Goal: Task Accomplishment & Management: Complete application form

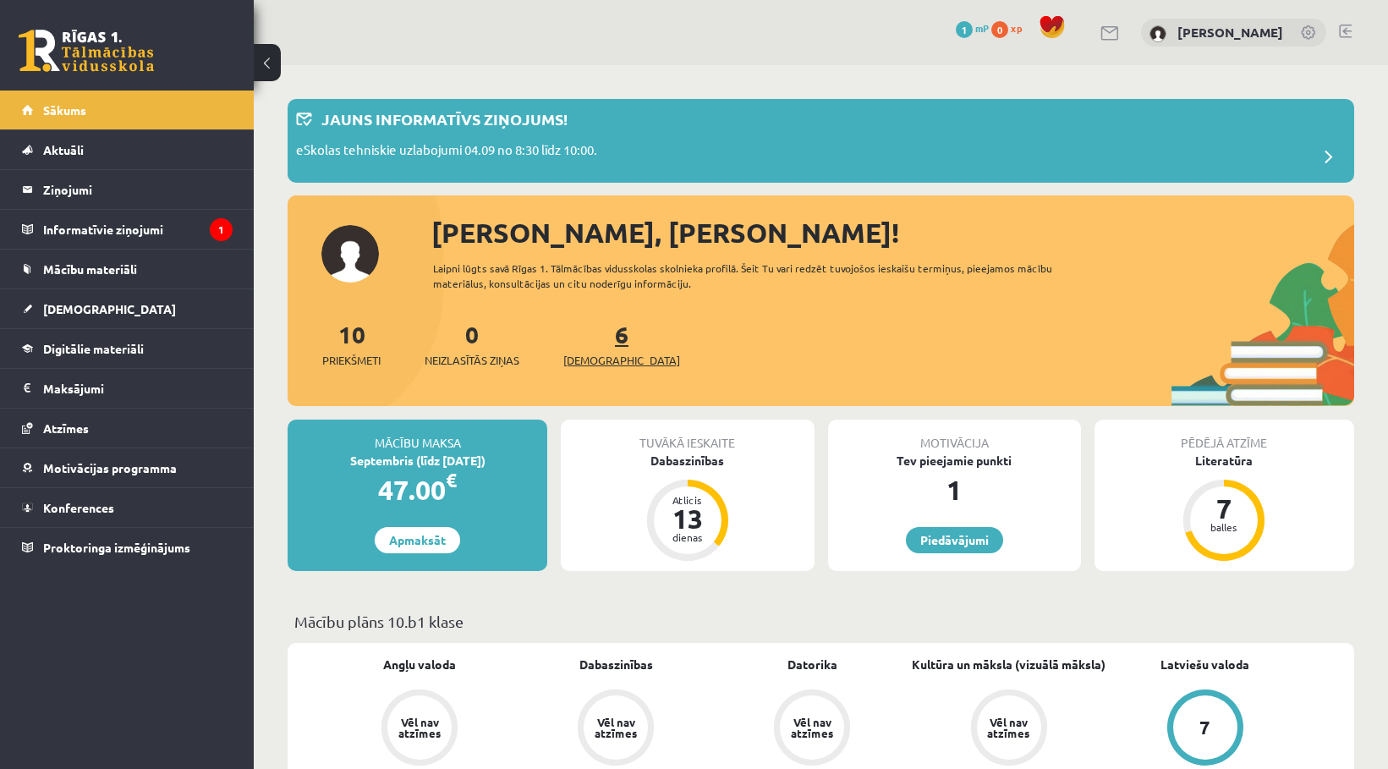
click at [601, 354] on span "[DEMOGRAPHIC_DATA]" at bounding box center [621, 360] width 117 height 17
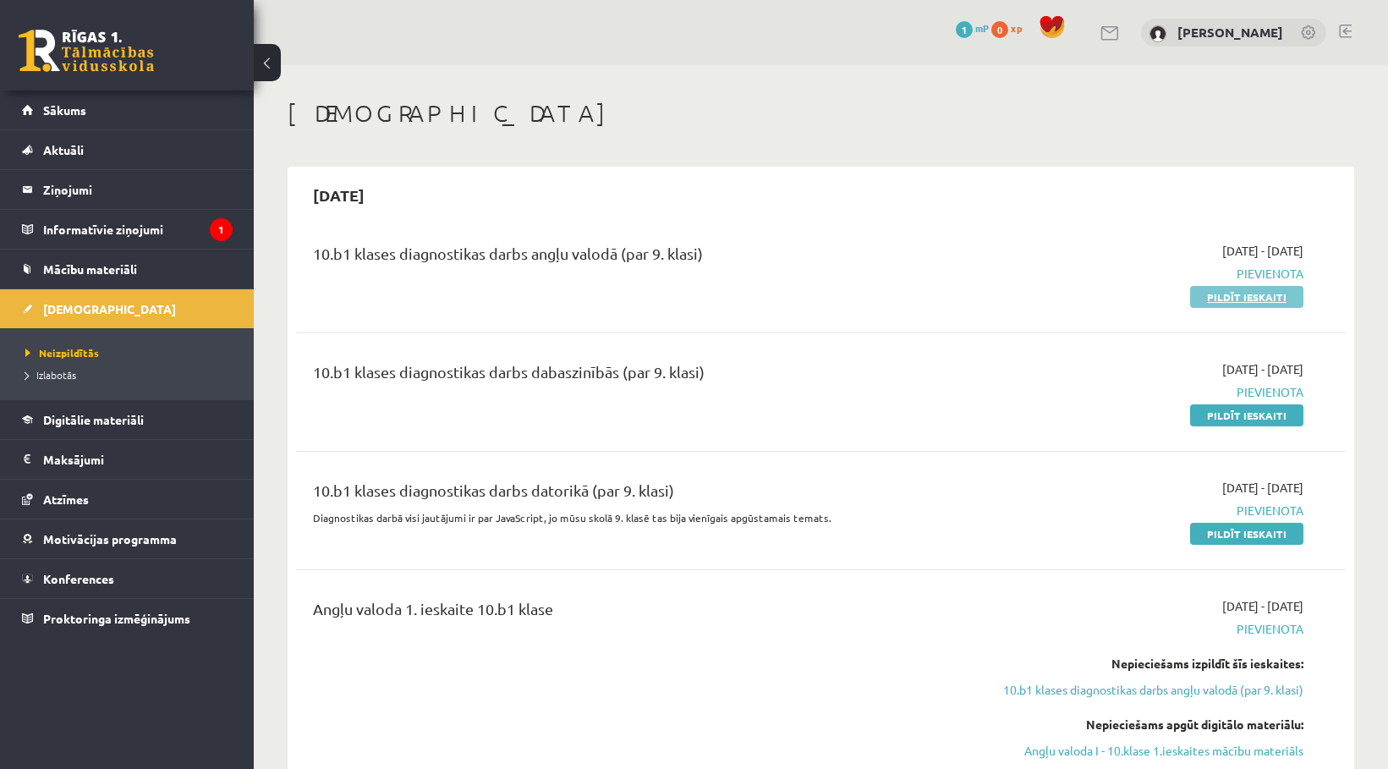
click at [1218, 294] on link "Pildīt ieskaiti" at bounding box center [1246, 297] width 113 height 22
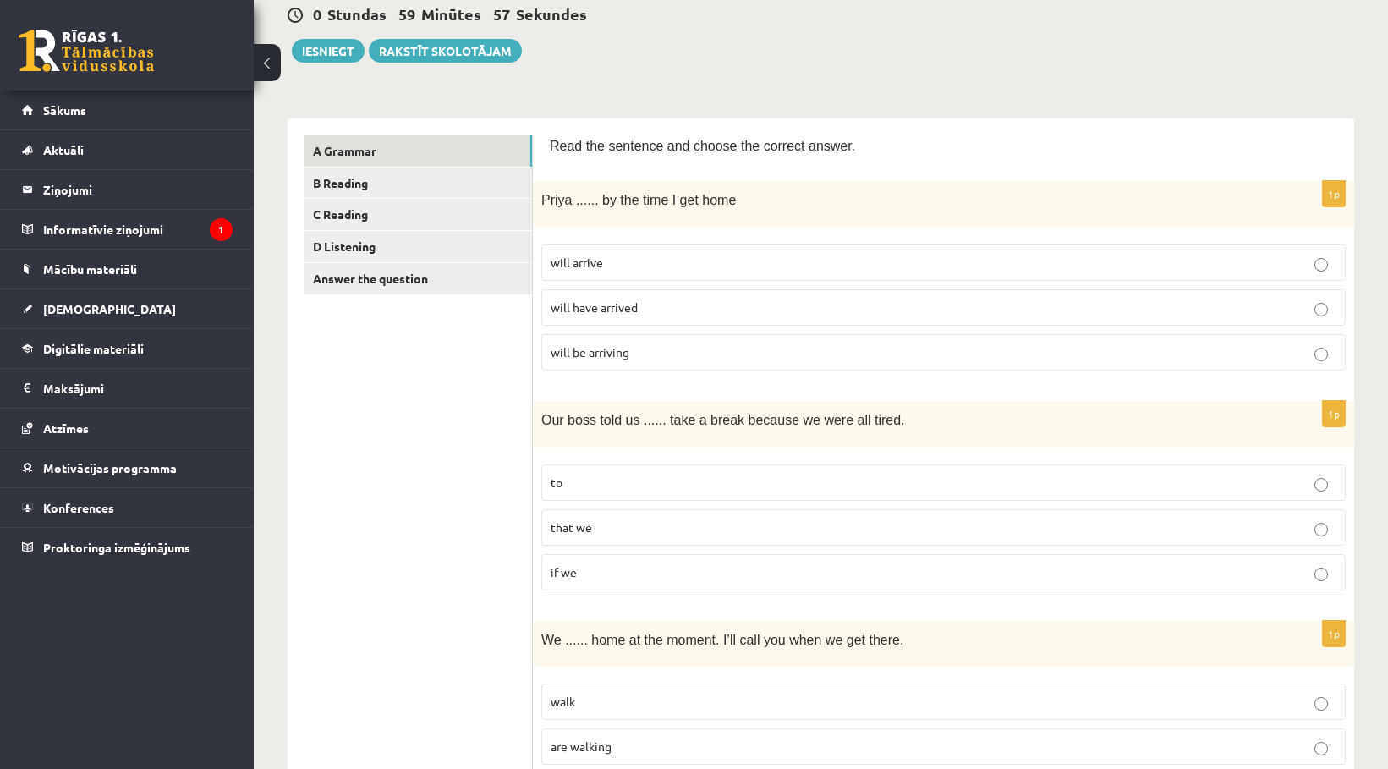
scroll to position [169, 0]
click at [656, 270] on p "will arrive" at bounding box center [944, 262] width 786 height 18
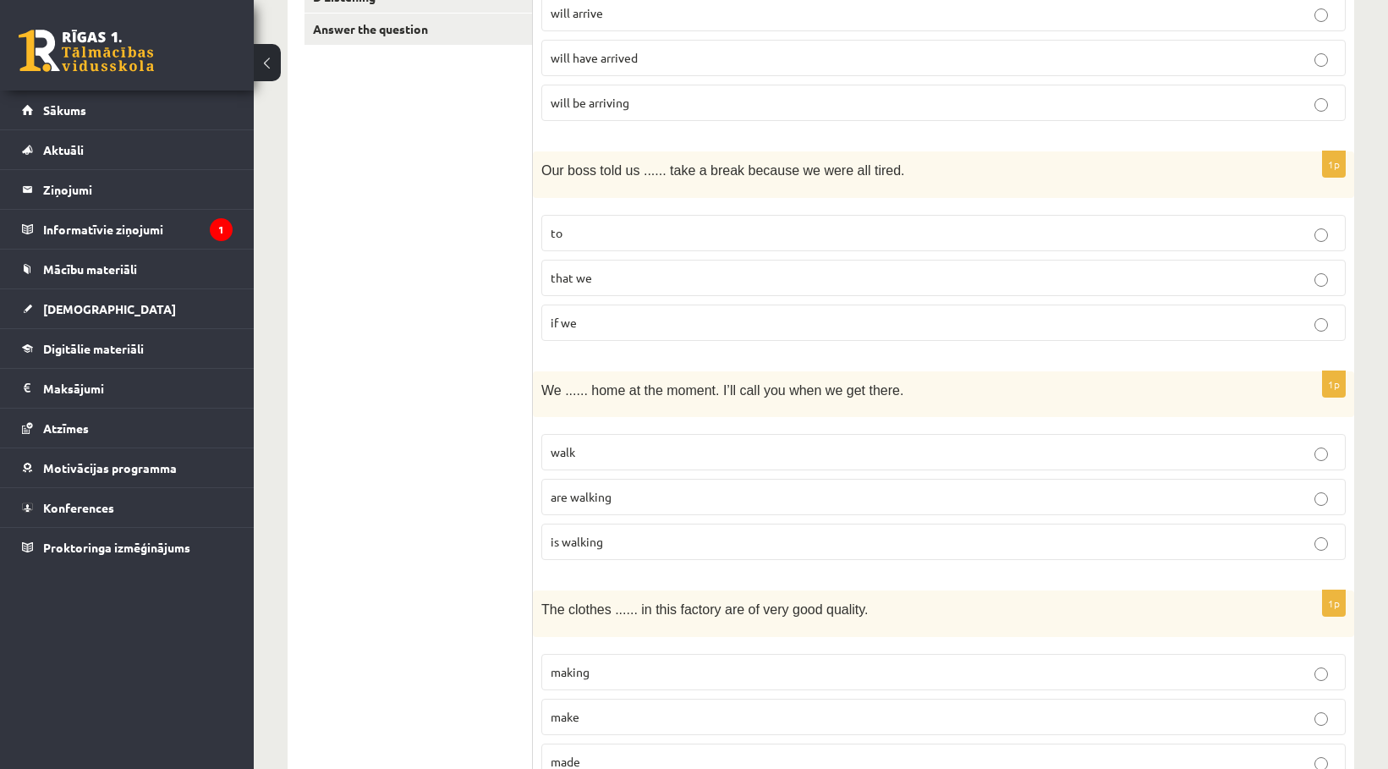
scroll to position [423, 0]
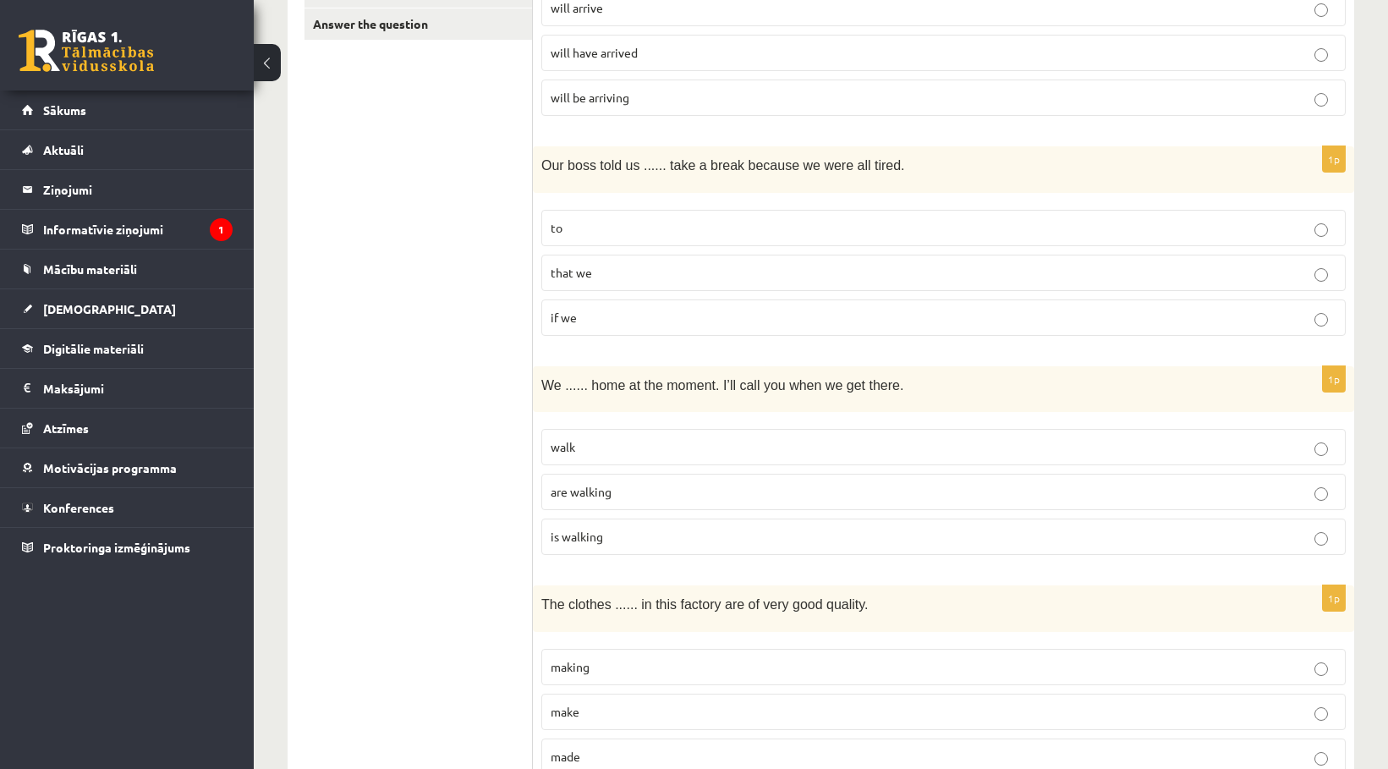
click at [650, 227] on p "to" at bounding box center [944, 228] width 786 height 18
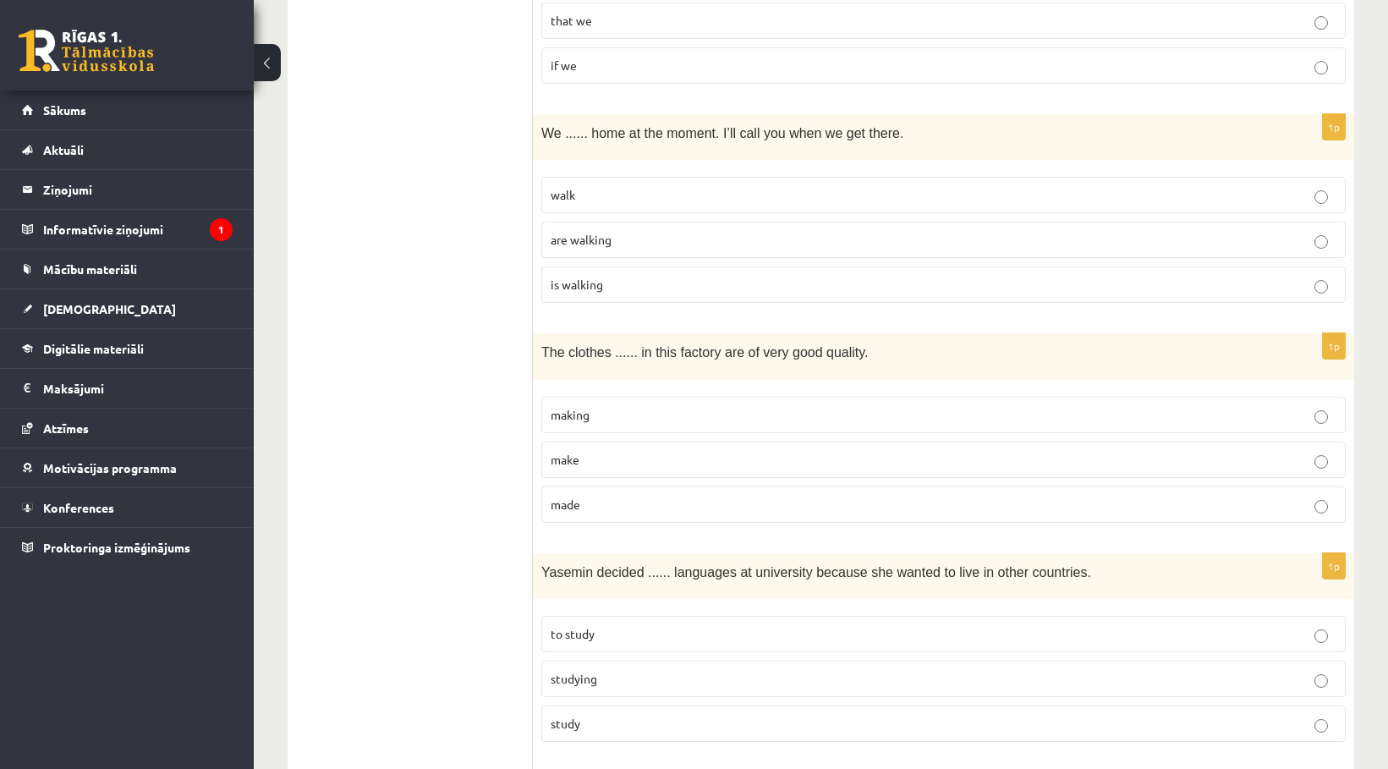
scroll to position [677, 0]
click at [617, 239] on p "are walking" at bounding box center [944, 238] width 786 height 18
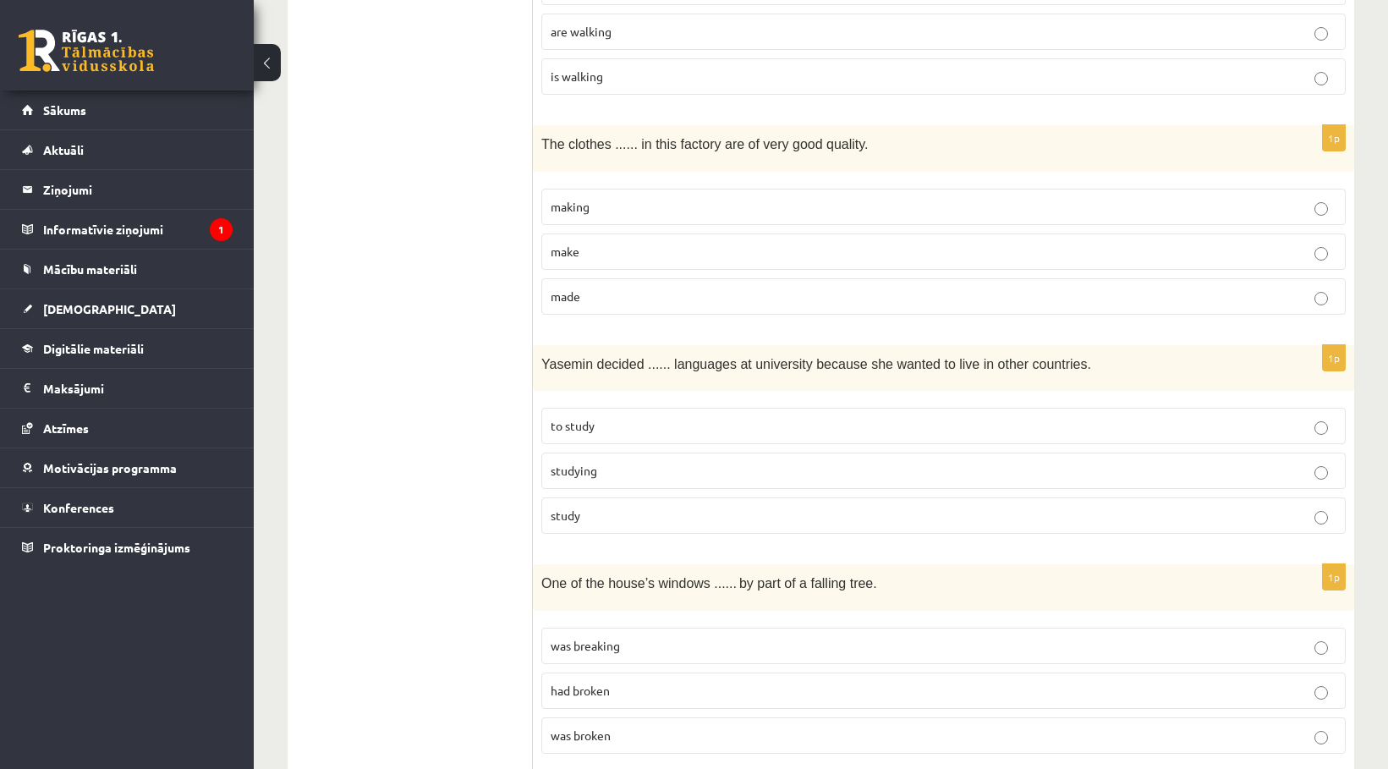
scroll to position [930, 0]
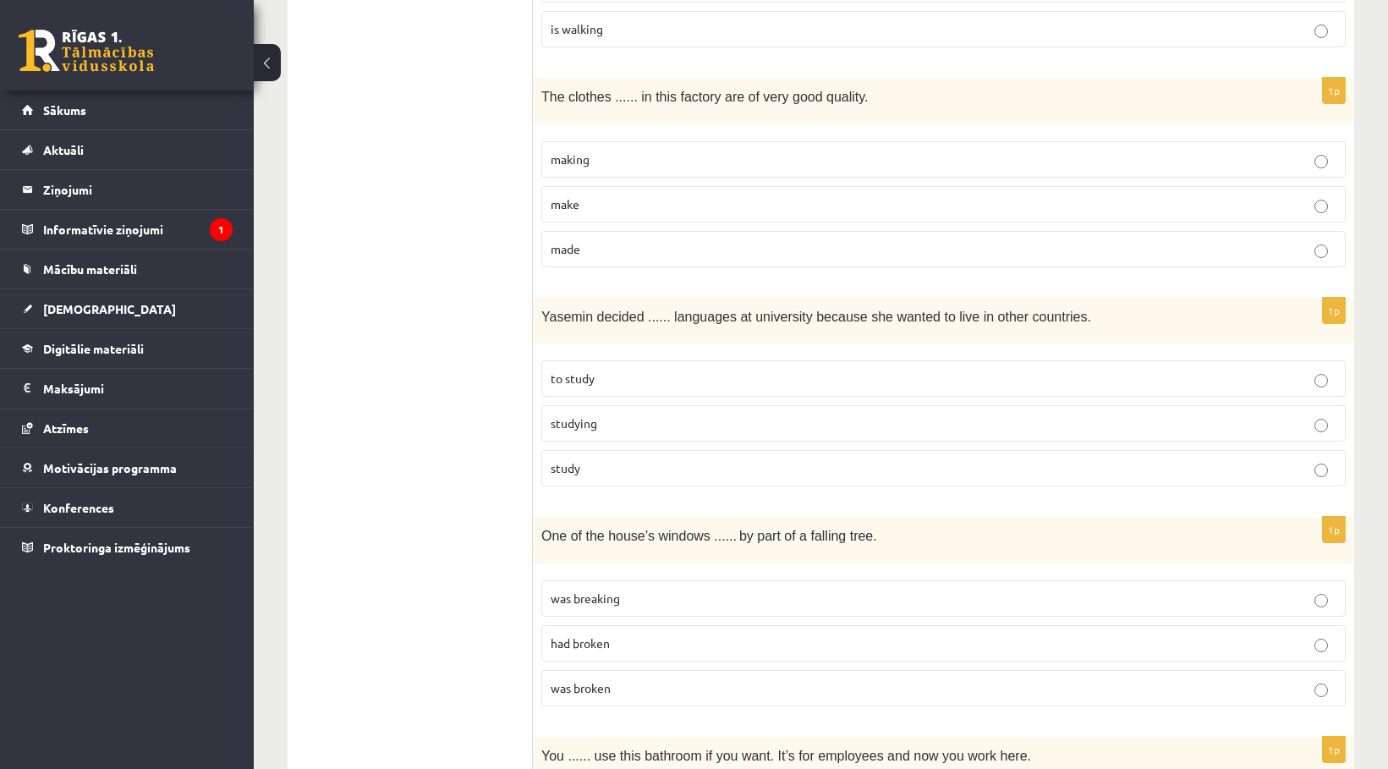
click at [620, 255] on p "made" at bounding box center [944, 249] width 786 height 18
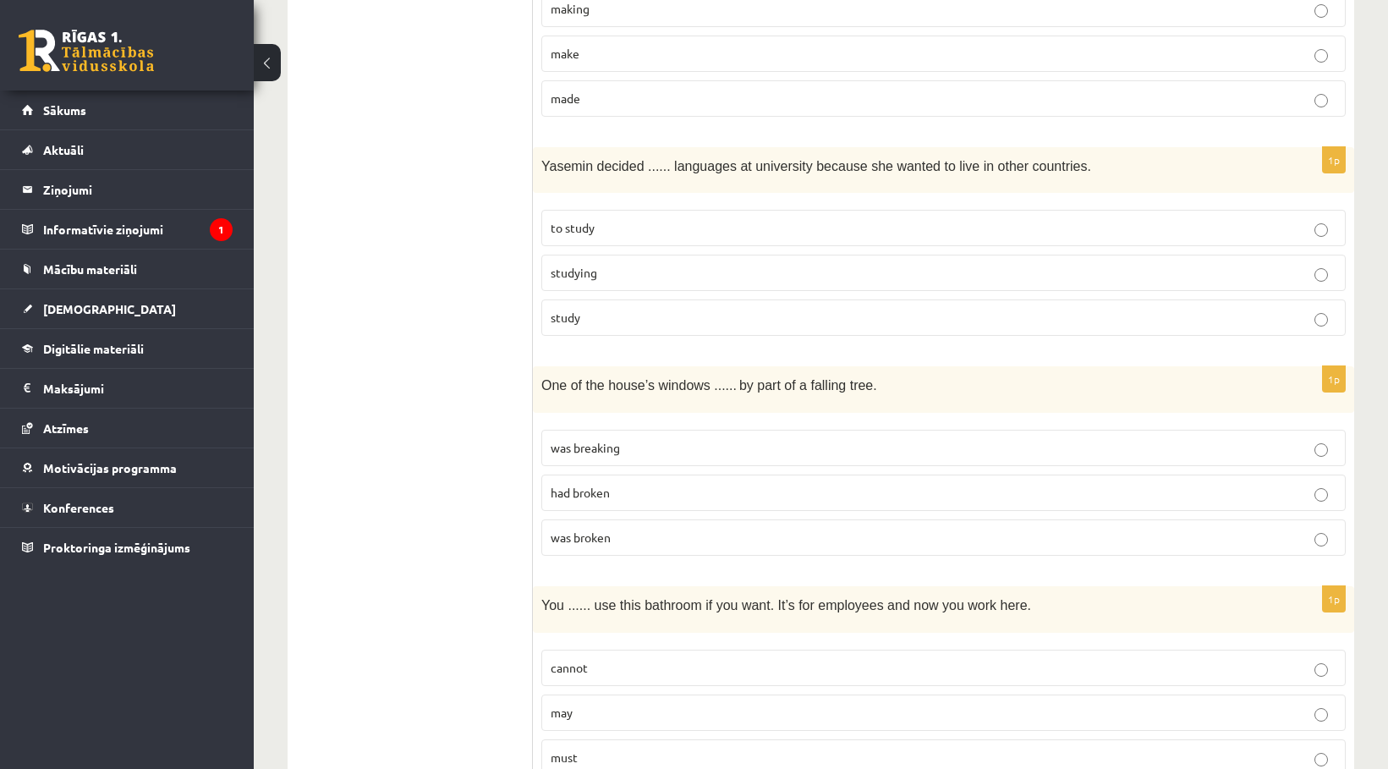
scroll to position [1100, 0]
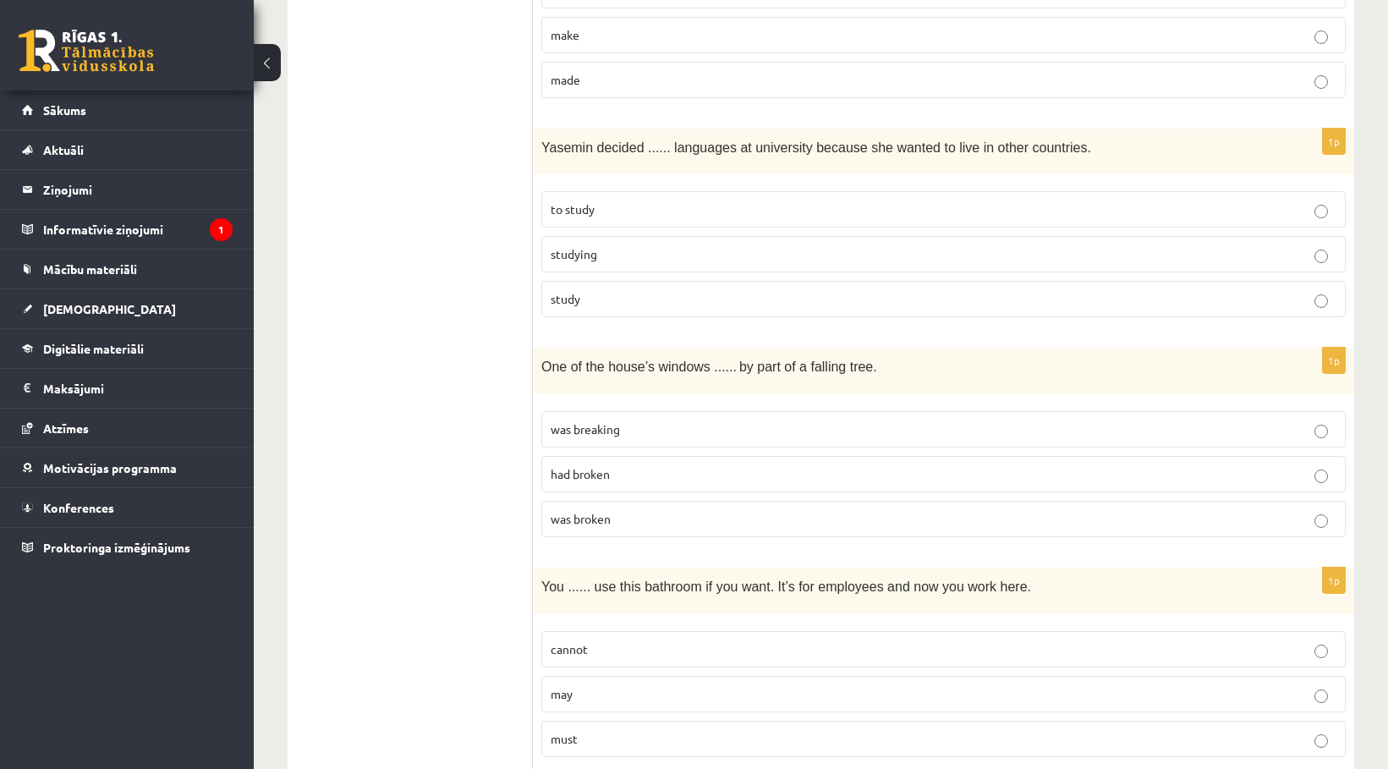
click at [712, 206] on p "to study" at bounding box center [944, 209] width 786 height 18
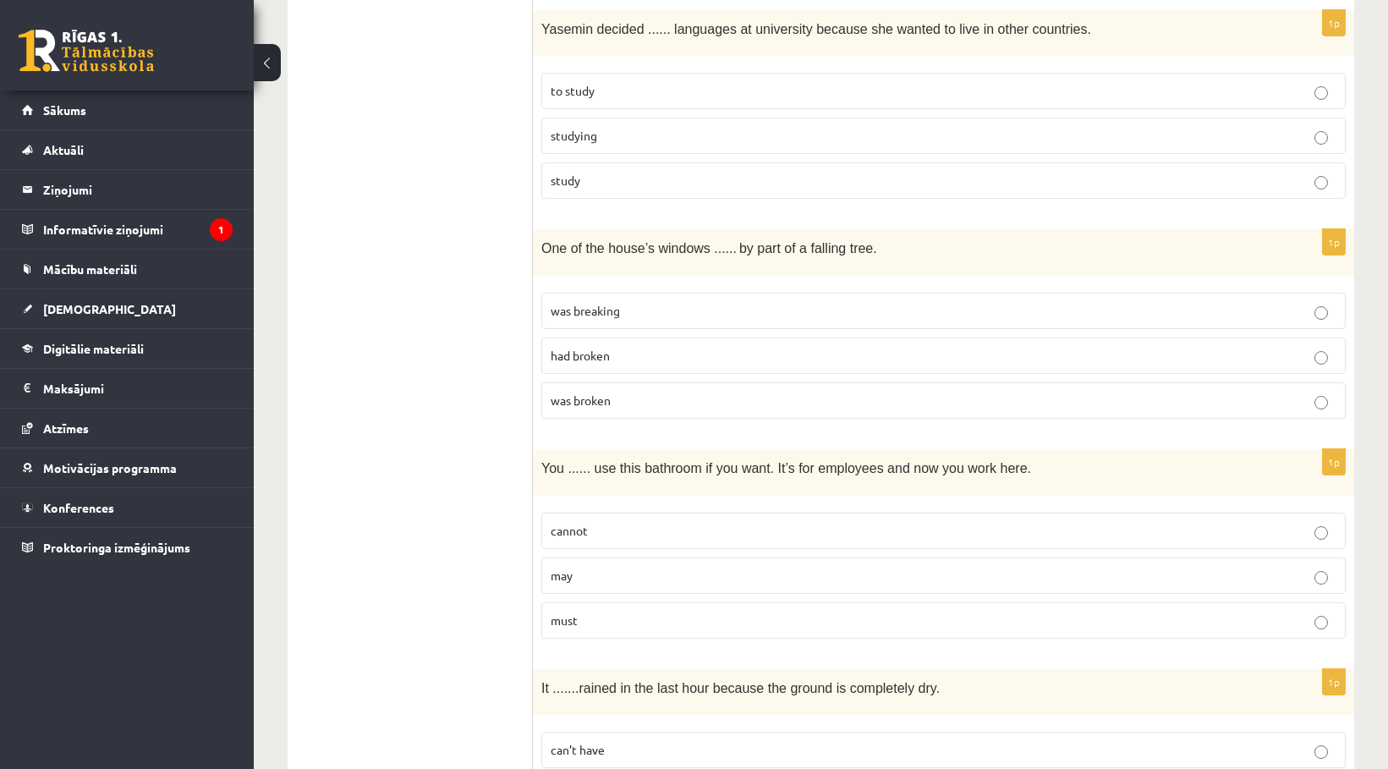
scroll to position [1353, 0]
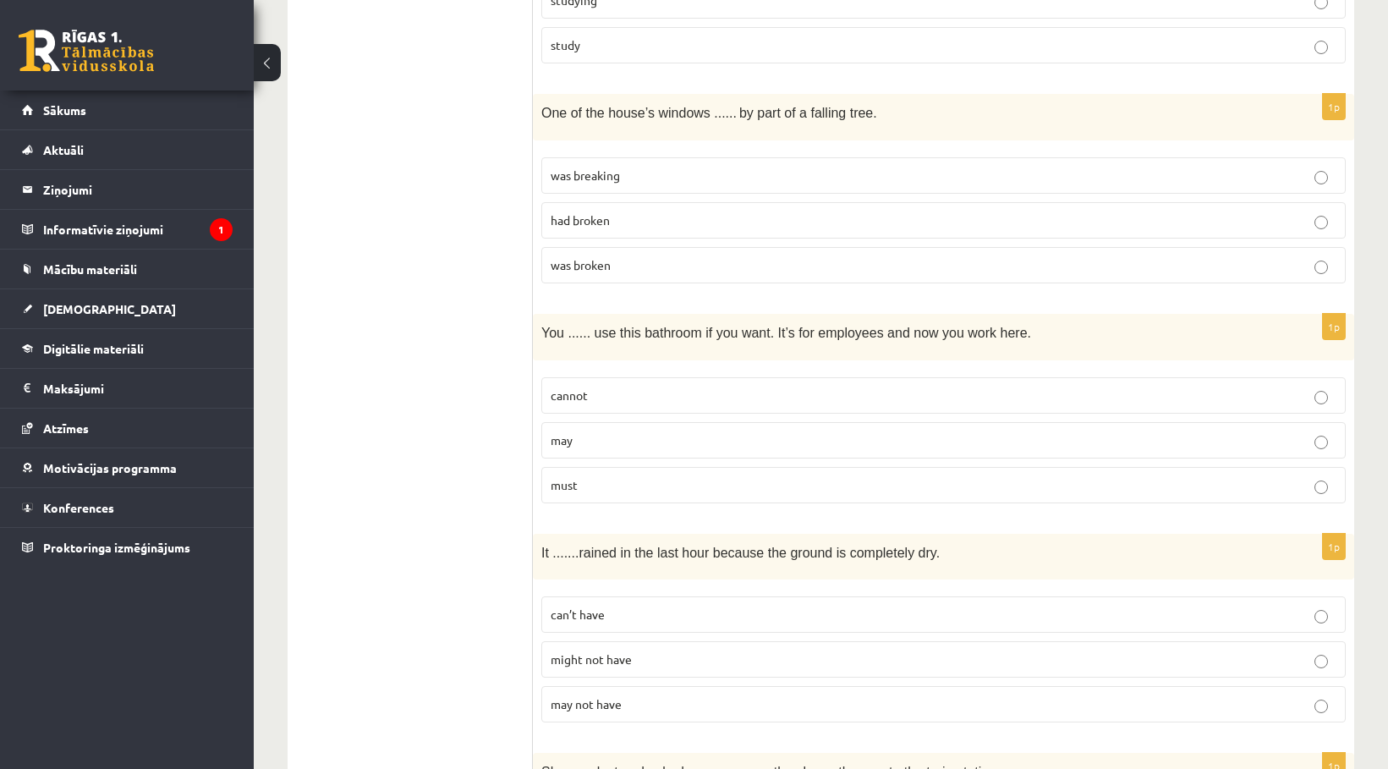
click at [673, 254] on label "was broken" at bounding box center [943, 265] width 804 height 36
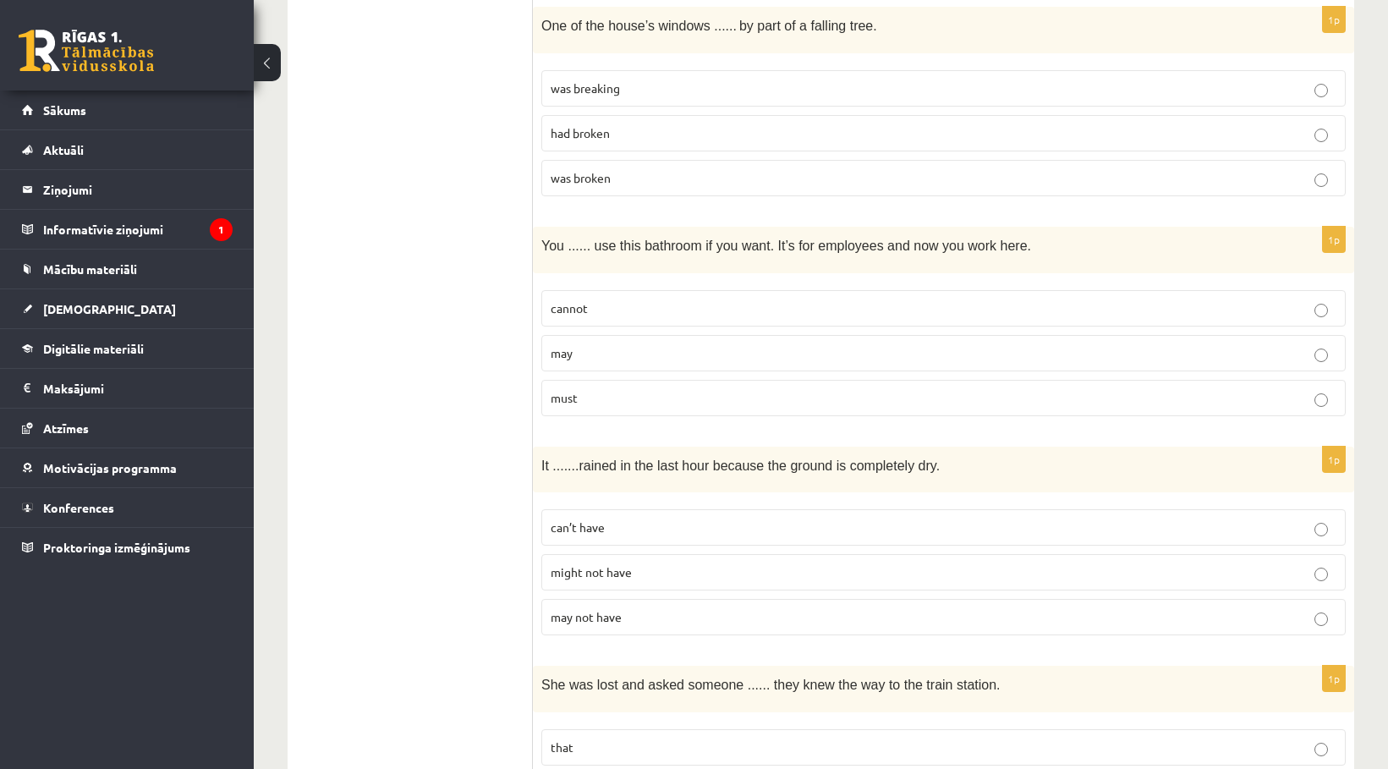
scroll to position [1523, 0]
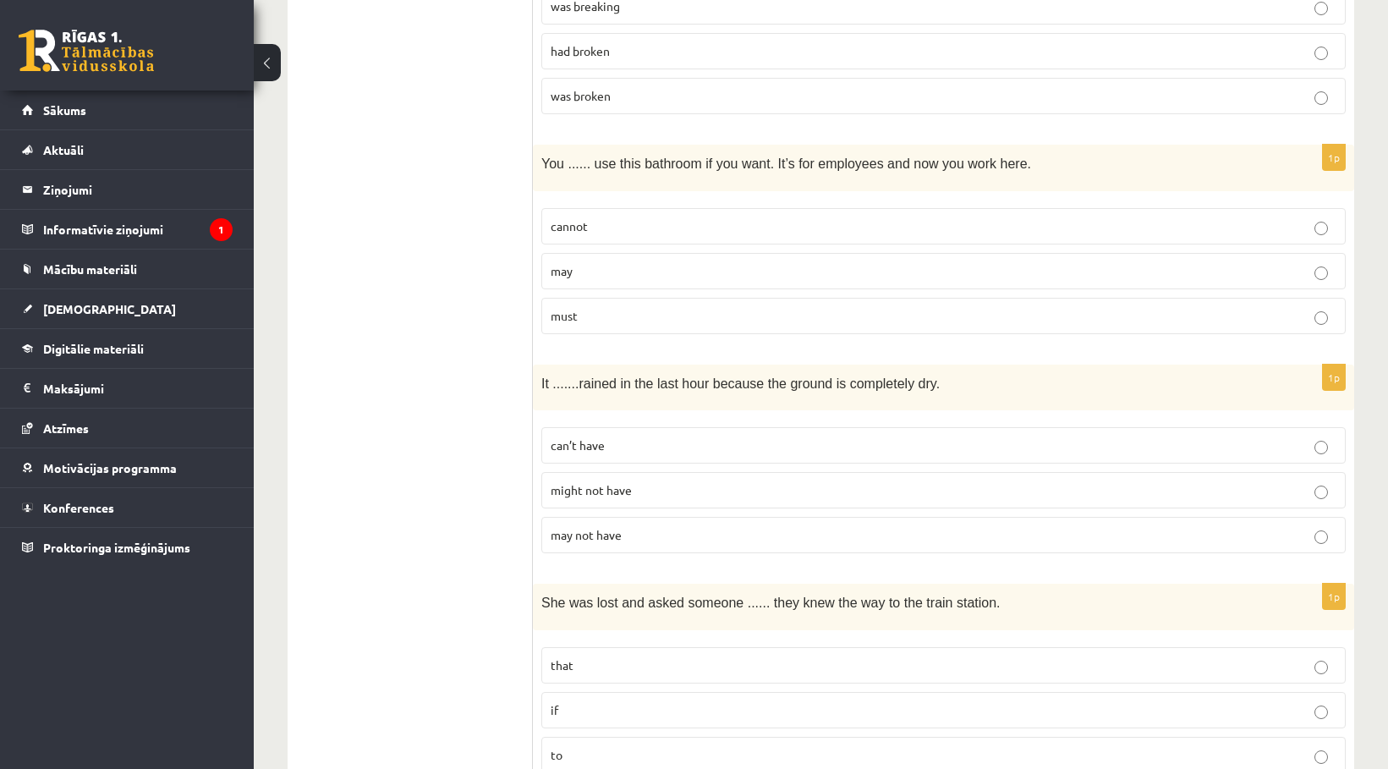
click at [659, 278] on p "may" at bounding box center [944, 271] width 786 height 18
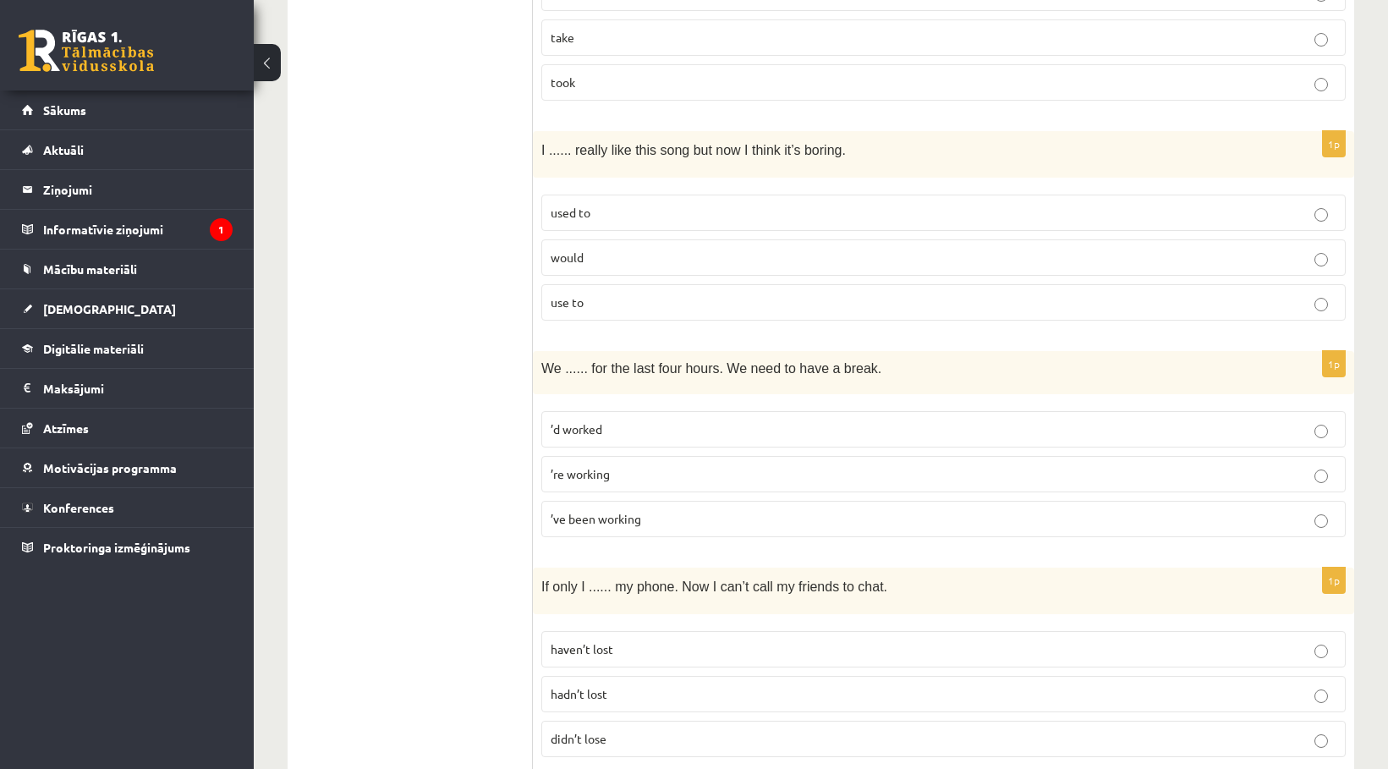
scroll to position [3384, 0]
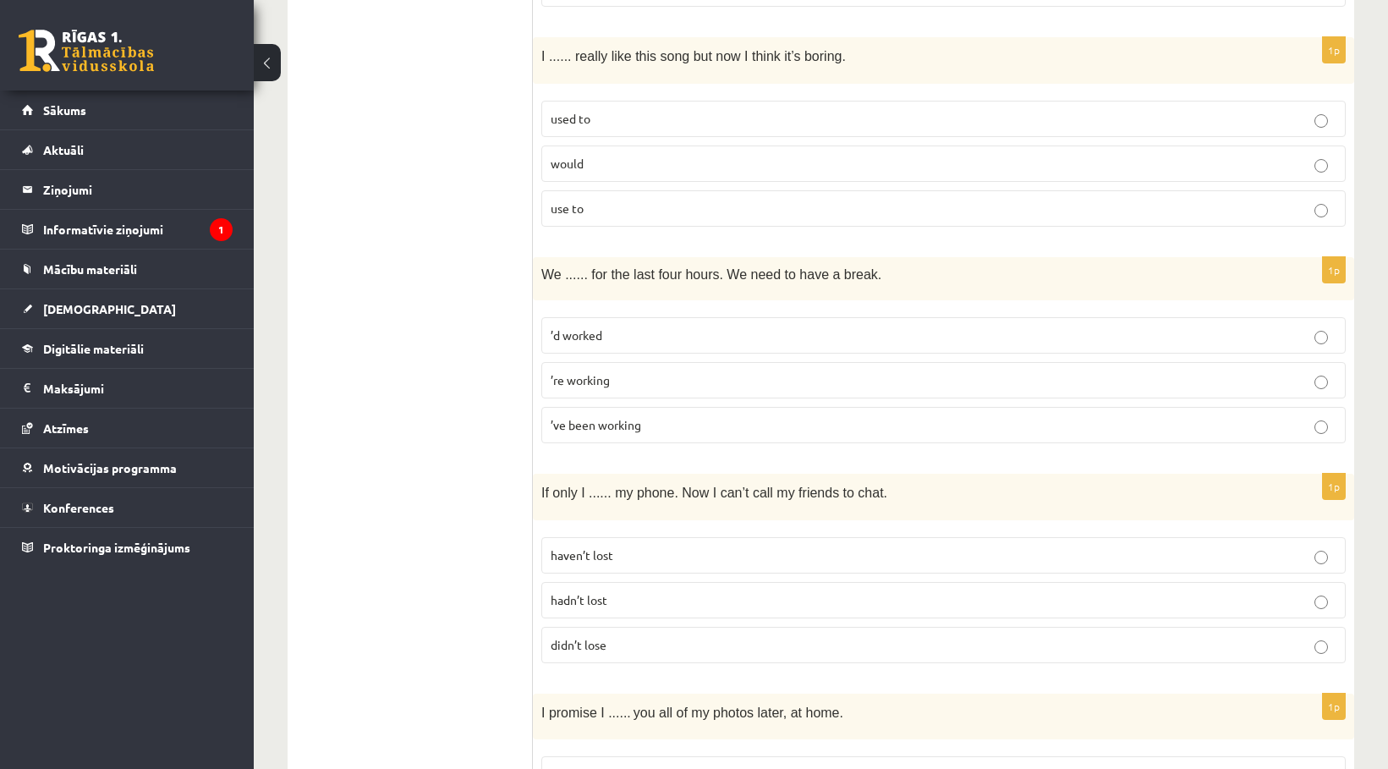
click at [632, 418] on p "’ve been working" at bounding box center [944, 425] width 786 height 18
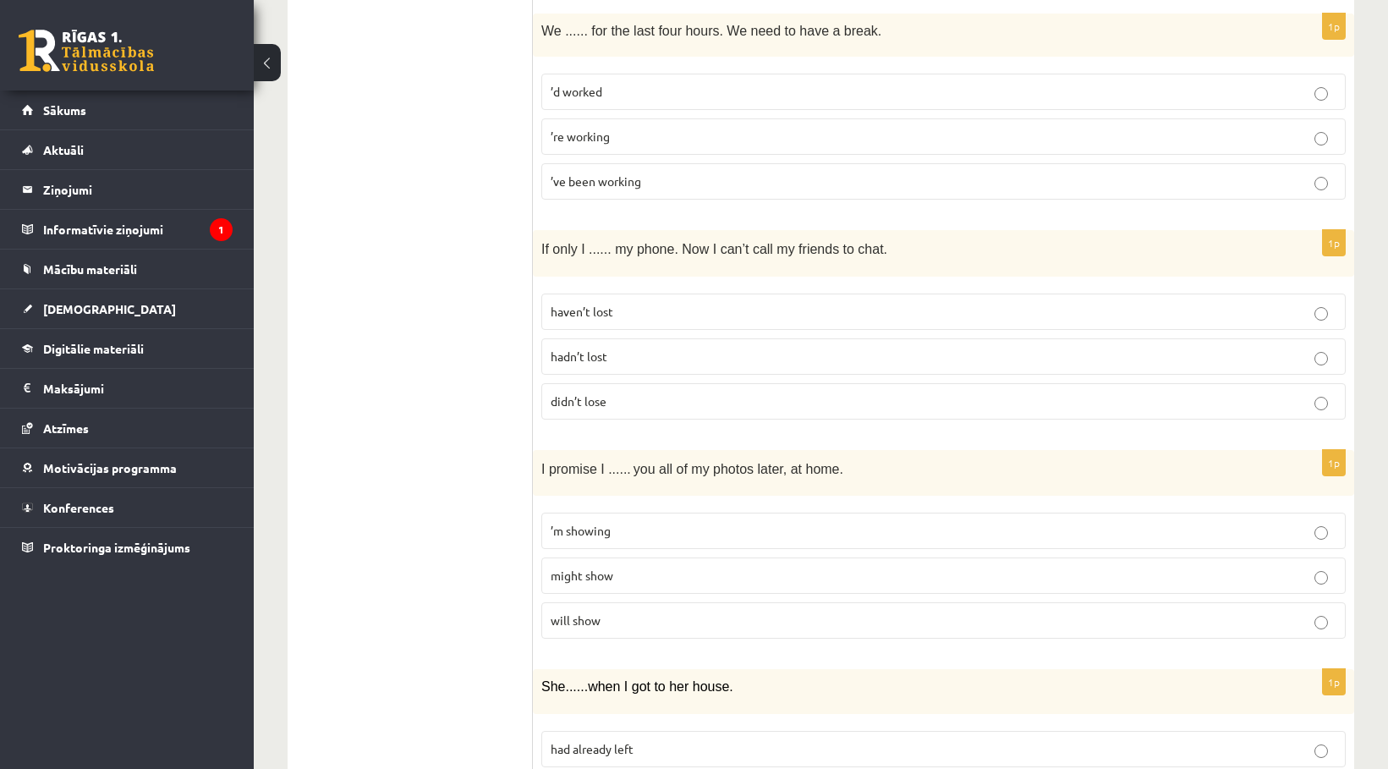
scroll to position [3637, 0]
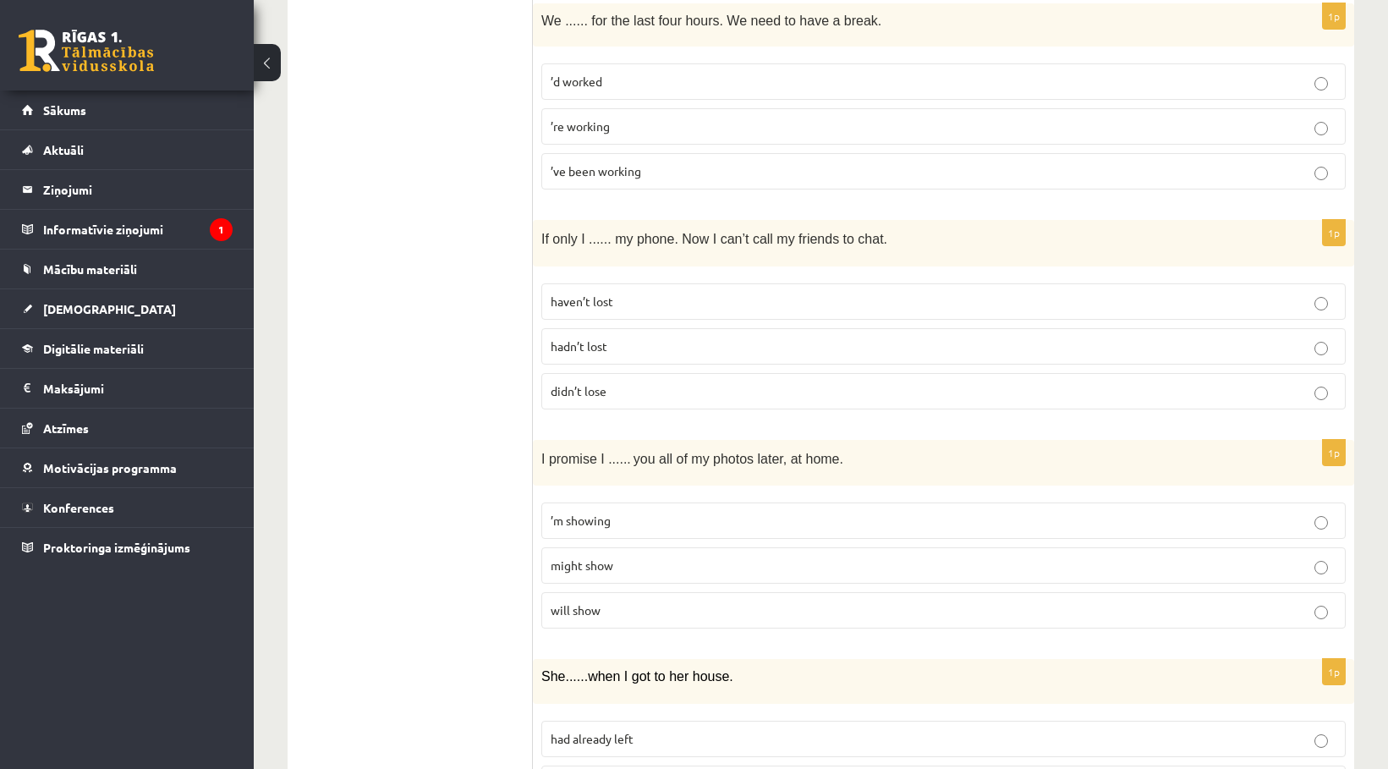
click at [636, 303] on p "haven’t lost" at bounding box center [944, 302] width 786 height 18
click at [634, 351] on p "hadn’t lost" at bounding box center [944, 347] width 786 height 18
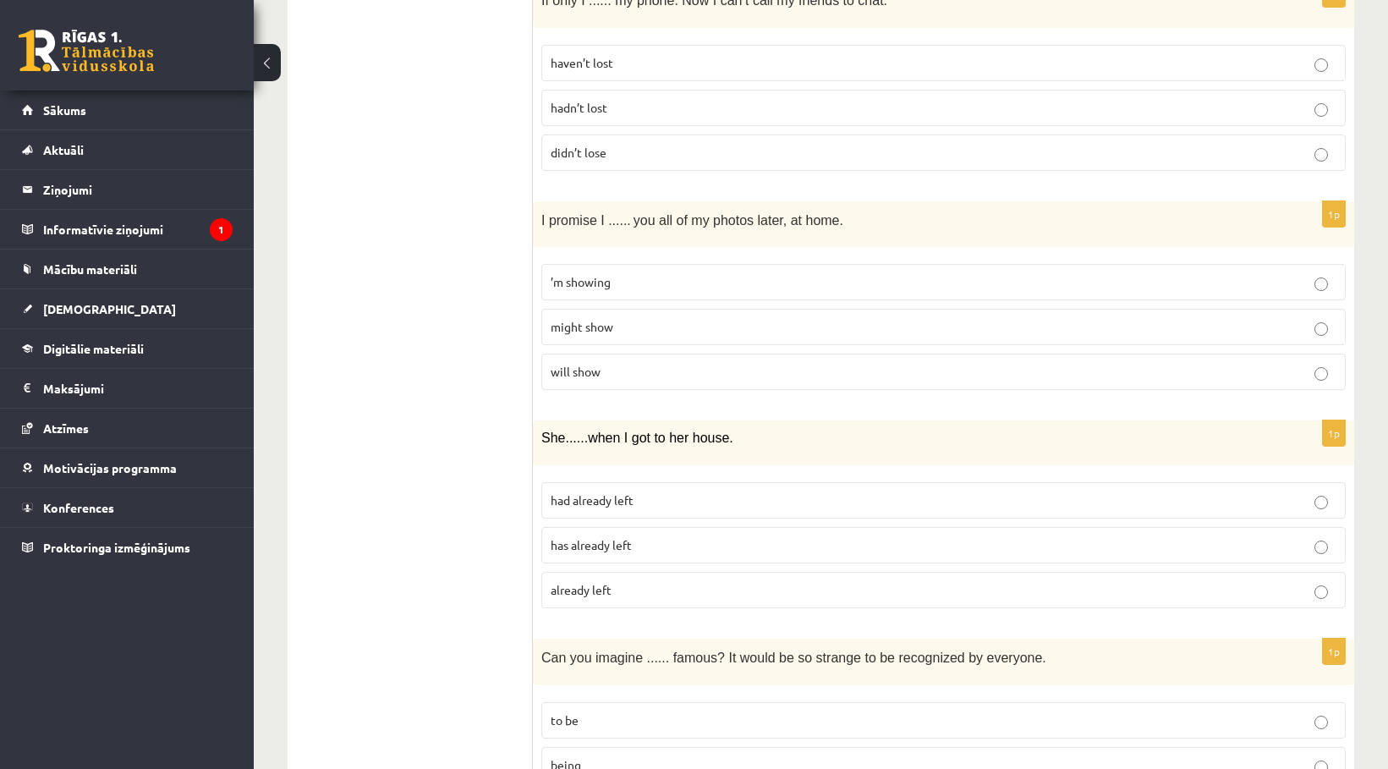
scroll to position [3891, 0]
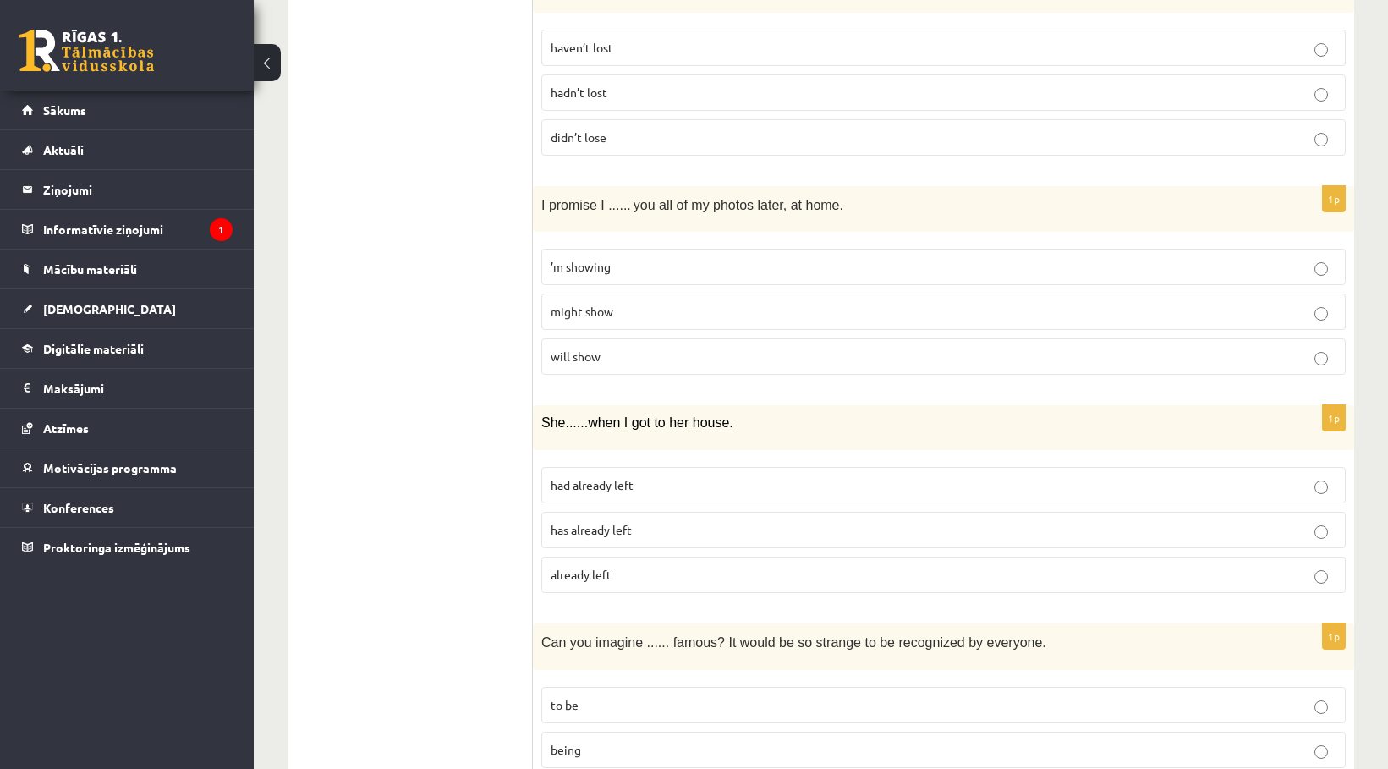
click at [640, 357] on p "will show" at bounding box center [944, 357] width 786 height 18
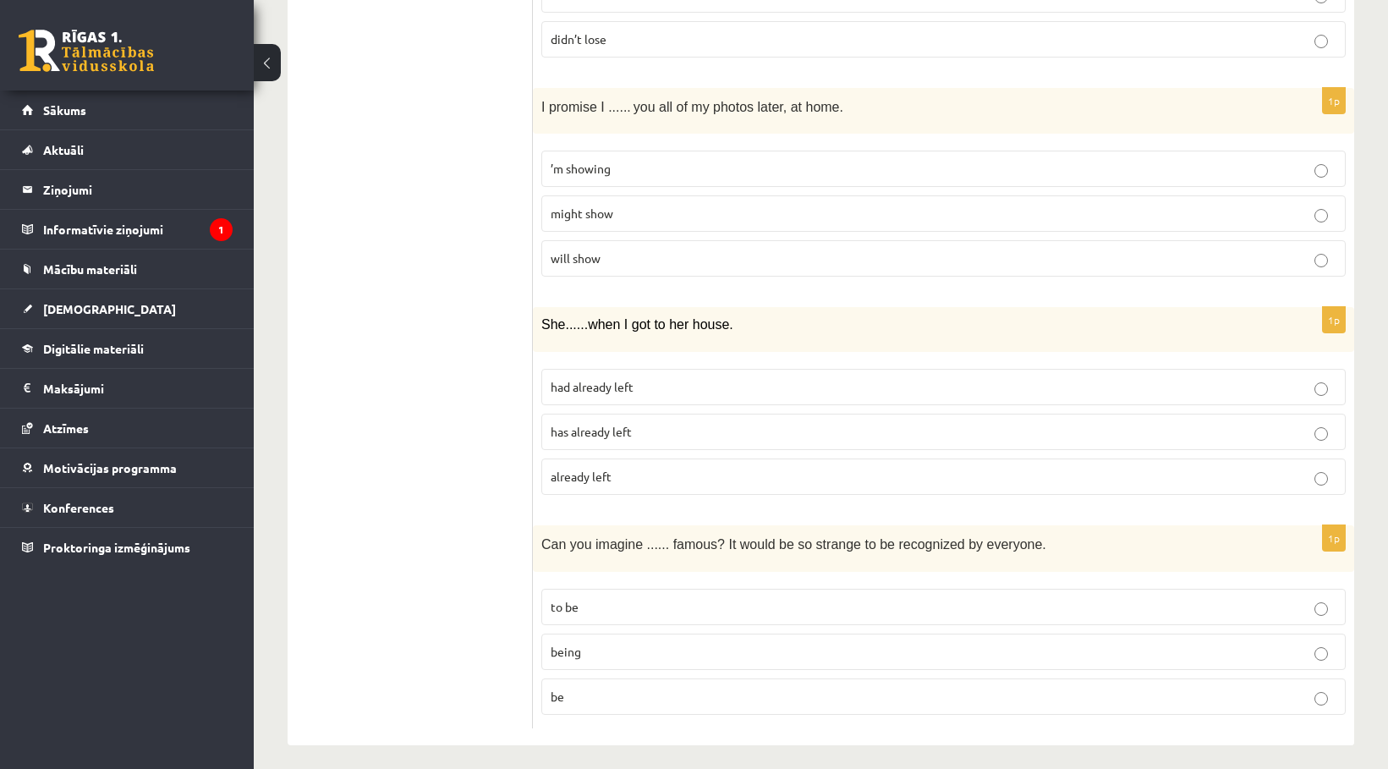
scroll to position [4000, 0]
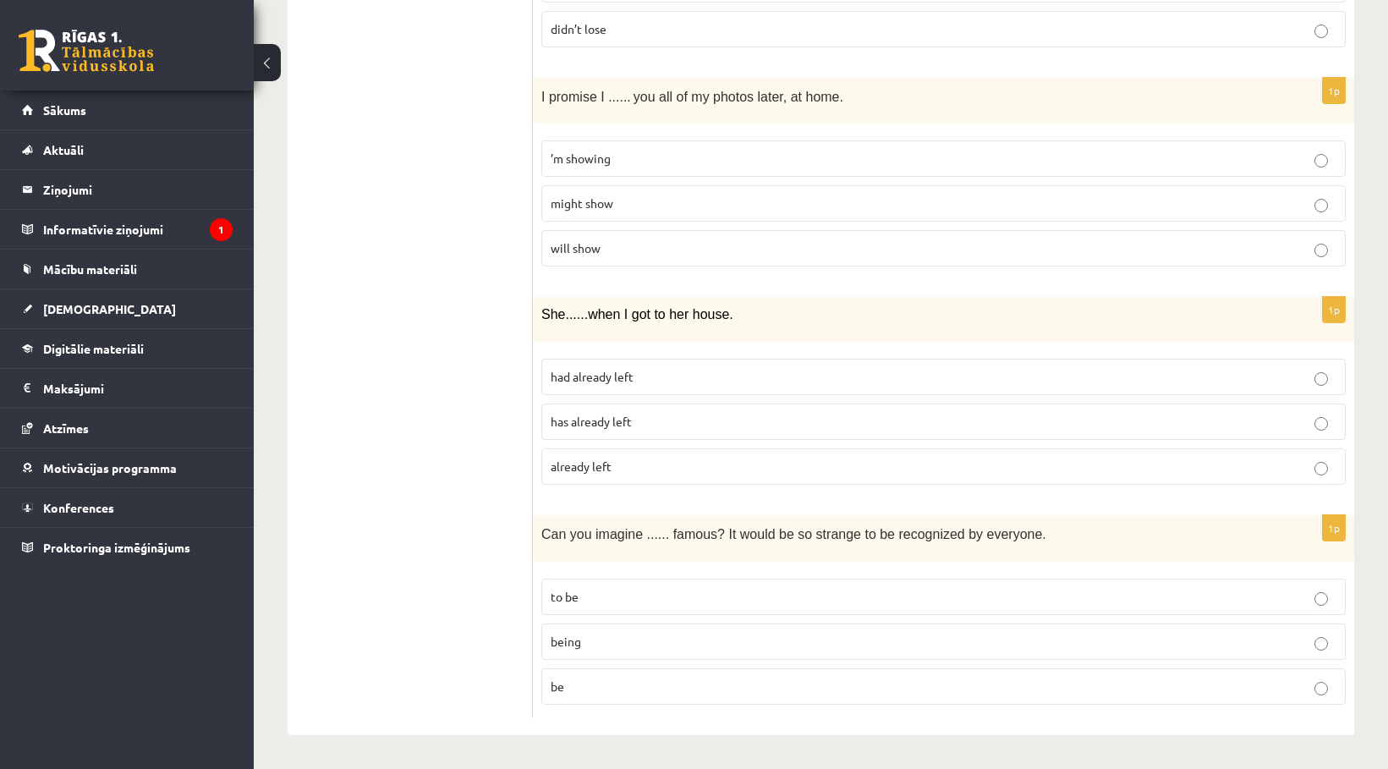
click at [659, 463] on p "already left" at bounding box center [944, 467] width 786 height 18
click at [661, 637] on p "being" at bounding box center [944, 642] width 786 height 18
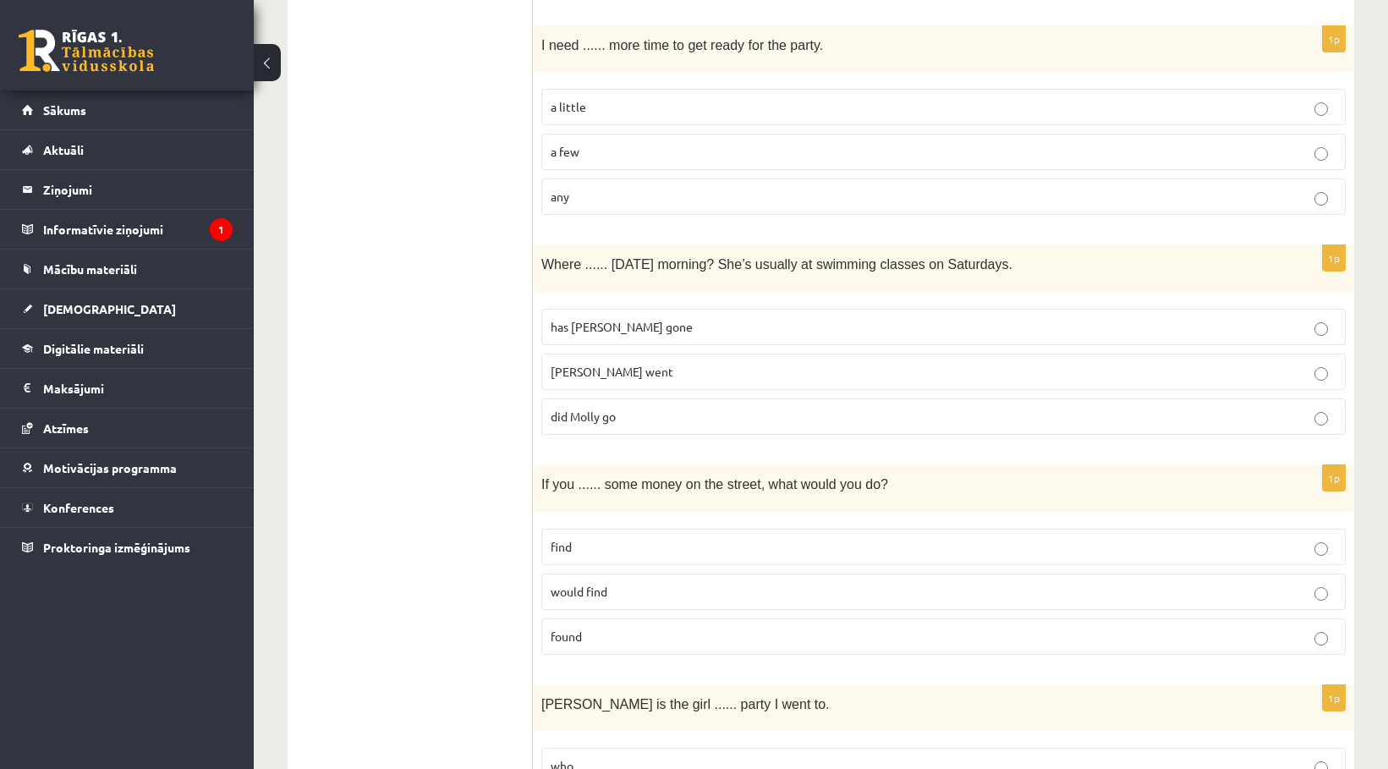
scroll to position [2308, 0]
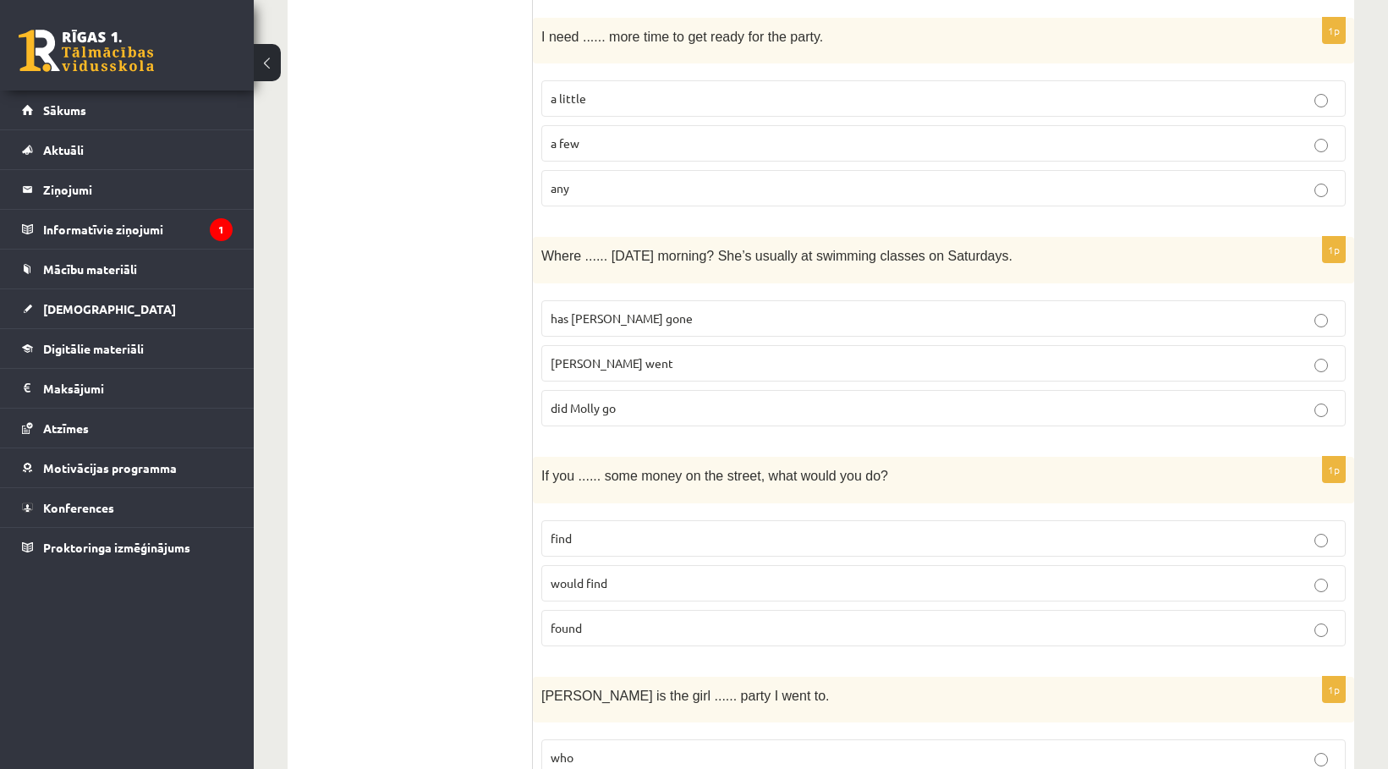
click at [635, 403] on p "did Molly go" at bounding box center [944, 408] width 786 height 18
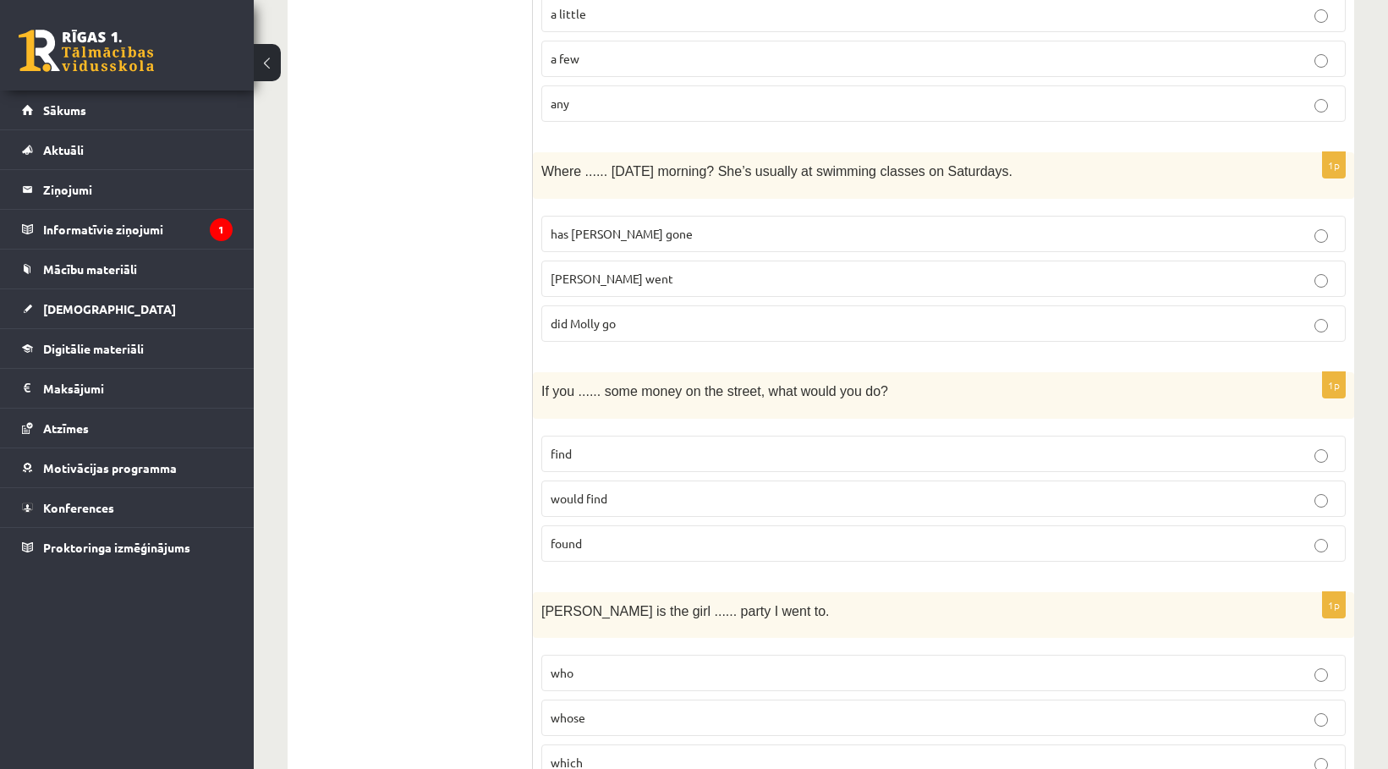
scroll to position [2478, 0]
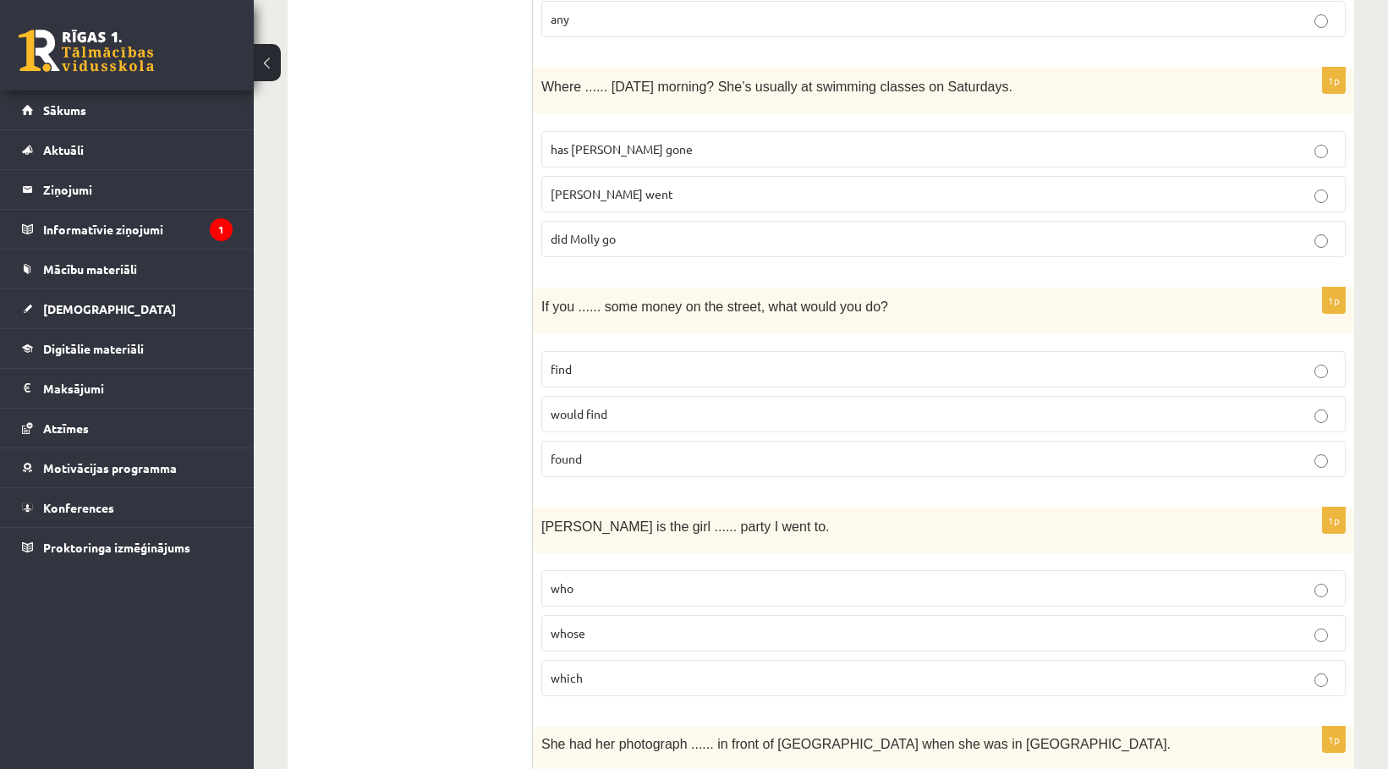
click at [585, 467] on p "found" at bounding box center [944, 459] width 786 height 18
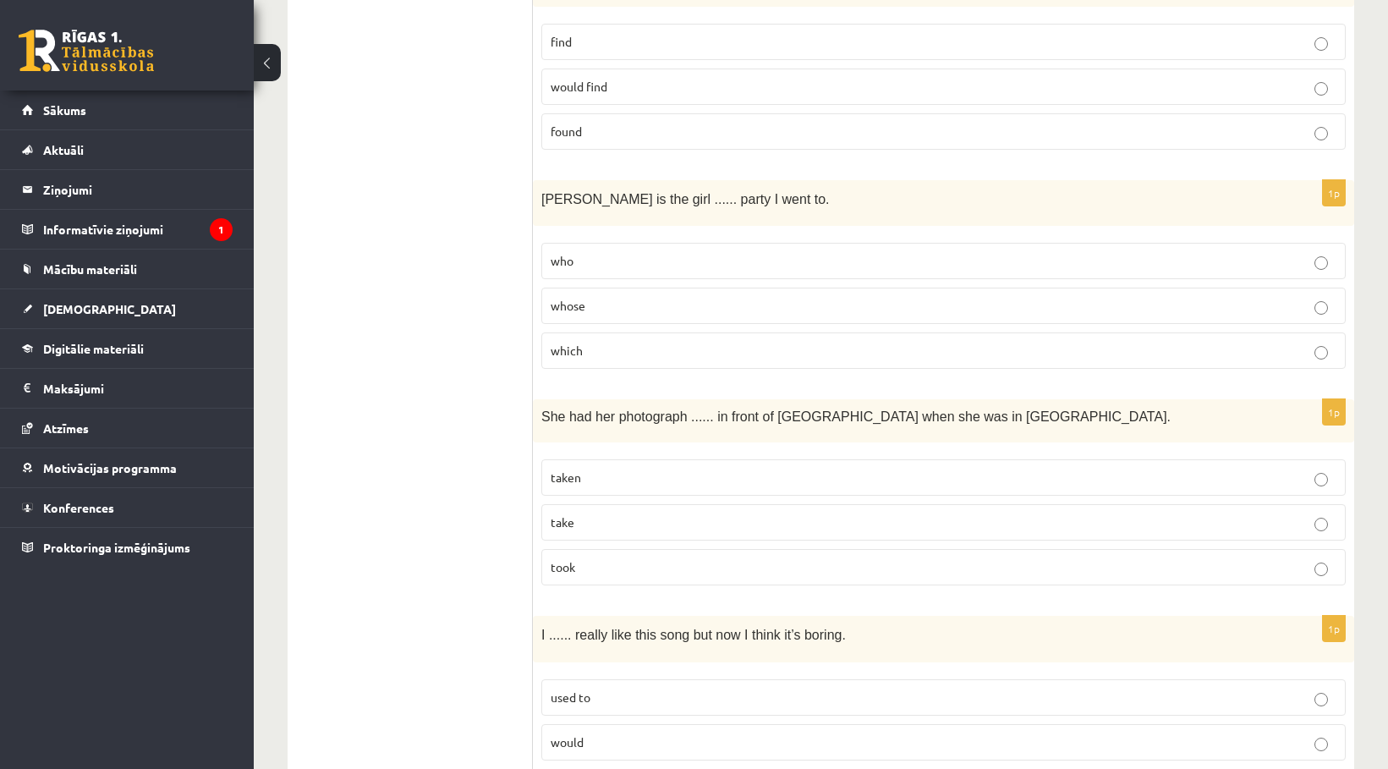
scroll to position [2816, 0]
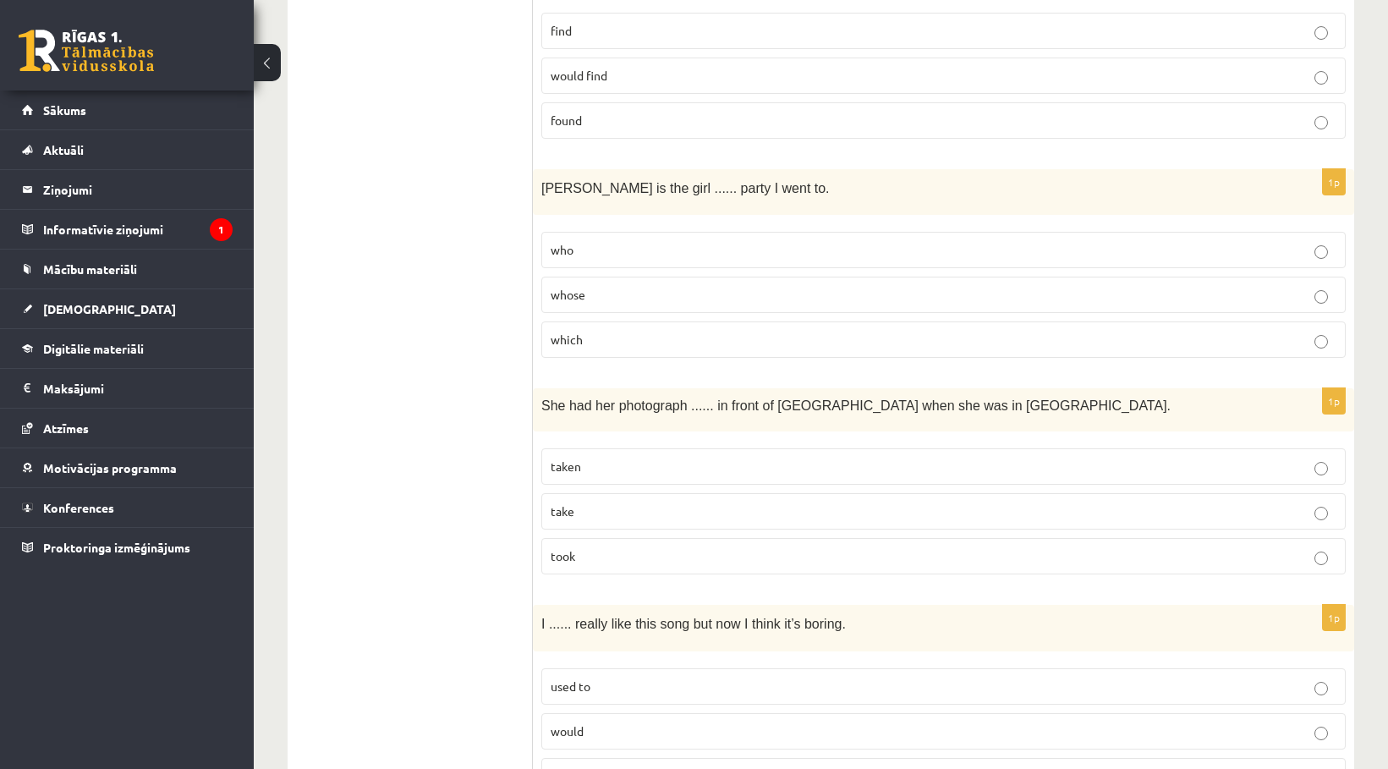
click at [612, 294] on p "whose" at bounding box center [944, 295] width 786 height 18
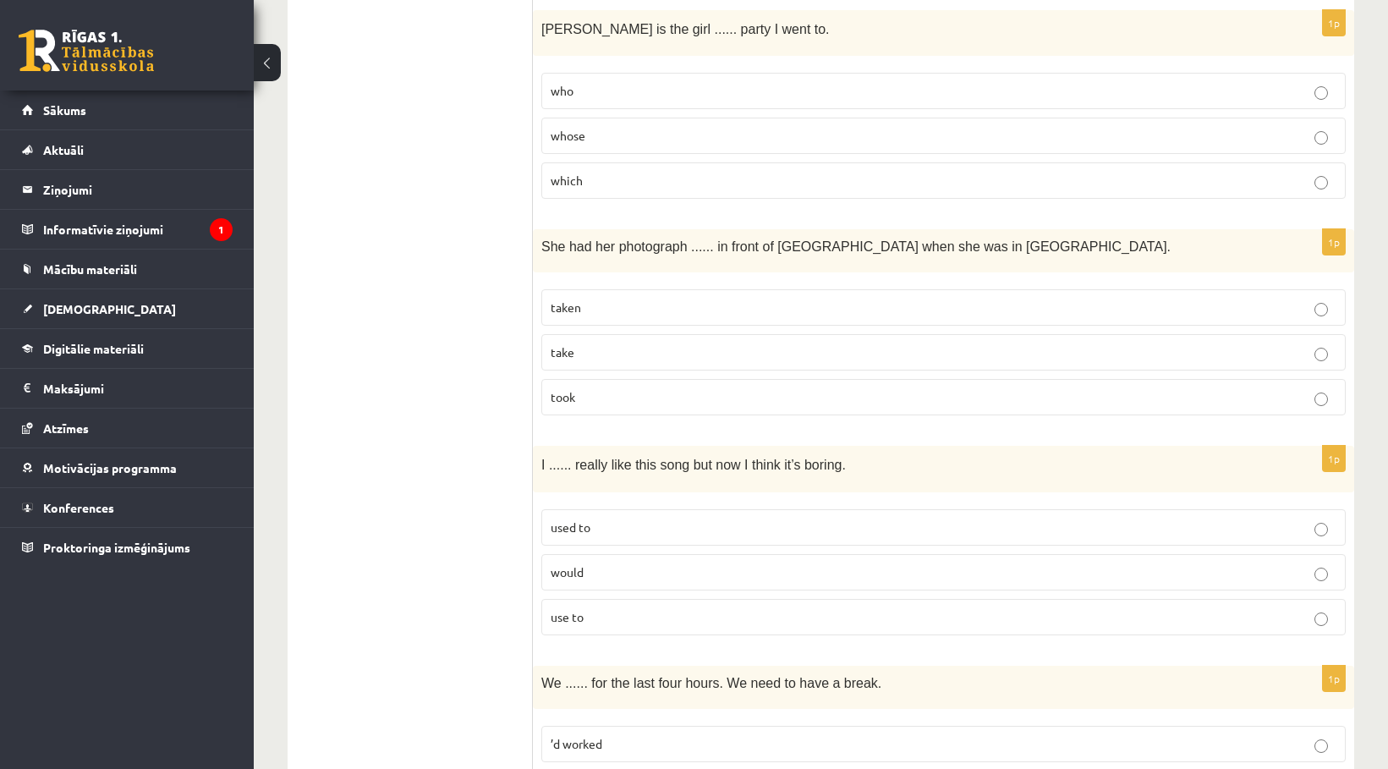
scroll to position [2985, 0]
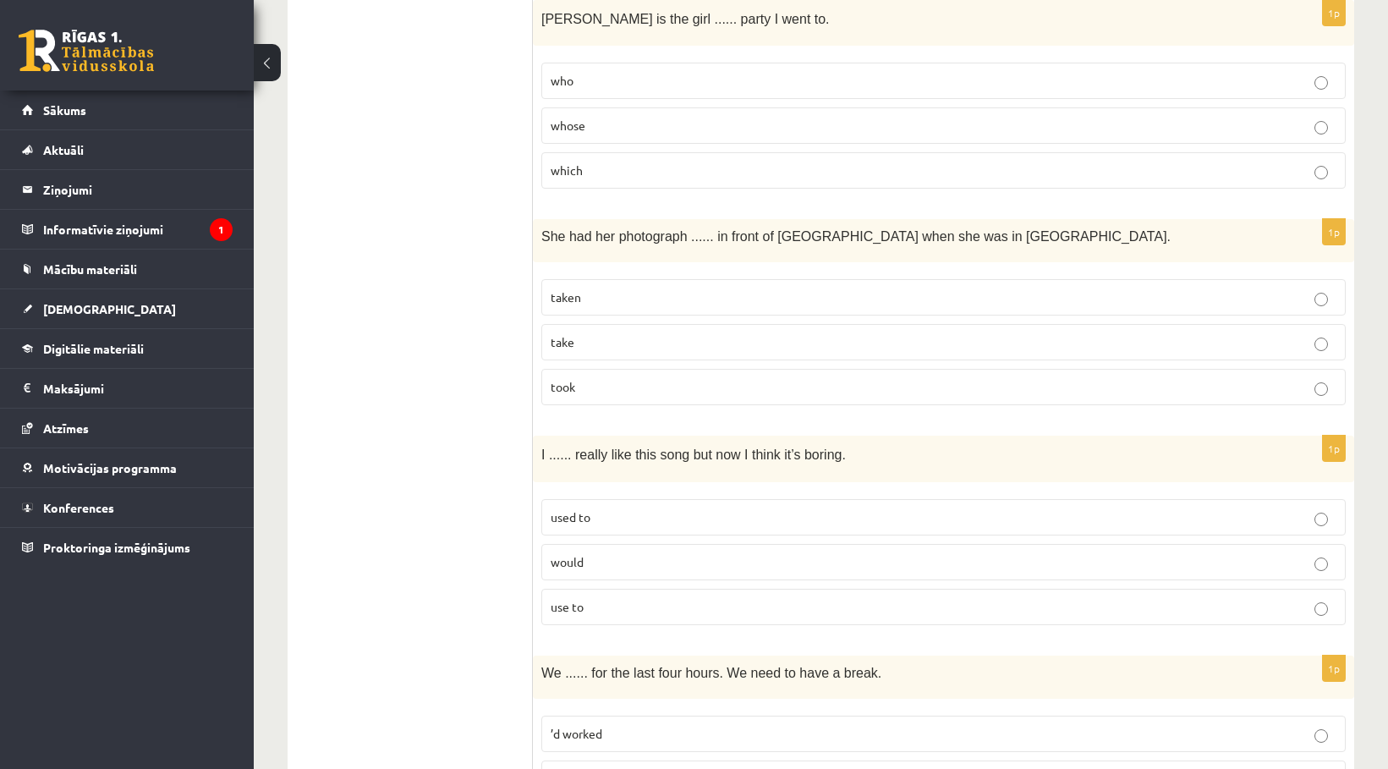
click at [657, 305] on p "taken" at bounding box center [944, 297] width 786 height 18
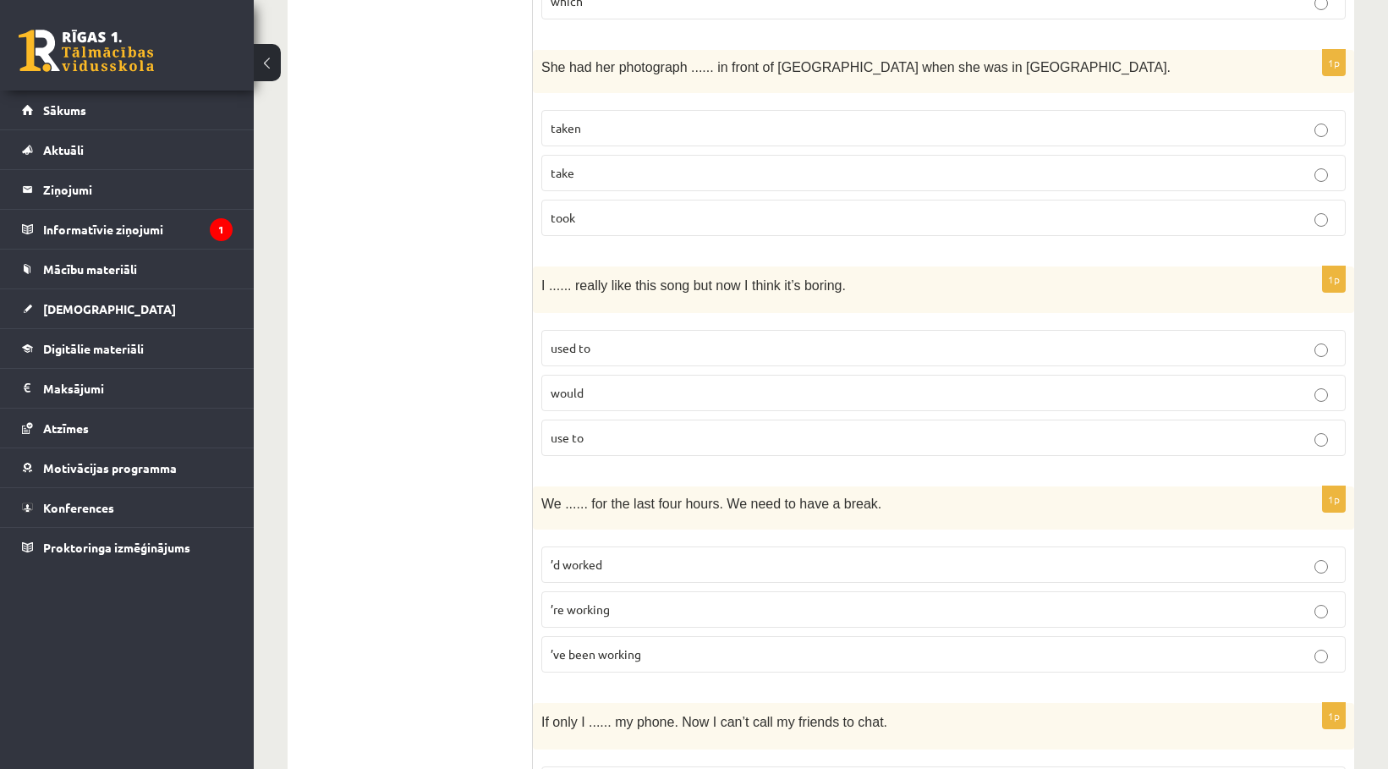
scroll to position [3239, 0]
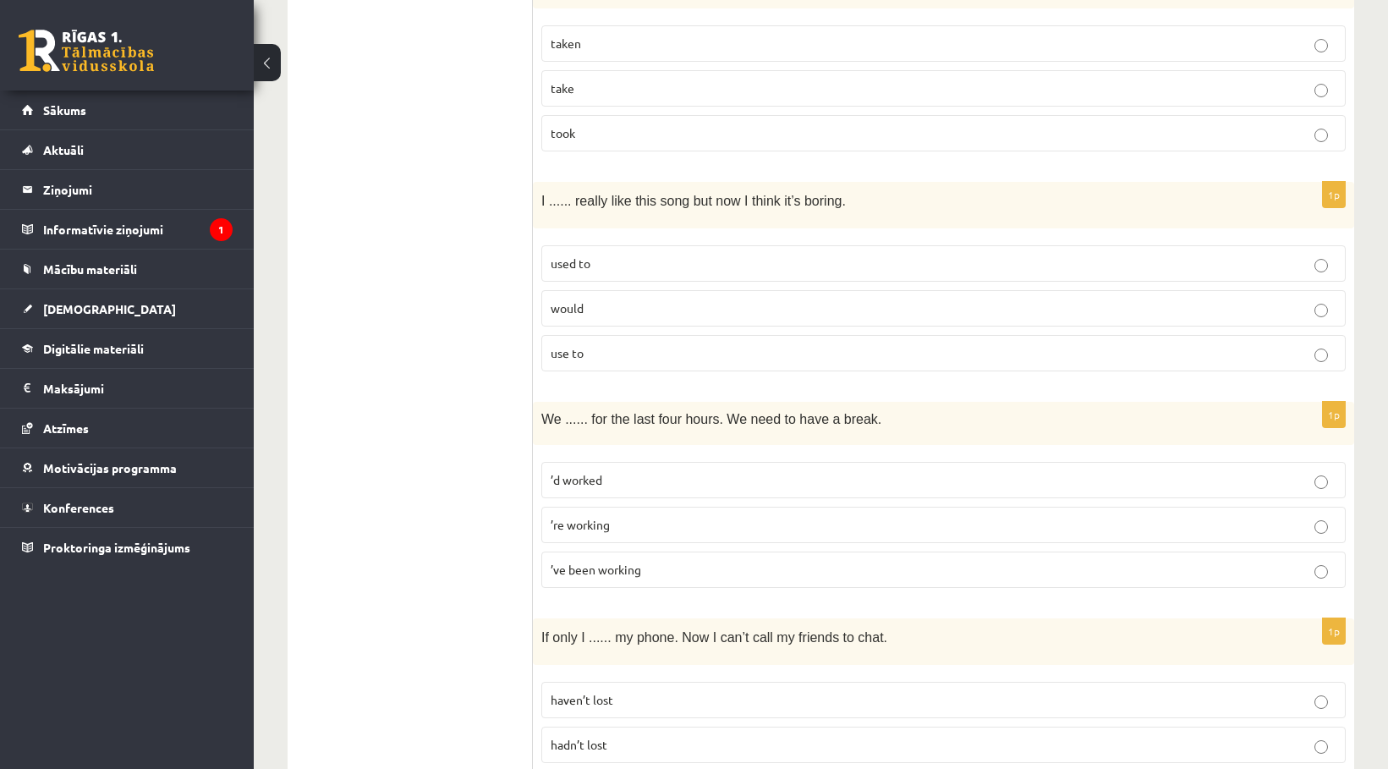
click at [634, 266] on p "used to" at bounding box center [944, 264] width 786 height 18
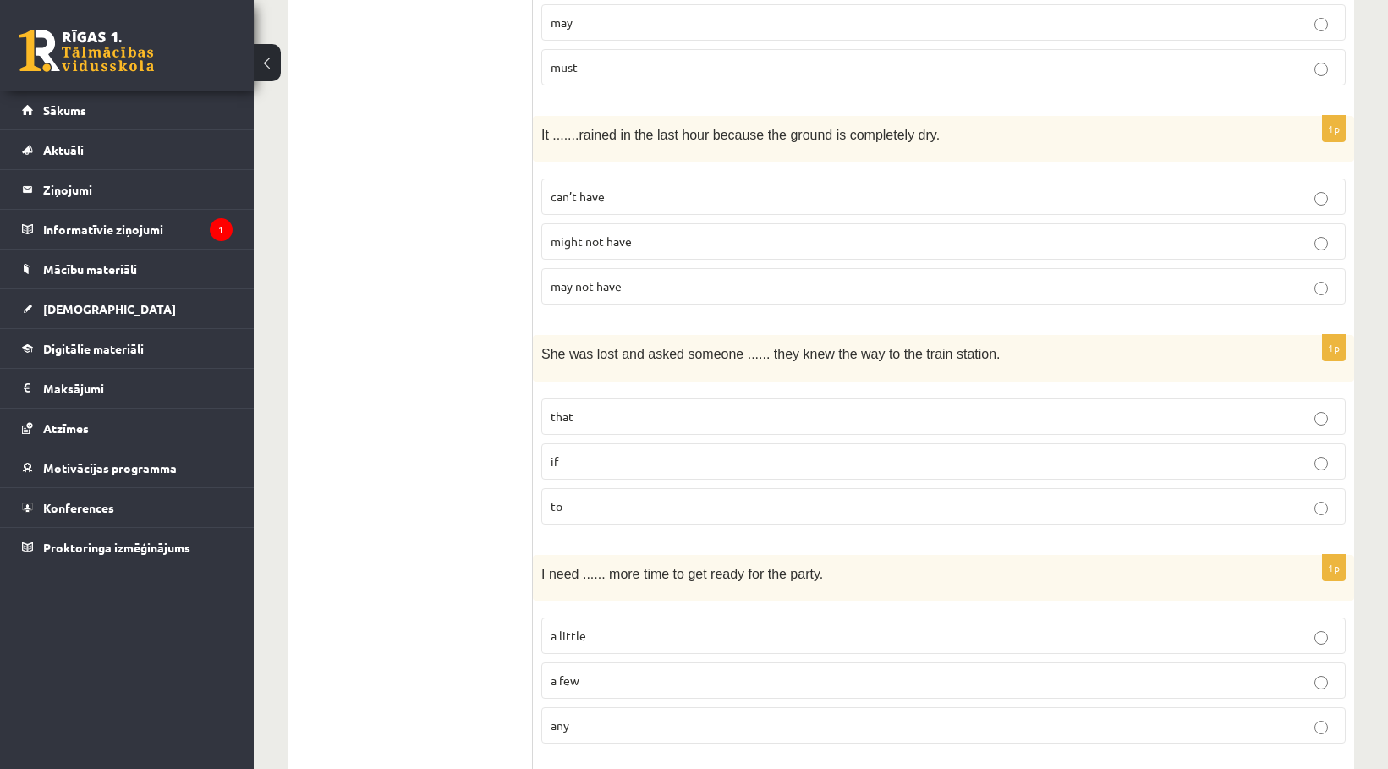
scroll to position [1801, 0]
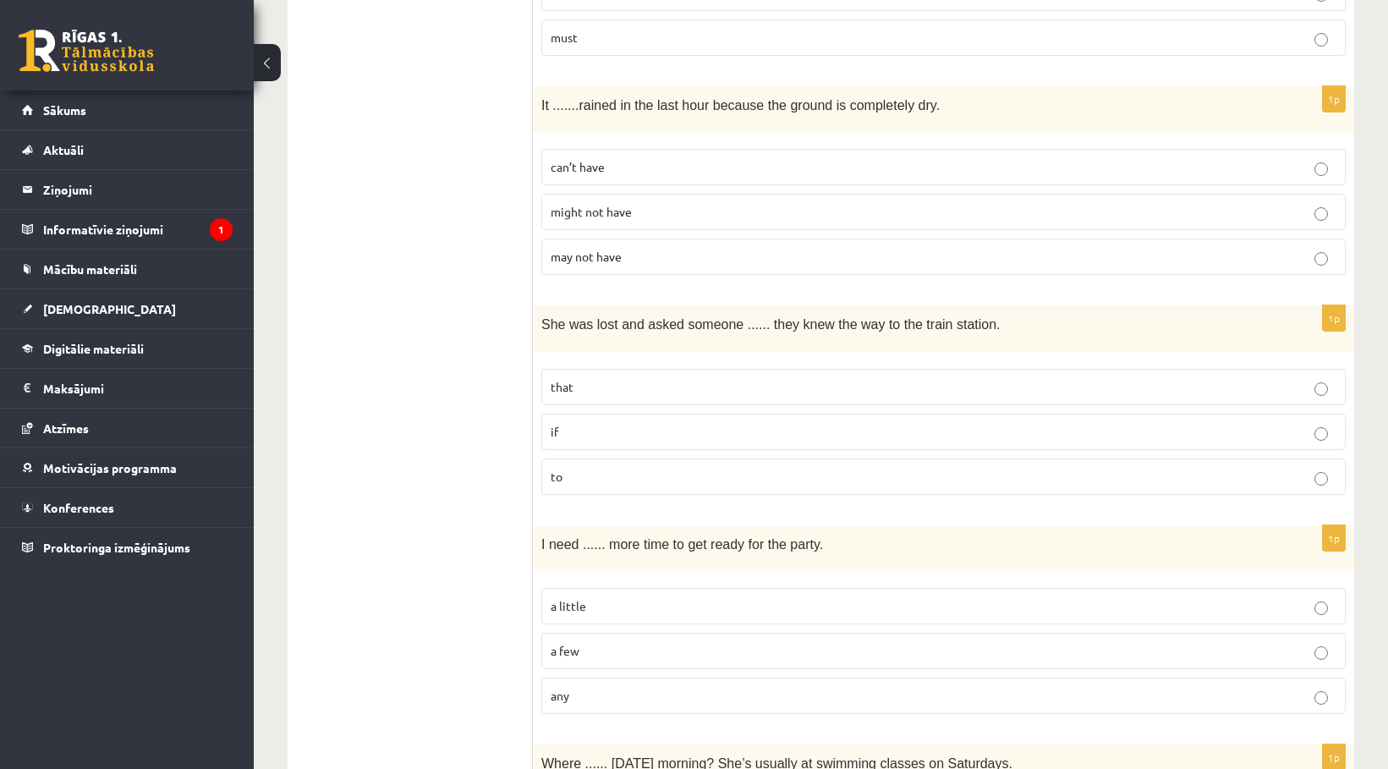
click at [638, 612] on p "a little" at bounding box center [944, 606] width 786 height 18
click at [636, 597] on label "a little" at bounding box center [943, 606] width 804 height 36
click at [613, 169] on p "can’t have" at bounding box center [944, 167] width 786 height 18
click at [643, 442] on label "if" at bounding box center [943, 432] width 804 height 36
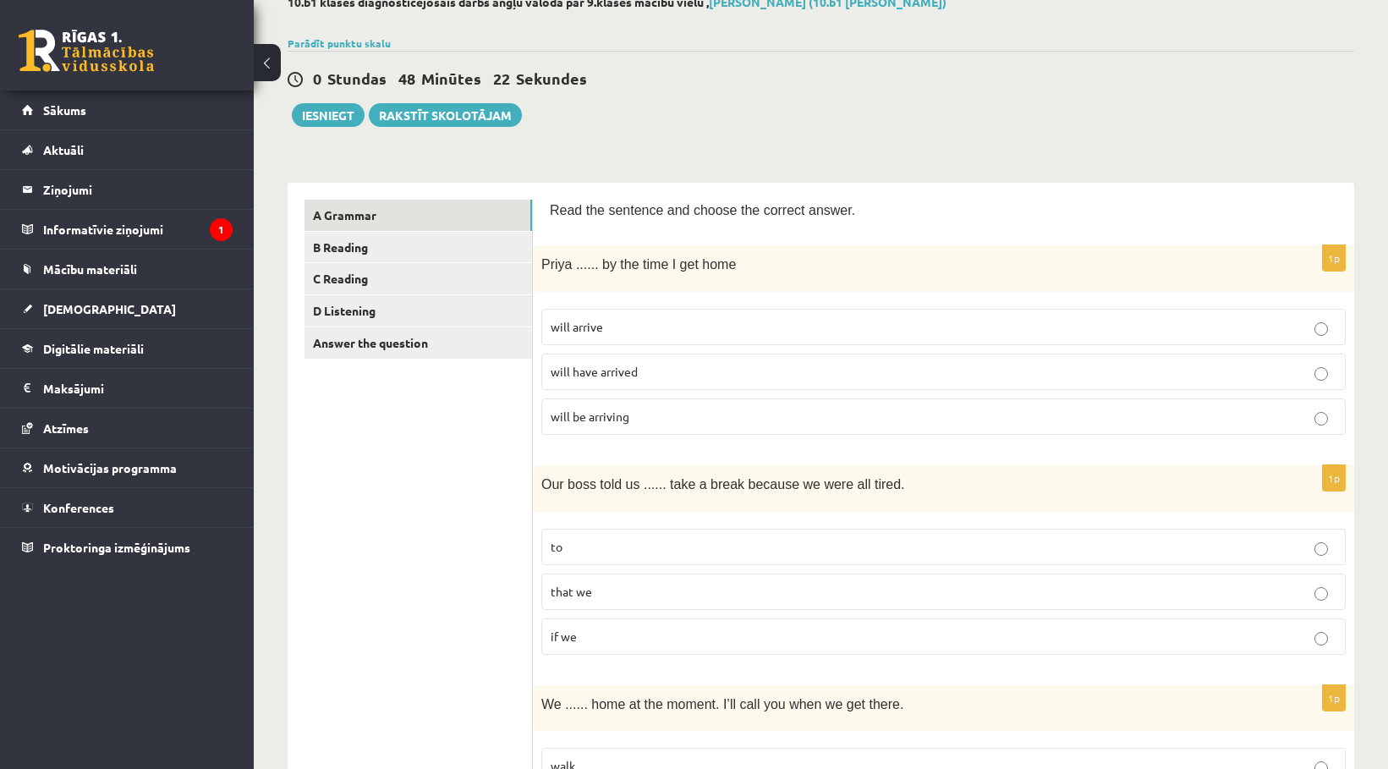
scroll to position [0, 0]
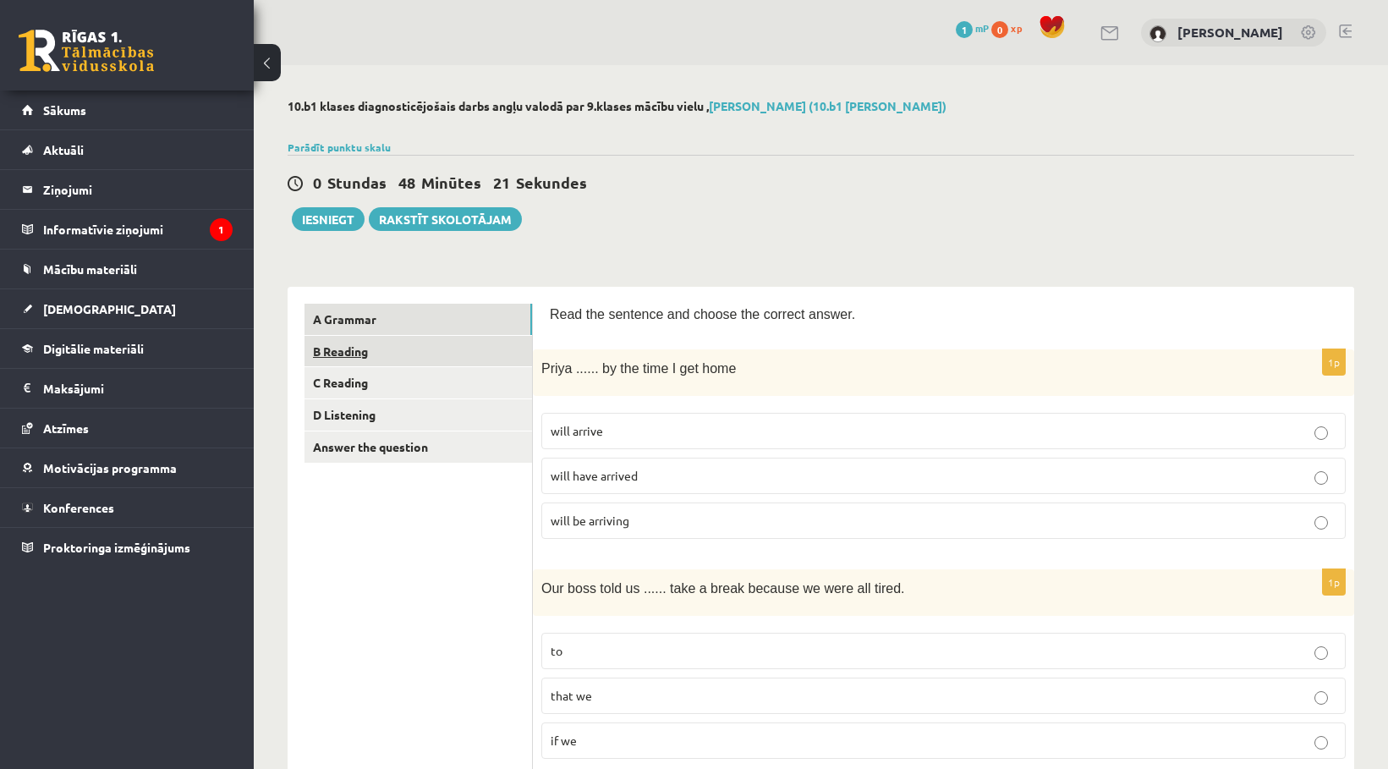
click at [403, 347] on link "B Reading" at bounding box center [419, 351] width 228 height 31
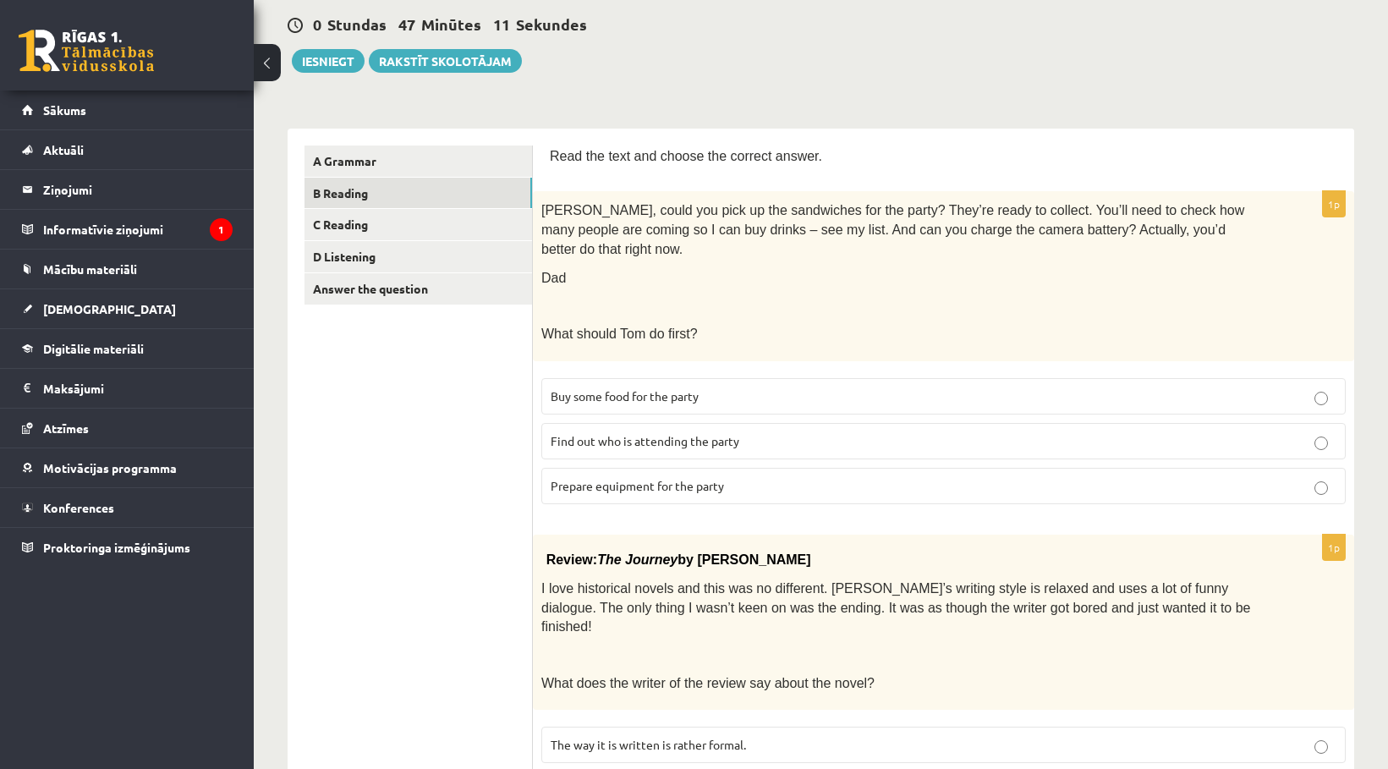
scroll to position [169, 0]
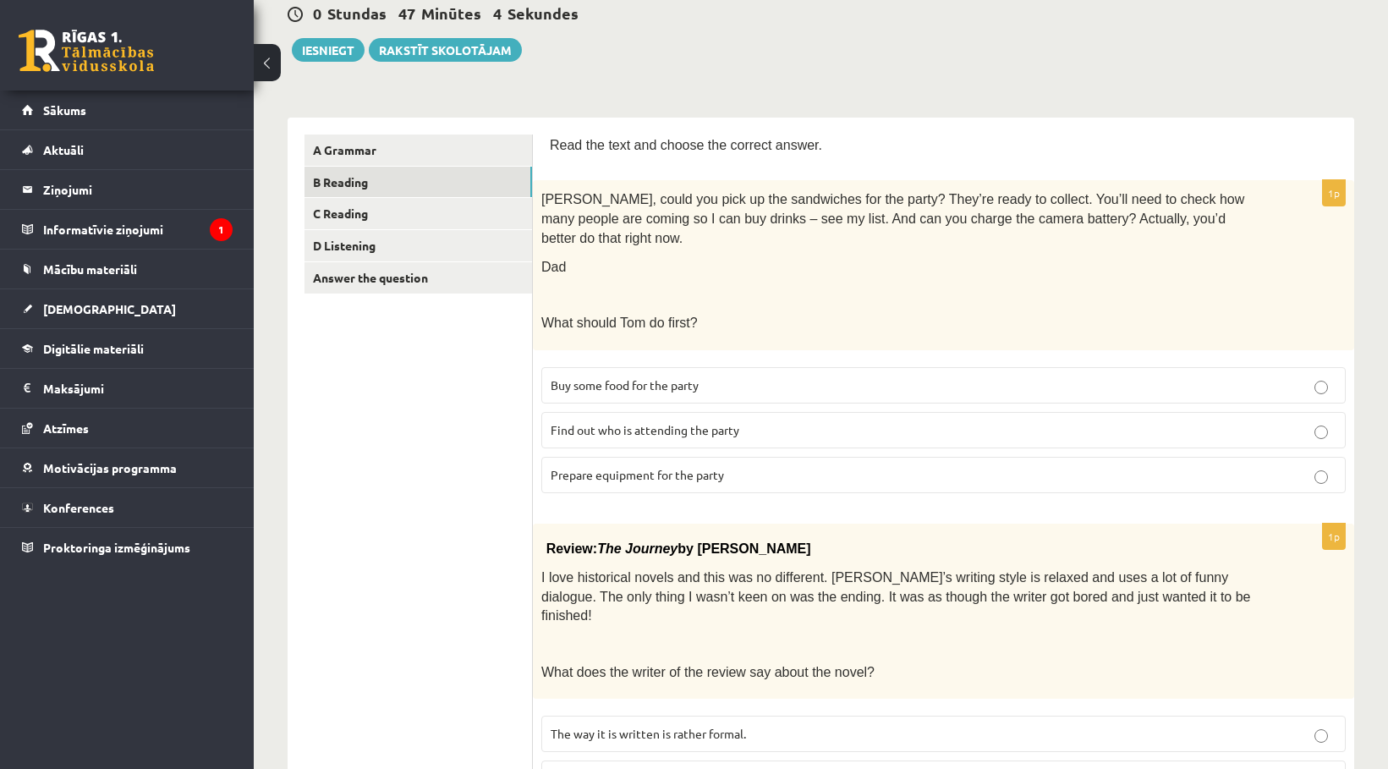
click at [657, 466] on label "Prepare equipment for the party" at bounding box center [943, 475] width 804 height 36
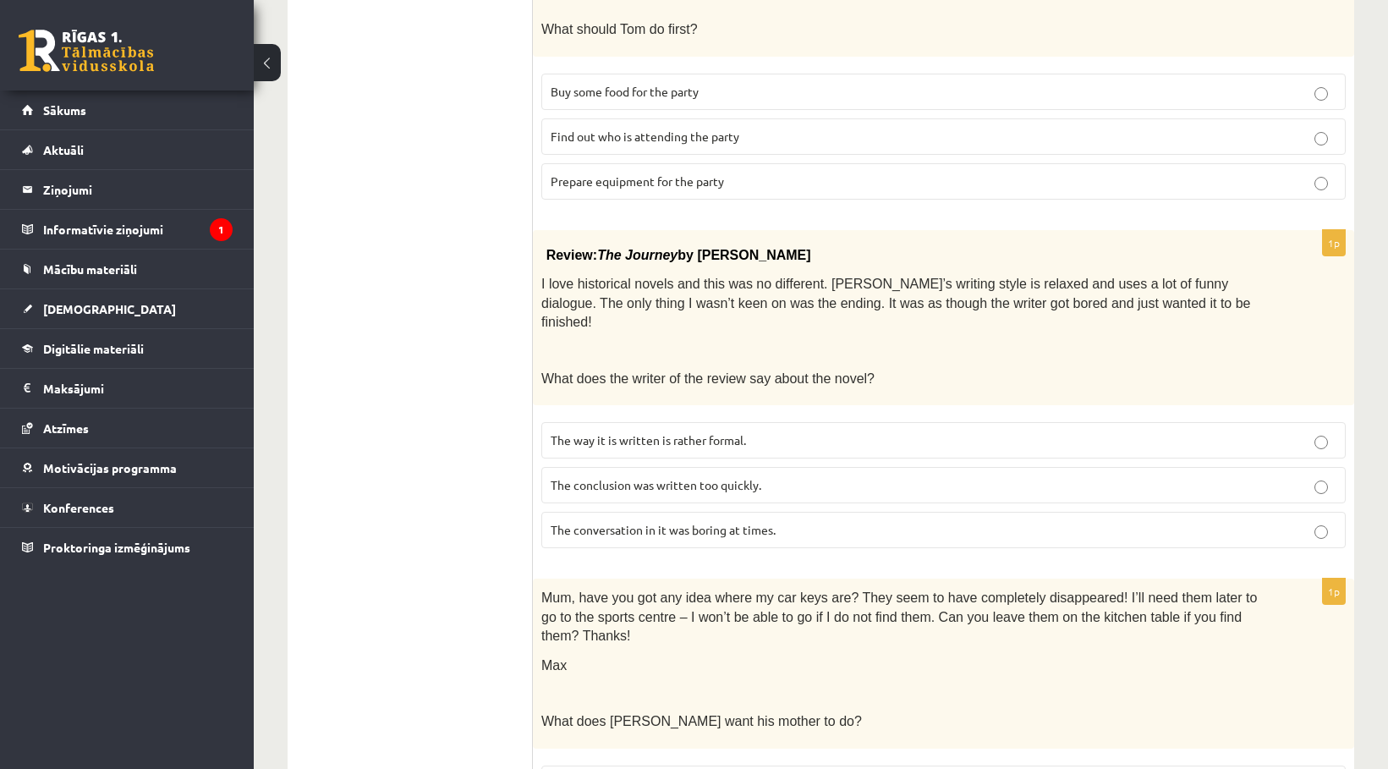
scroll to position [508, 0]
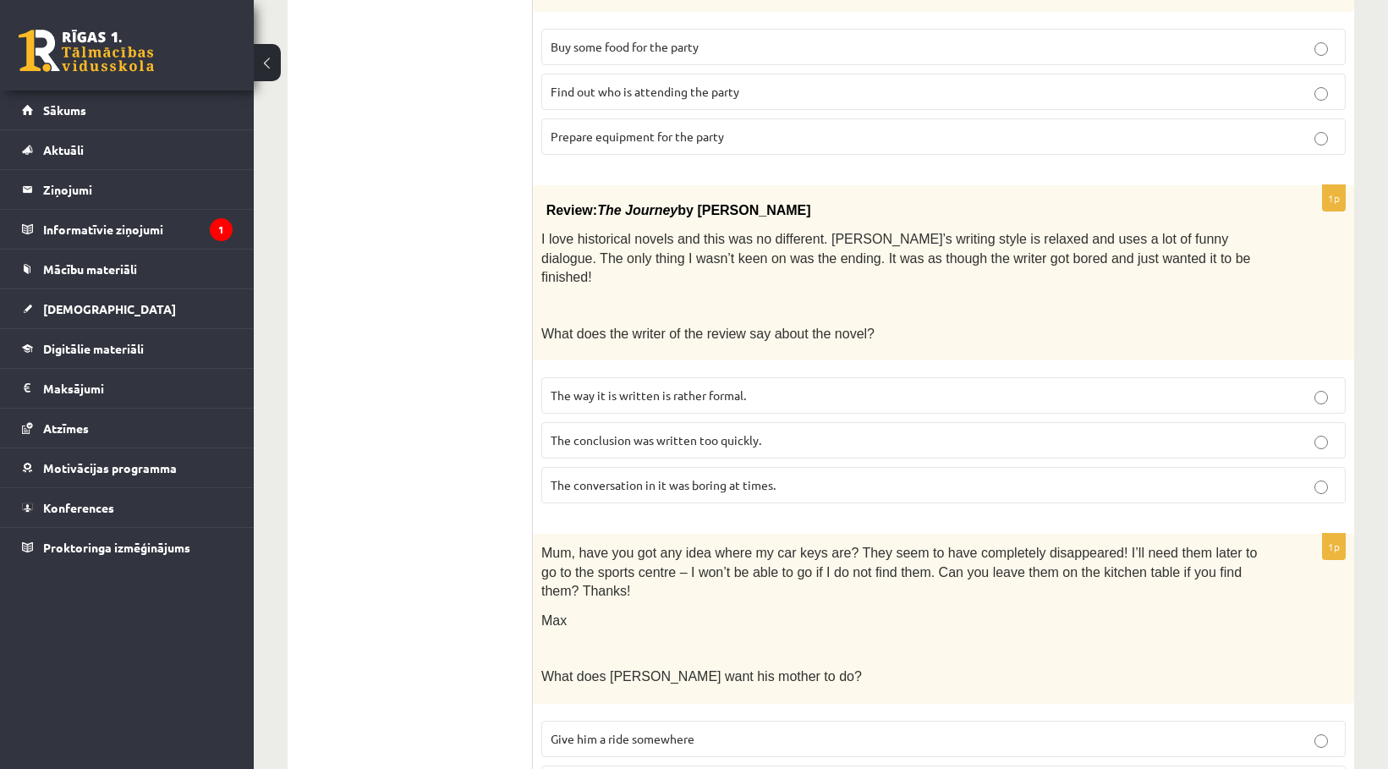
click at [754, 422] on label "The conclusion was written too quickly." at bounding box center [943, 440] width 804 height 36
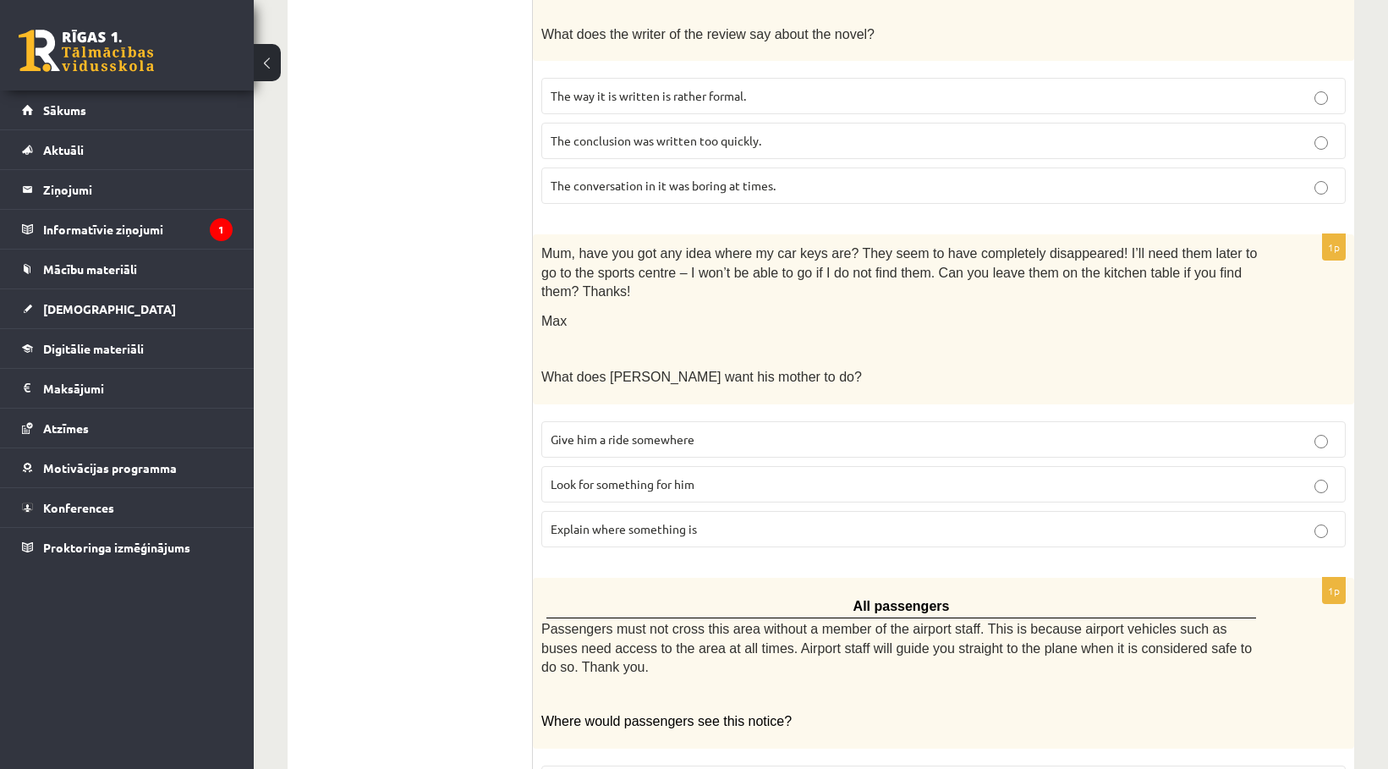
scroll to position [846, 0]
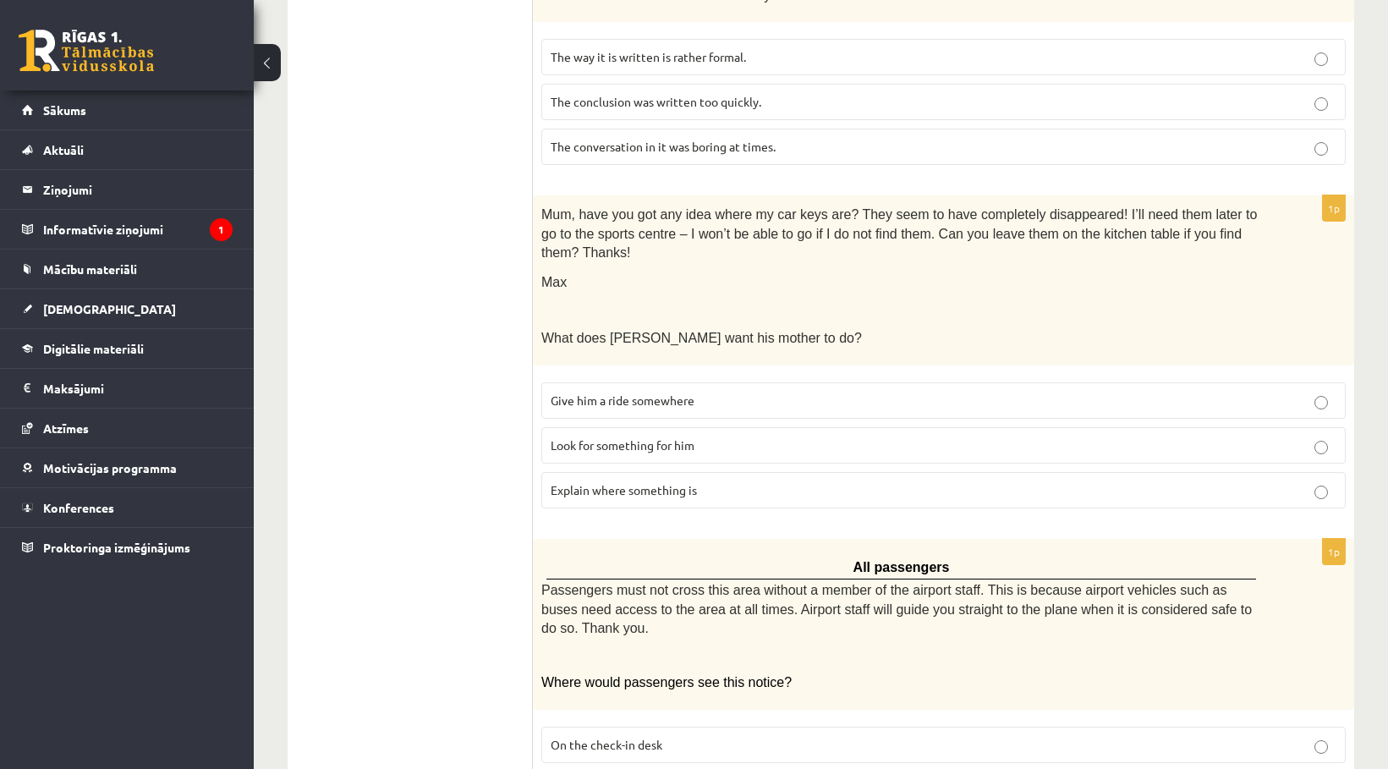
click at [645, 437] on span "Look for something for him" at bounding box center [623, 444] width 144 height 15
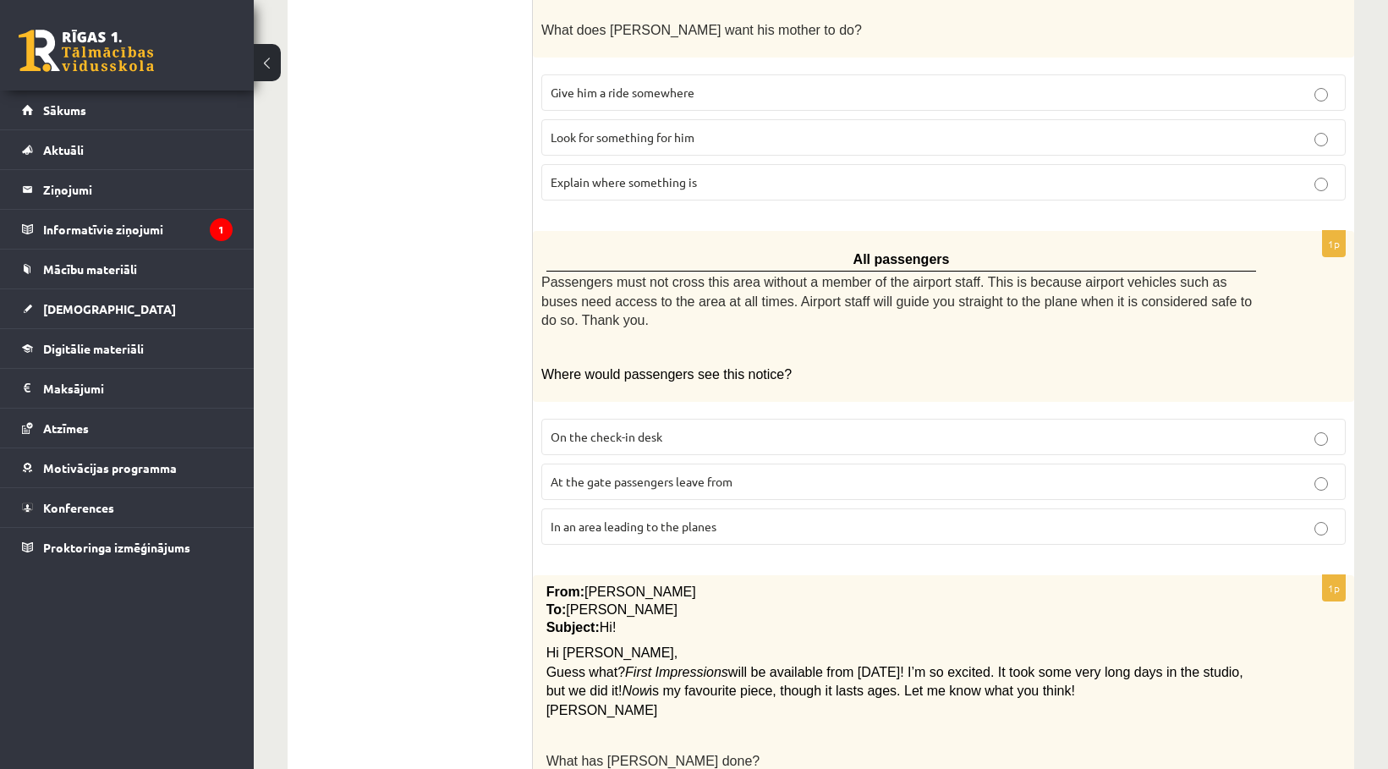
scroll to position [1184, 0]
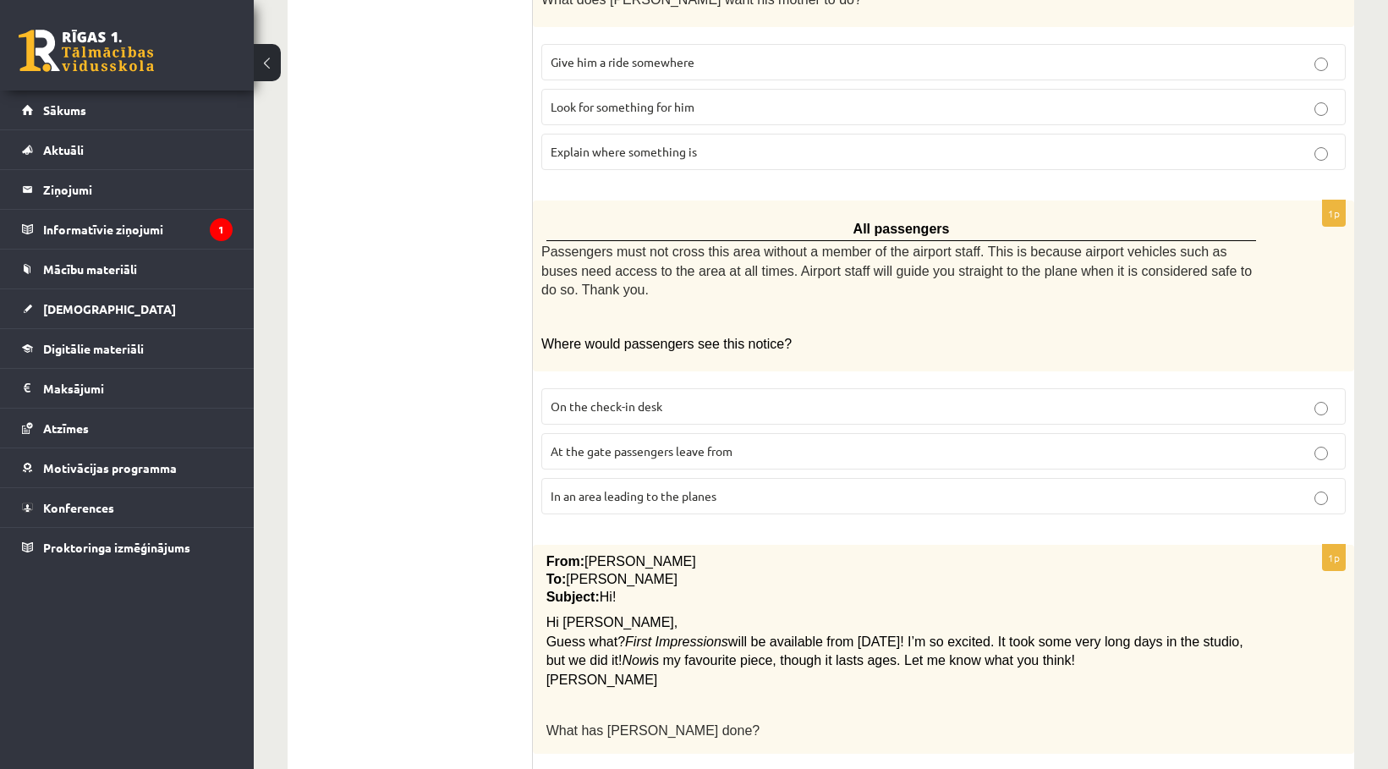
click at [687, 488] on span "In an area leading to the planes" at bounding box center [634, 495] width 166 height 15
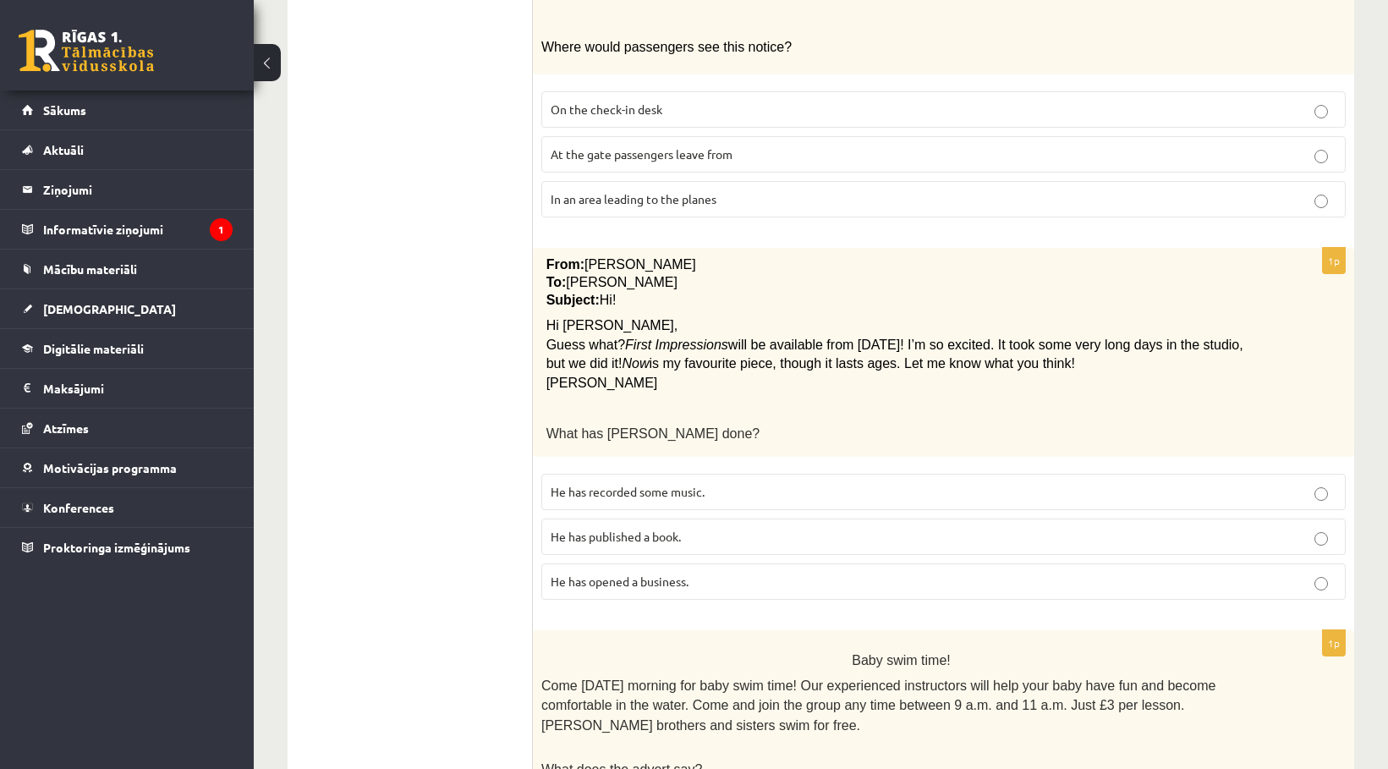
scroll to position [1607, 0]
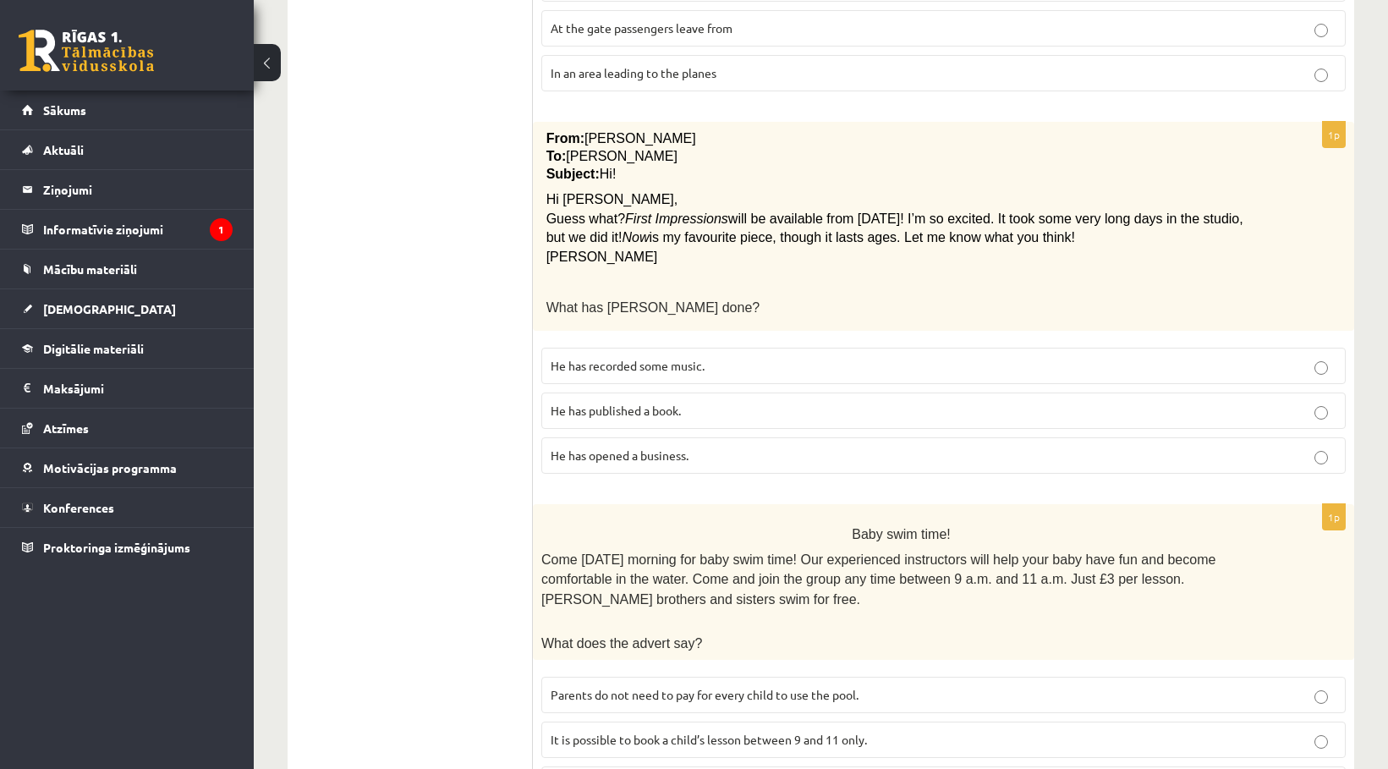
click at [667, 357] on p "He has recorded some music." at bounding box center [944, 366] width 786 height 18
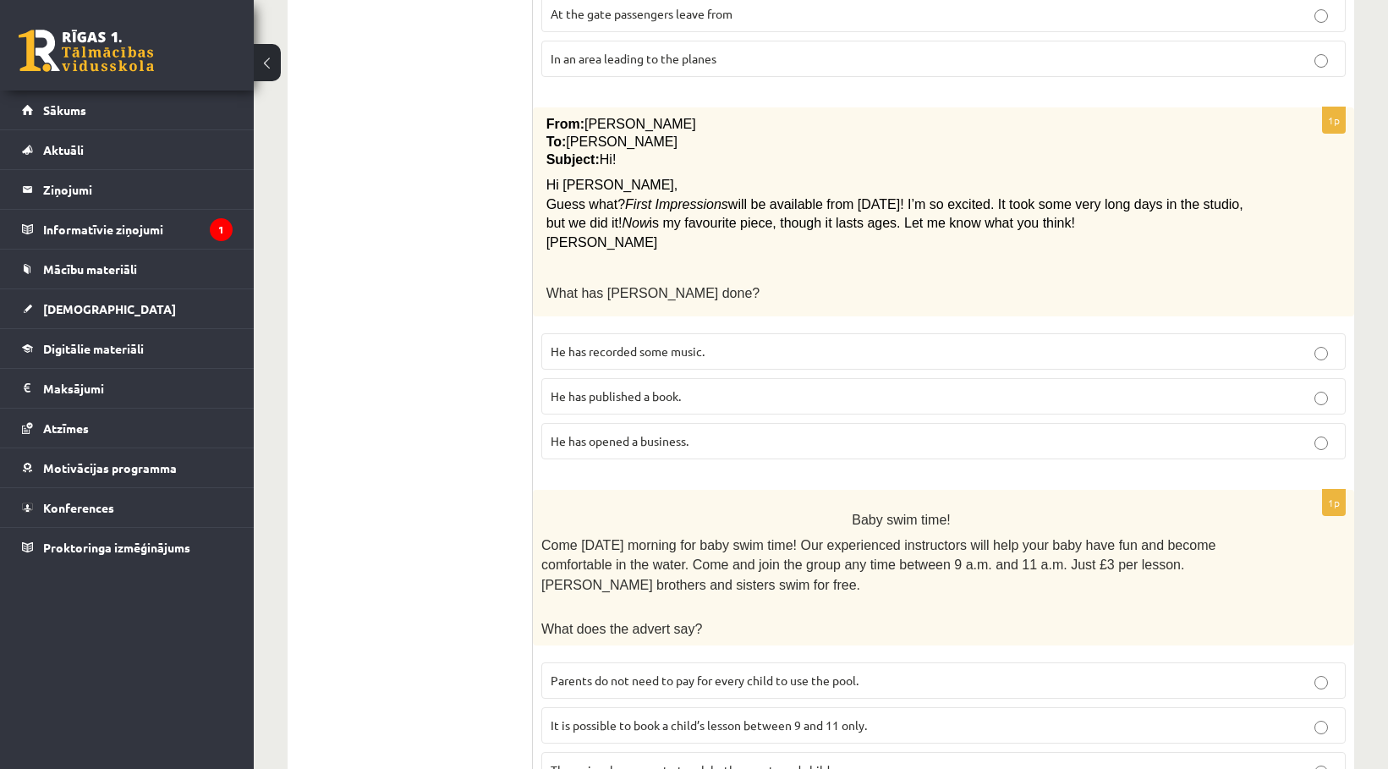
scroll to position [1623, 0]
click at [719, 671] on span "Parents do not need to pay for every child to use the pool." at bounding box center [705, 678] width 308 height 15
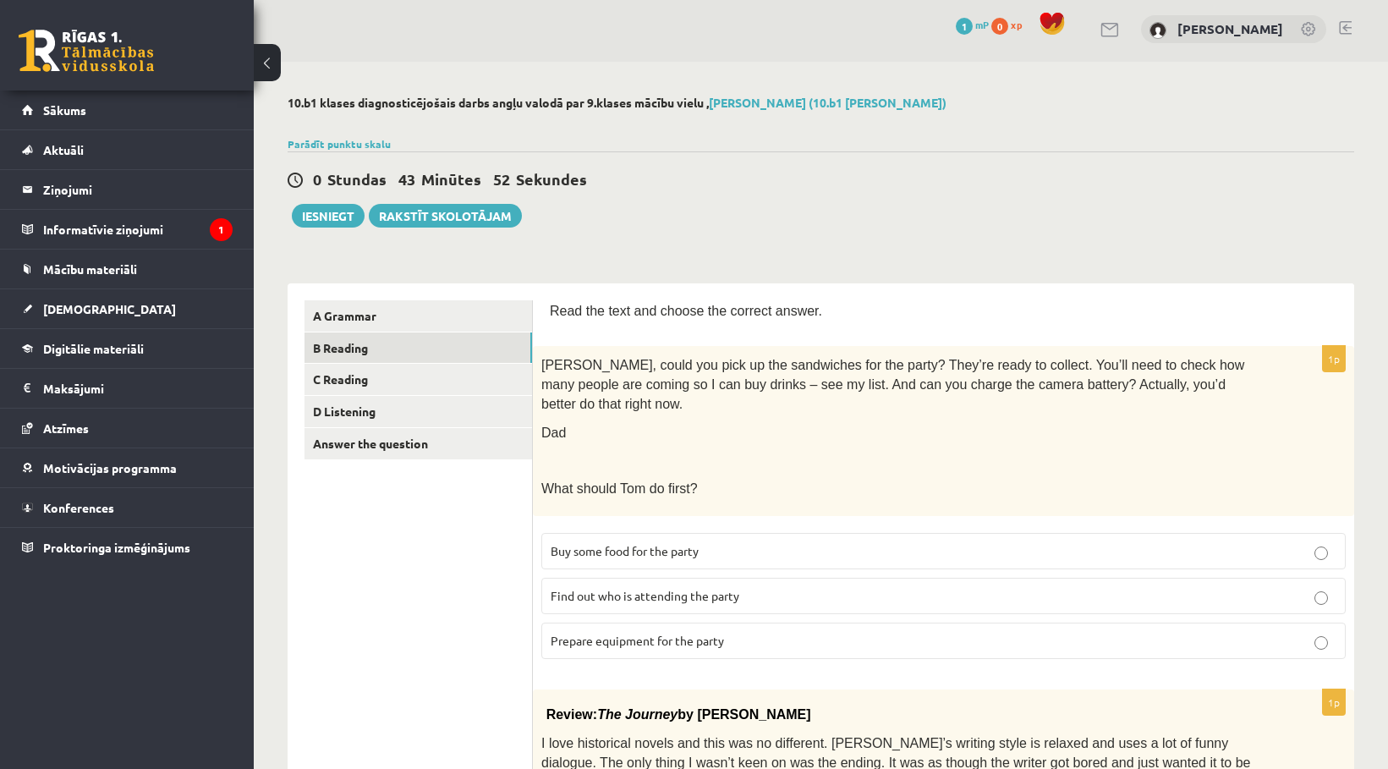
scroll to position [0, 0]
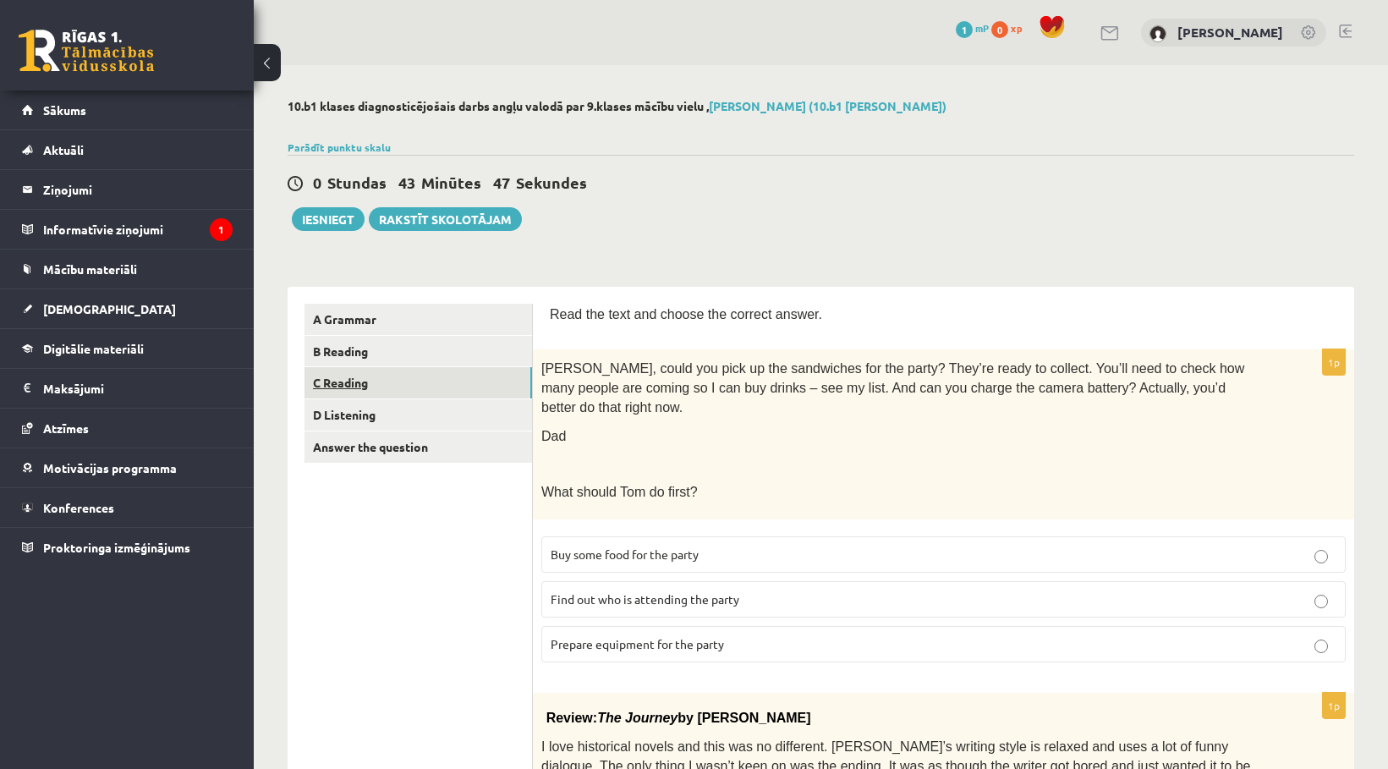
click at [395, 382] on link "C Reading" at bounding box center [419, 382] width 228 height 31
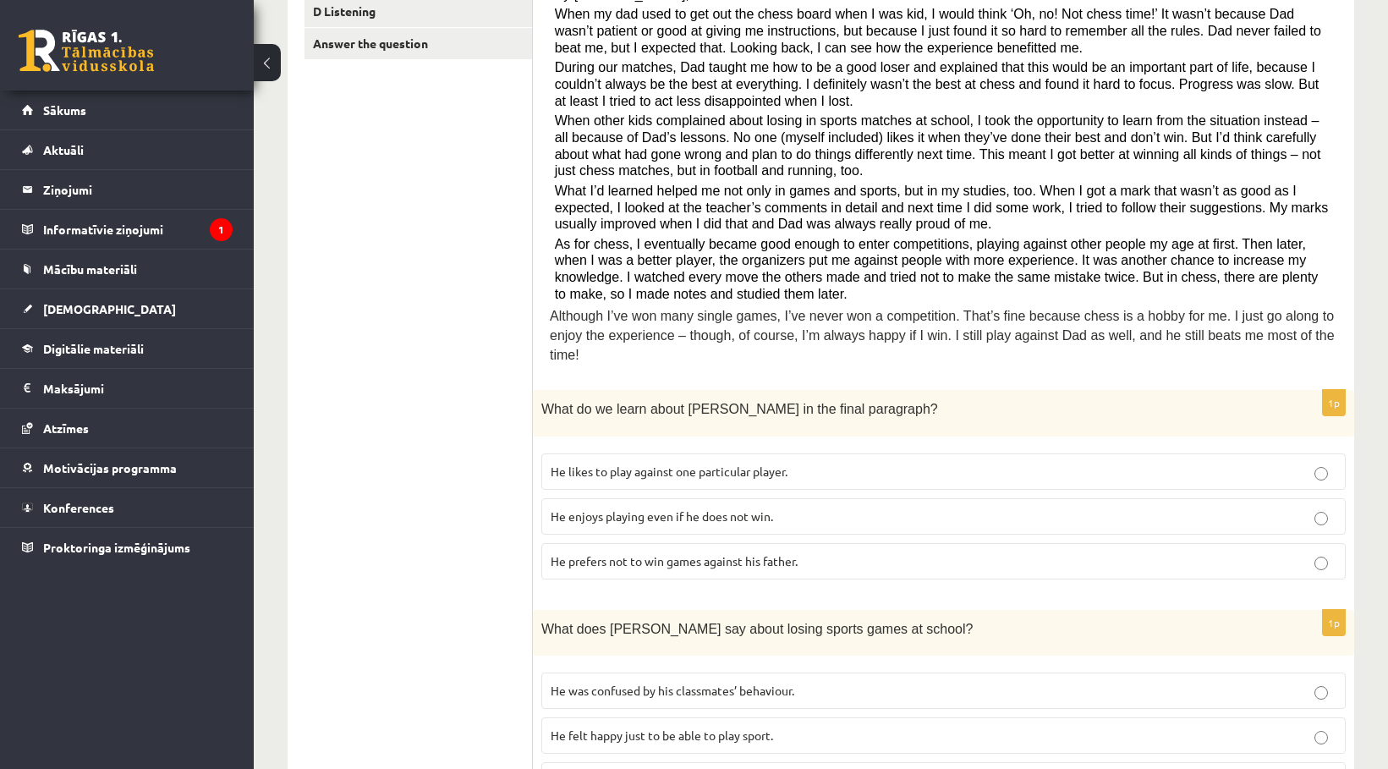
scroll to position [508, 0]
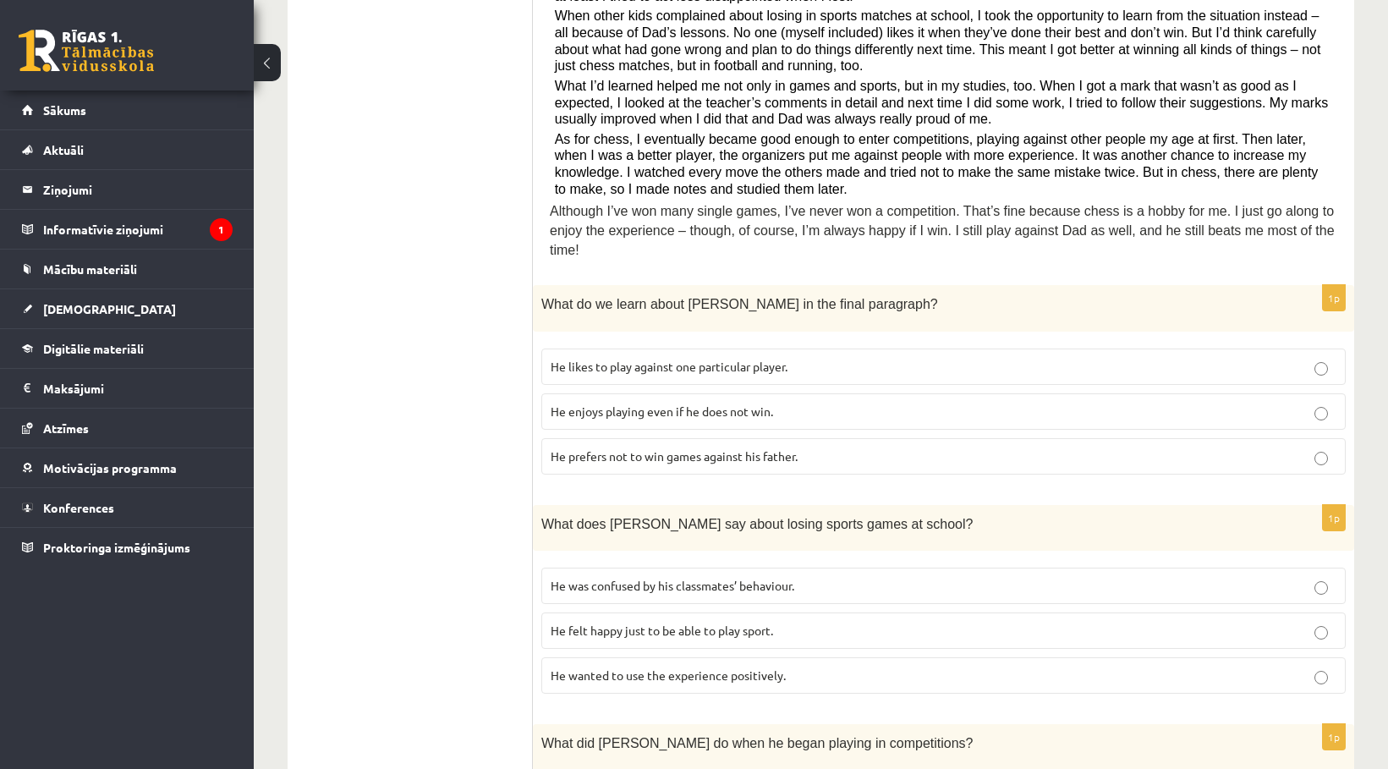
click at [658, 403] on span "He enjoys playing even if he does not win." at bounding box center [662, 410] width 222 height 15
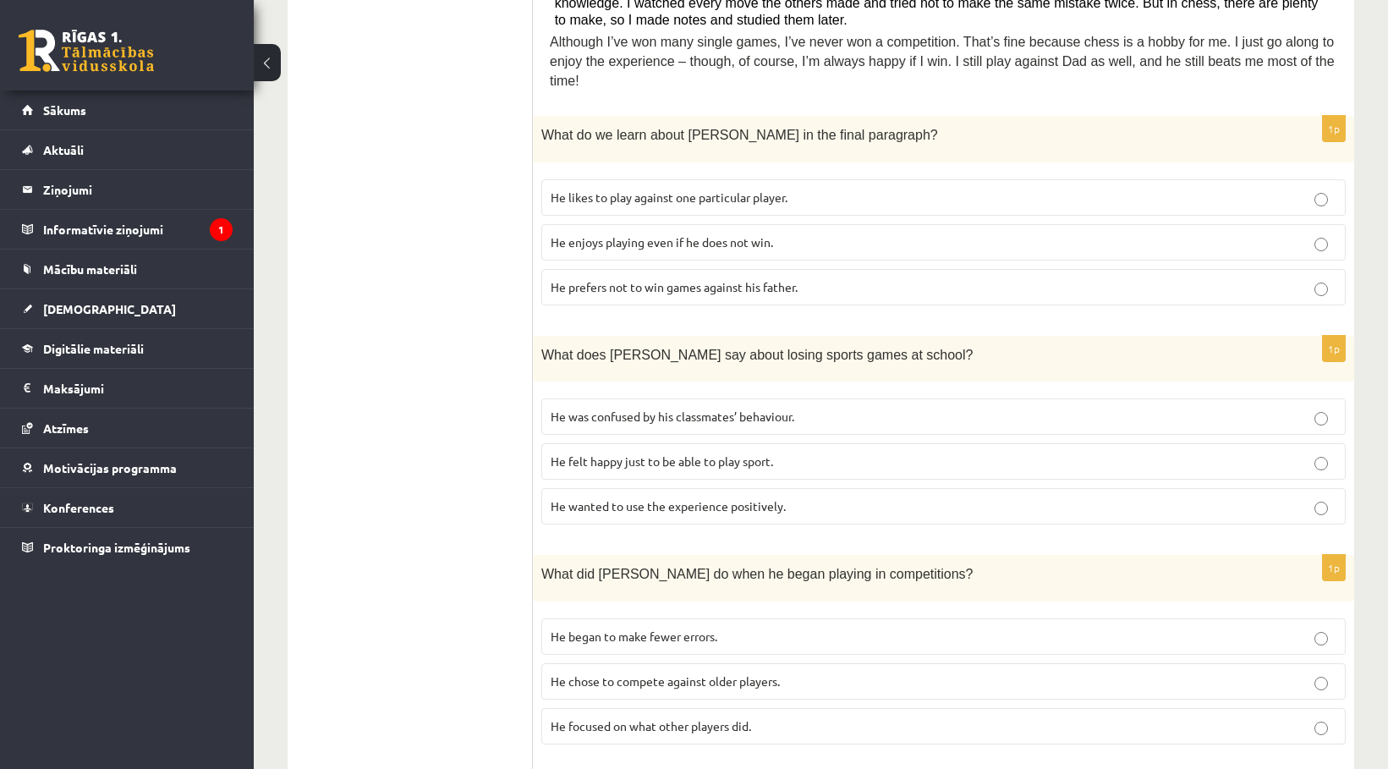
scroll to position [762, 0]
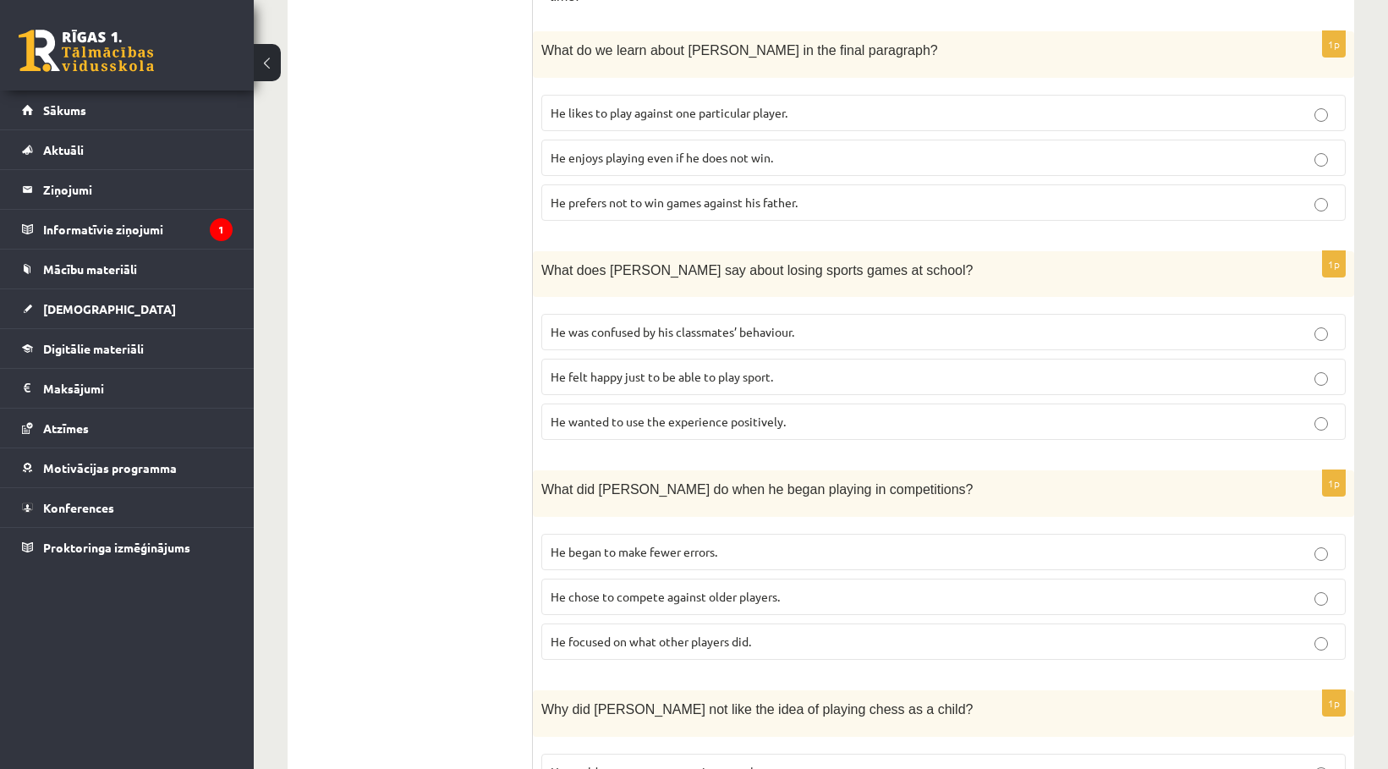
click at [701, 414] on span "He wanted to use the experience positively." at bounding box center [668, 421] width 235 height 15
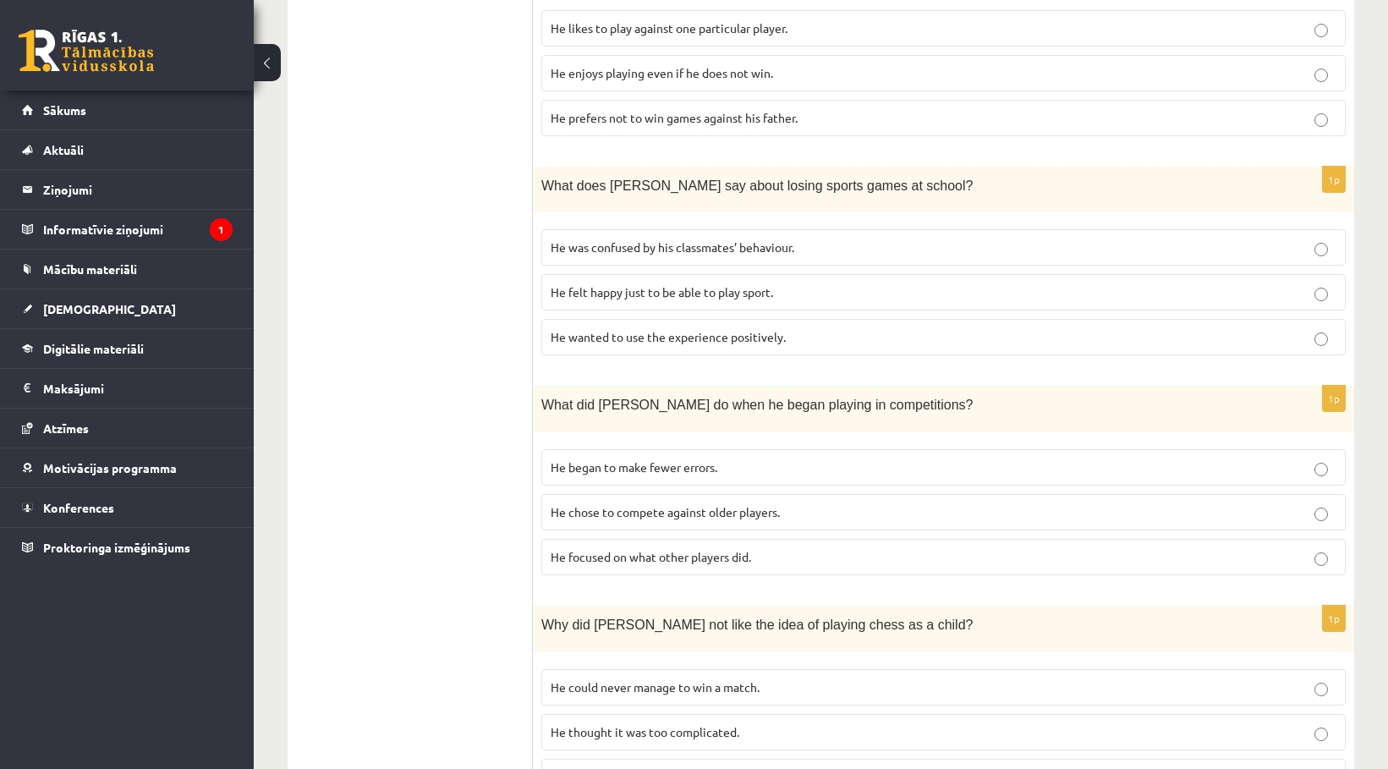
scroll to position [1016, 0]
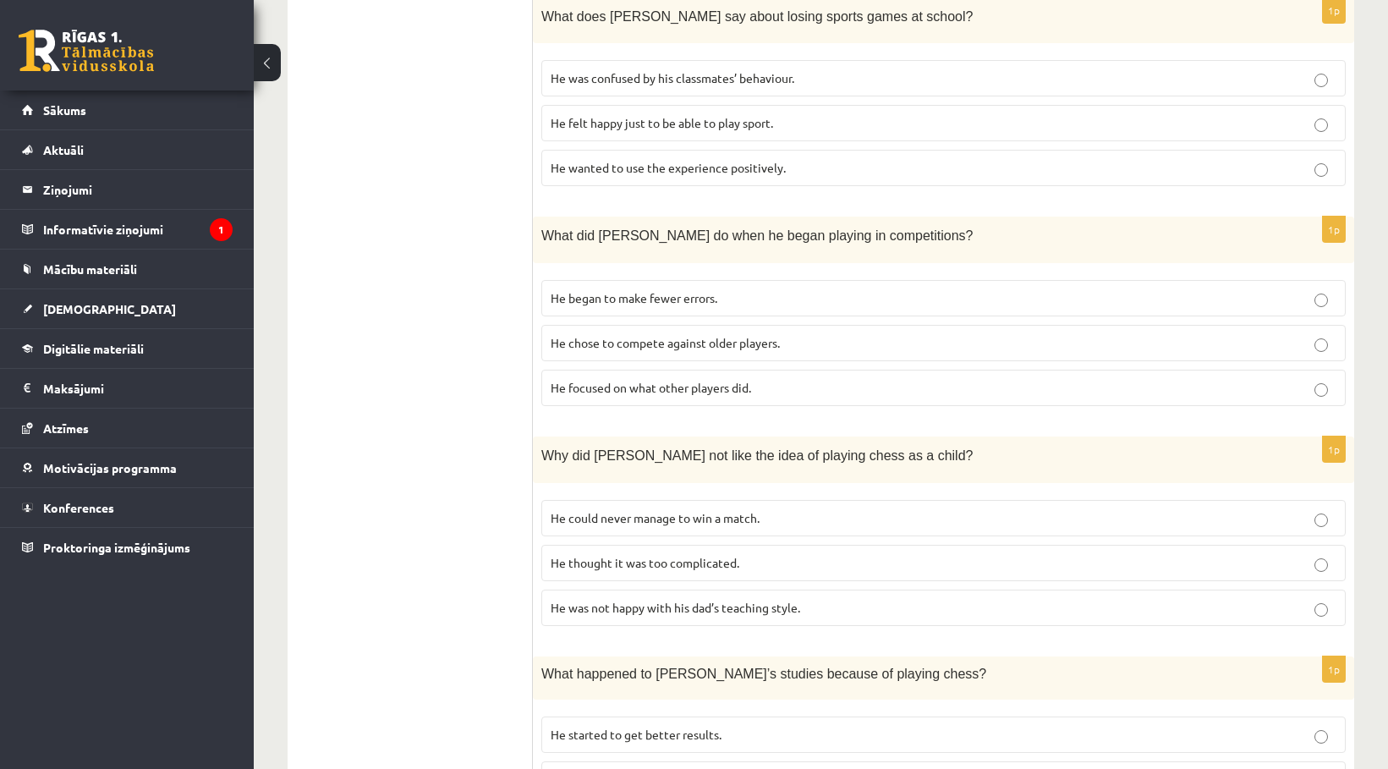
click at [683, 380] on span "He focused on what other players did." at bounding box center [651, 387] width 200 height 15
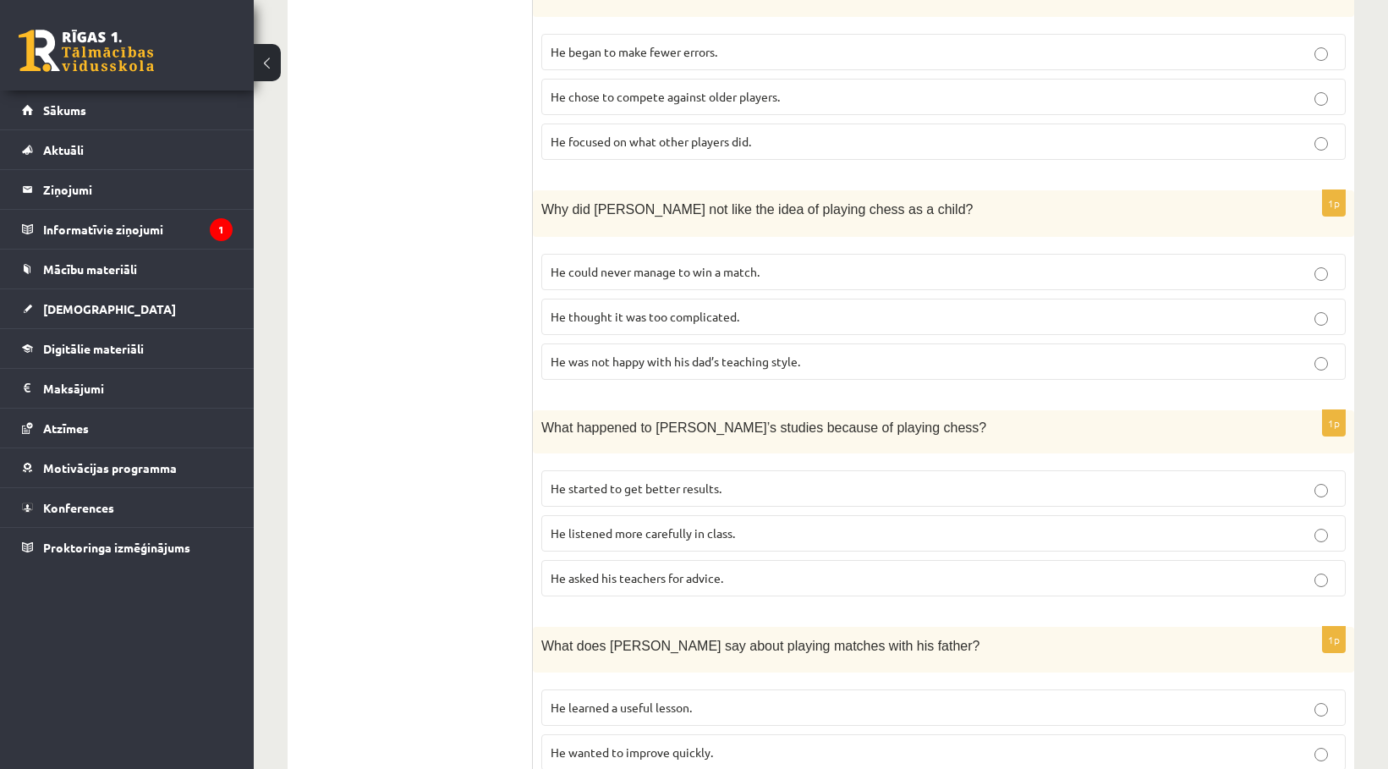
scroll to position [1270, 0]
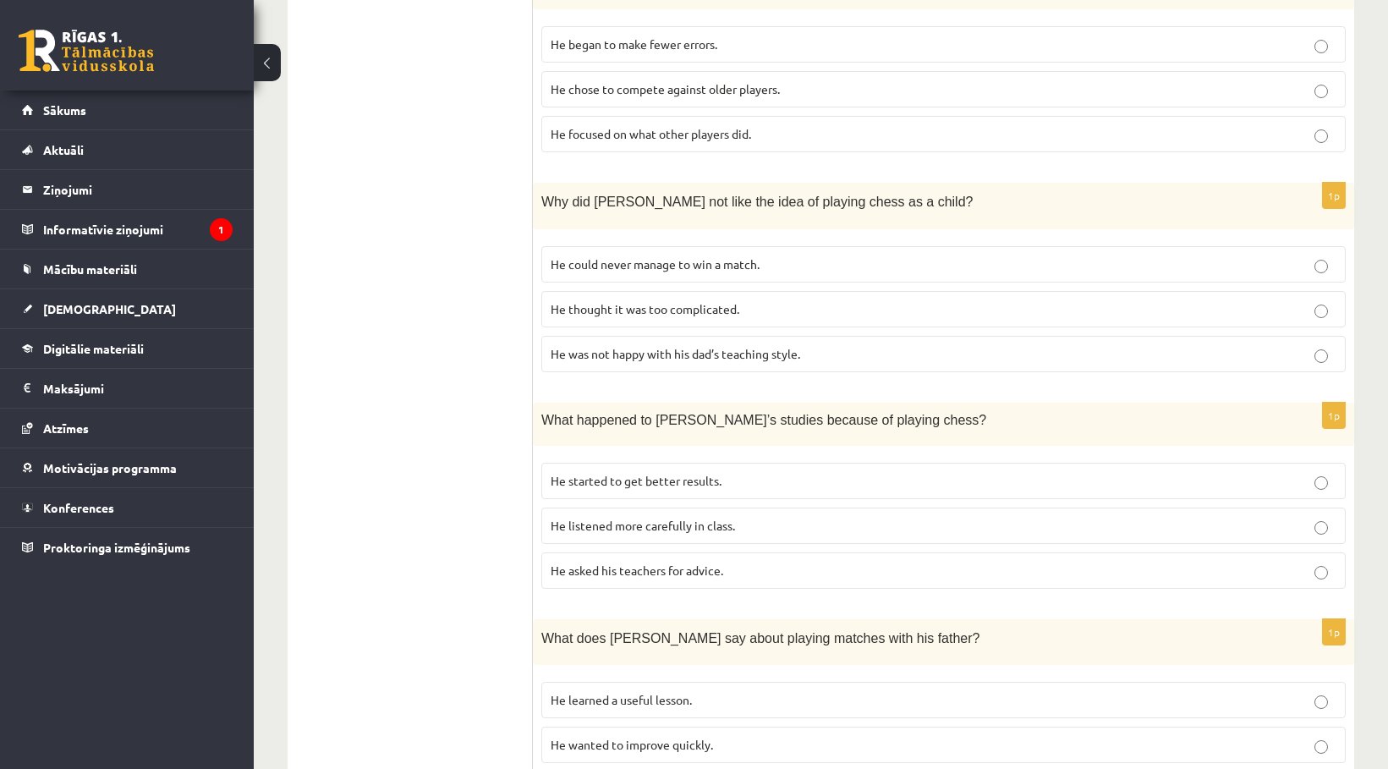
click at [715, 301] on span "He thought it was too complicated." at bounding box center [645, 308] width 189 height 15
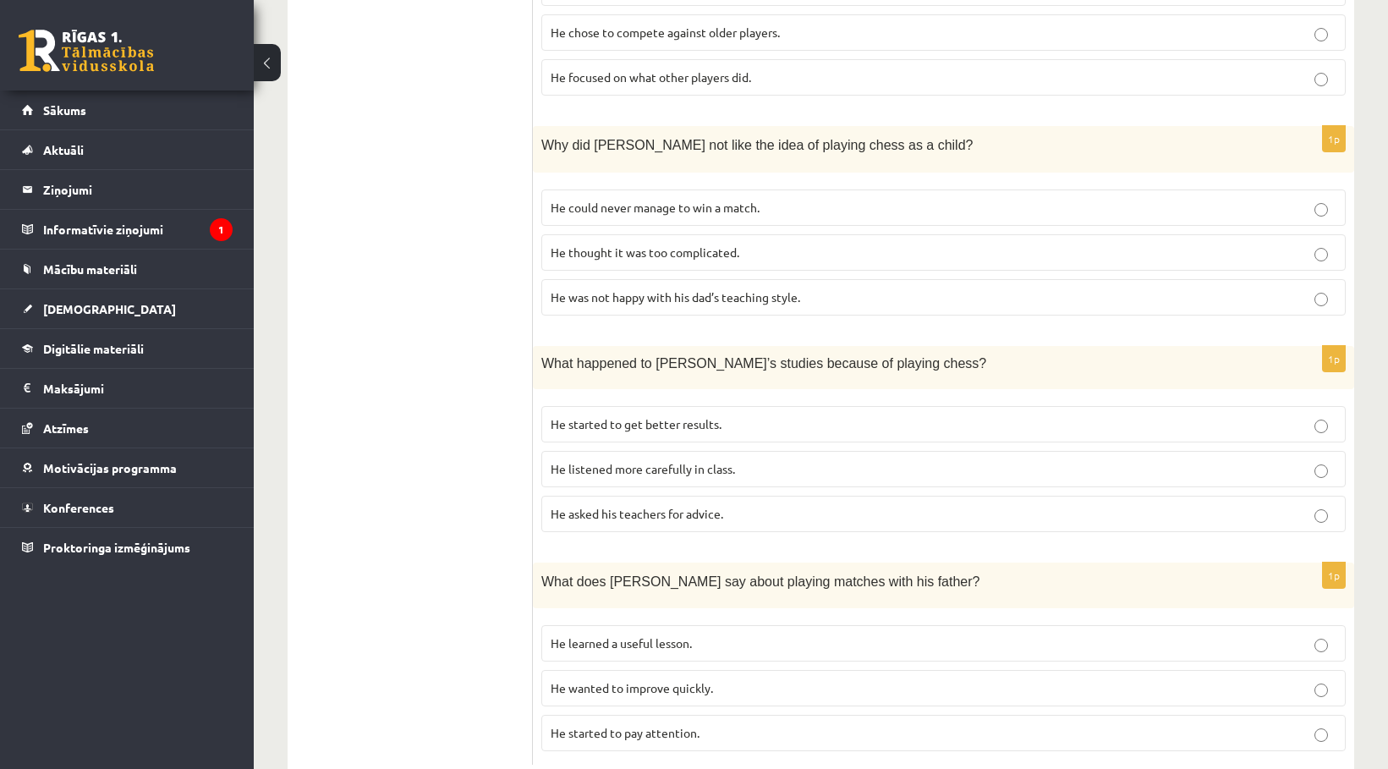
scroll to position [1354, 0]
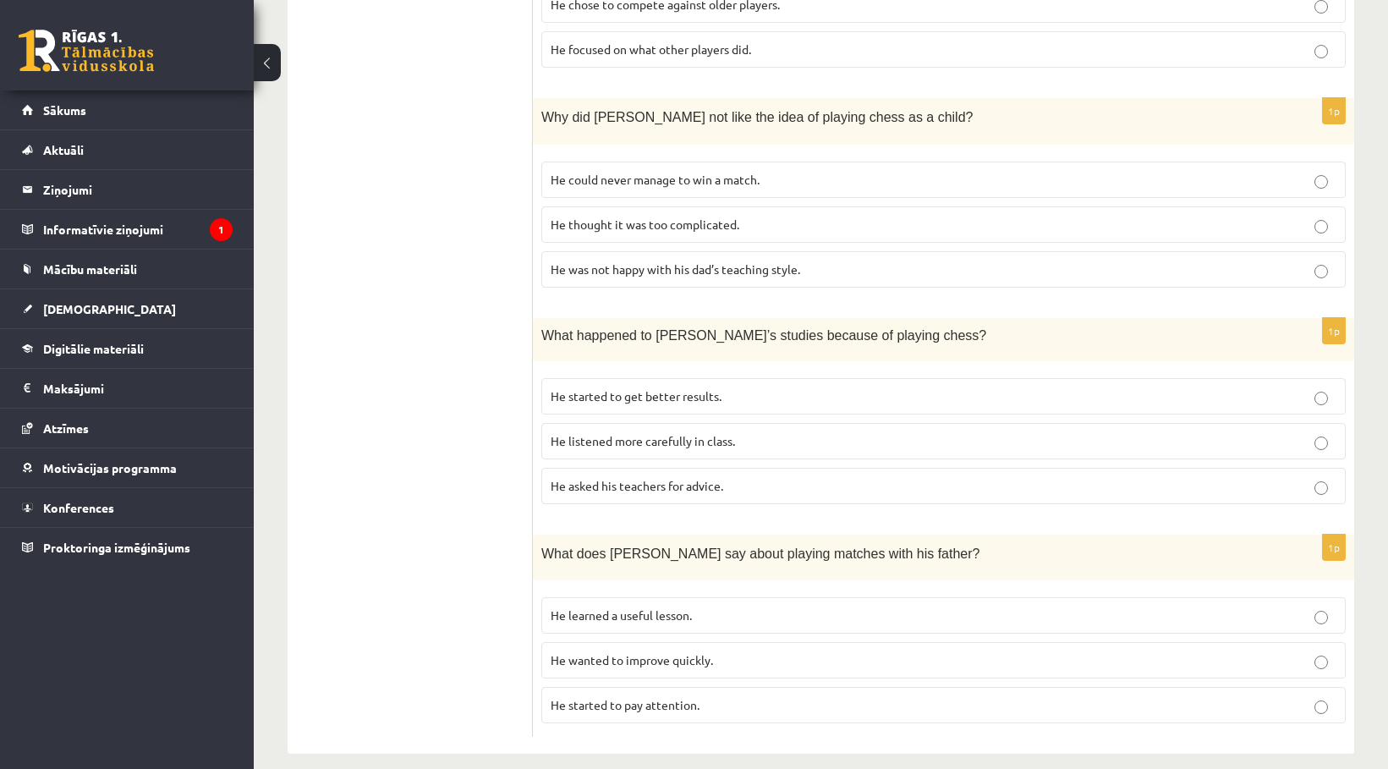
click at [714, 388] on span "He started to get better results." at bounding box center [636, 395] width 171 height 15
click at [629, 607] on p "He learned a useful lesson." at bounding box center [944, 616] width 786 height 18
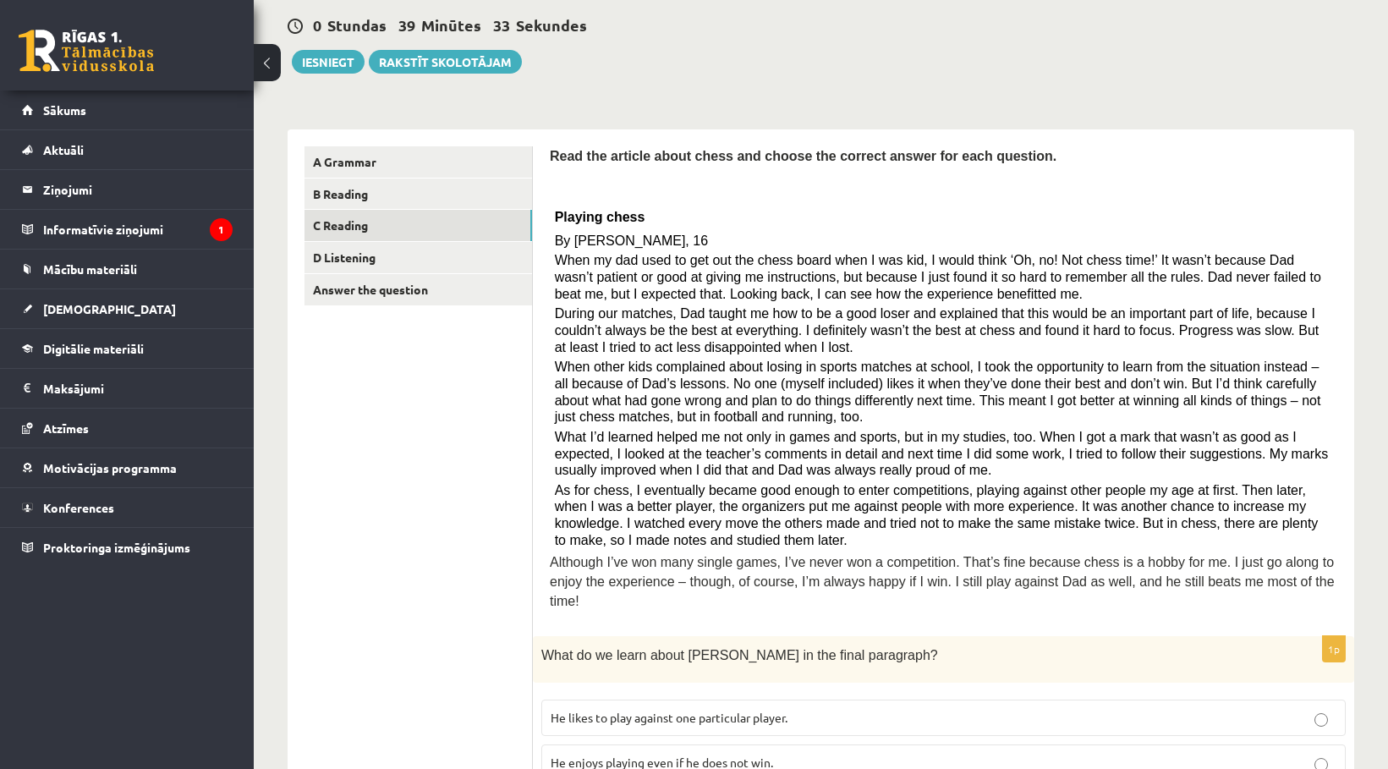
scroll to position [169, 0]
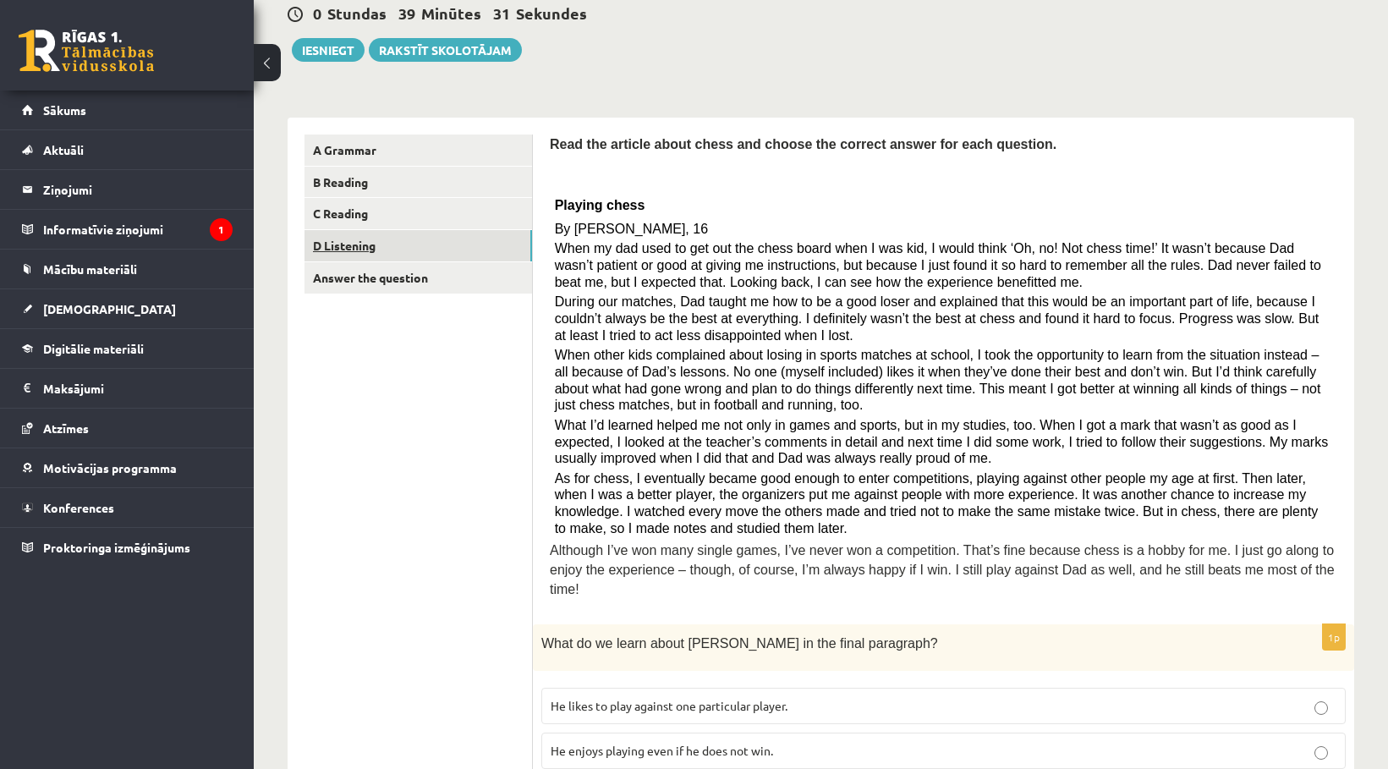
click at [417, 253] on link "D Listening" at bounding box center [419, 245] width 228 height 31
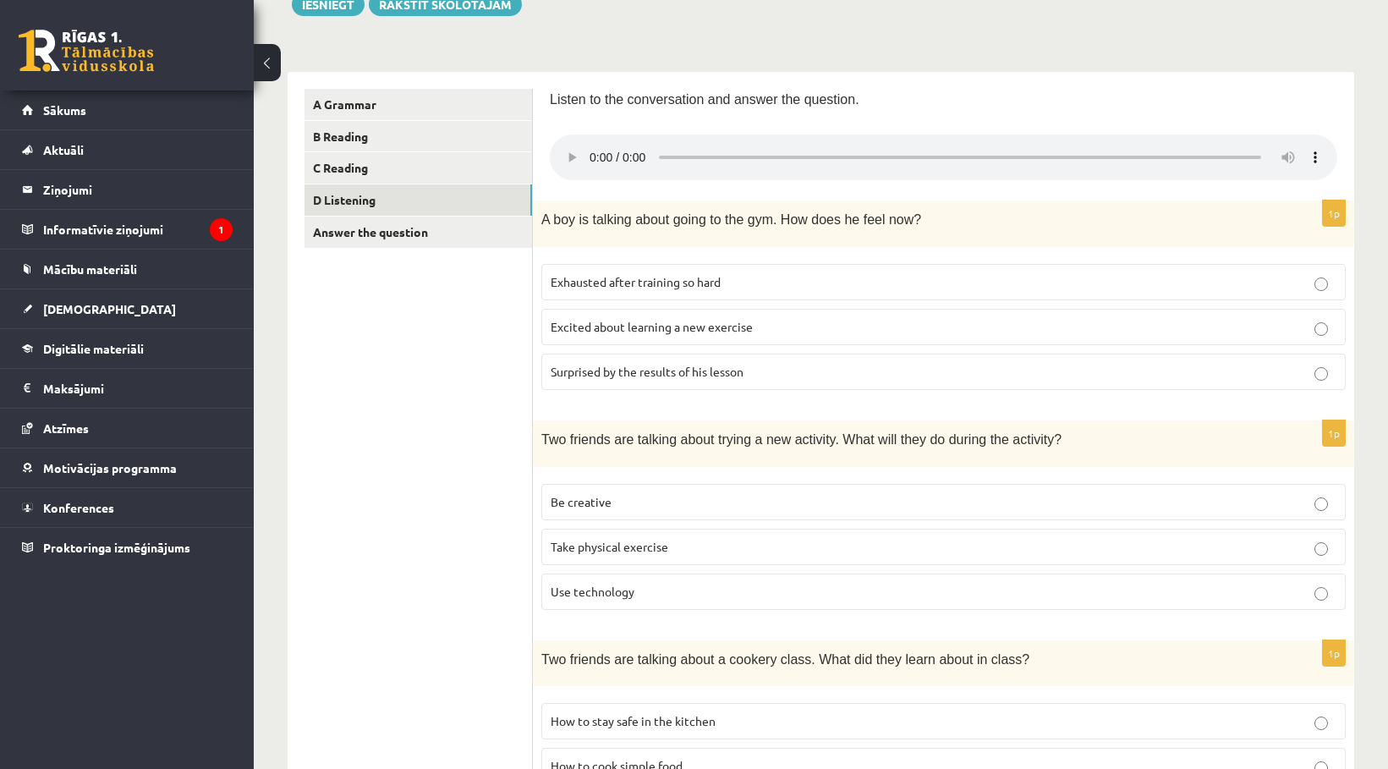
scroll to position [254, 0]
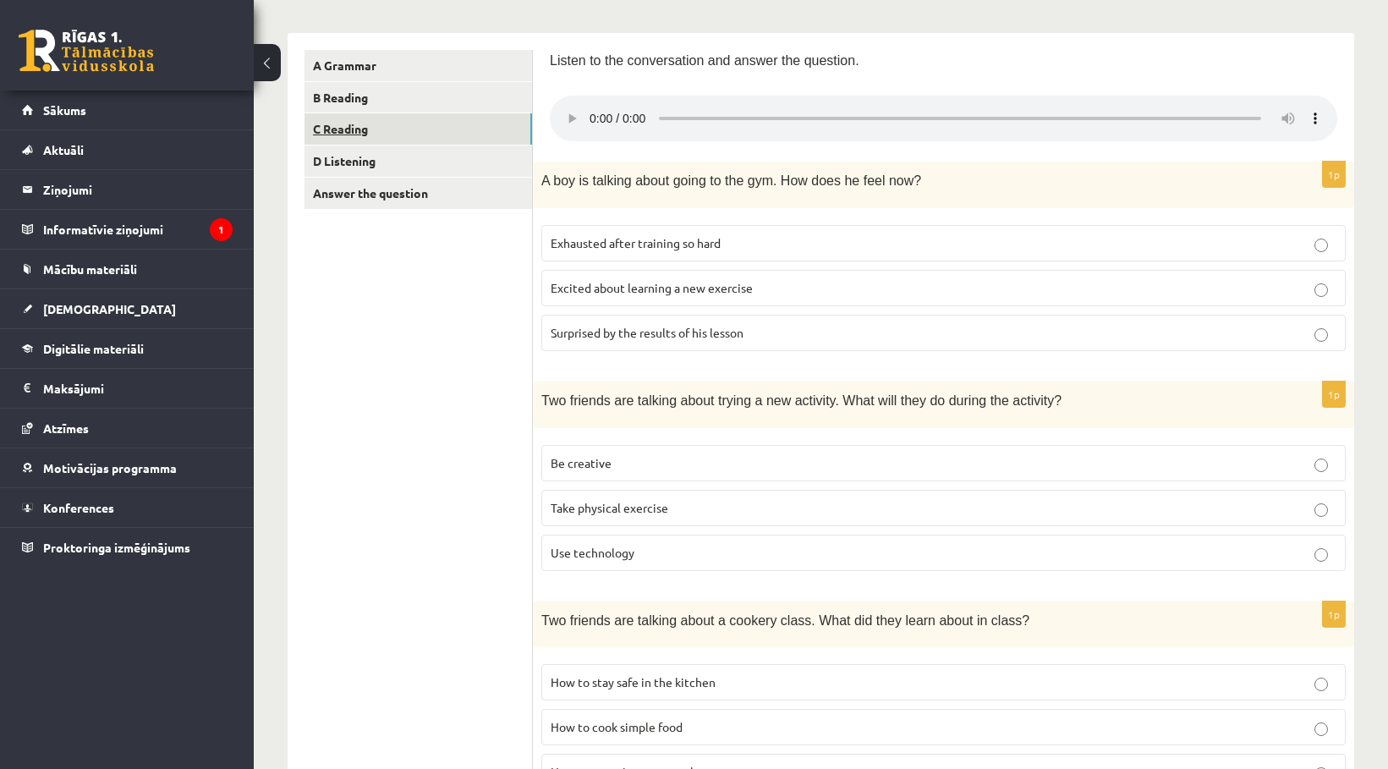
click at [402, 140] on link "C Reading" at bounding box center [419, 128] width 228 height 31
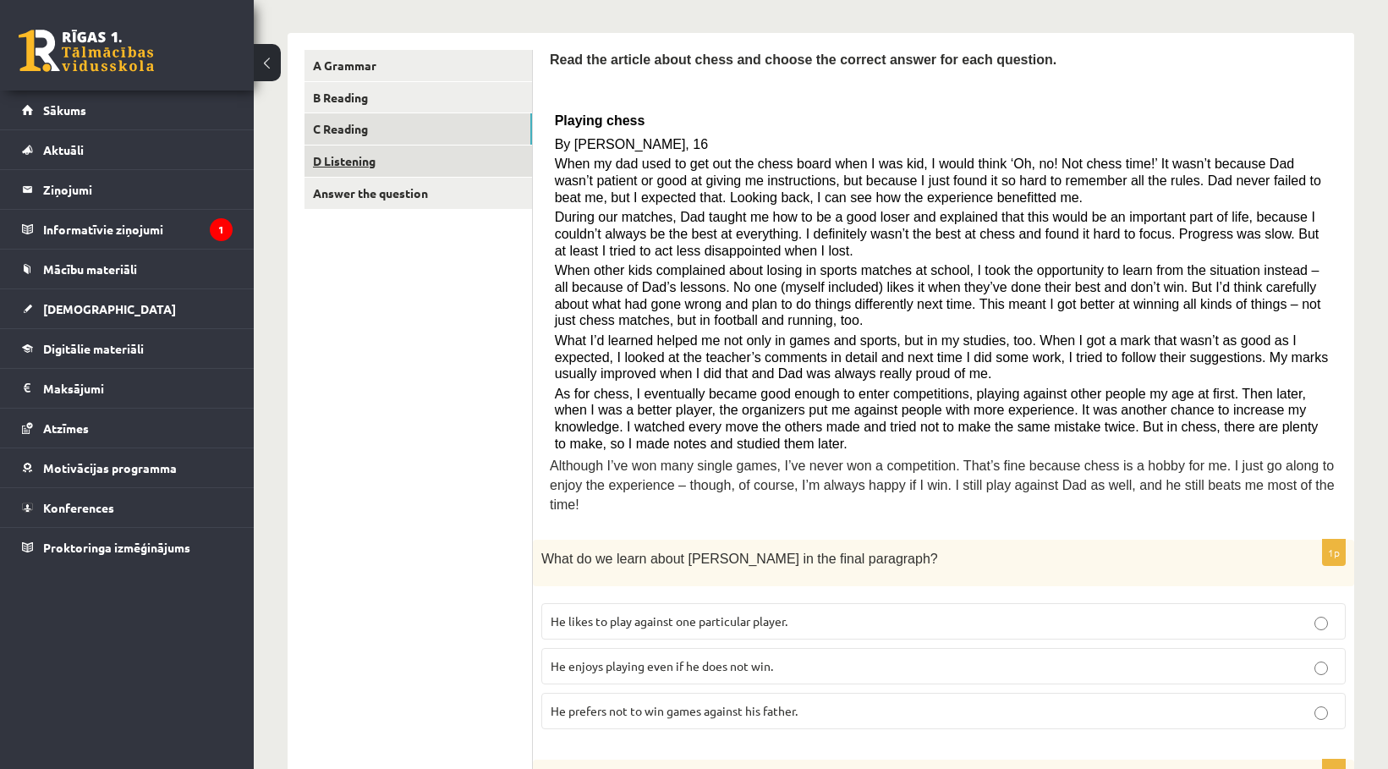
click at [387, 160] on link "D Listening" at bounding box center [419, 160] width 228 height 31
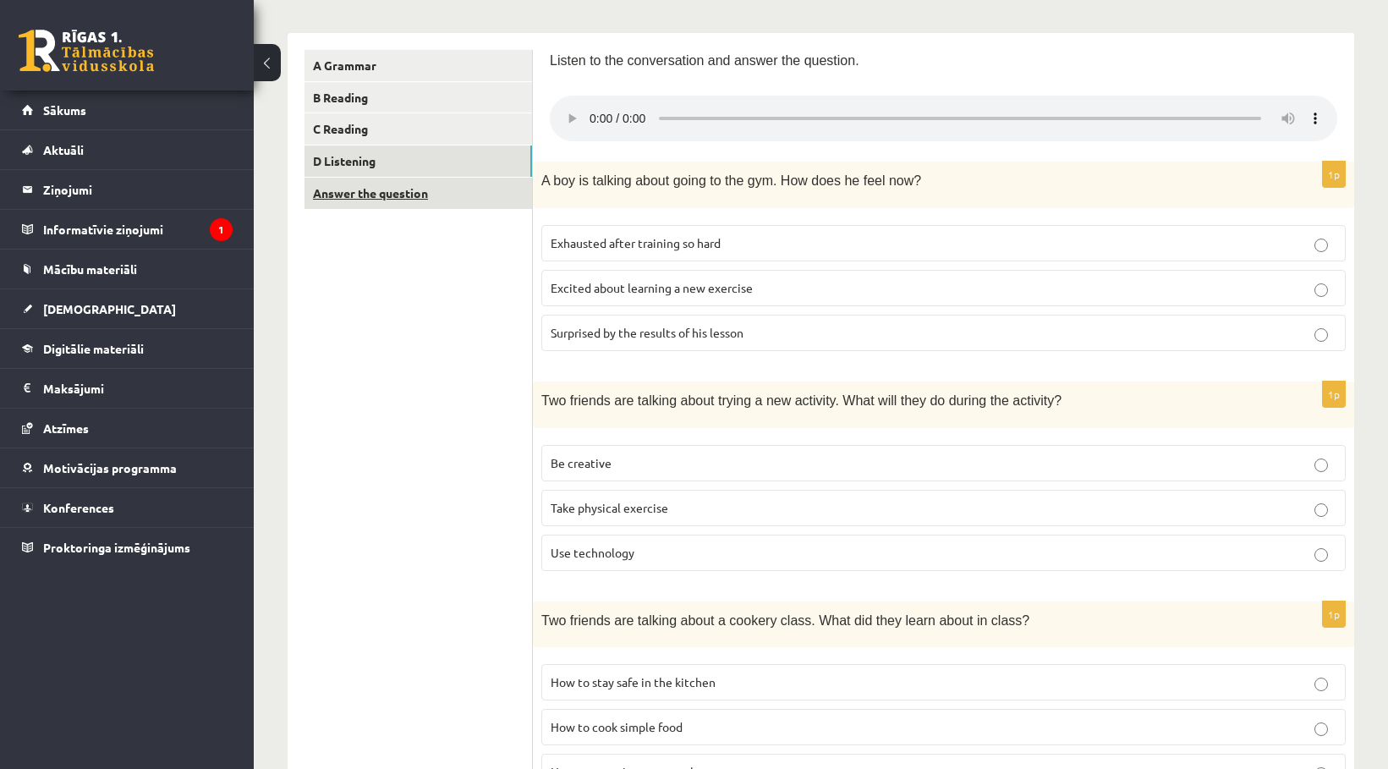
click at [387, 201] on link "Answer the question" at bounding box center [419, 193] width 228 height 31
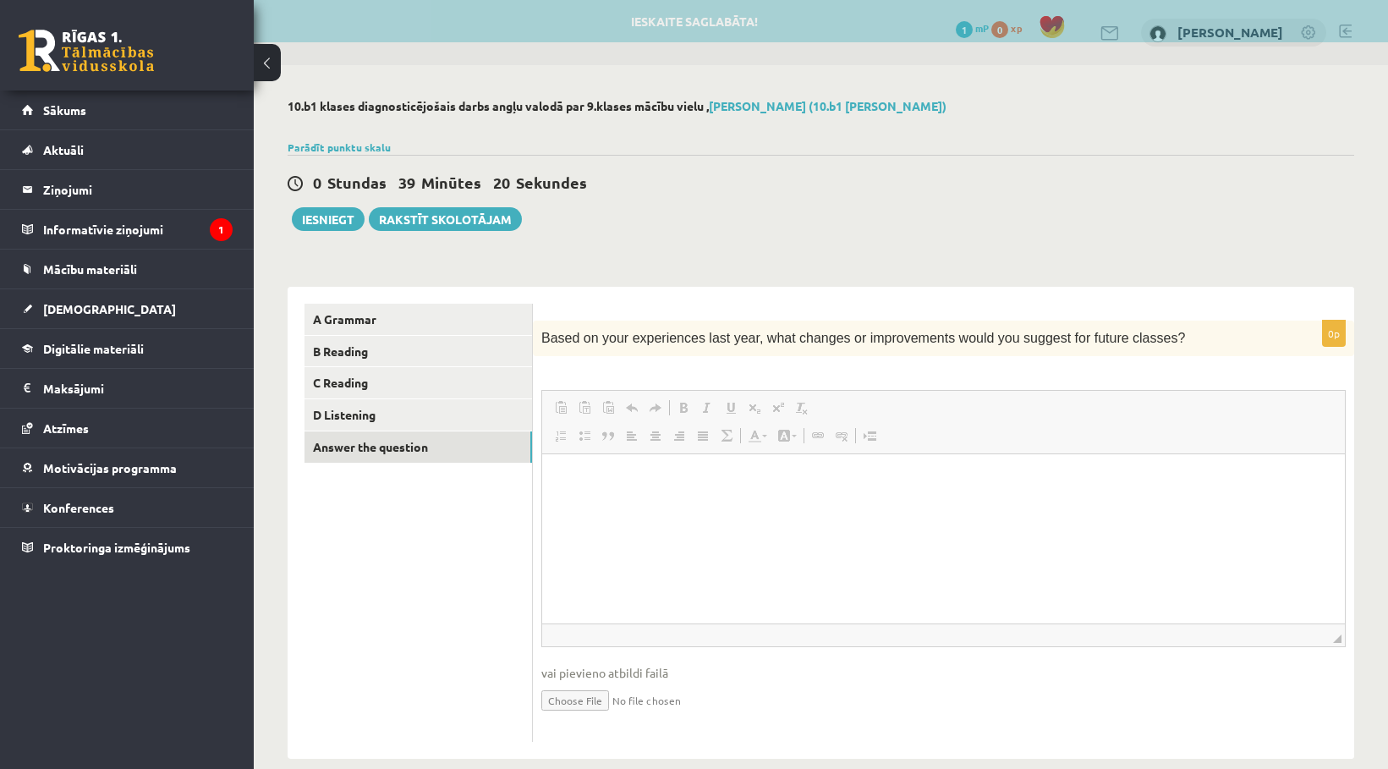
scroll to position [0, 0]
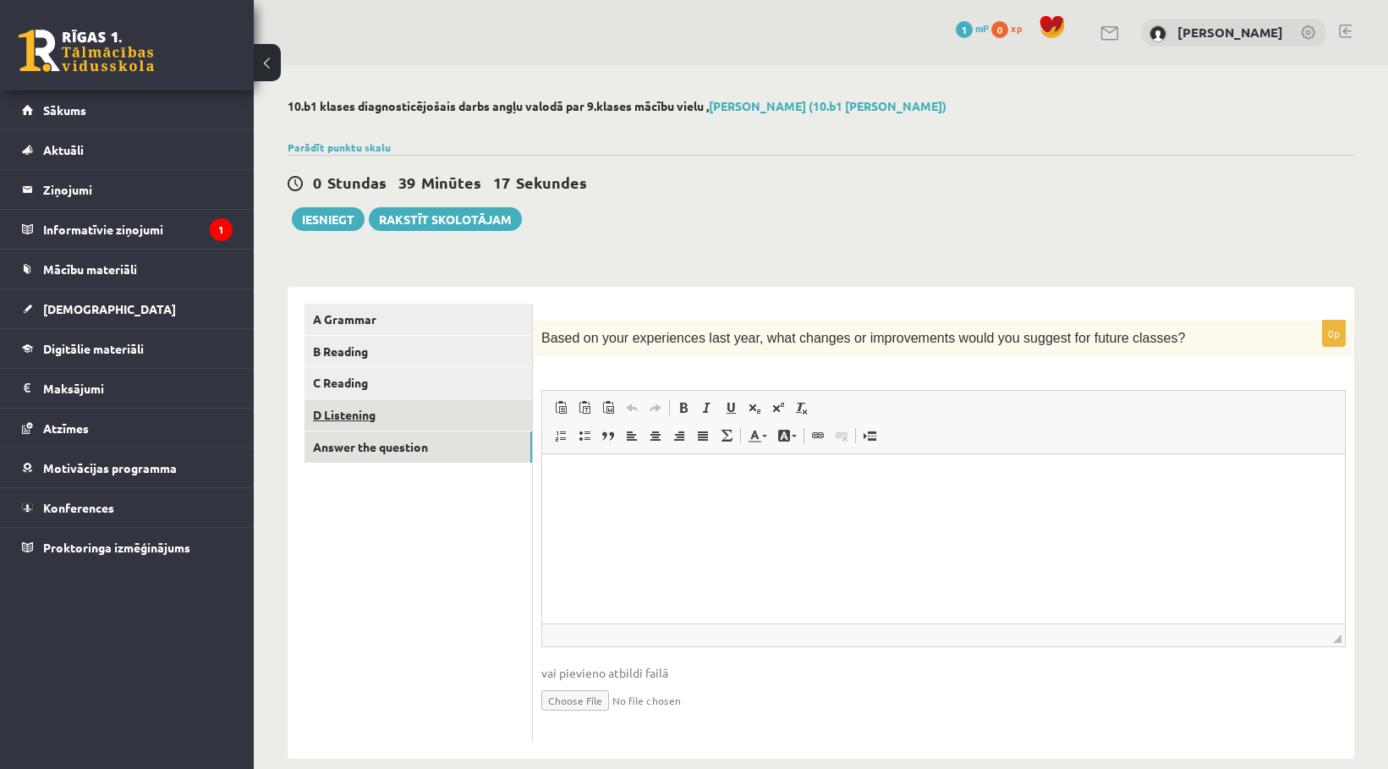
click at [367, 414] on link "D Listening" at bounding box center [419, 414] width 228 height 31
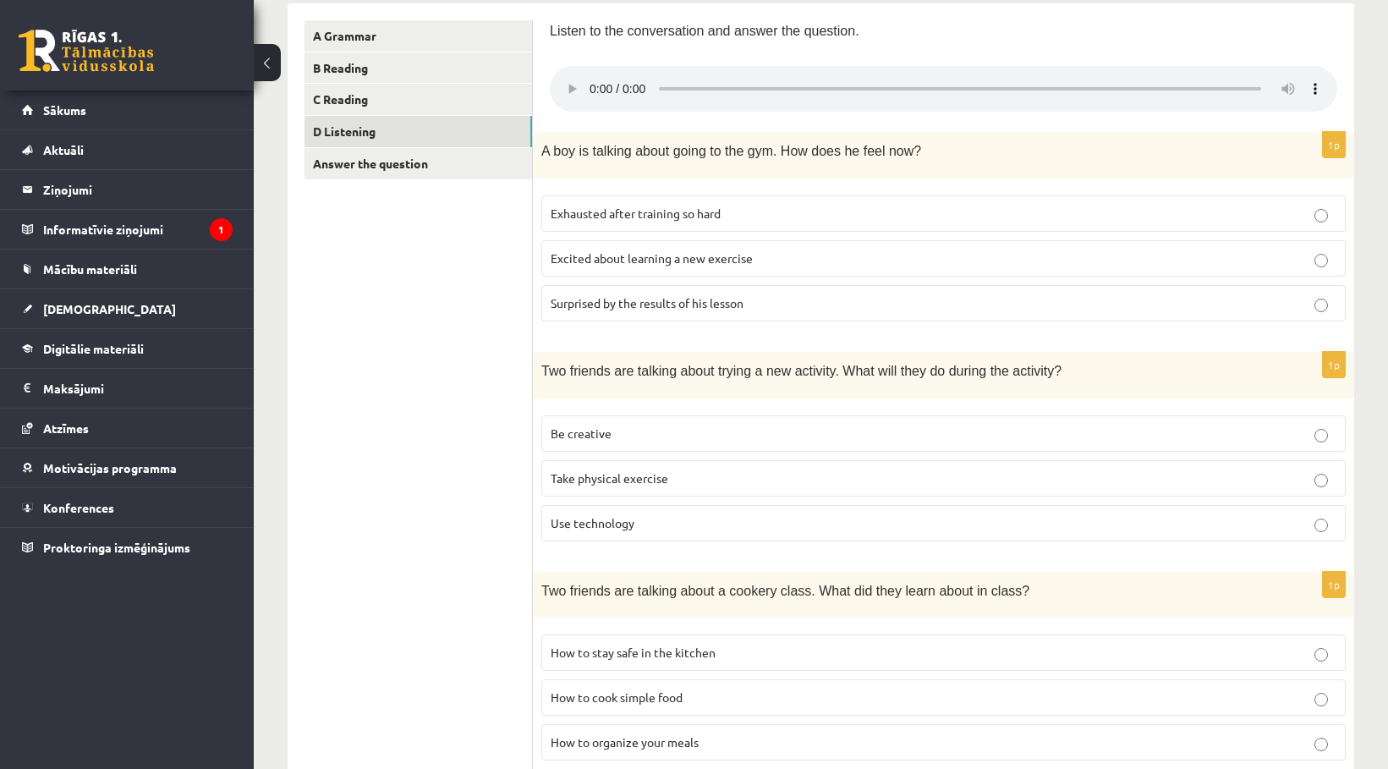
scroll to position [254, 0]
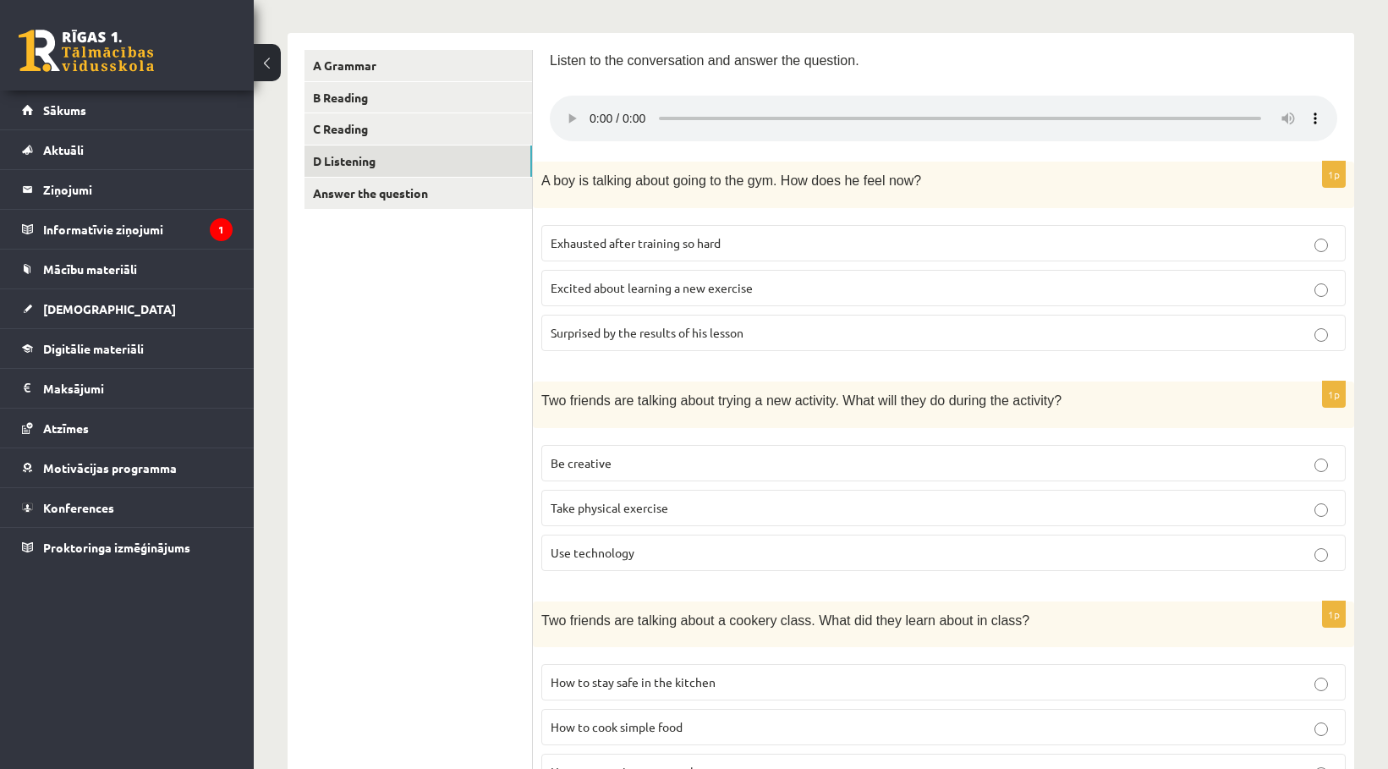
click at [600, 467] on span "Be creative" at bounding box center [581, 462] width 61 height 15
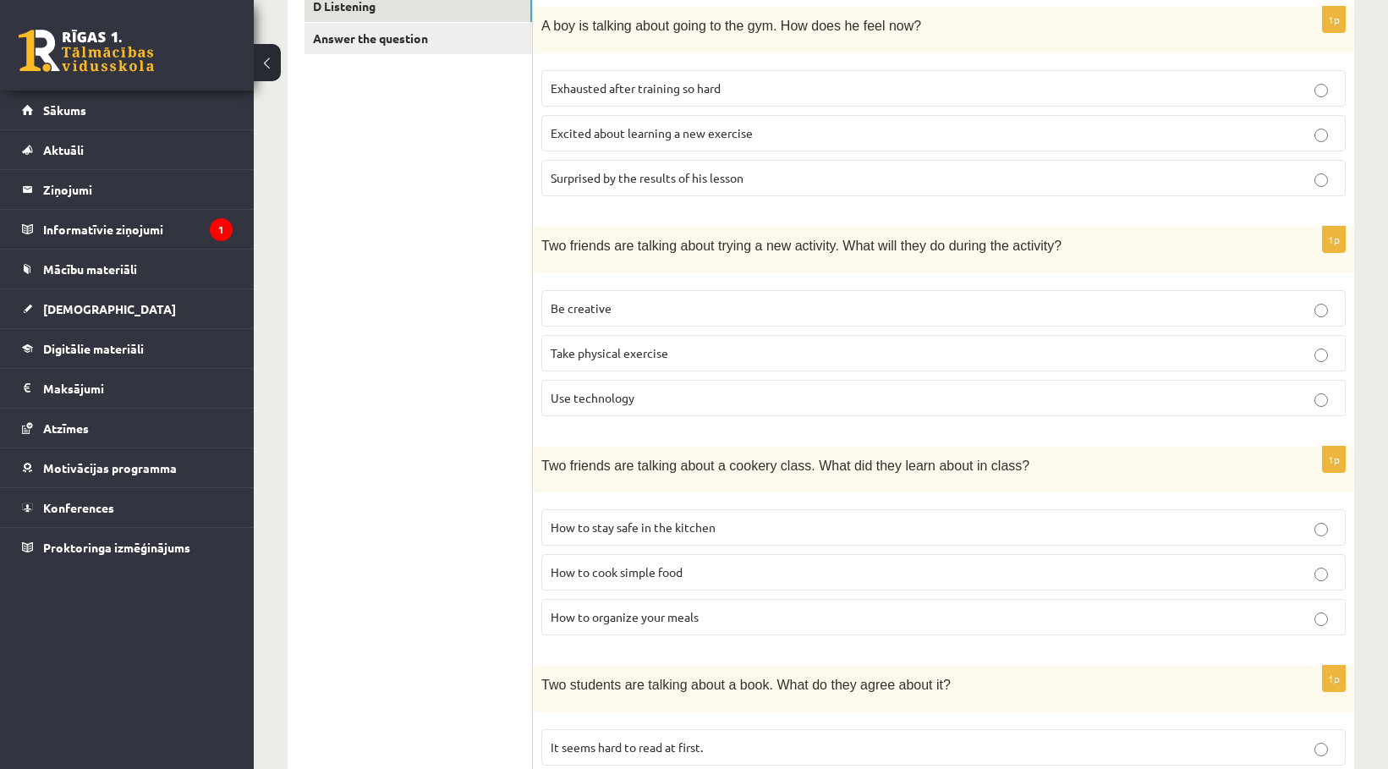
scroll to position [493, 0]
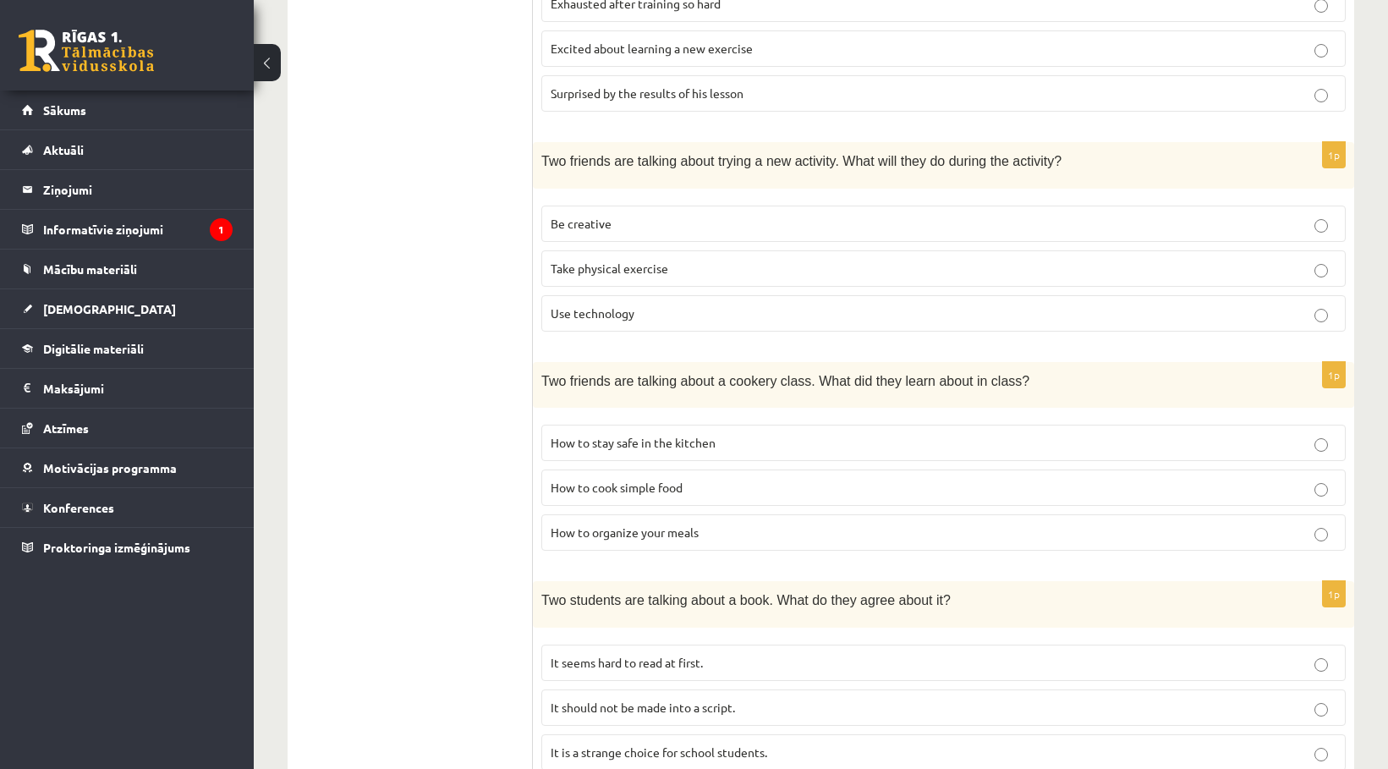
click at [722, 458] on label "How to stay safe in the kitchen" at bounding box center [943, 443] width 804 height 36
click at [710, 528] on p "How to organize your meals" at bounding box center [944, 533] width 786 height 18
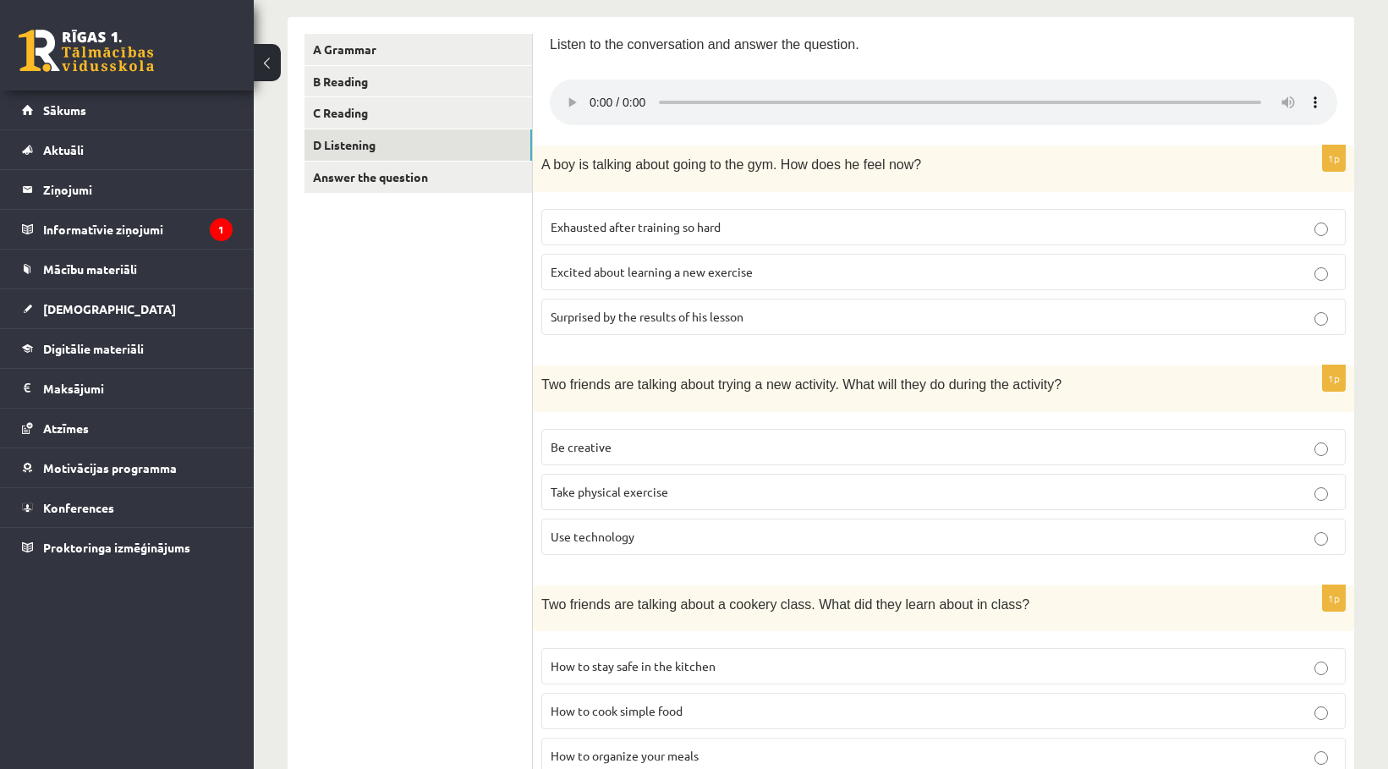
scroll to position [239, 0]
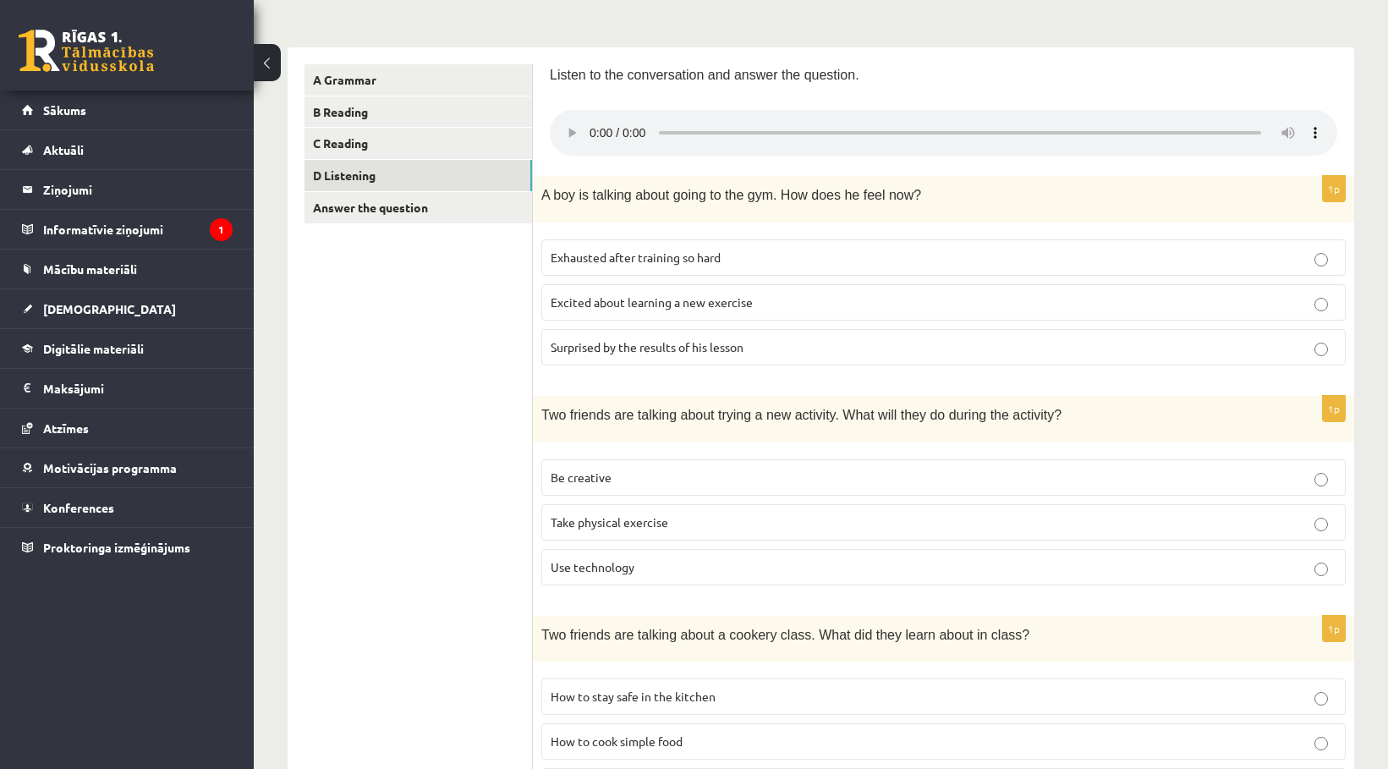
click at [807, 297] on p "Excited about learning a new exercise" at bounding box center [944, 303] width 786 height 18
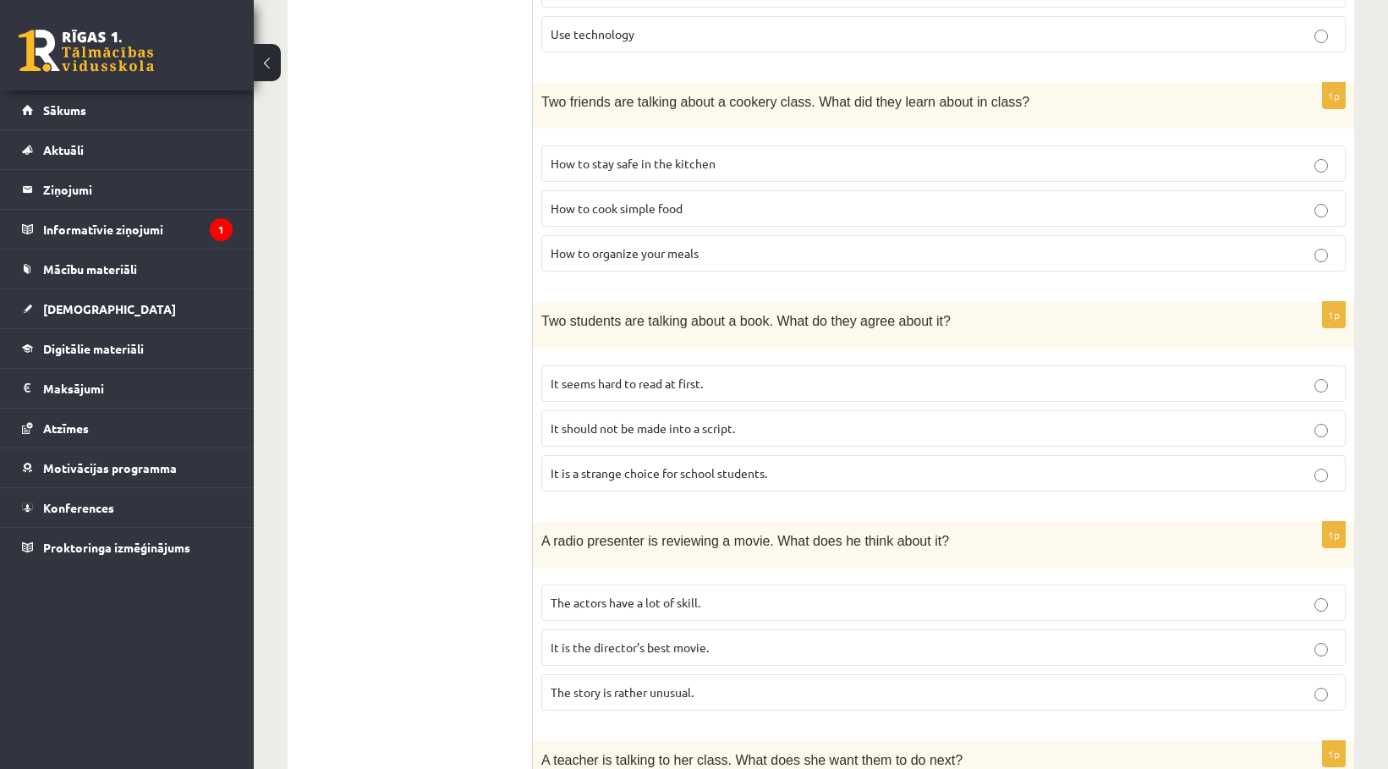
scroll to position [1001, 0]
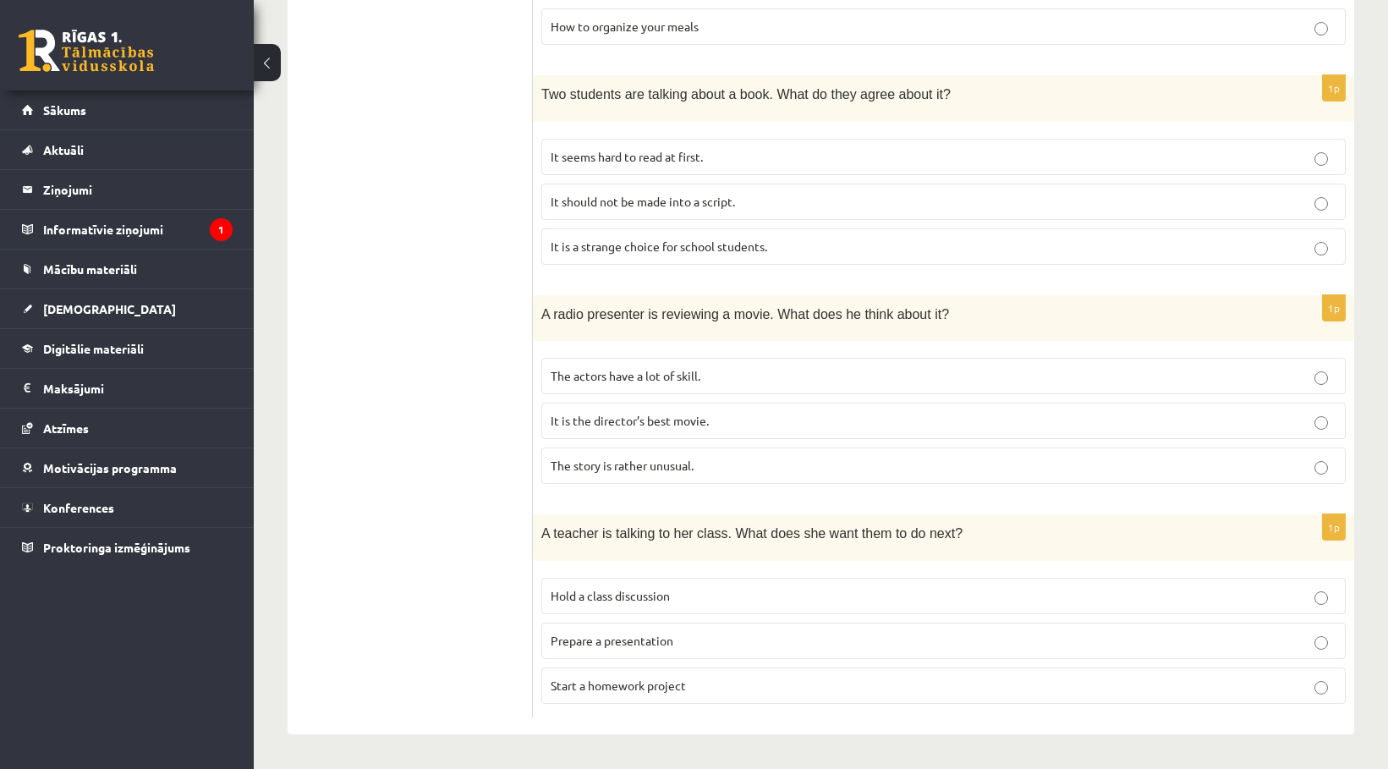
click at [710, 413] on p "It is the director’s best movie." at bounding box center [944, 421] width 786 height 18
click at [721, 157] on p "It seems hard to read at first." at bounding box center [944, 157] width 786 height 18
click at [690, 634] on p "Prepare a presentation" at bounding box center [944, 641] width 786 height 18
click at [705, 681] on p "Start a homework project" at bounding box center [944, 686] width 786 height 18
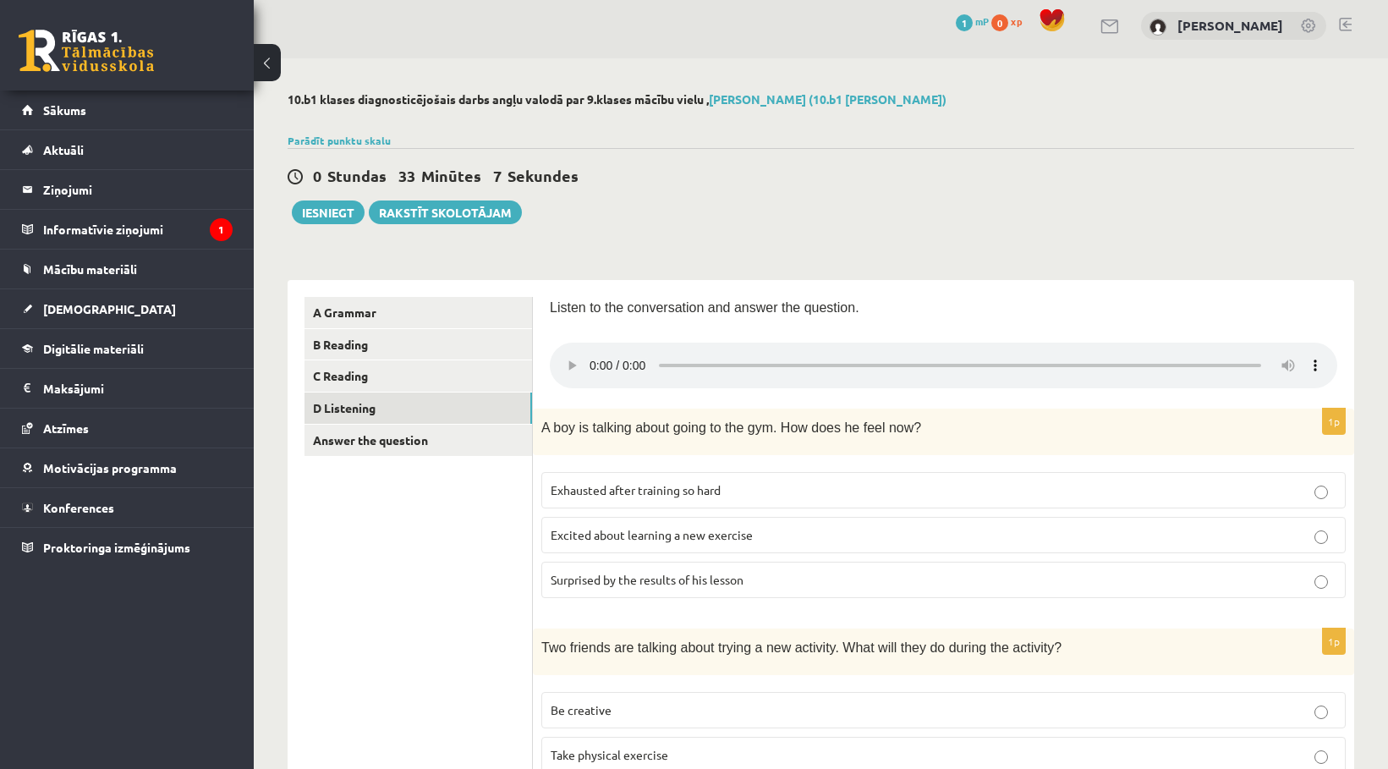
scroll to position [0, 0]
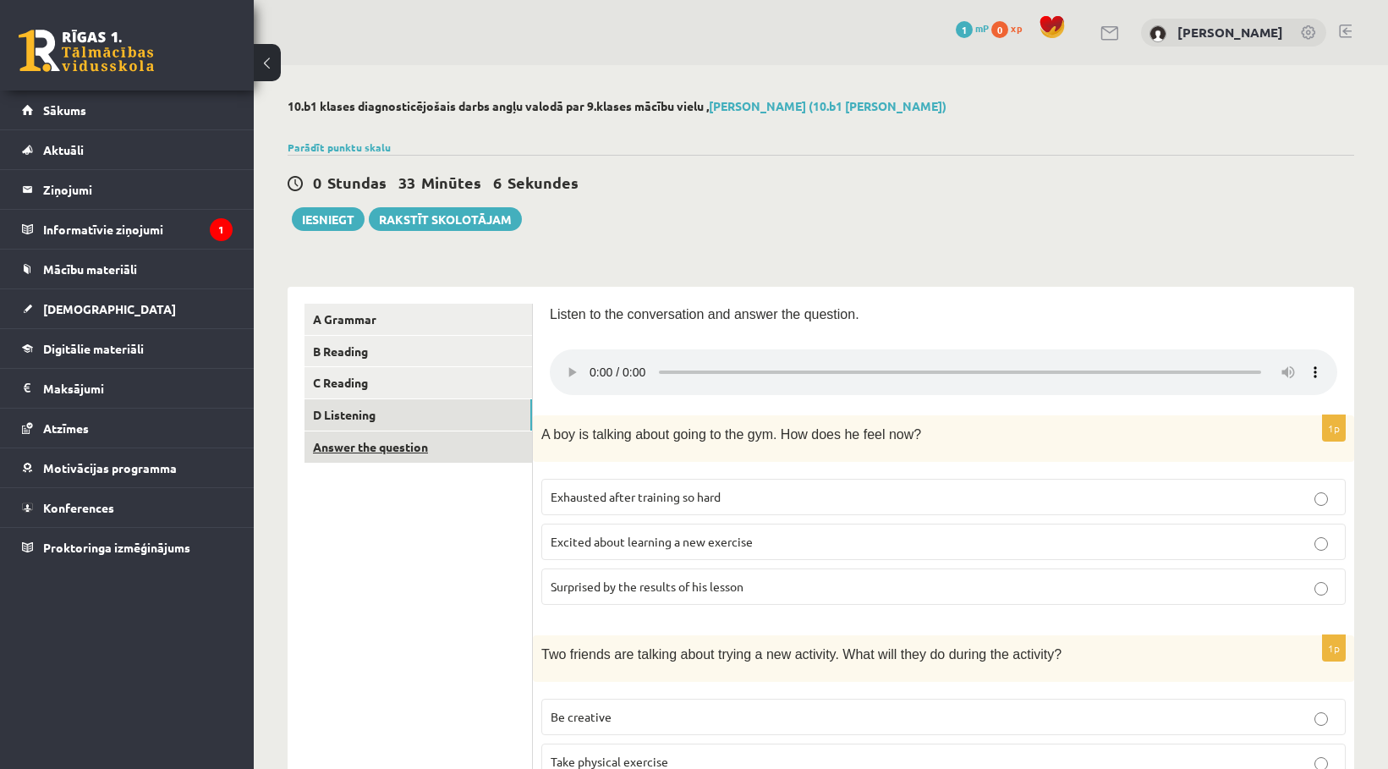
click at [442, 447] on link "Answer the question" at bounding box center [419, 446] width 228 height 31
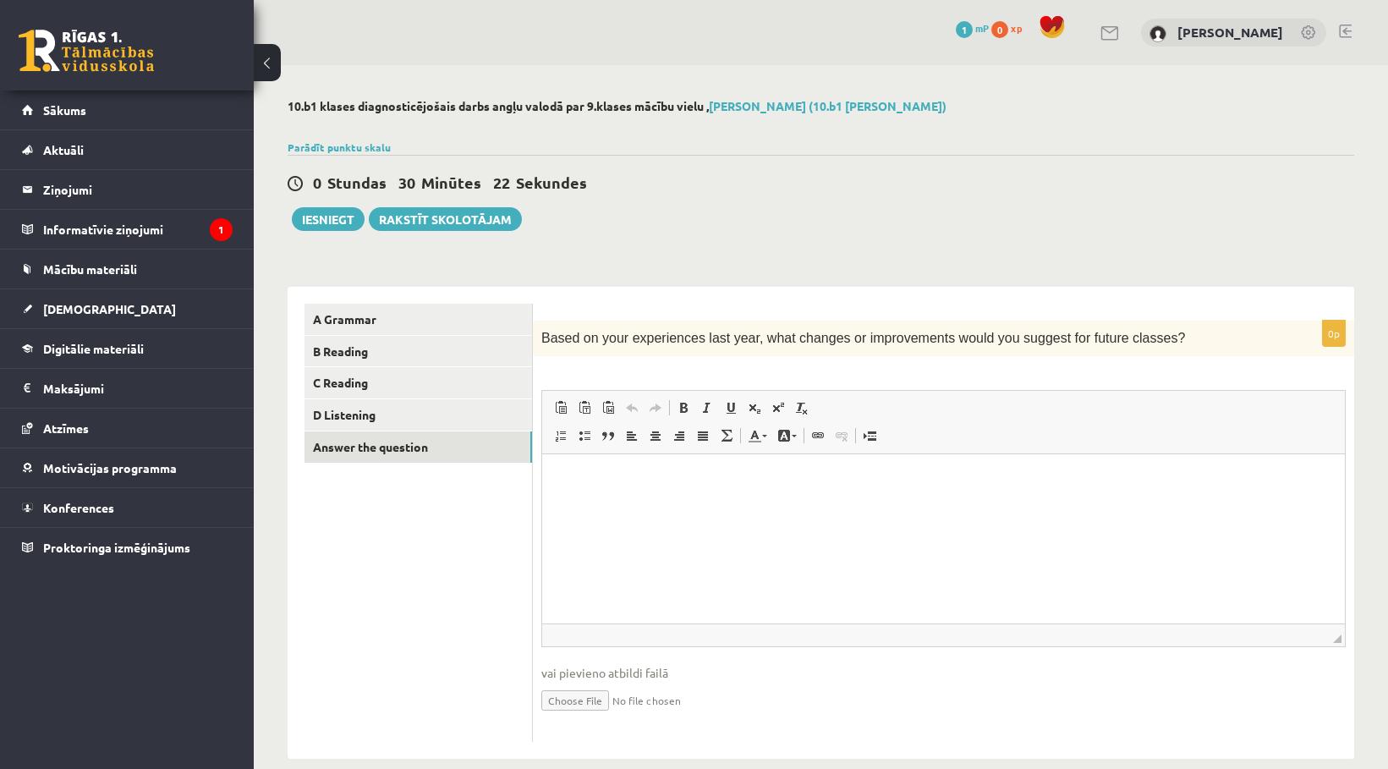
click at [582, 461] on html at bounding box center [943, 480] width 803 height 52
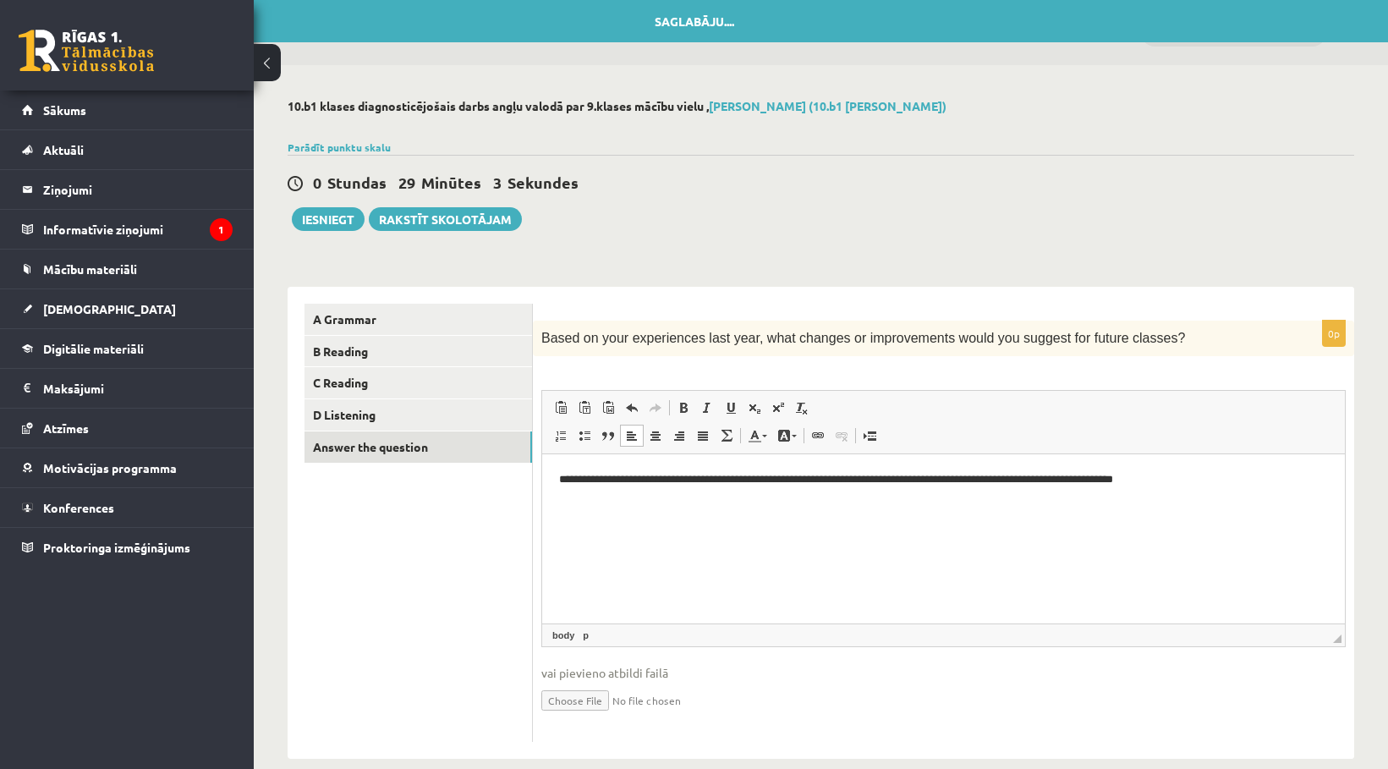
click at [563, 475] on p "**********" at bounding box center [943, 480] width 769 height 18
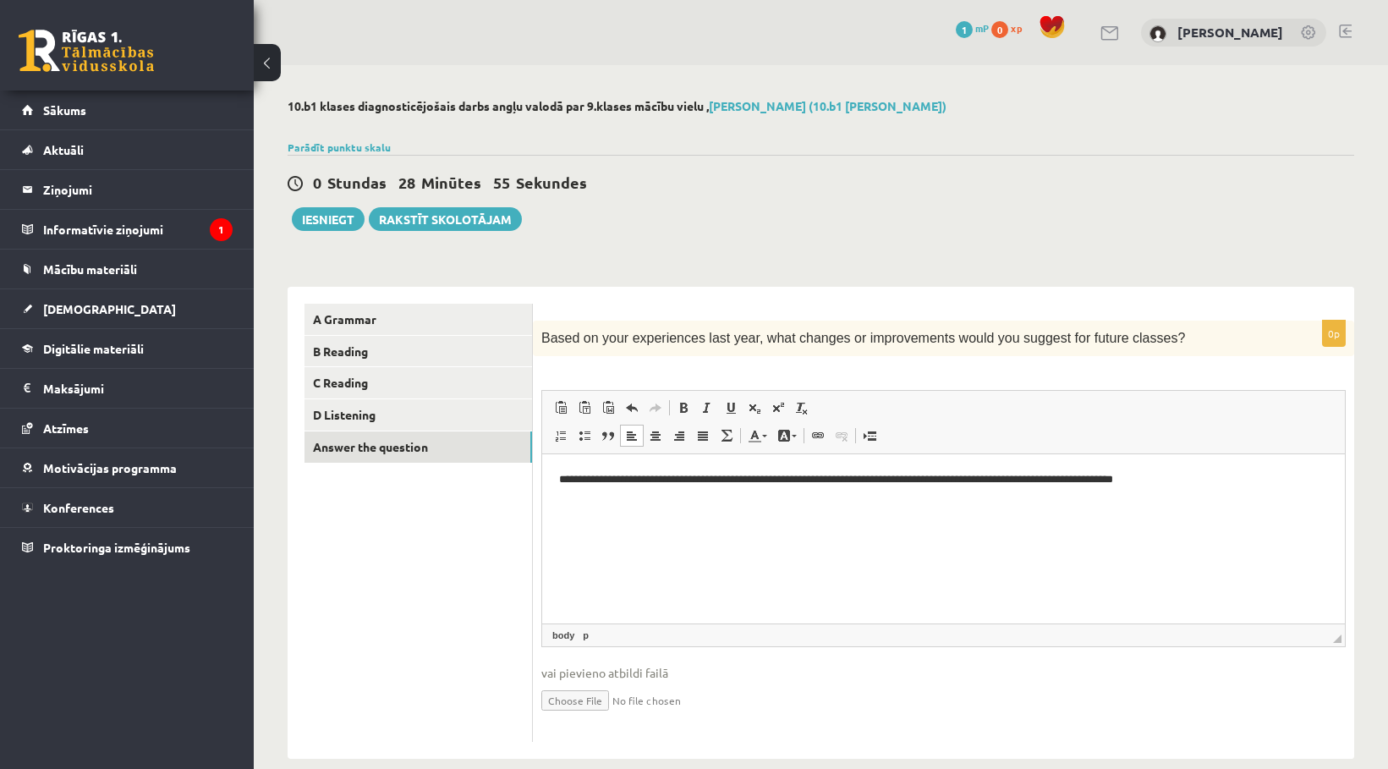
drag, startPoint x: 613, startPoint y: 478, endPoint x: 612, endPoint y: 497, distance: 18.7
click at [614, 479] on p "**********" at bounding box center [943, 480] width 769 height 18
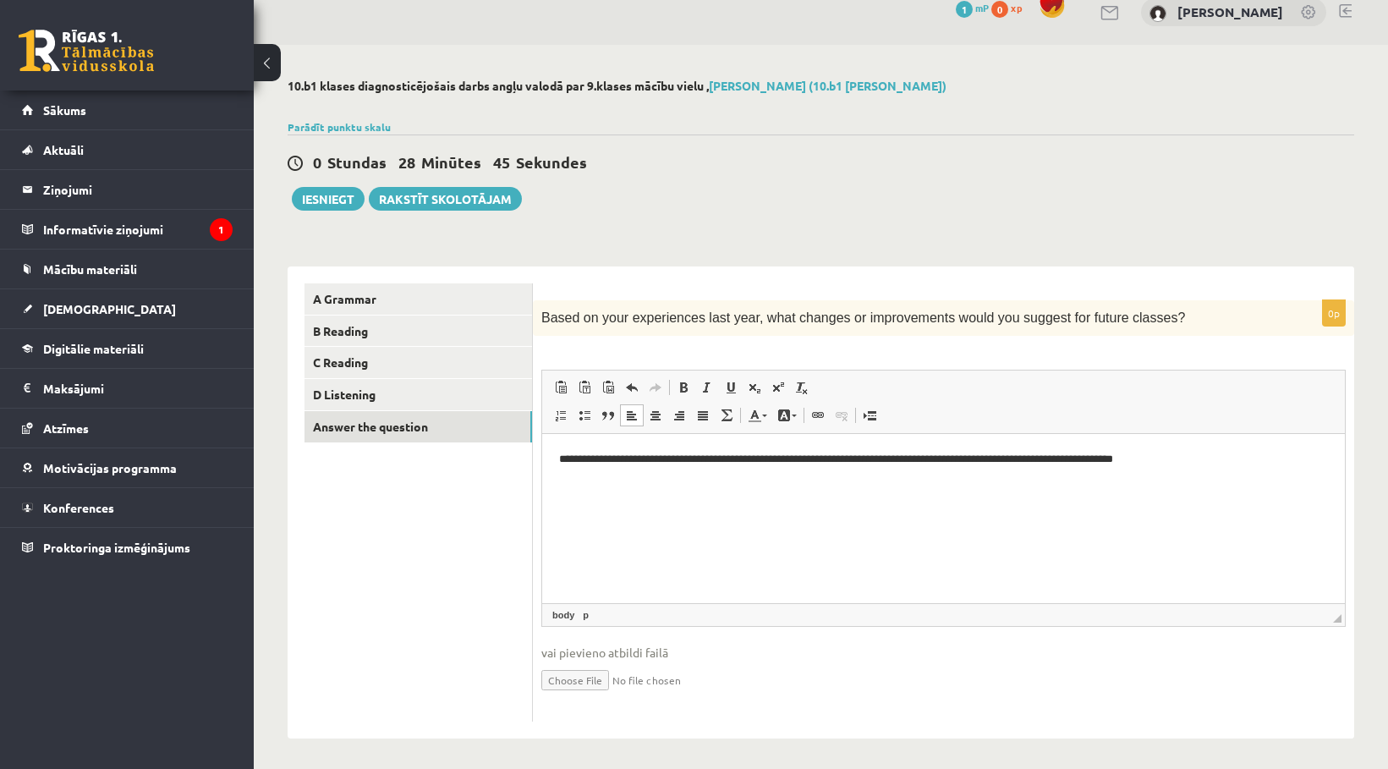
scroll to position [25, 0]
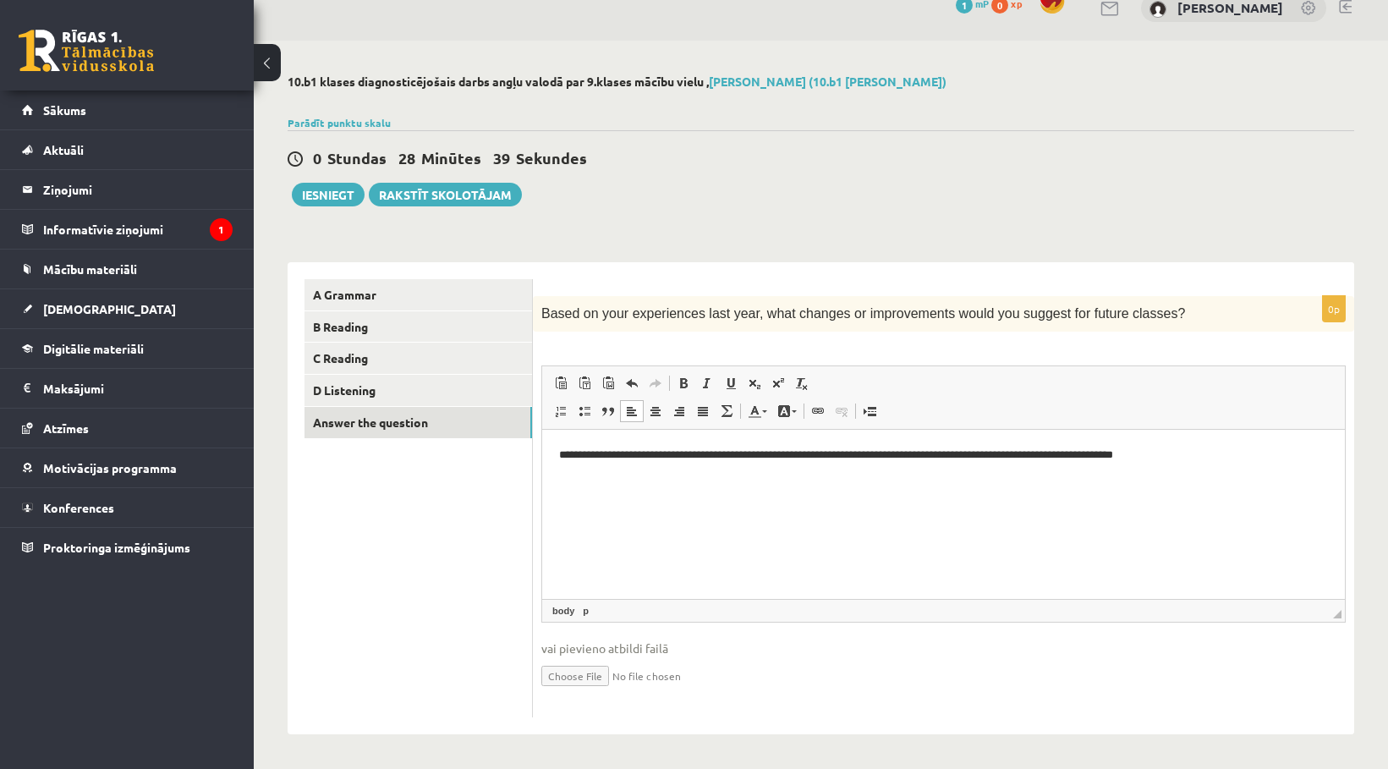
click at [903, 481] on html "**********" at bounding box center [943, 456] width 803 height 52
click at [421, 385] on link "D Listening" at bounding box center [419, 390] width 228 height 31
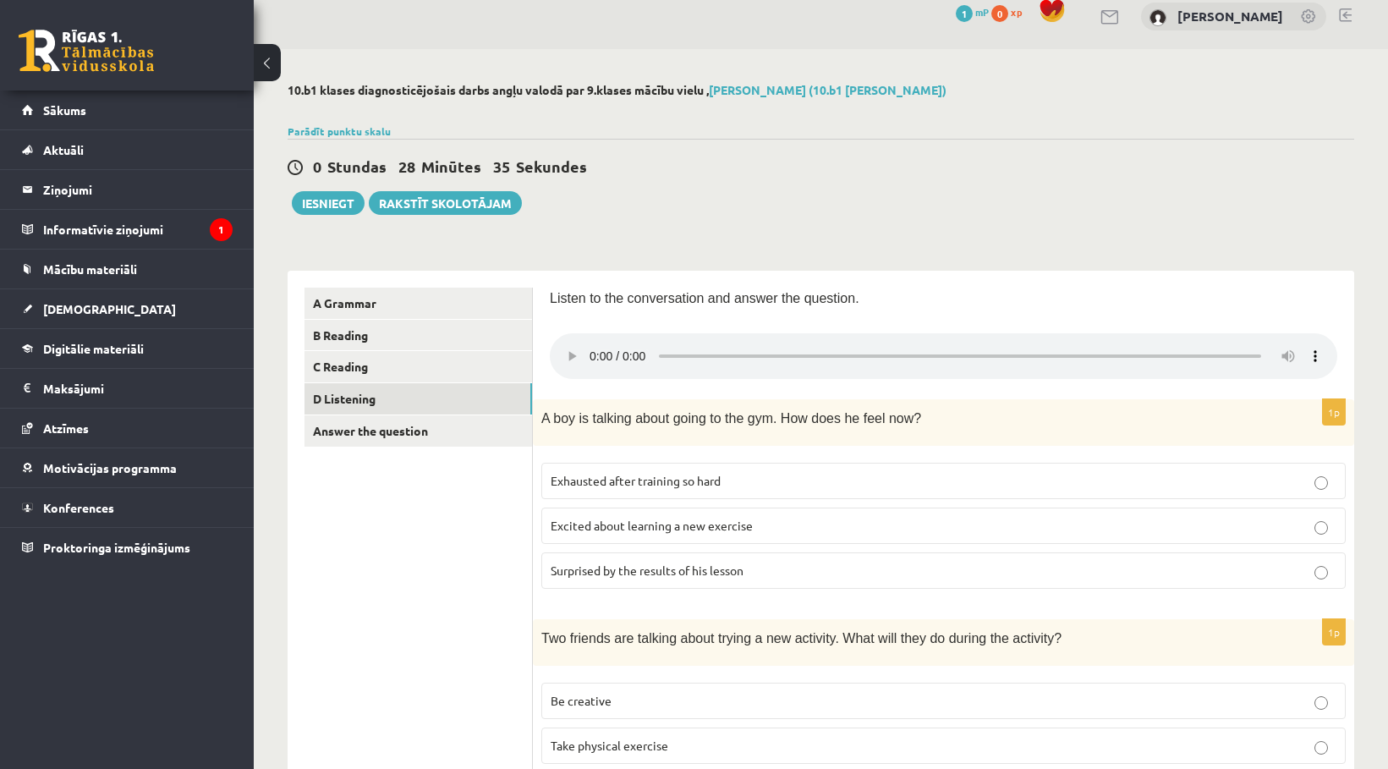
scroll to position [0, 0]
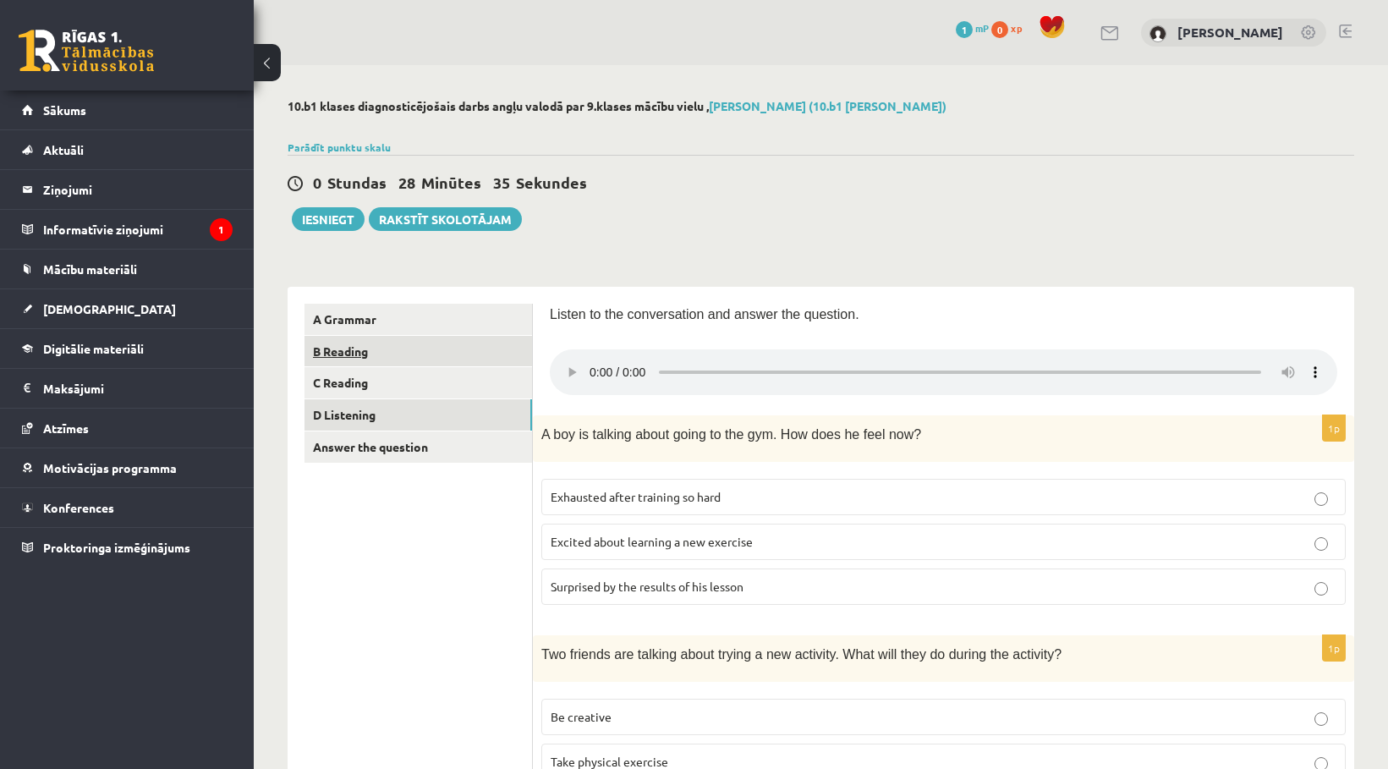
click at [373, 354] on link "B Reading" at bounding box center [419, 351] width 228 height 31
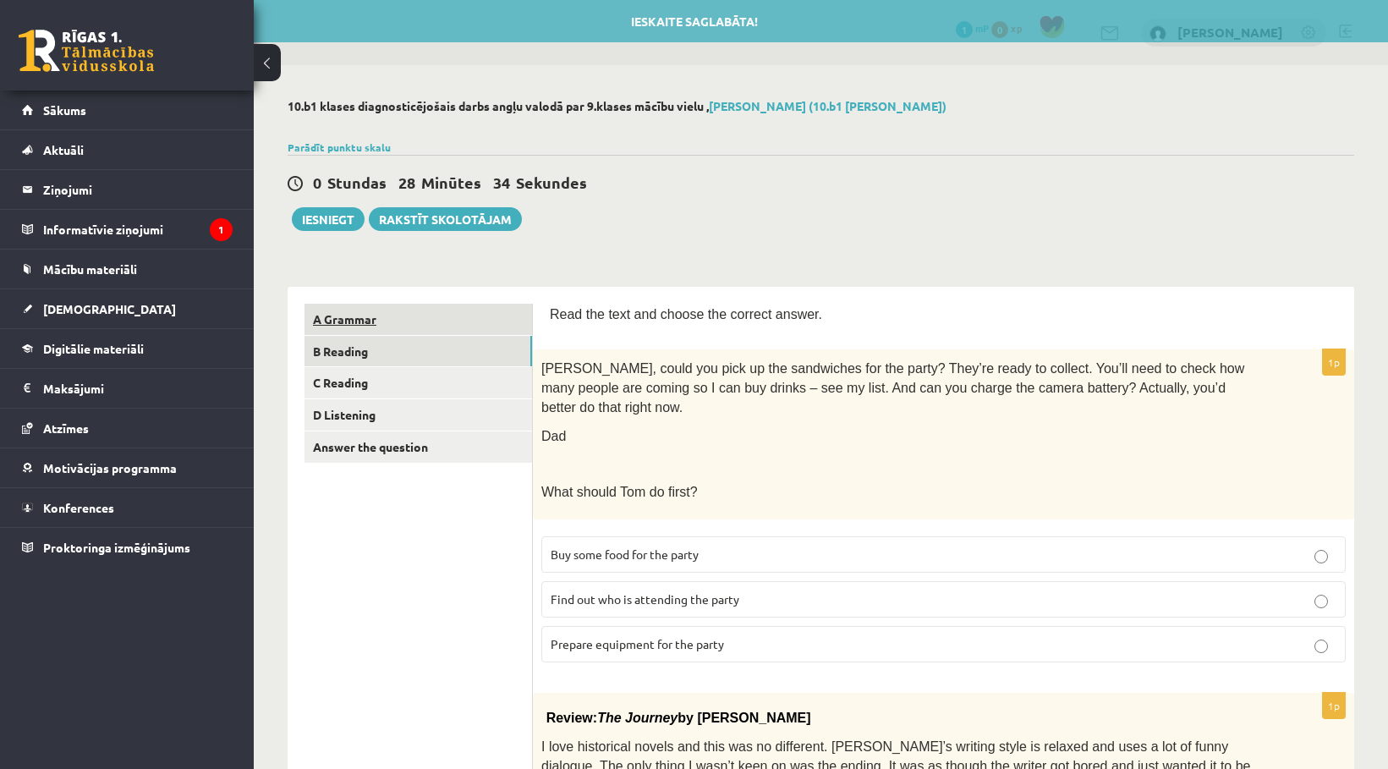
click at [374, 327] on link "A Grammar" at bounding box center [419, 319] width 228 height 31
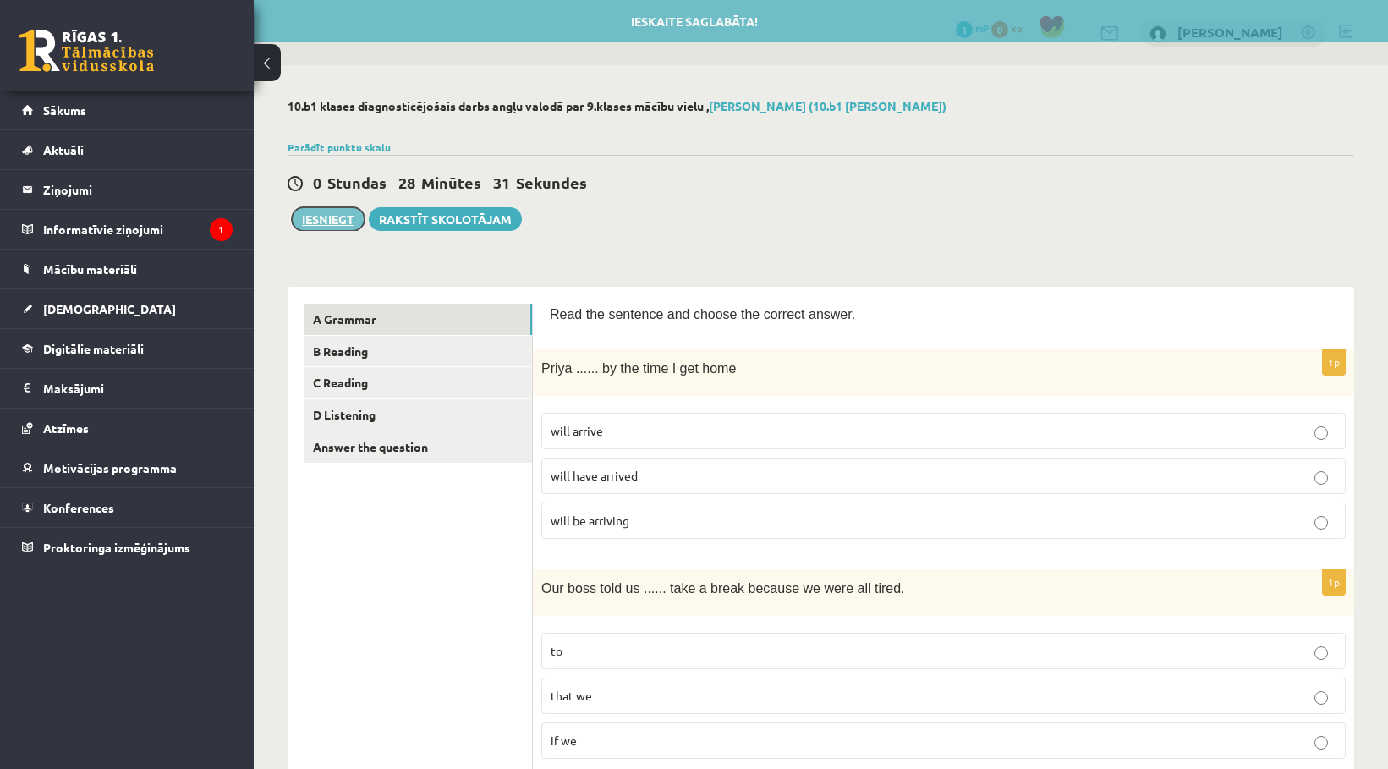
click at [324, 218] on button "Iesniegt" at bounding box center [328, 219] width 73 height 24
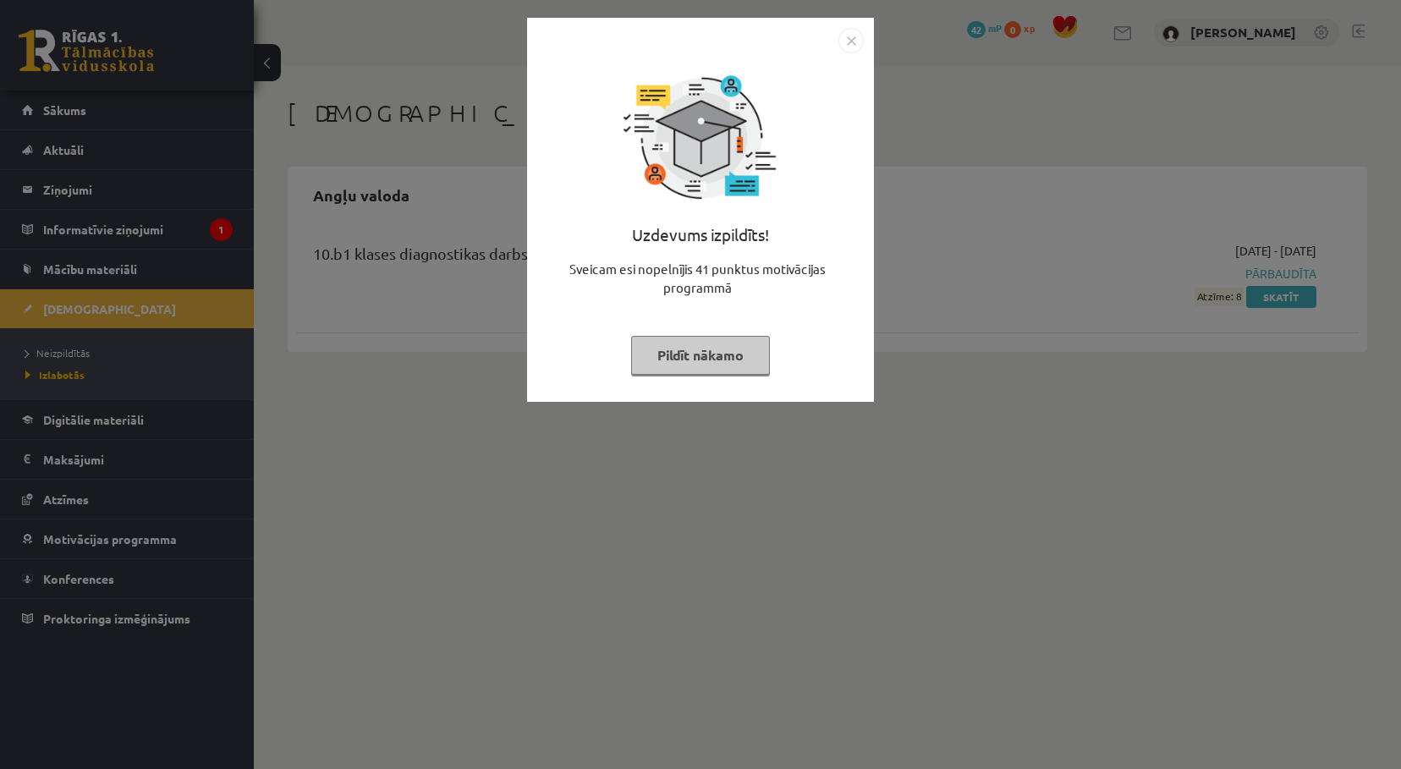
click at [848, 44] on img "Close" at bounding box center [850, 40] width 25 height 25
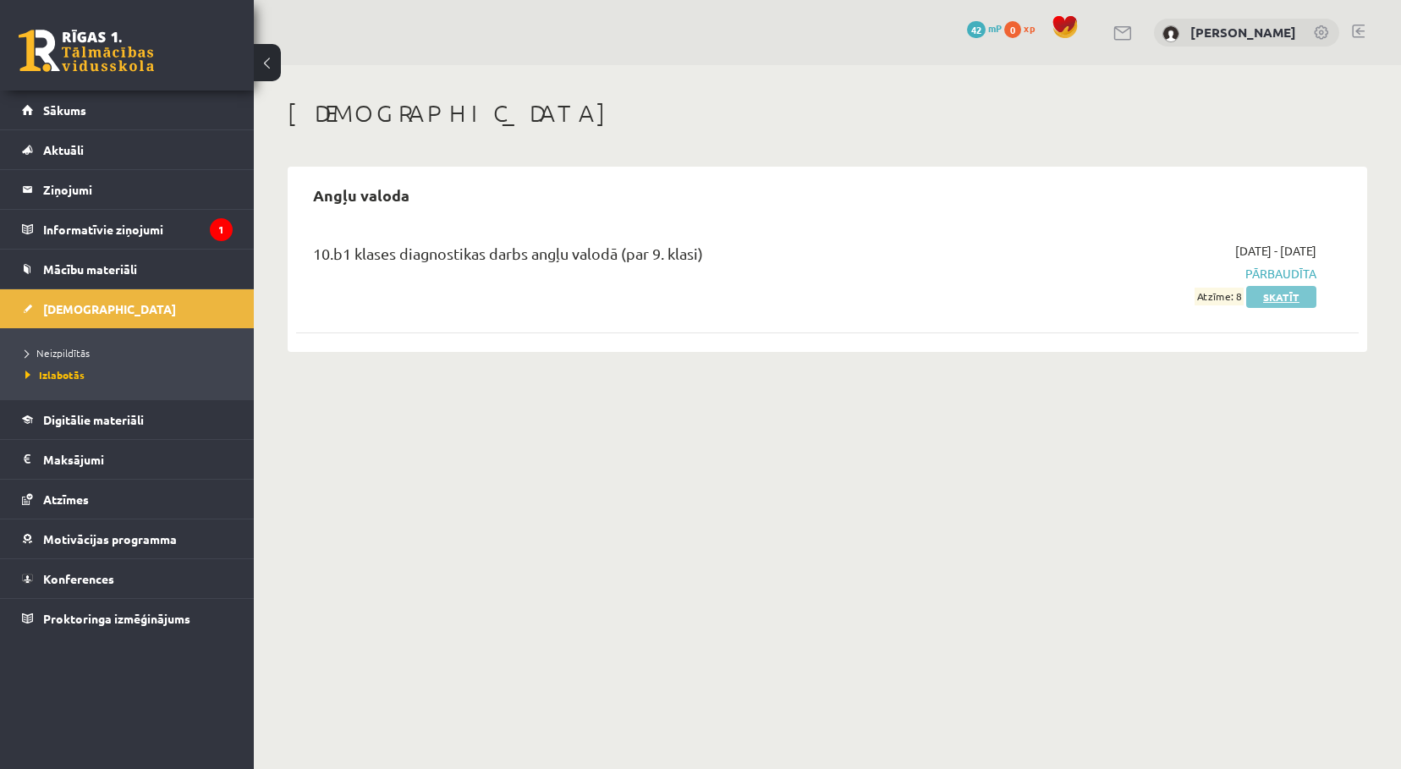
click at [1260, 300] on link "Skatīt" at bounding box center [1281, 297] width 70 height 22
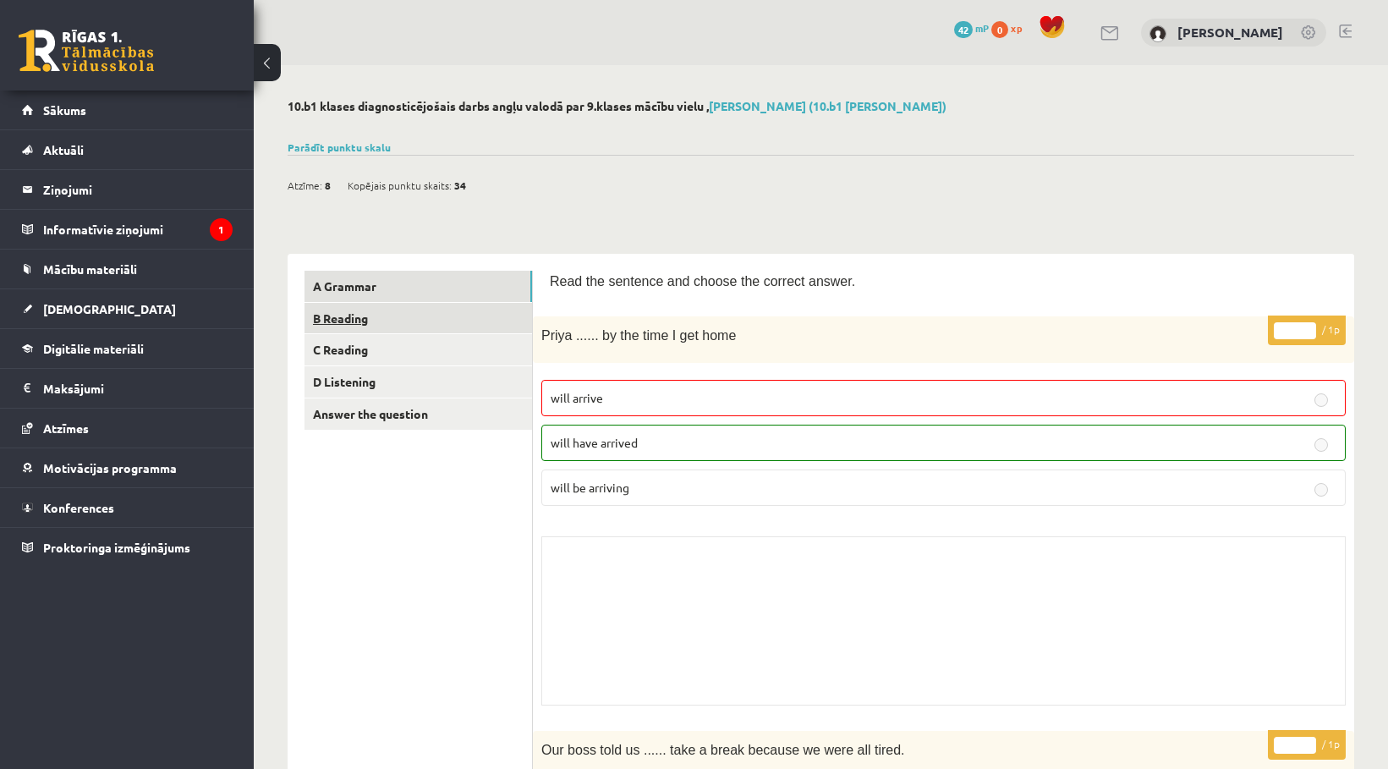
click at [414, 319] on link "B Reading" at bounding box center [419, 318] width 228 height 31
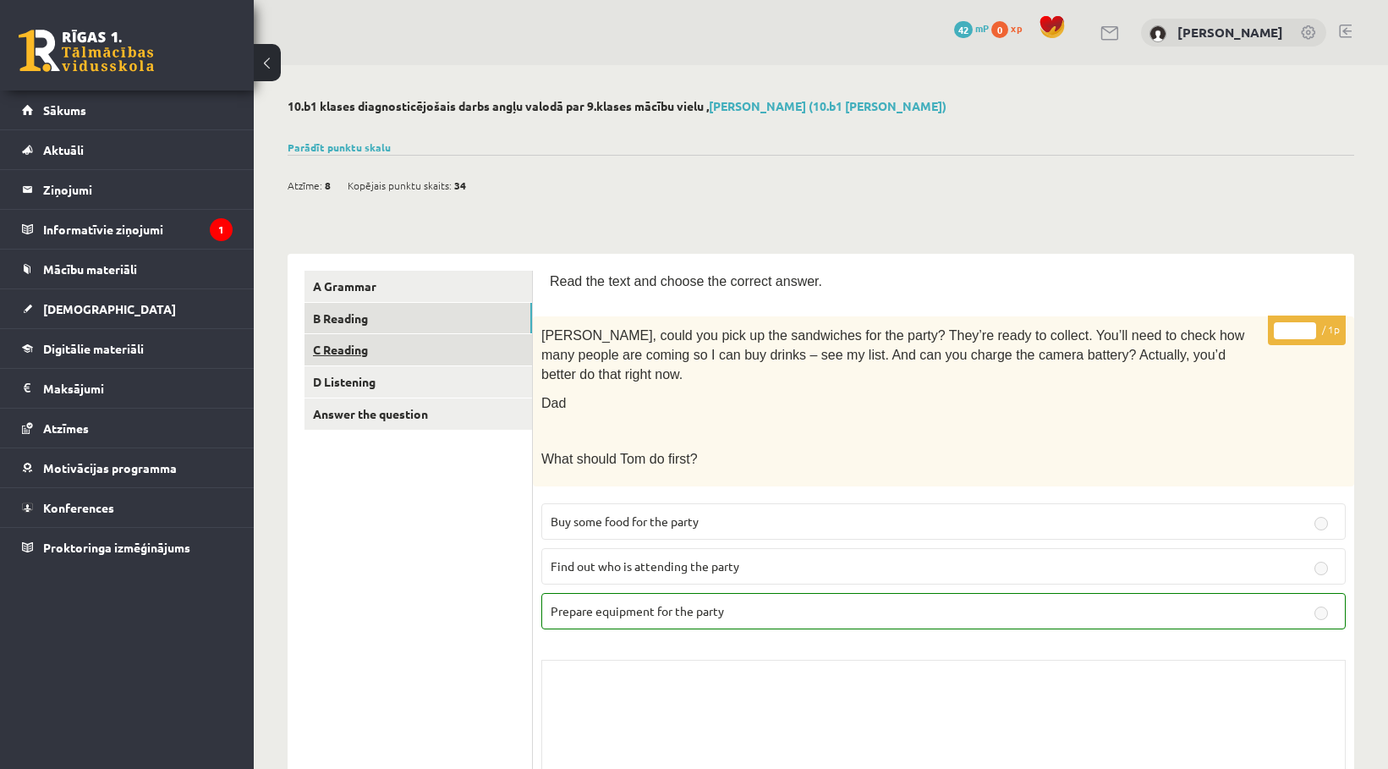
click at [423, 343] on link "C Reading" at bounding box center [419, 349] width 228 height 31
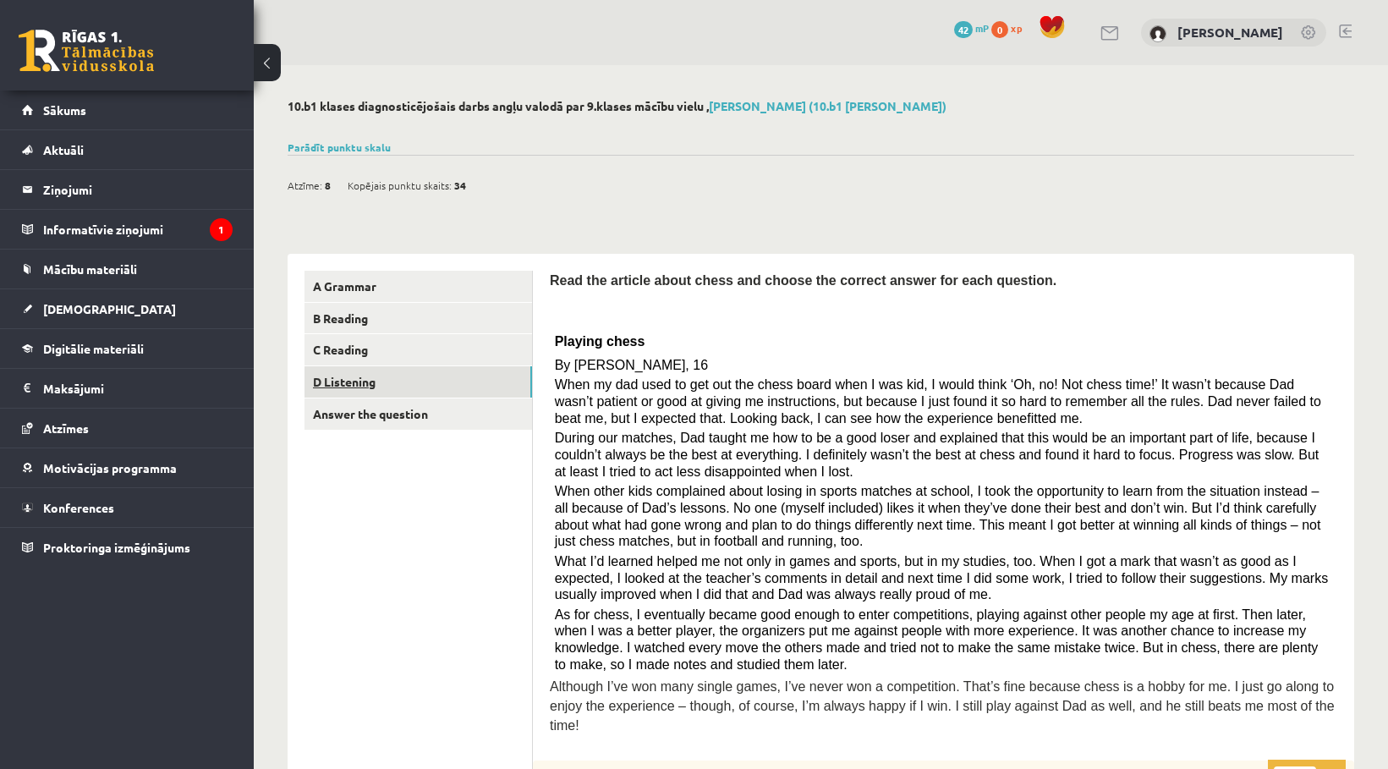
click at [394, 386] on link "D Listening" at bounding box center [419, 381] width 228 height 31
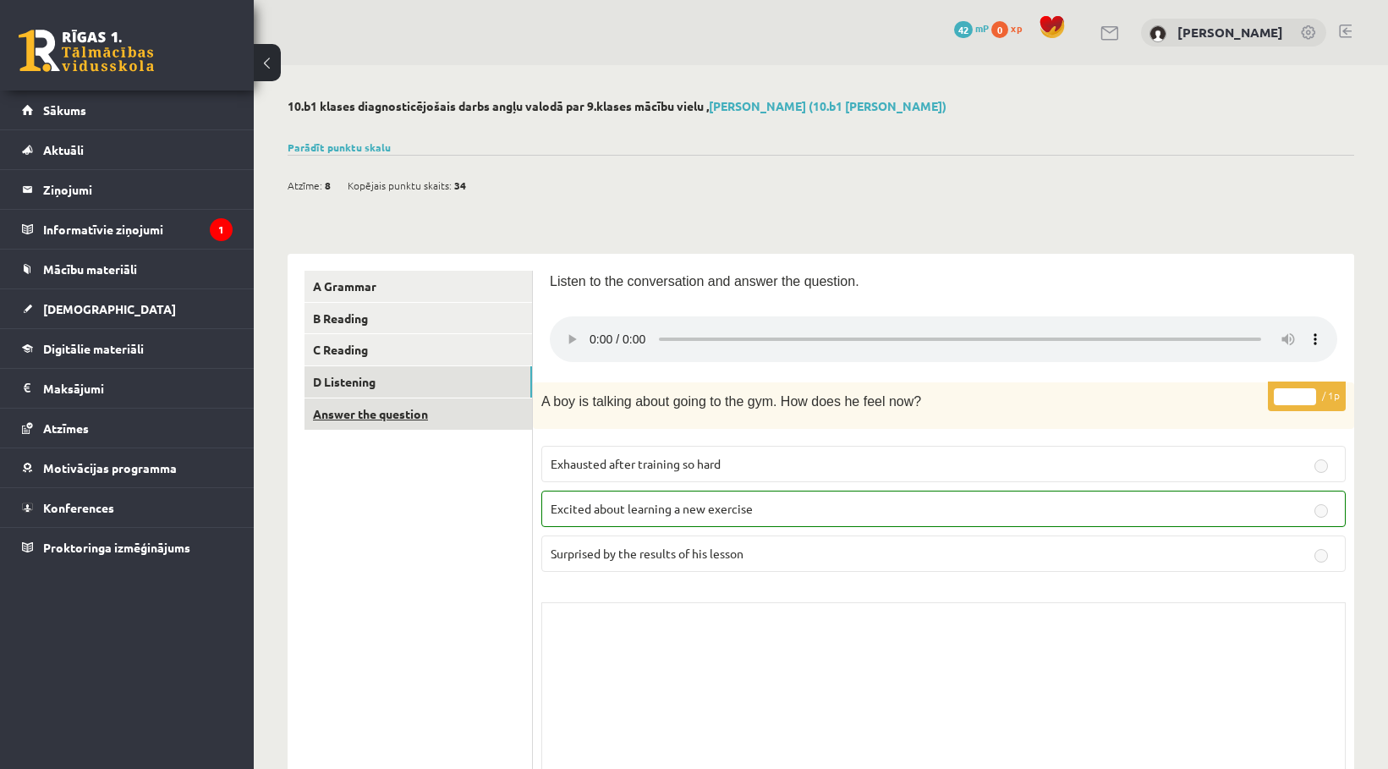
click at [370, 419] on link "Answer the question" at bounding box center [419, 413] width 228 height 31
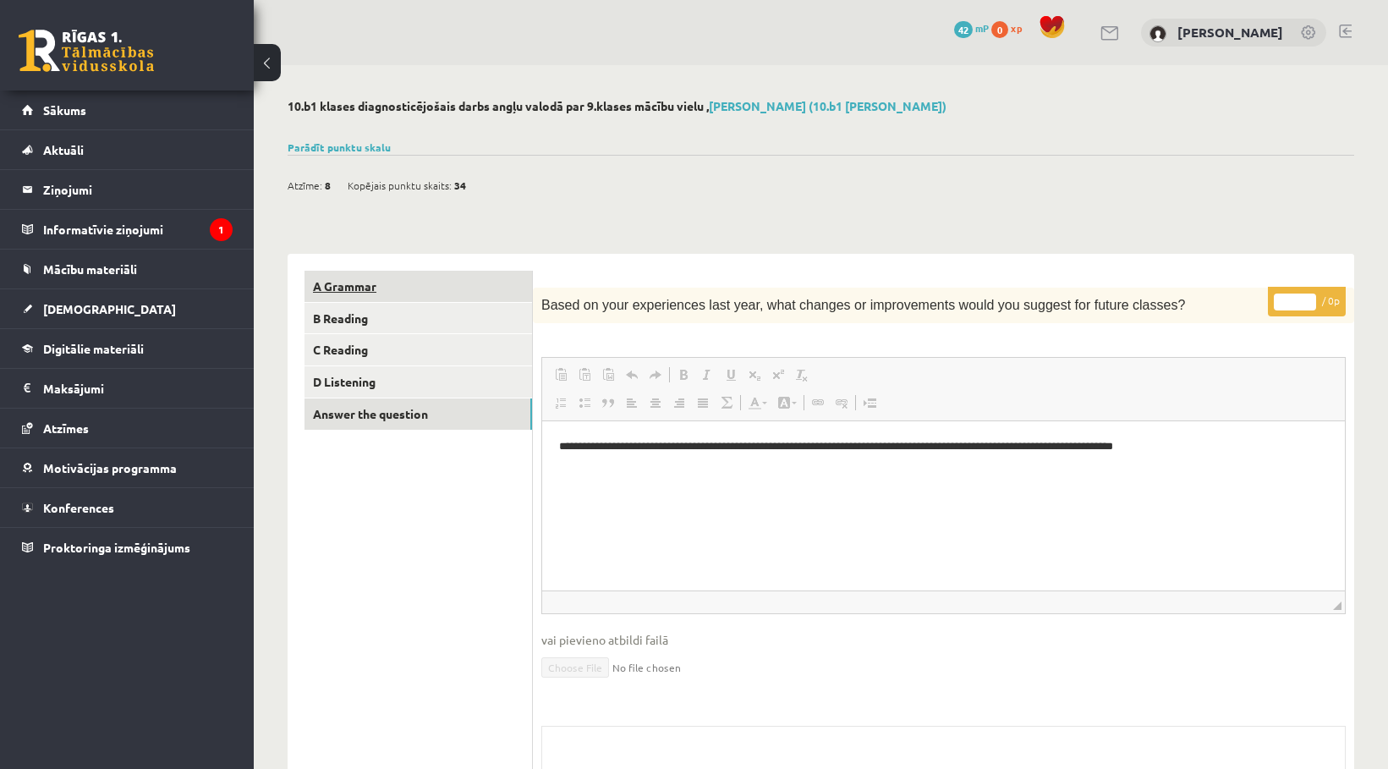
click at [370, 288] on link "A Grammar" at bounding box center [419, 286] width 228 height 31
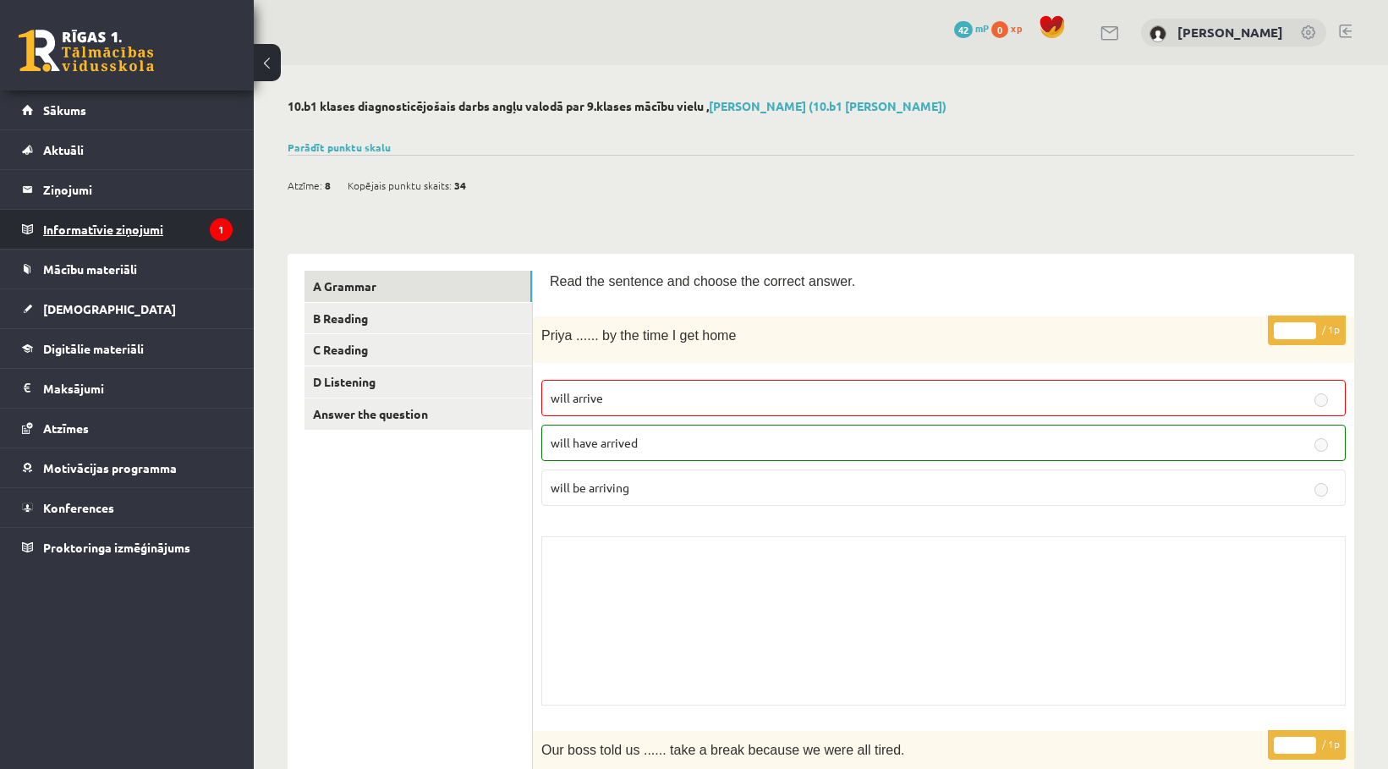
click at [143, 227] on legend "Informatīvie ziņojumi 1" at bounding box center [137, 229] width 189 height 39
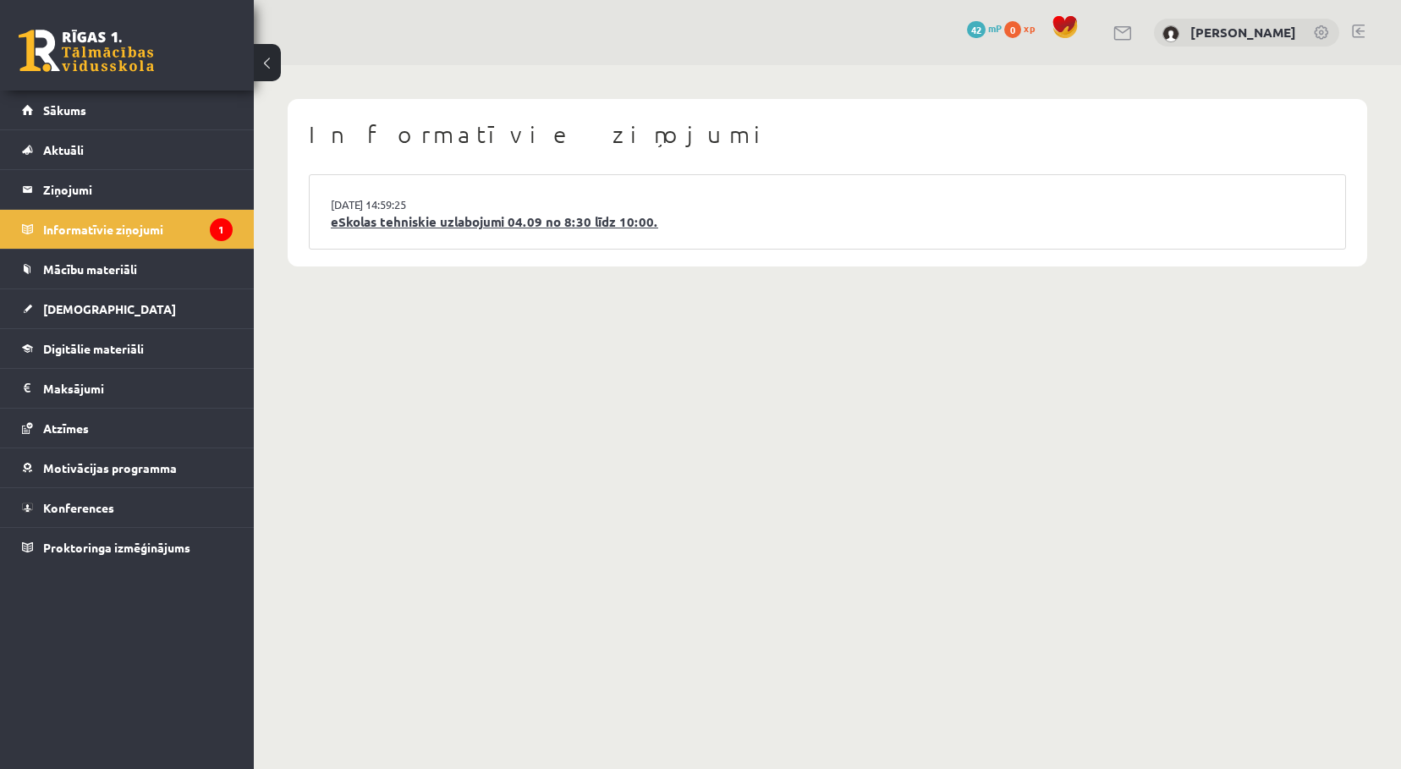
click at [438, 224] on link "eSkolas tehniskie uzlabojumi 04.09 no 8:30 līdz 10:00." at bounding box center [827, 221] width 993 height 19
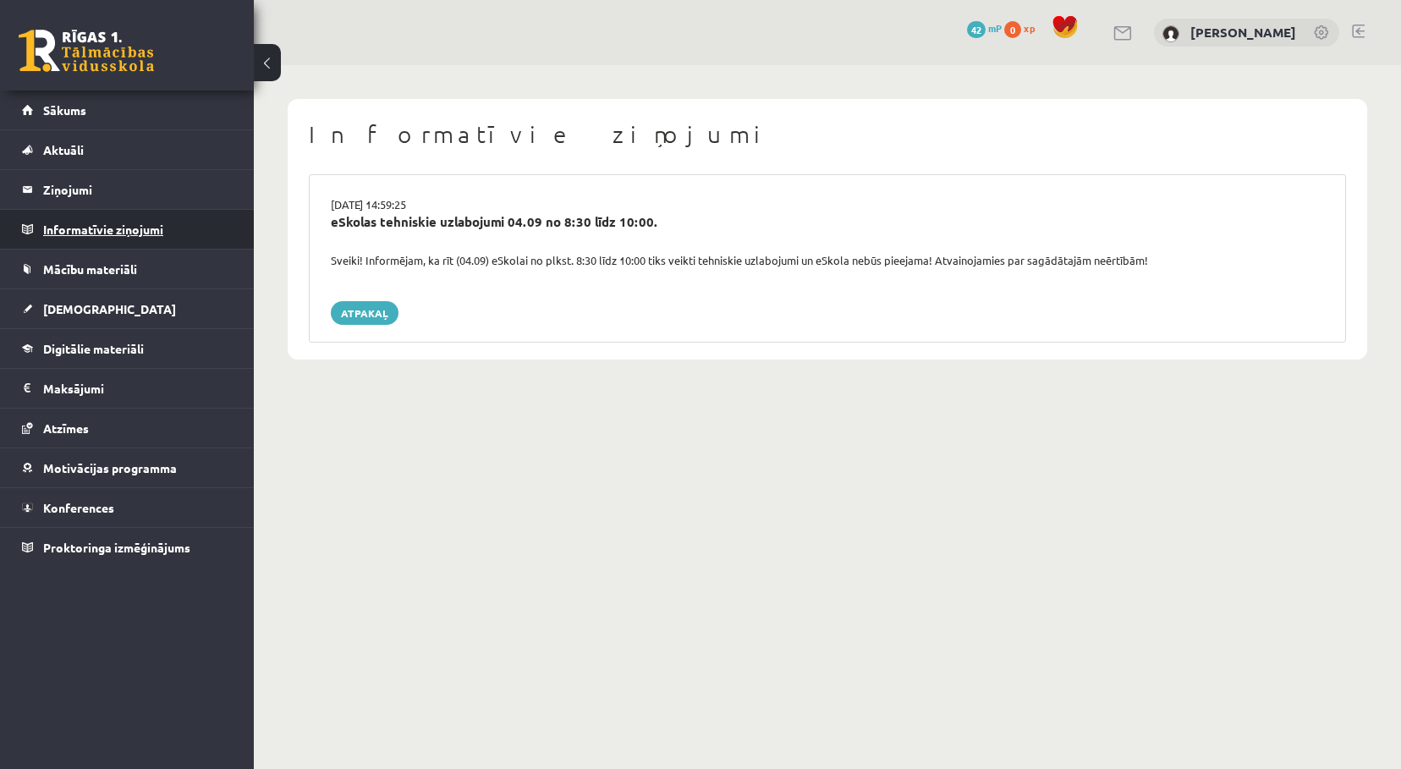
click at [104, 239] on legend "Informatīvie ziņojumi 0" at bounding box center [137, 229] width 189 height 39
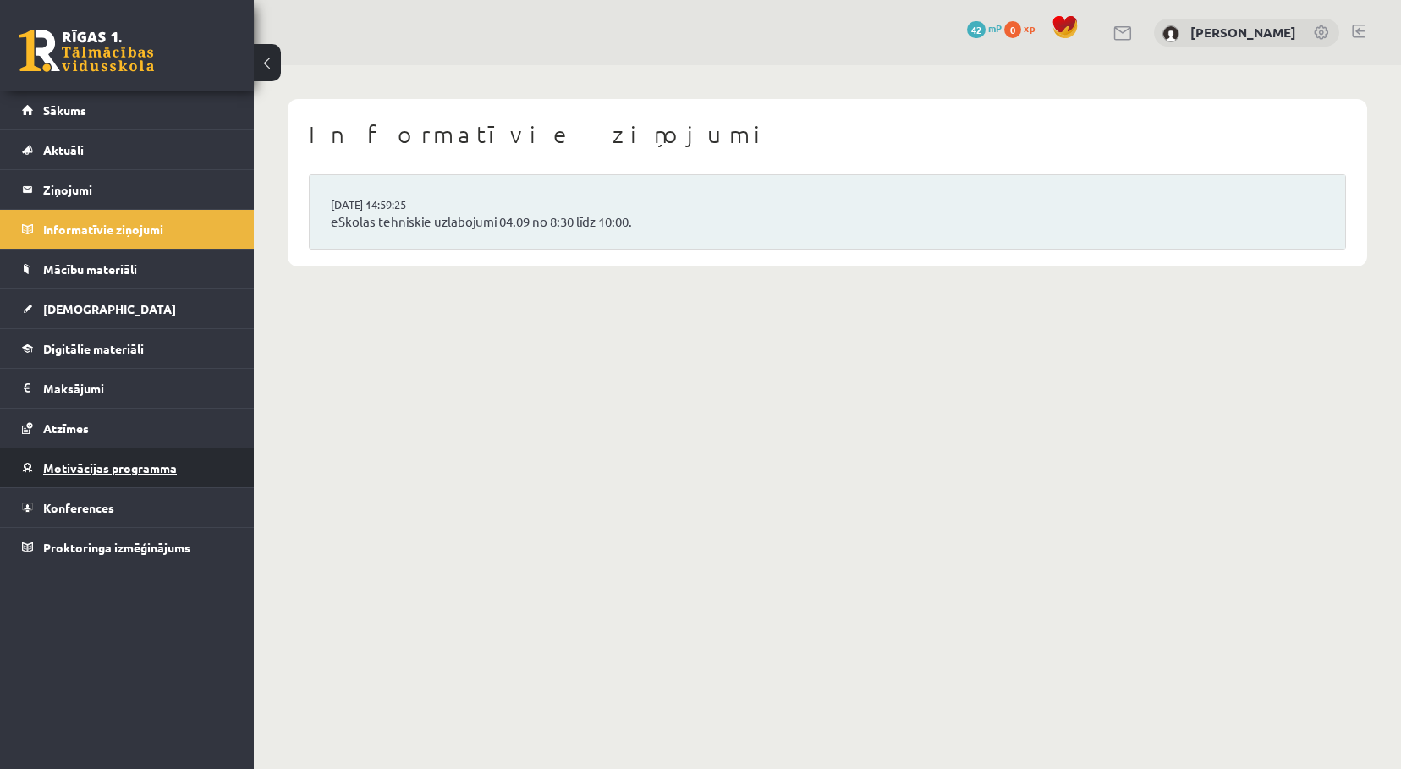
click at [115, 458] on link "Motivācijas programma" at bounding box center [127, 467] width 211 height 39
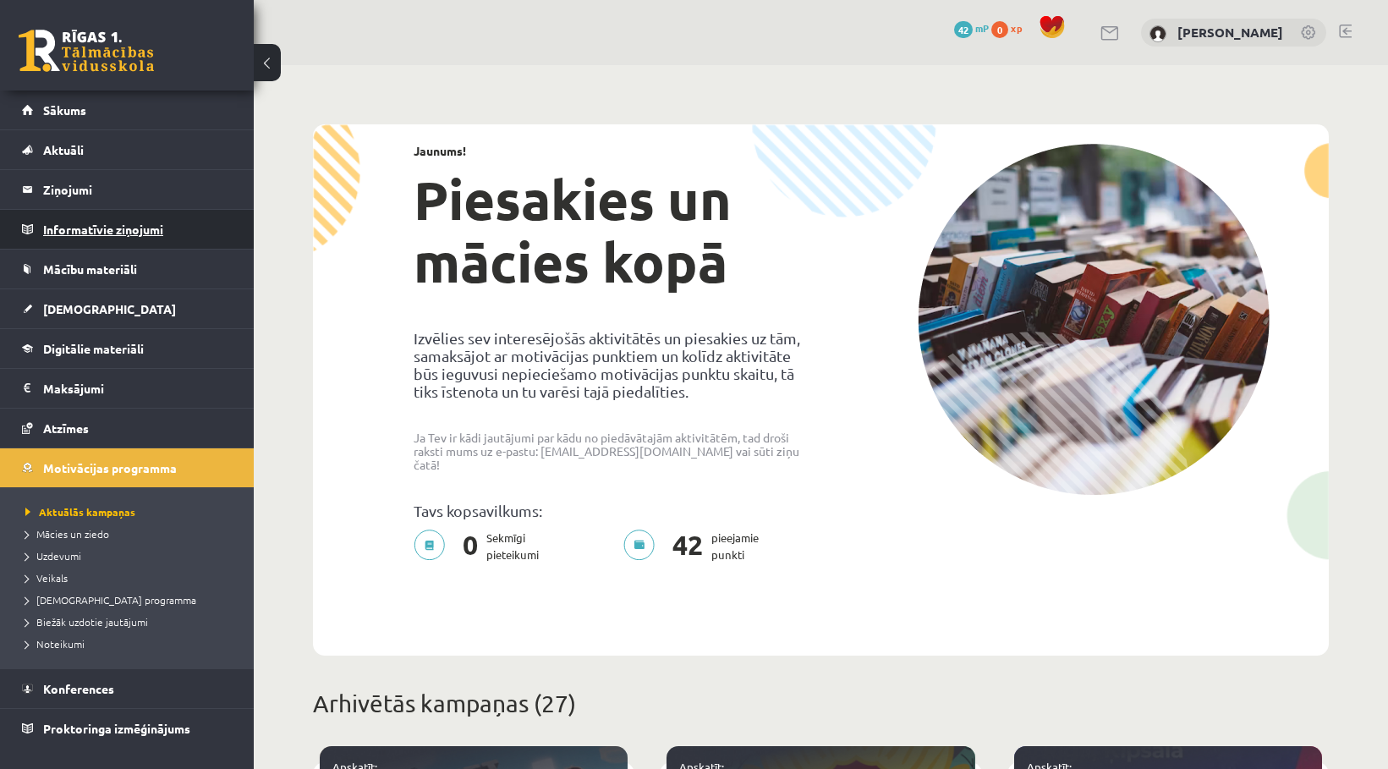
click at [82, 245] on legend "Informatīvie ziņojumi 0" at bounding box center [137, 229] width 189 height 39
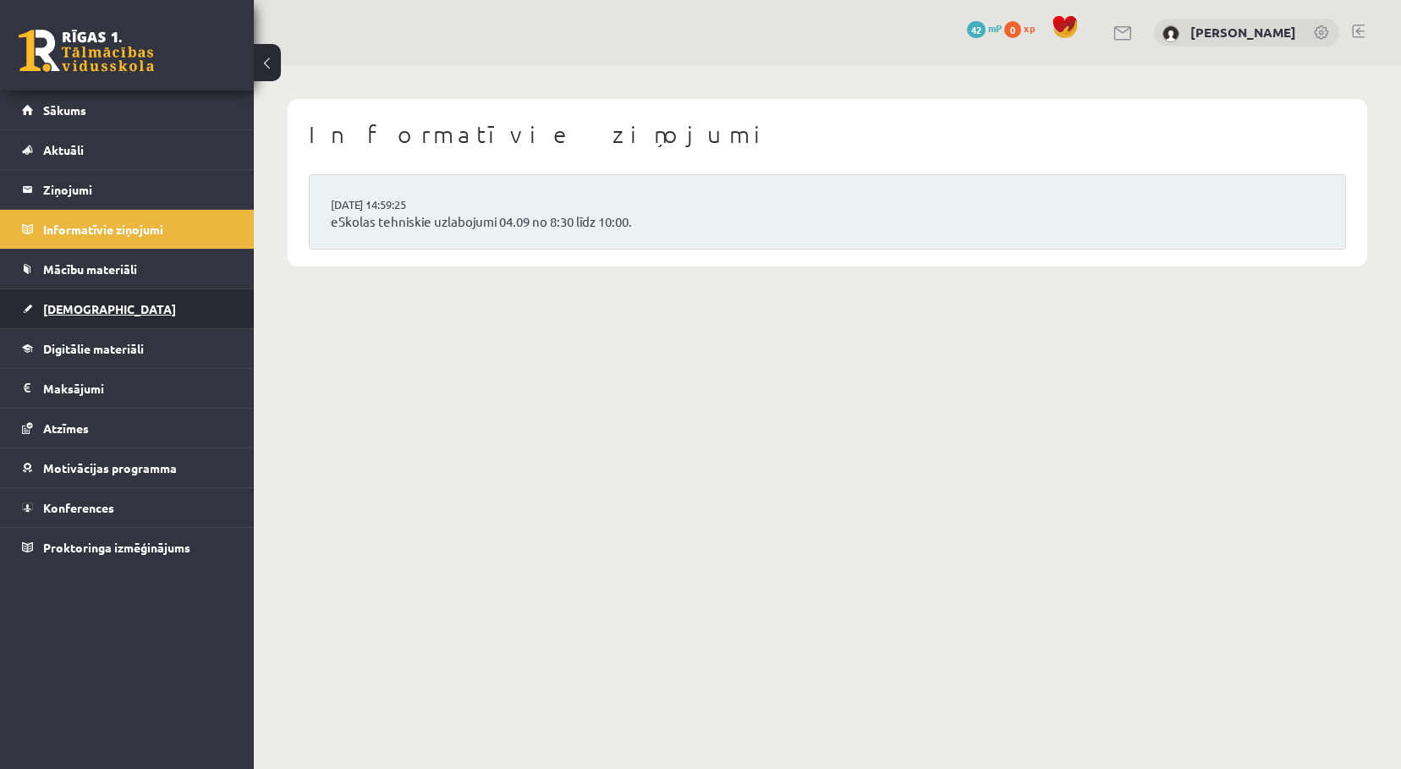
click at [85, 308] on span "[DEMOGRAPHIC_DATA]" at bounding box center [109, 308] width 133 height 15
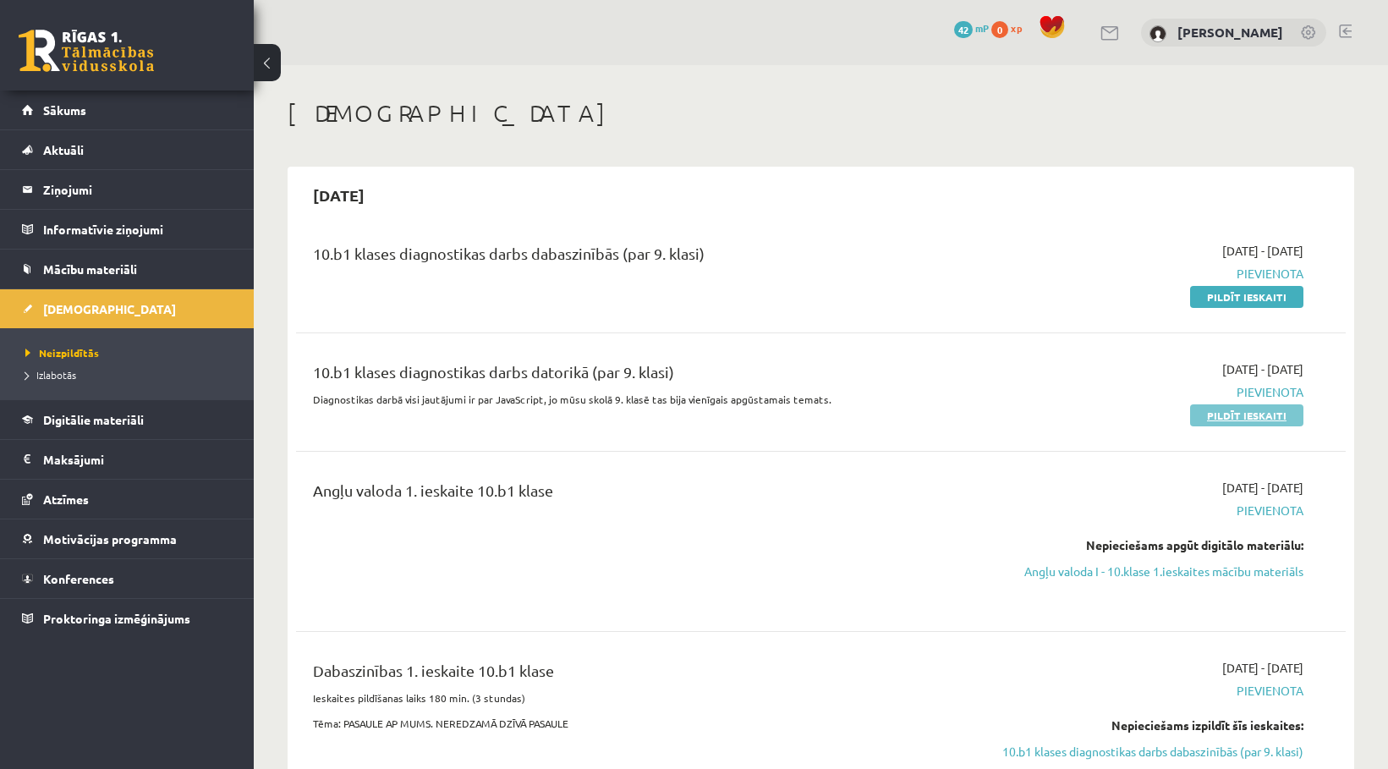
click at [1260, 418] on link "Pildīt ieskaiti" at bounding box center [1246, 415] width 113 height 22
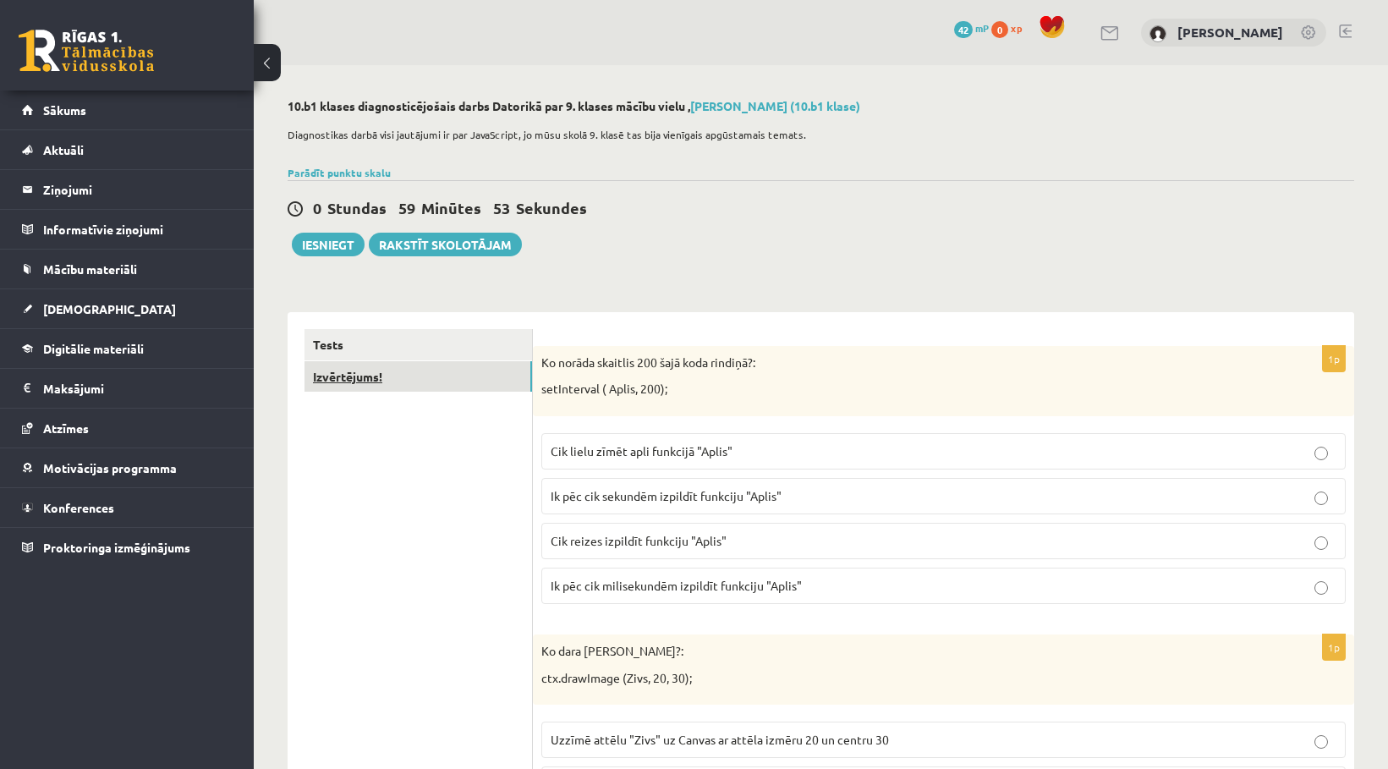
click at [371, 382] on link "Izvērtējums!" at bounding box center [419, 376] width 228 height 31
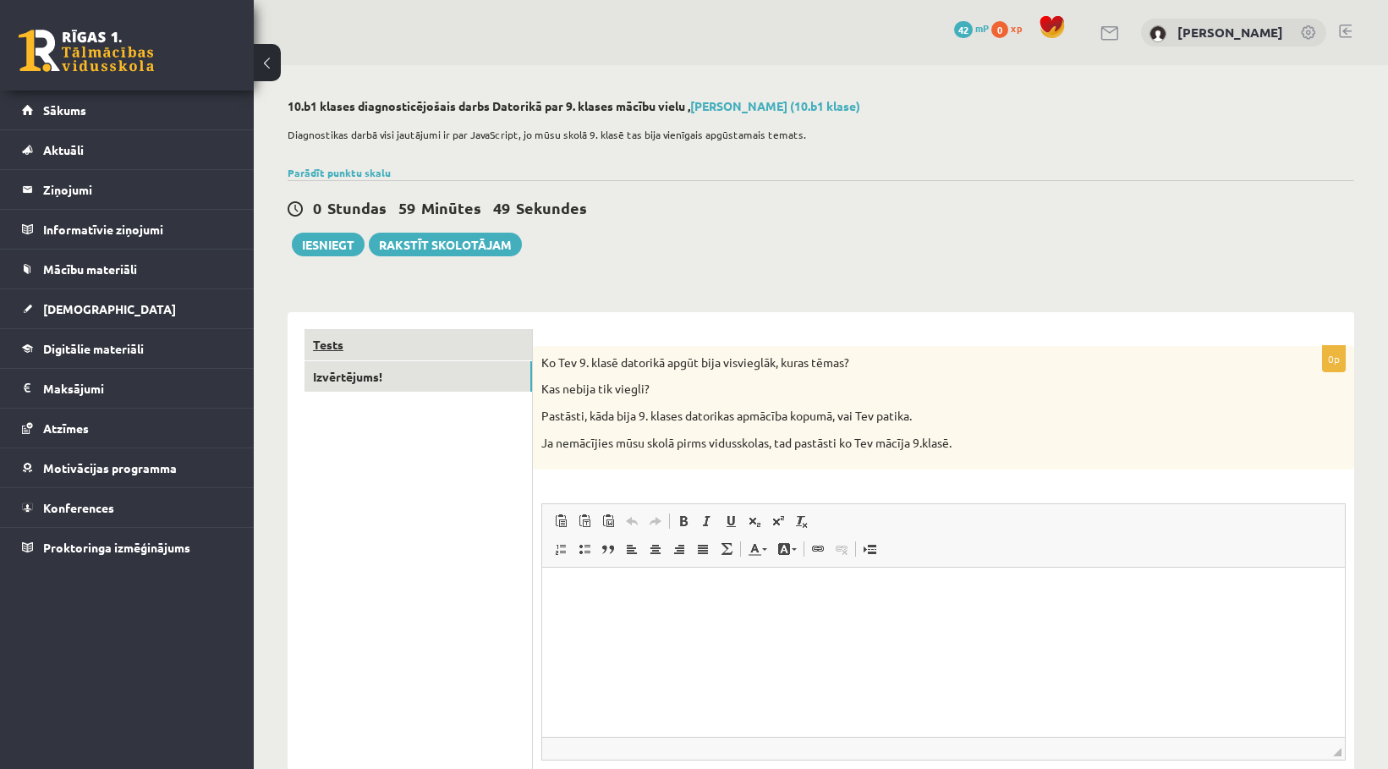
click at [393, 341] on link "Tests" at bounding box center [419, 344] width 228 height 31
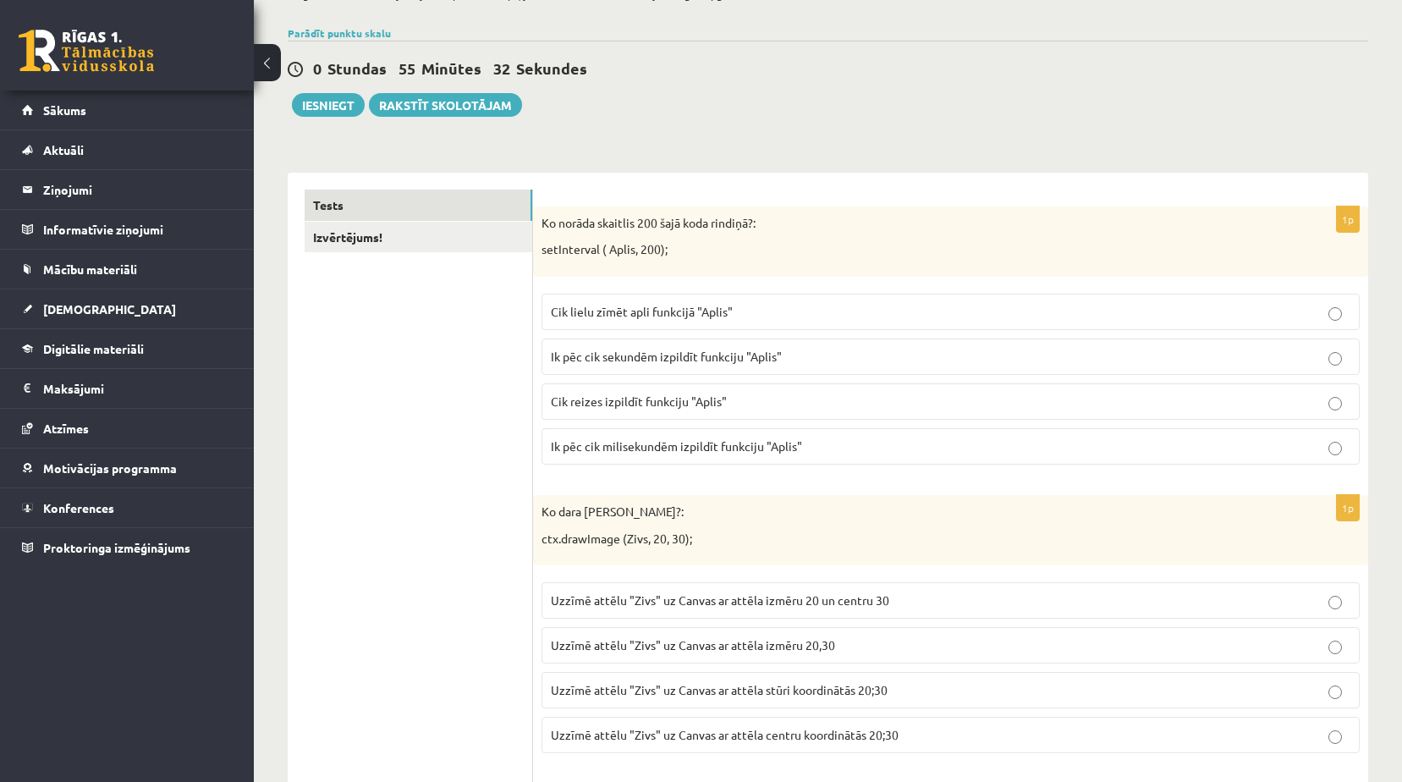
scroll to position [169, 0]
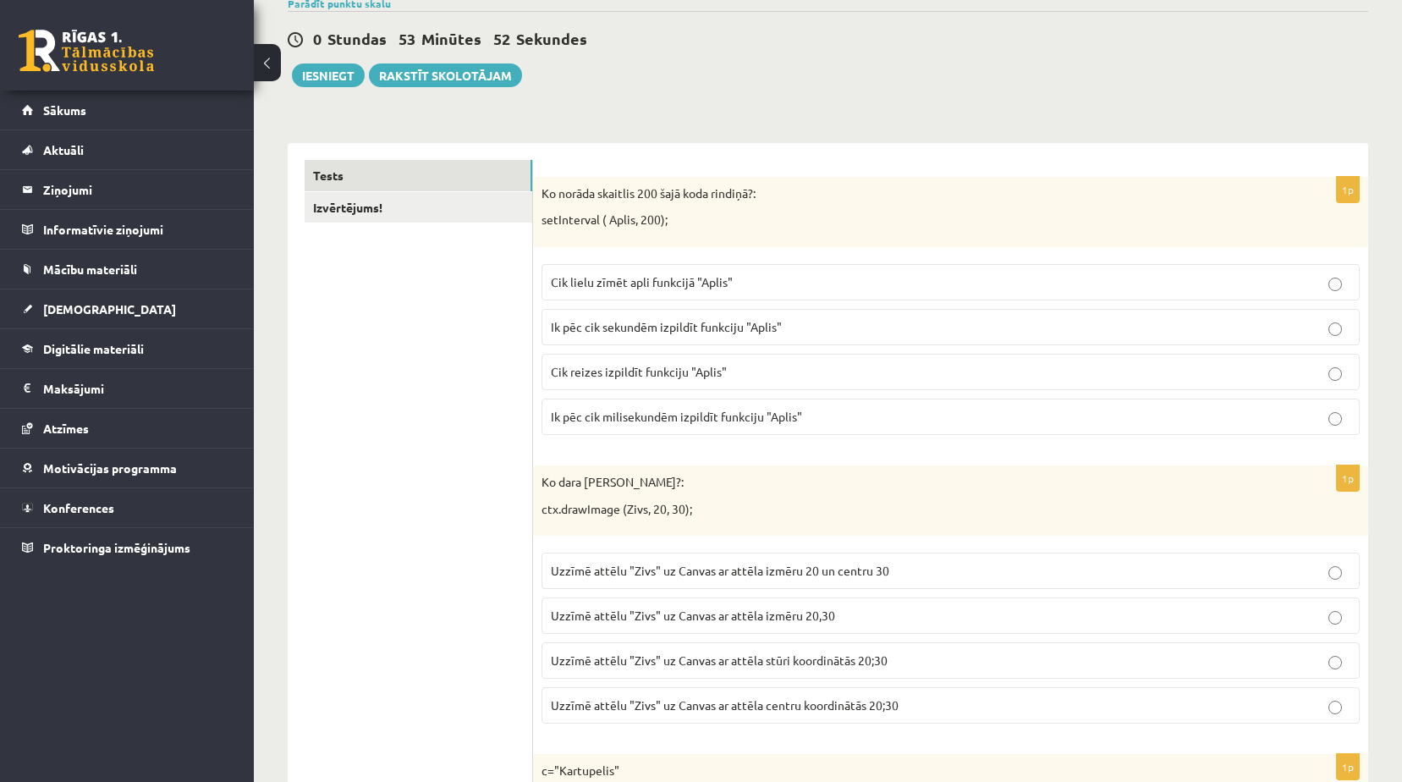
click at [745, 411] on span "Ik pēc cik milisekundēm izpildīt funkciju "Aplis"" at bounding box center [676, 416] width 251 height 15
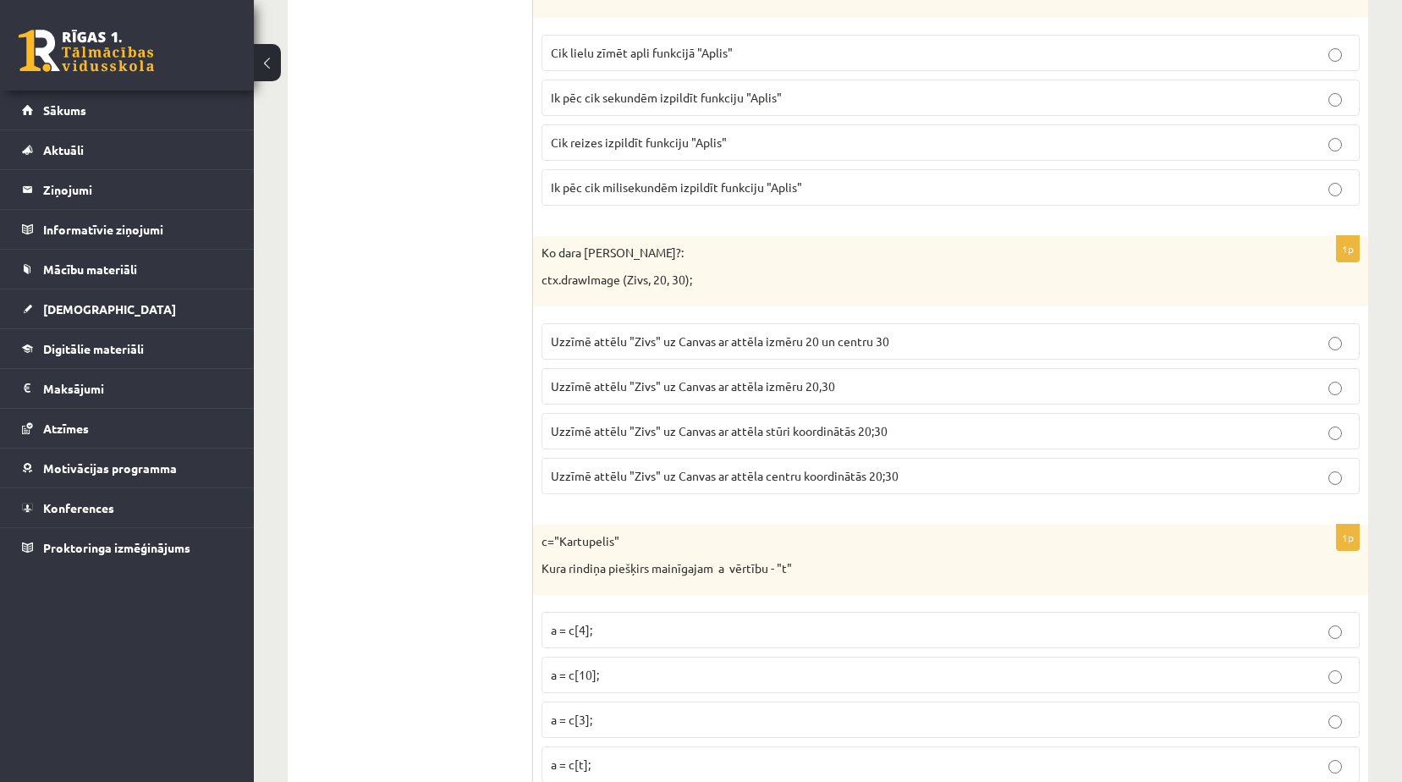
scroll to position [423, 0]
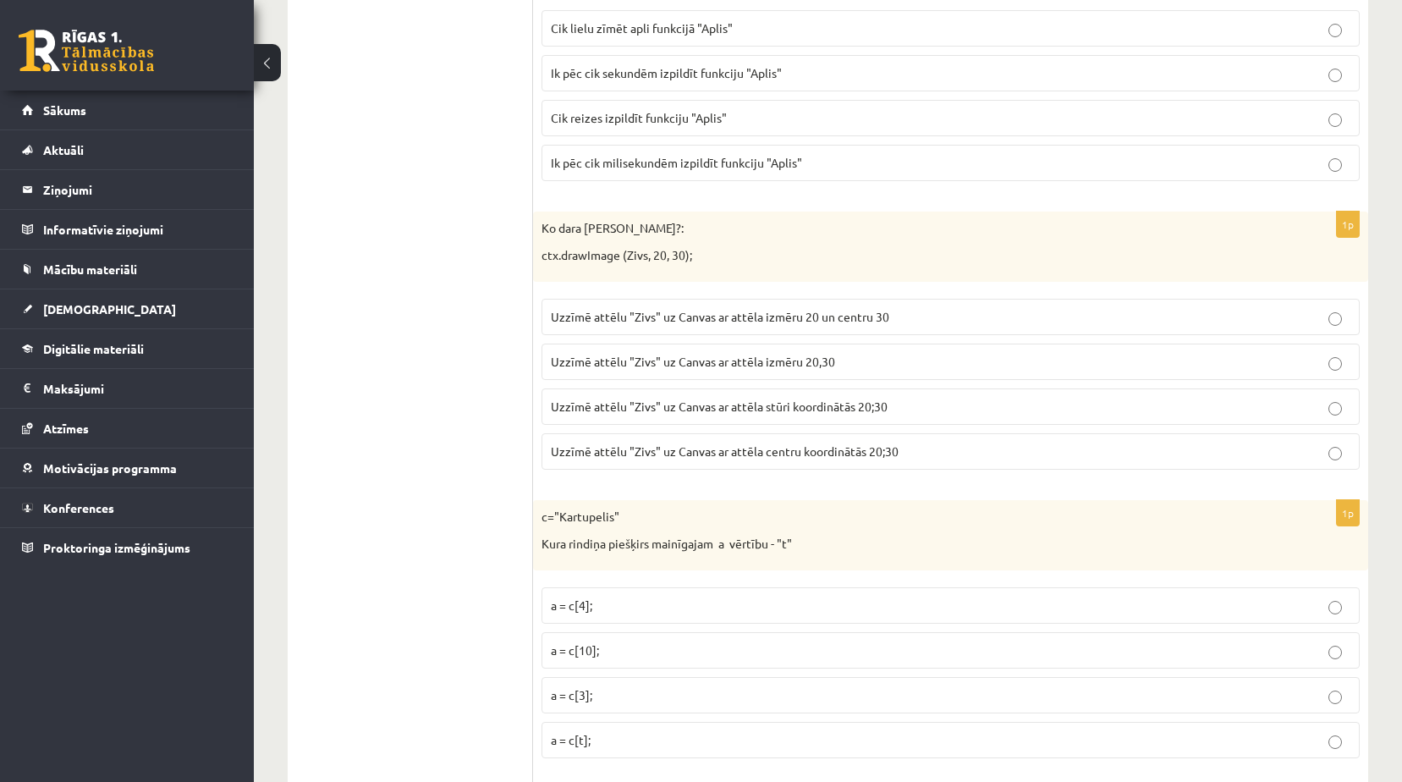
click at [715, 358] on span "Uzzīmē attēlu "Zivs" uz Canvas ar attēla izmēru 20,30" at bounding box center [693, 361] width 284 height 15
click at [832, 411] on span "Uzzīmē attēlu "Zivs" uz Canvas ar attēla stūri koordinātās 20;30" at bounding box center [719, 405] width 337 height 15
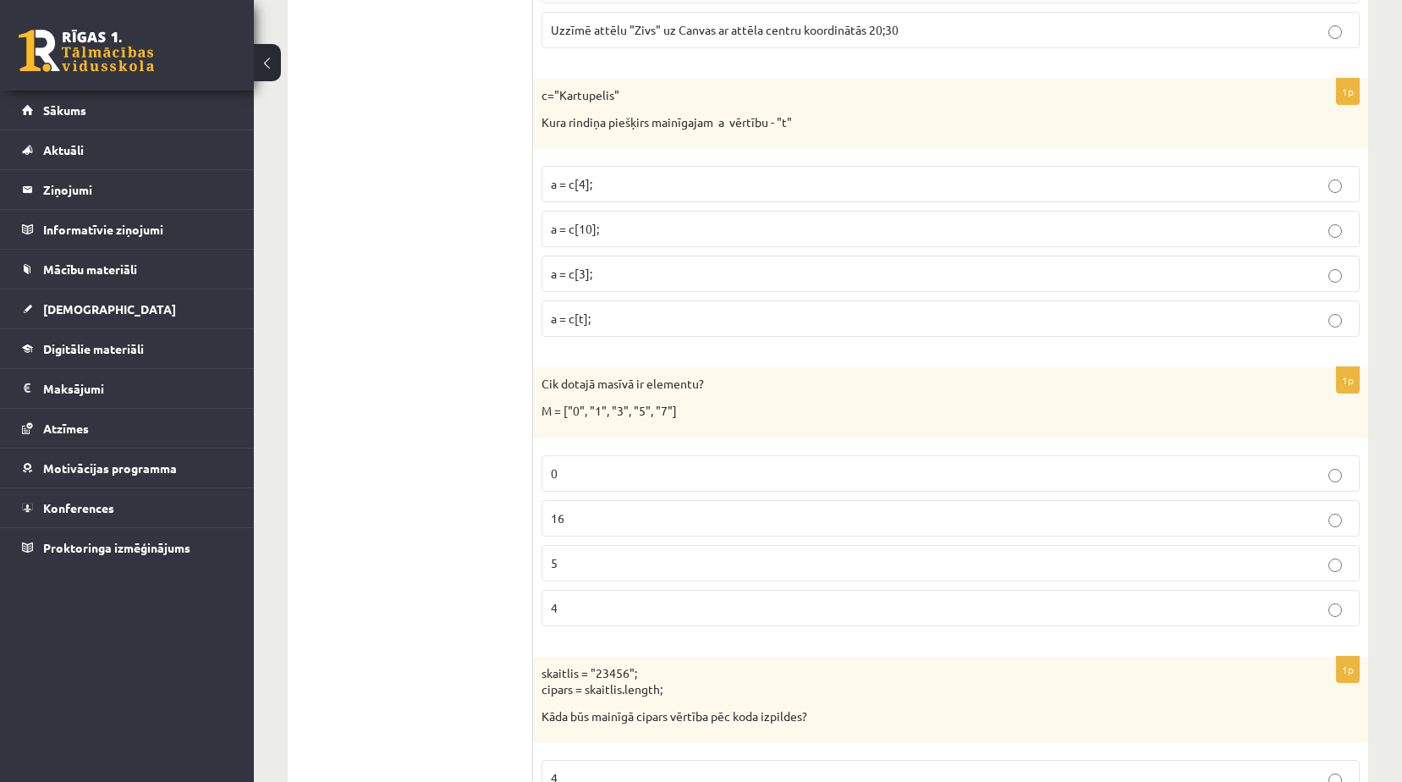
scroll to position [846, 0]
click at [631, 316] on p "a = c[t];" at bounding box center [950, 317] width 799 height 18
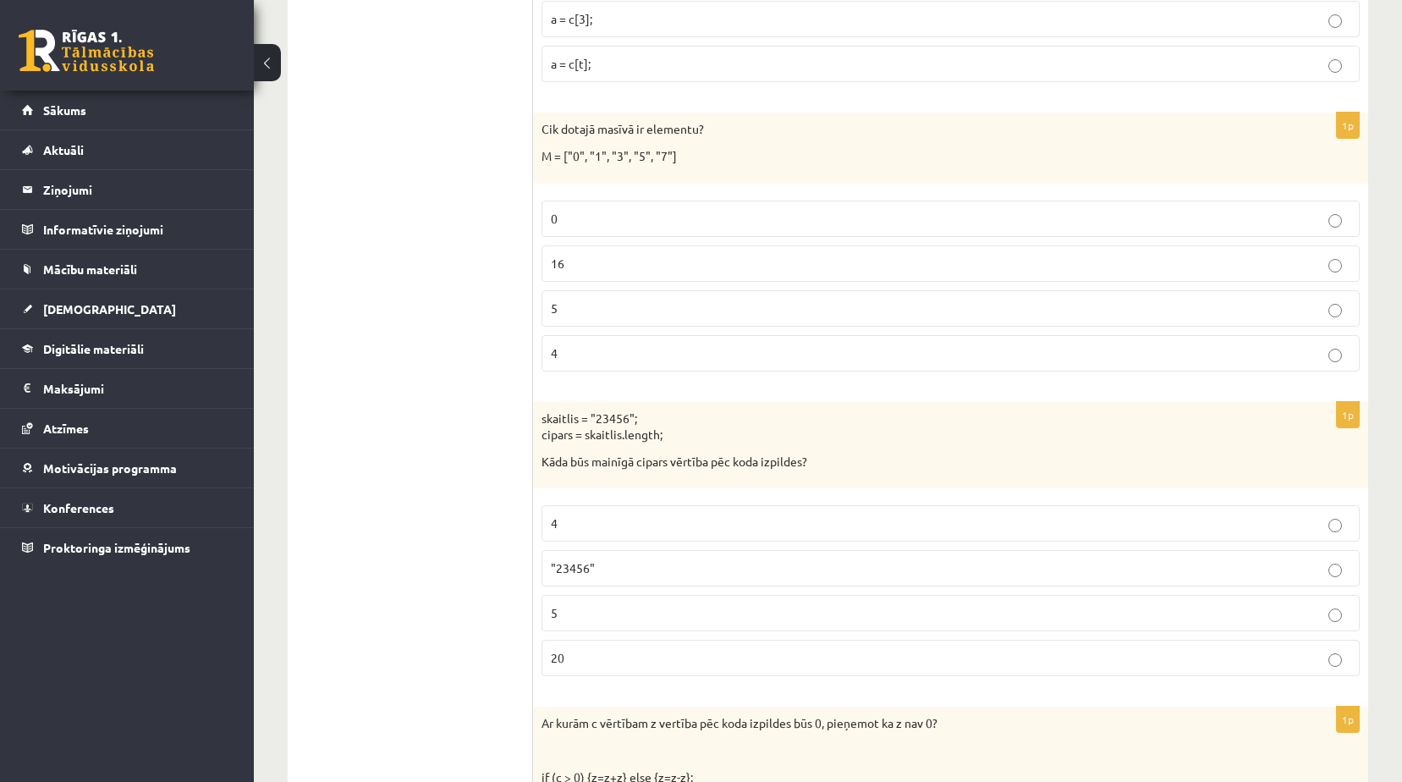
scroll to position [1100, 0]
click at [614, 305] on p "5" at bounding box center [950, 308] width 799 height 18
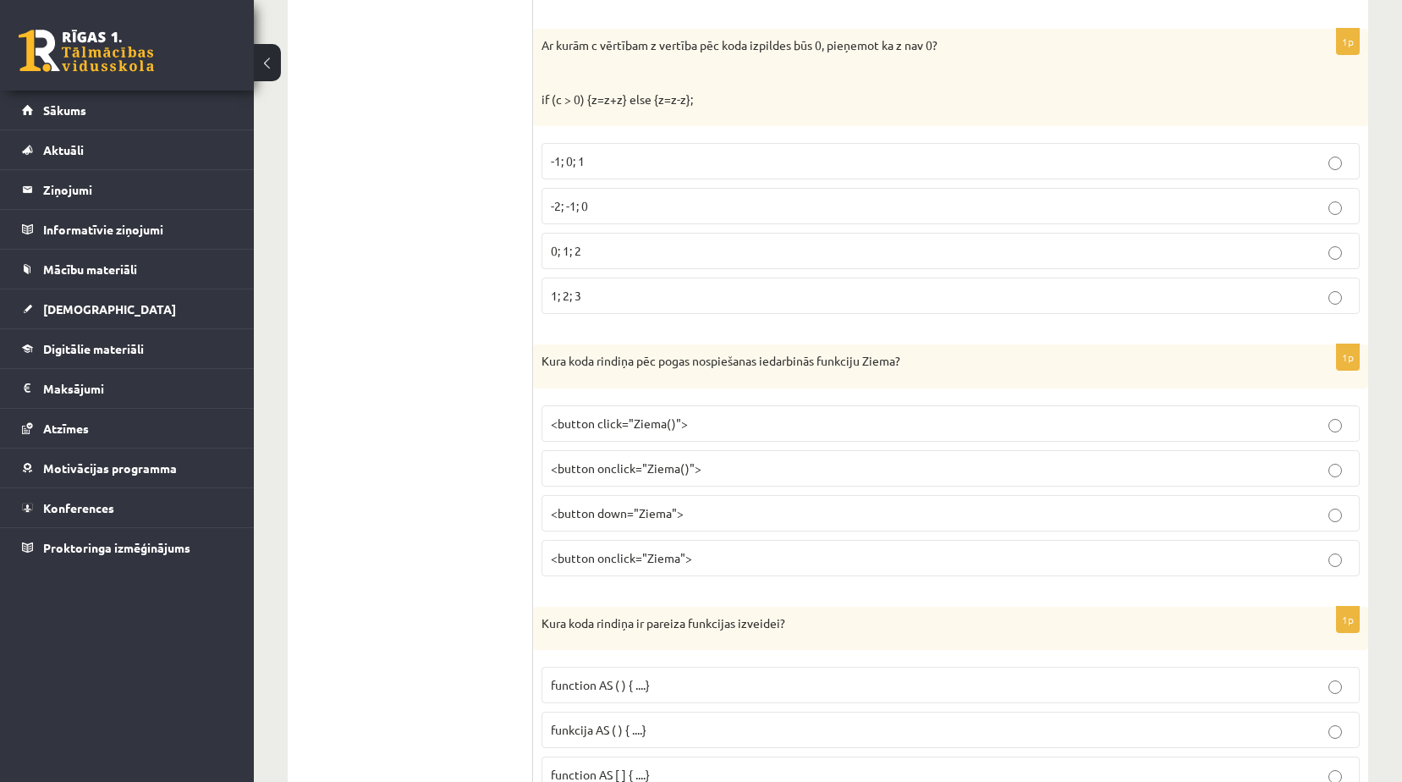
scroll to position [1946, 0]
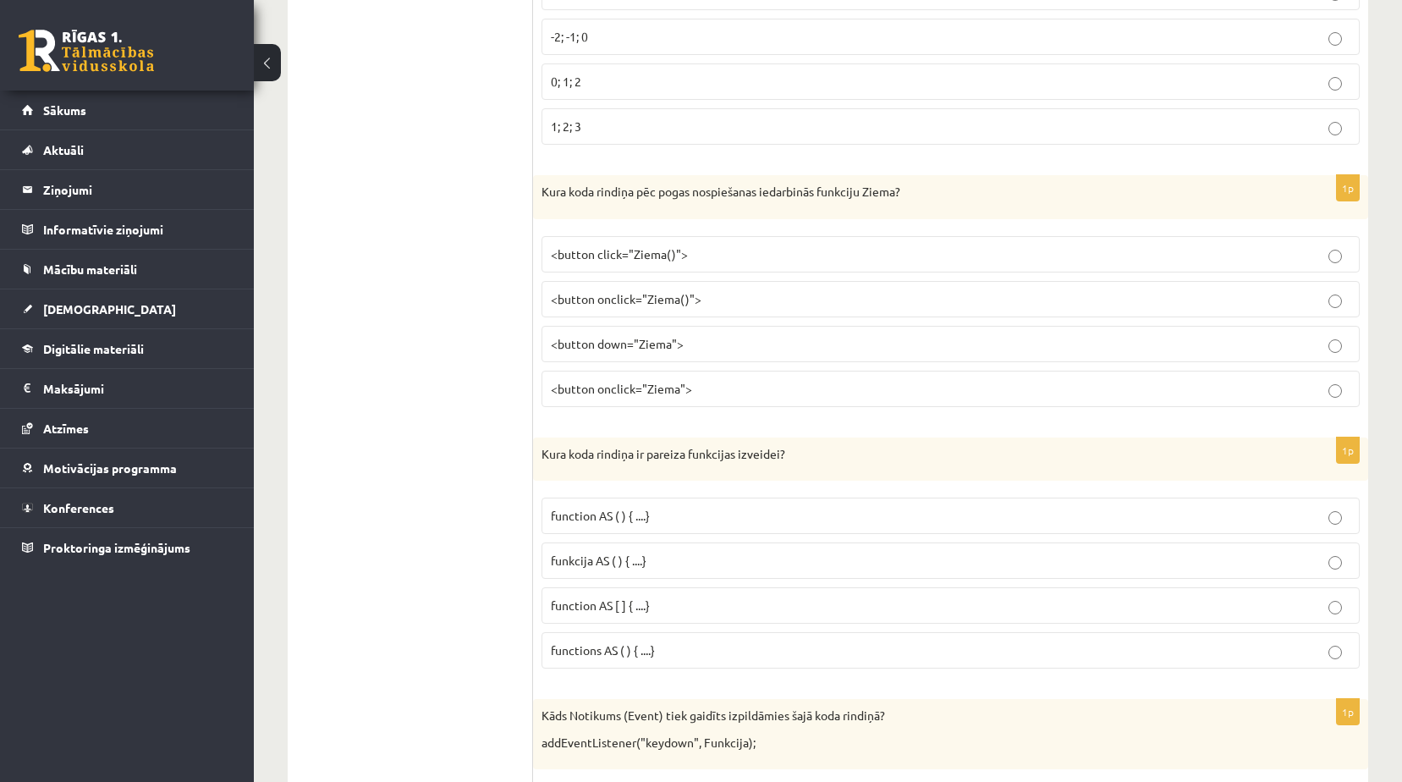
click at [717, 308] on p "<button onclick="Ziema()">" at bounding box center [950, 299] width 799 height 18
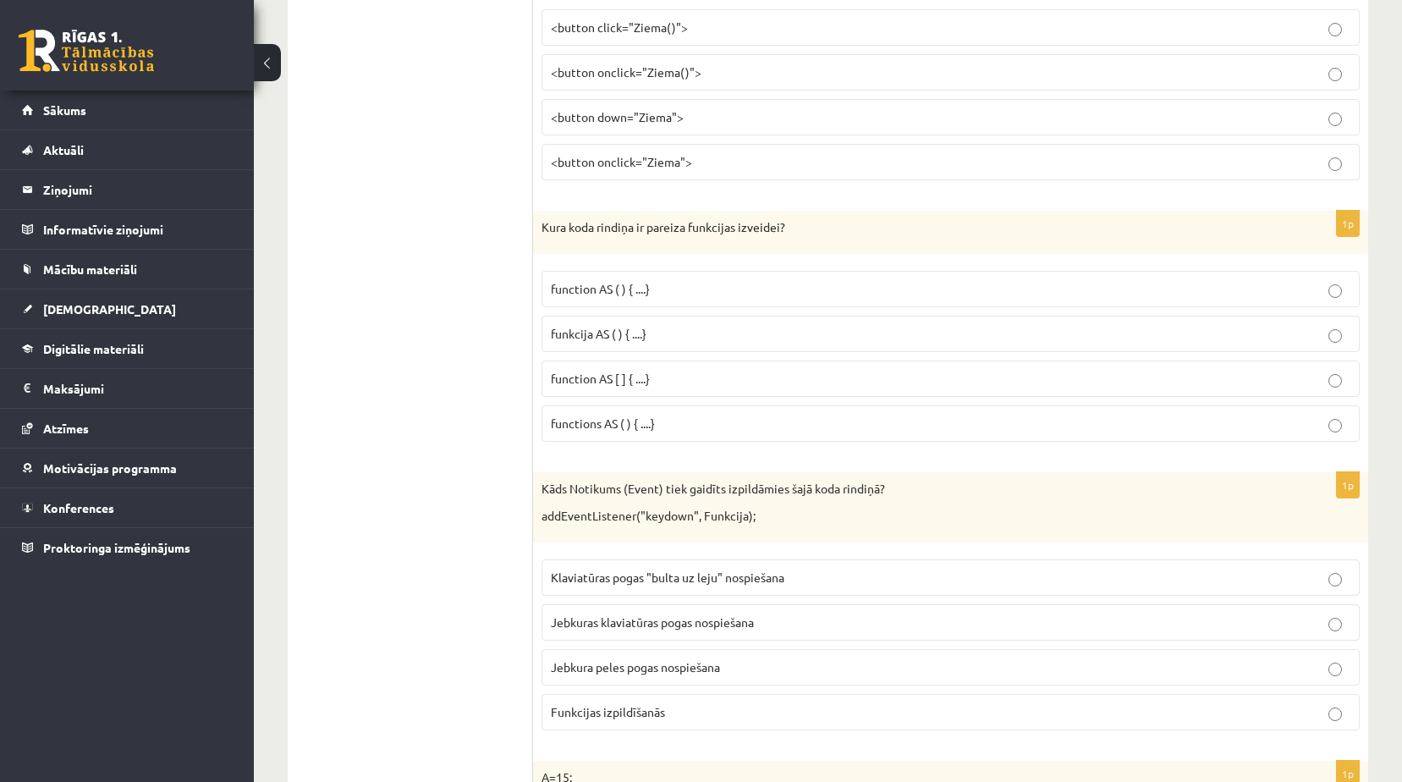
scroll to position [2199, 0]
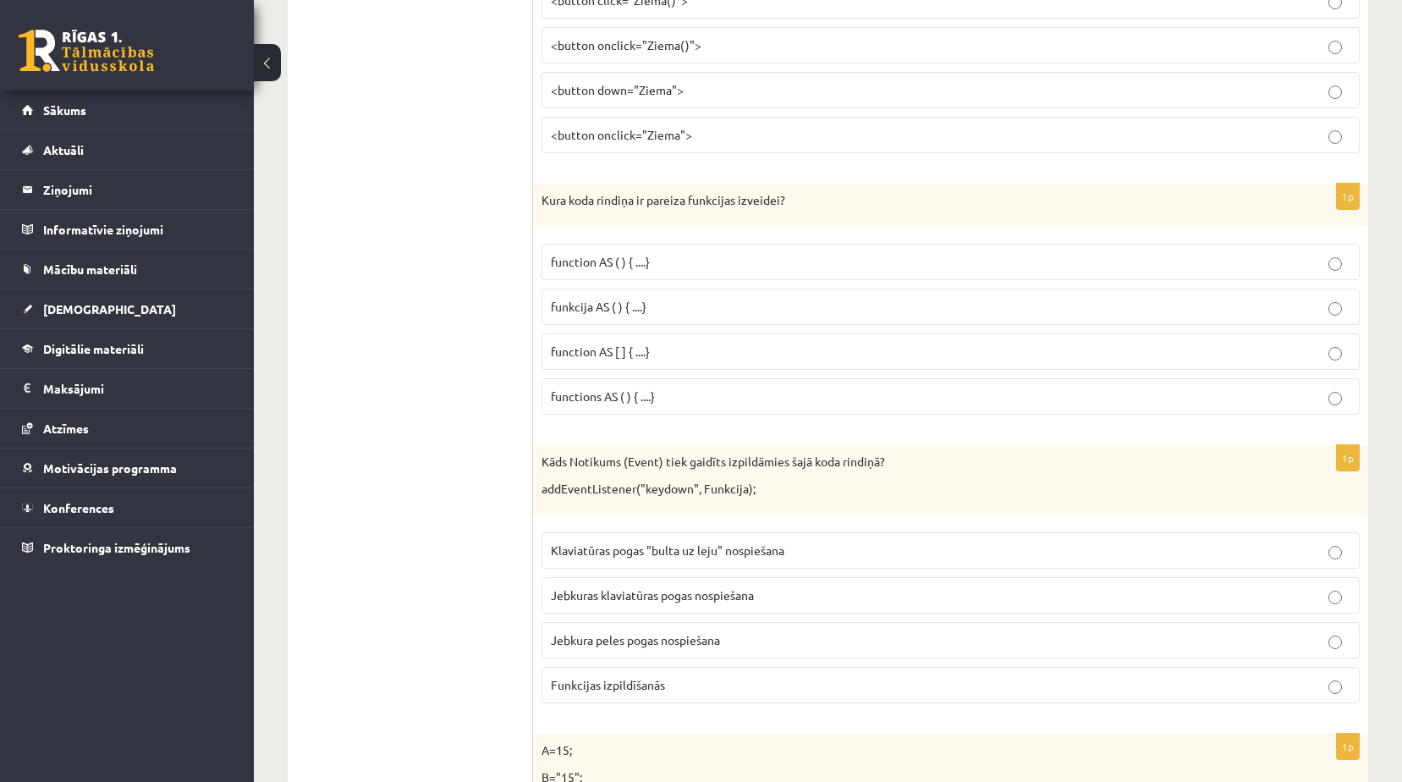
click at [685, 261] on p "function AS ( ) { ....}" at bounding box center [950, 262] width 799 height 18
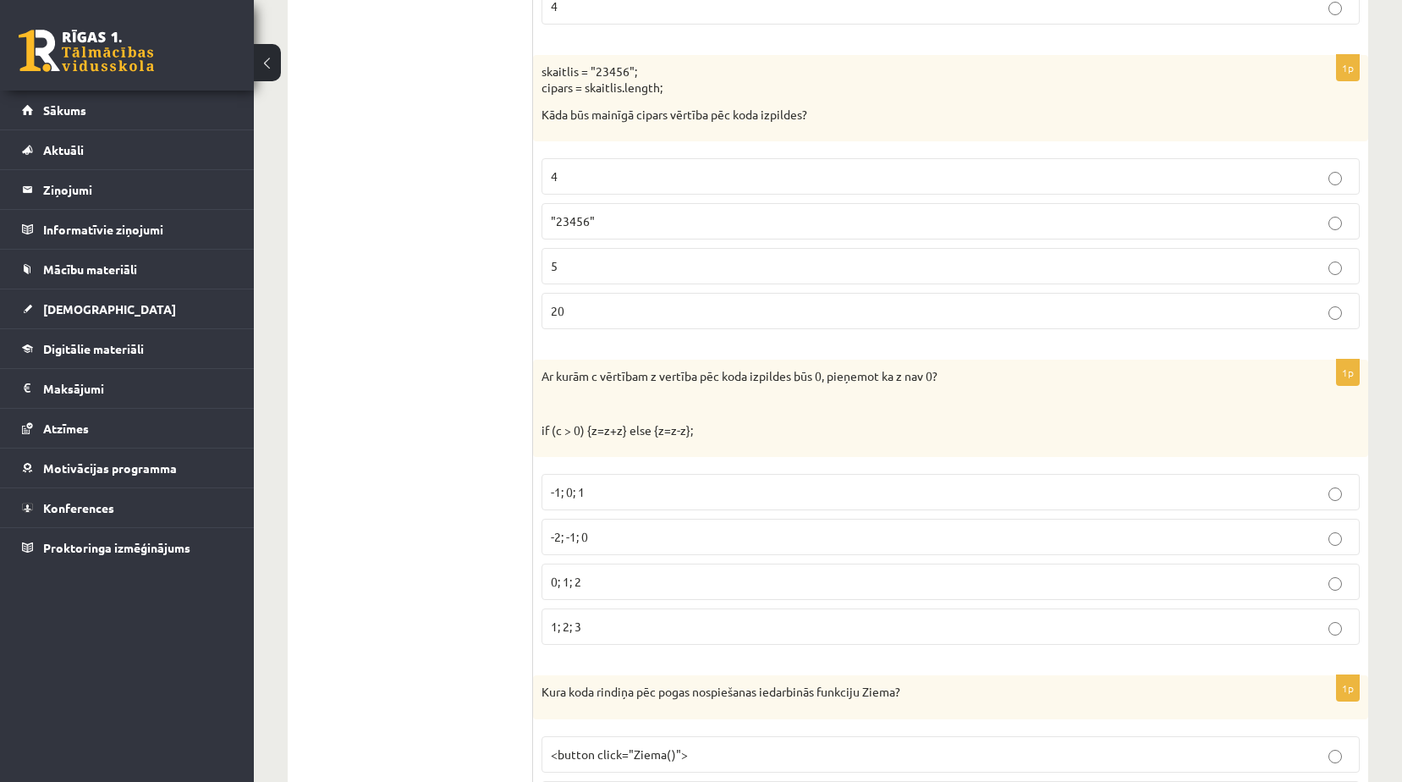
scroll to position [1353, 0]
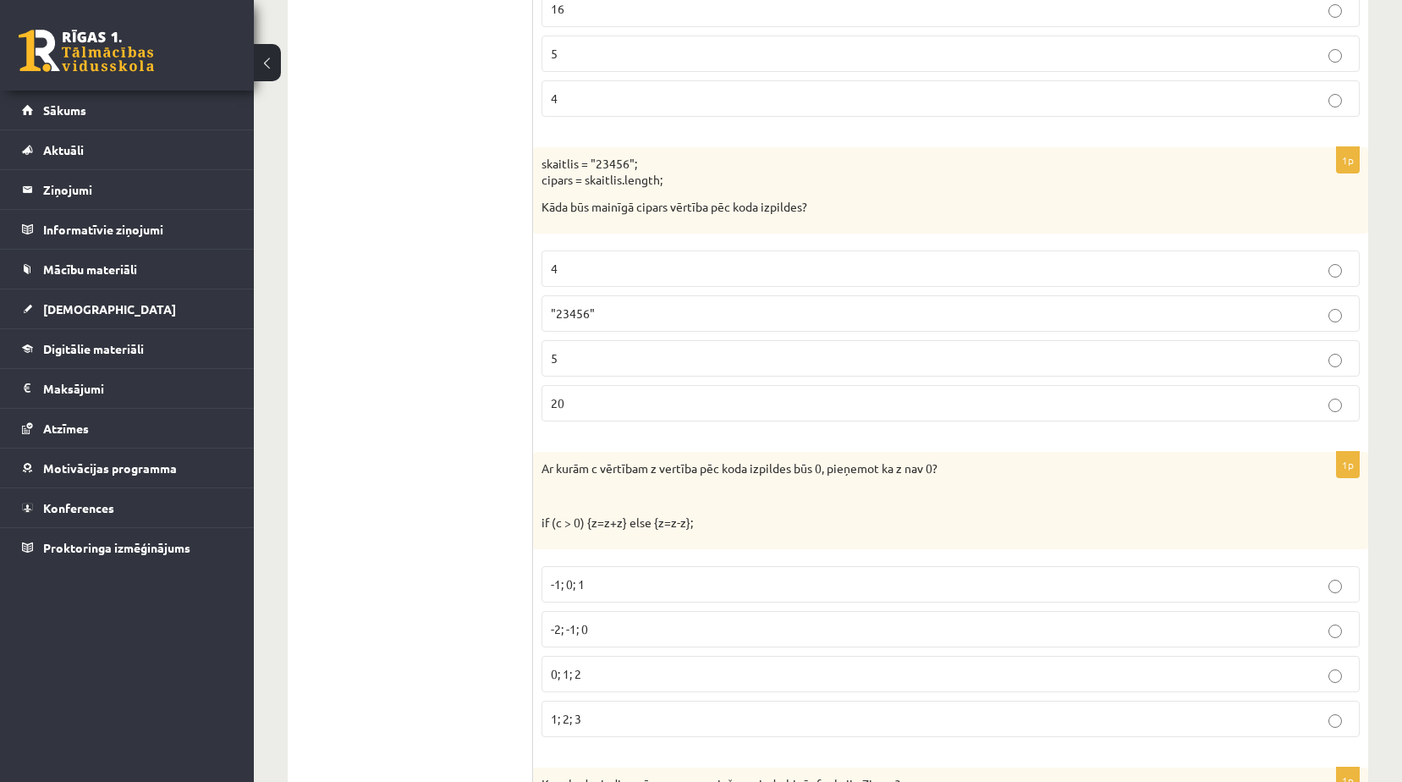
click at [640, 355] on p "5" at bounding box center [950, 358] width 799 height 18
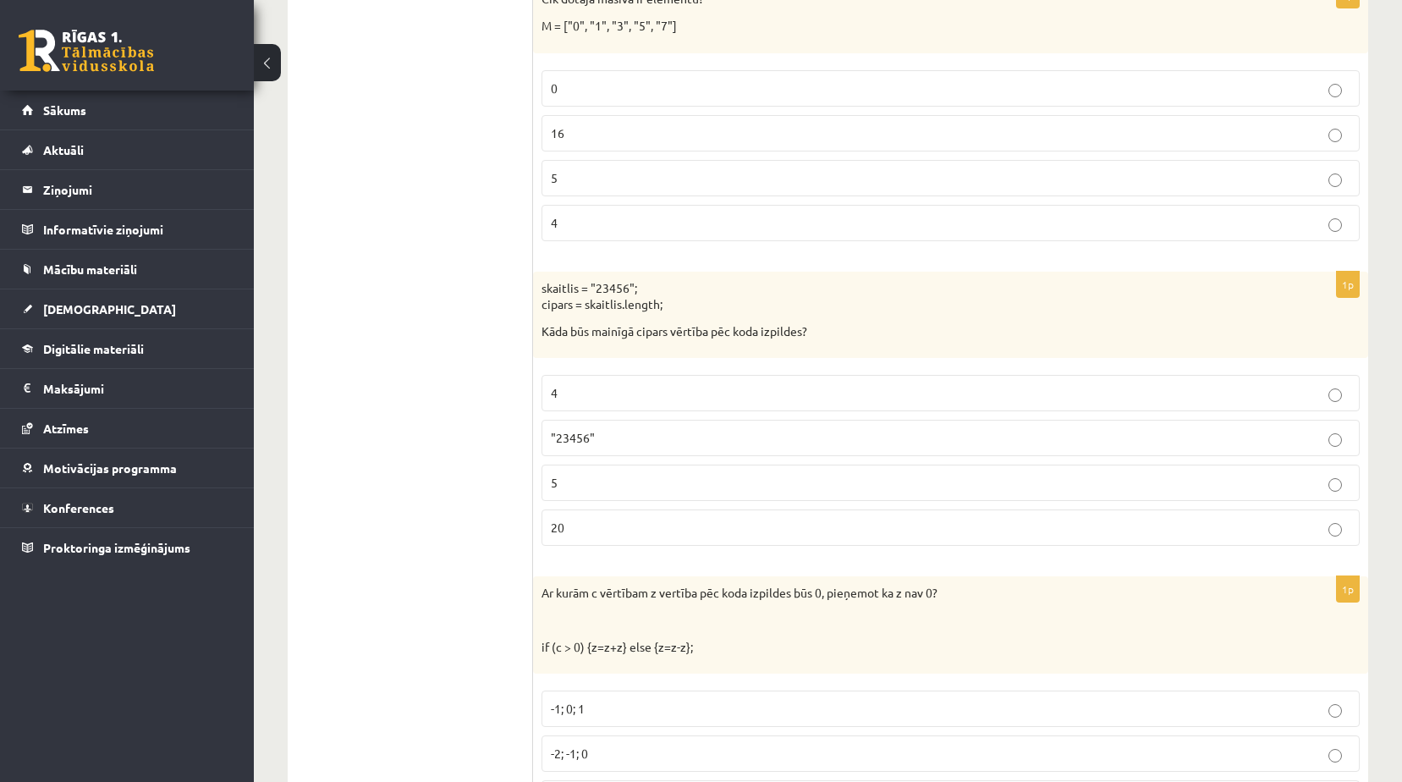
scroll to position [1100, 0]
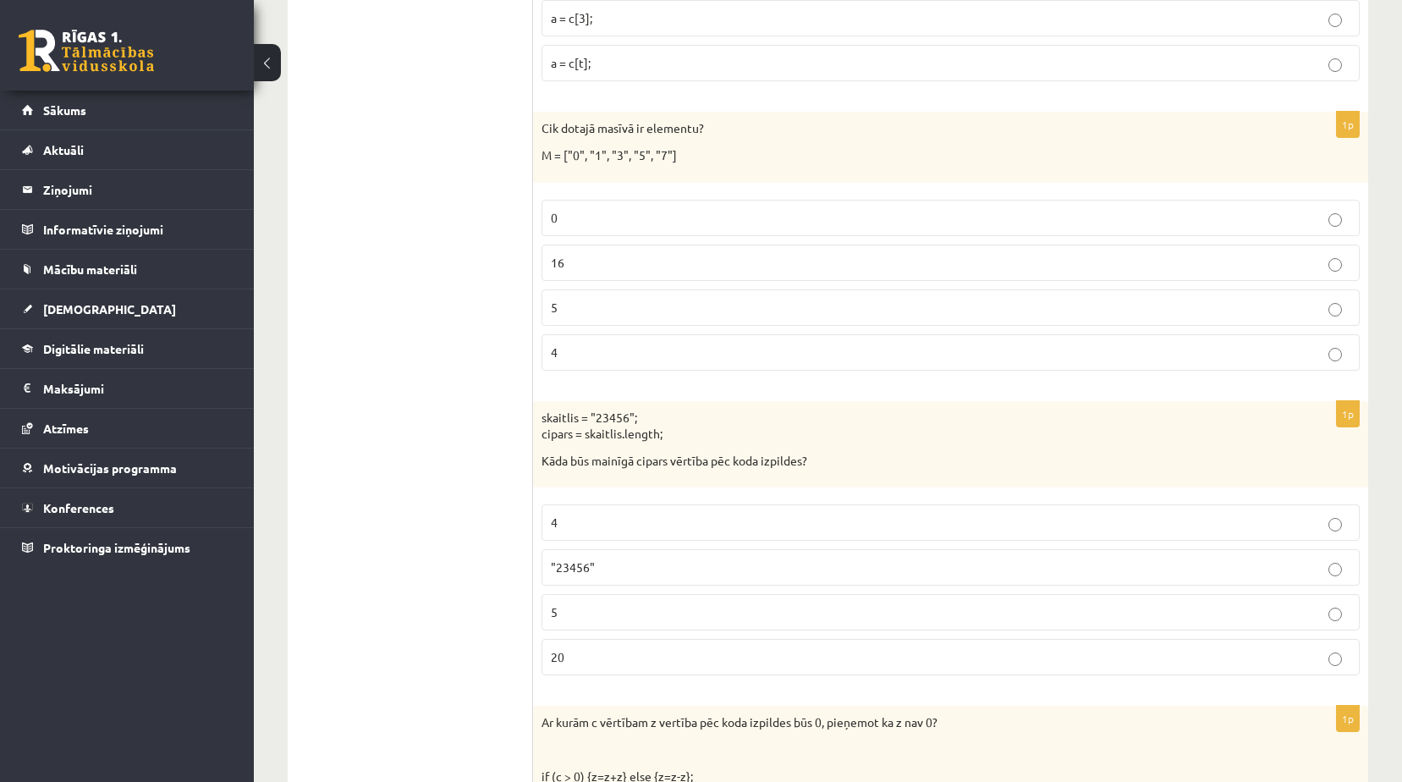
click at [616, 611] on p "5" at bounding box center [950, 612] width 799 height 18
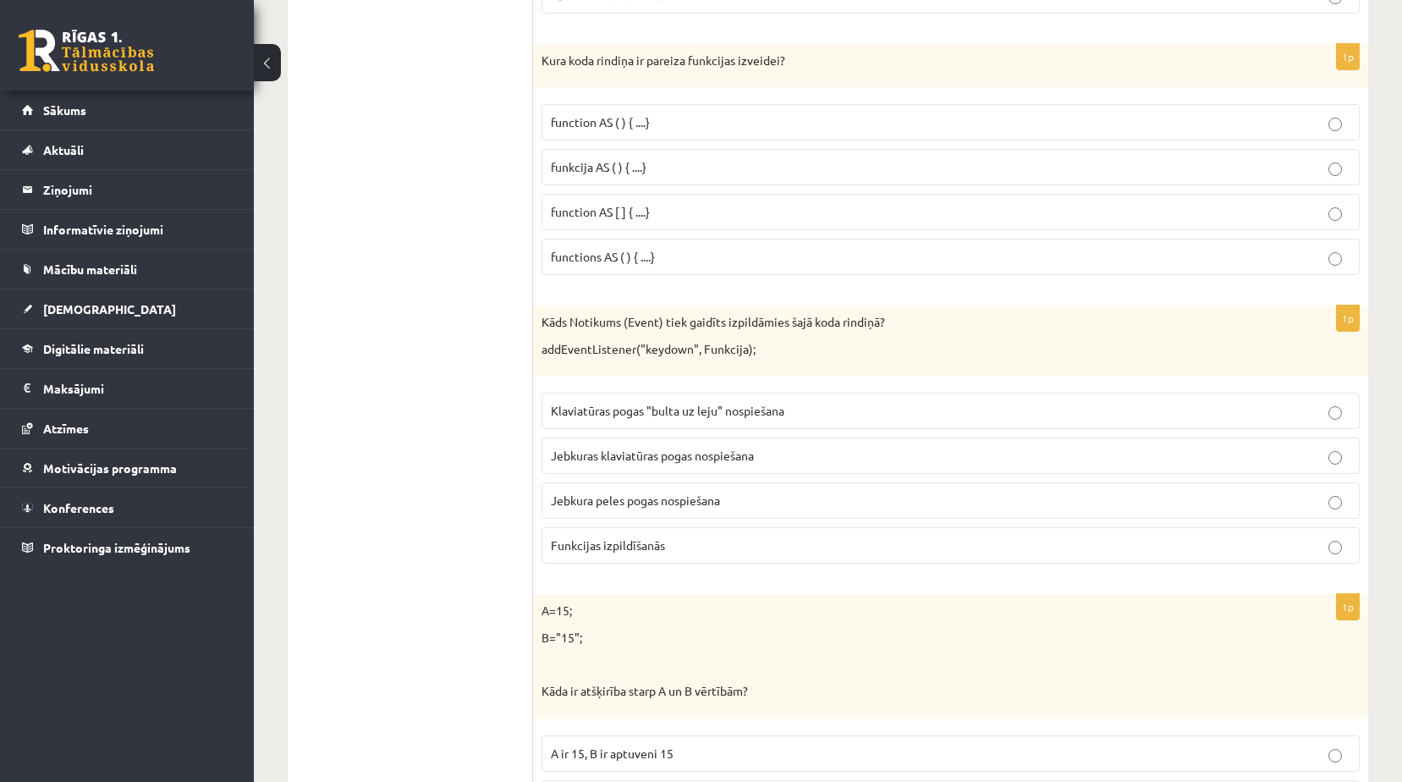
scroll to position [2423, 0]
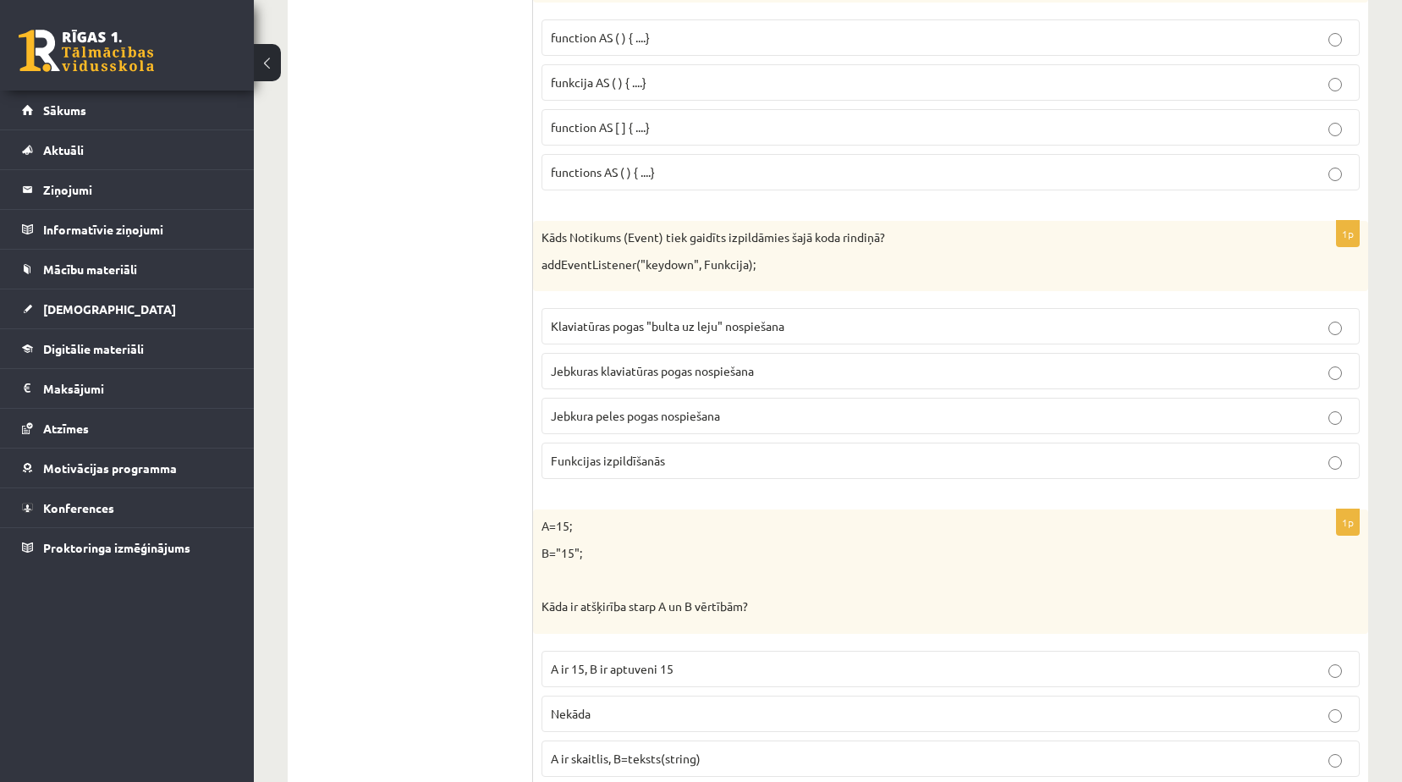
click at [722, 368] on span "Jebkuras klaviatūras pogas nospiešana" at bounding box center [652, 370] width 203 height 15
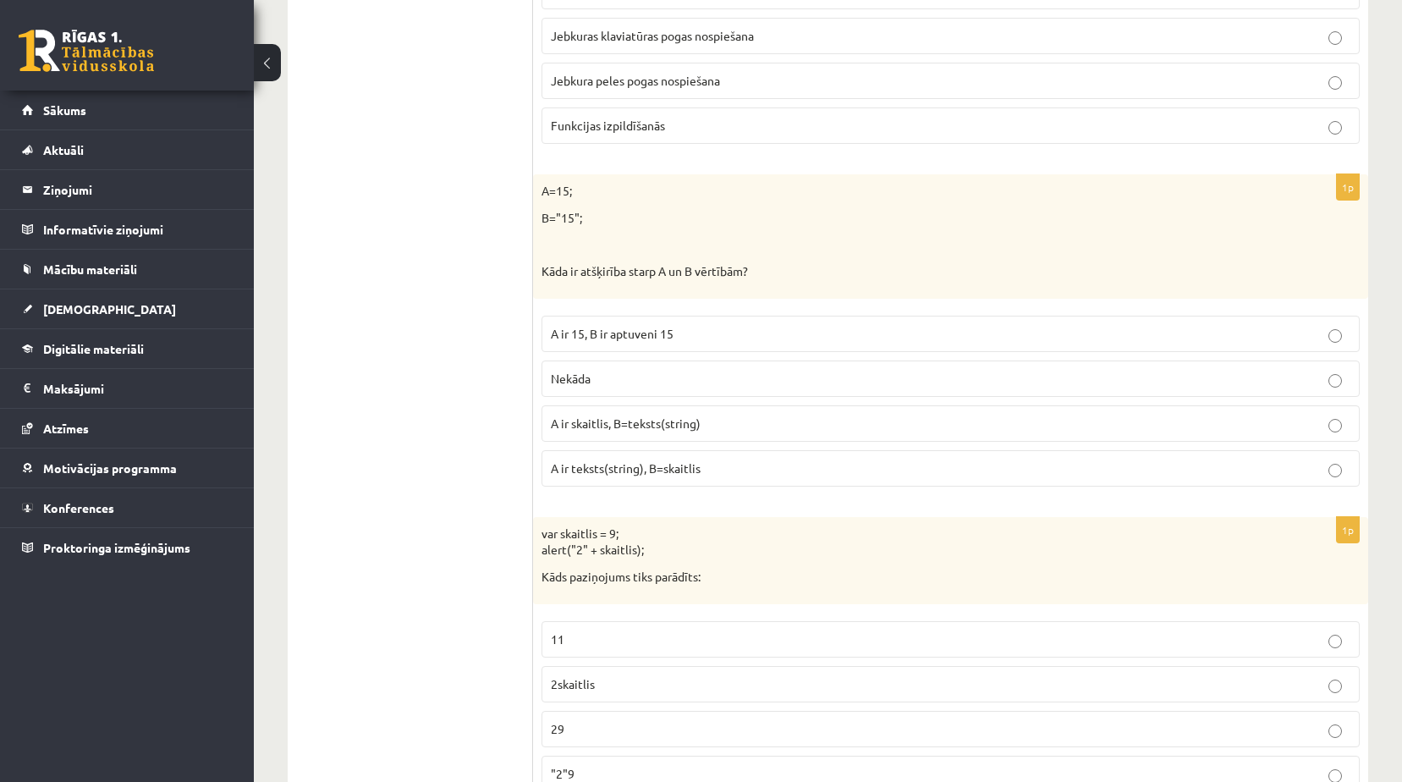
scroll to position [2762, 0]
click at [738, 420] on p "A ir skaitlis, B=teksts(string)" at bounding box center [950, 420] width 799 height 18
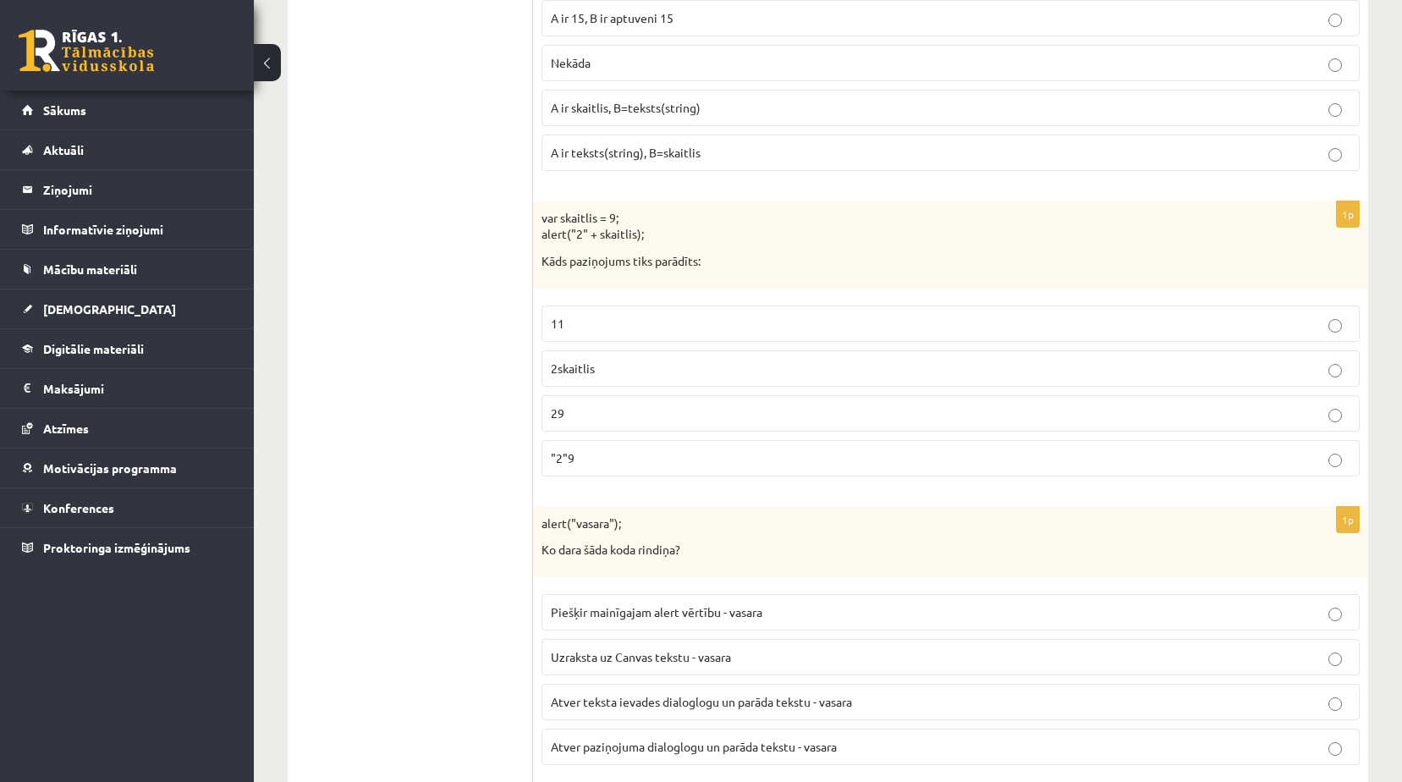
scroll to position [3100, 0]
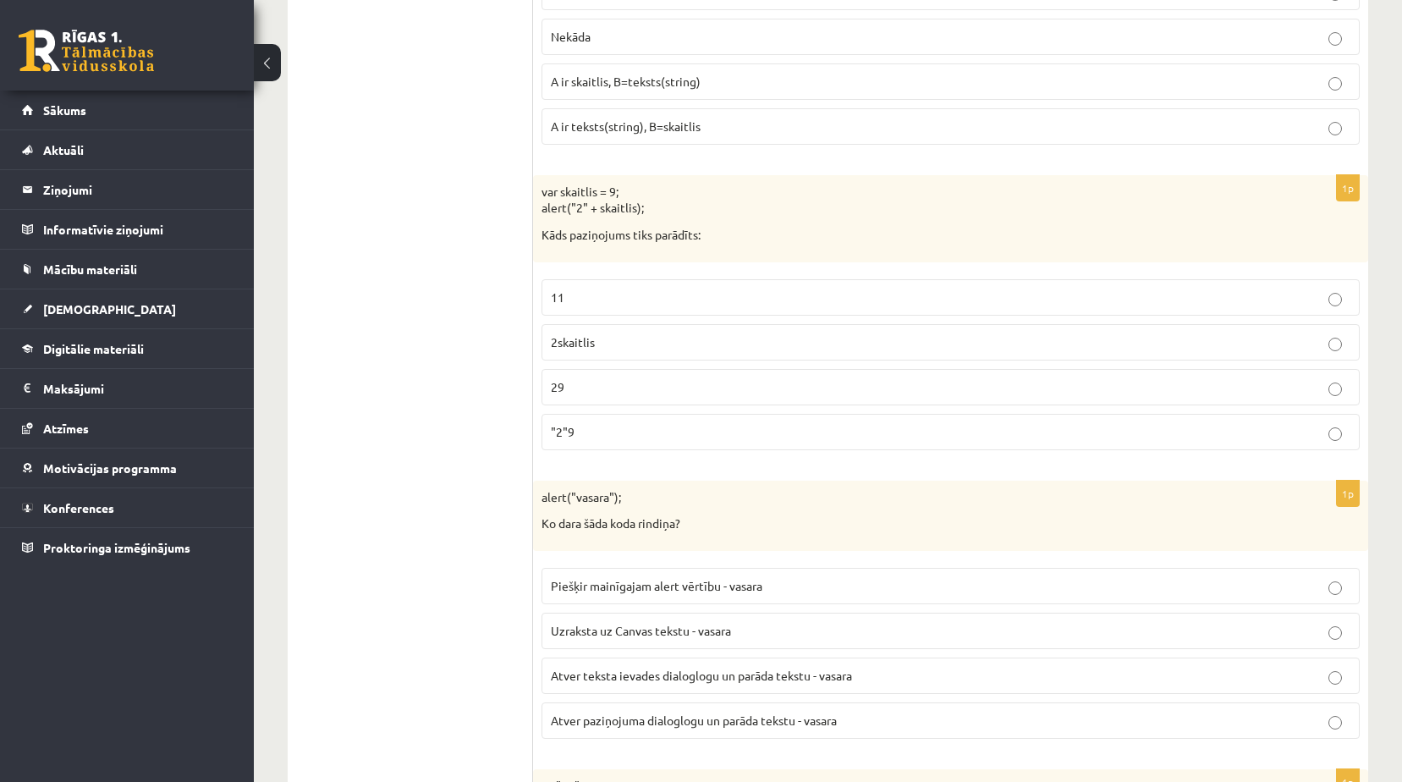
click at [705, 336] on p "2skaitlis" at bounding box center [950, 342] width 799 height 18
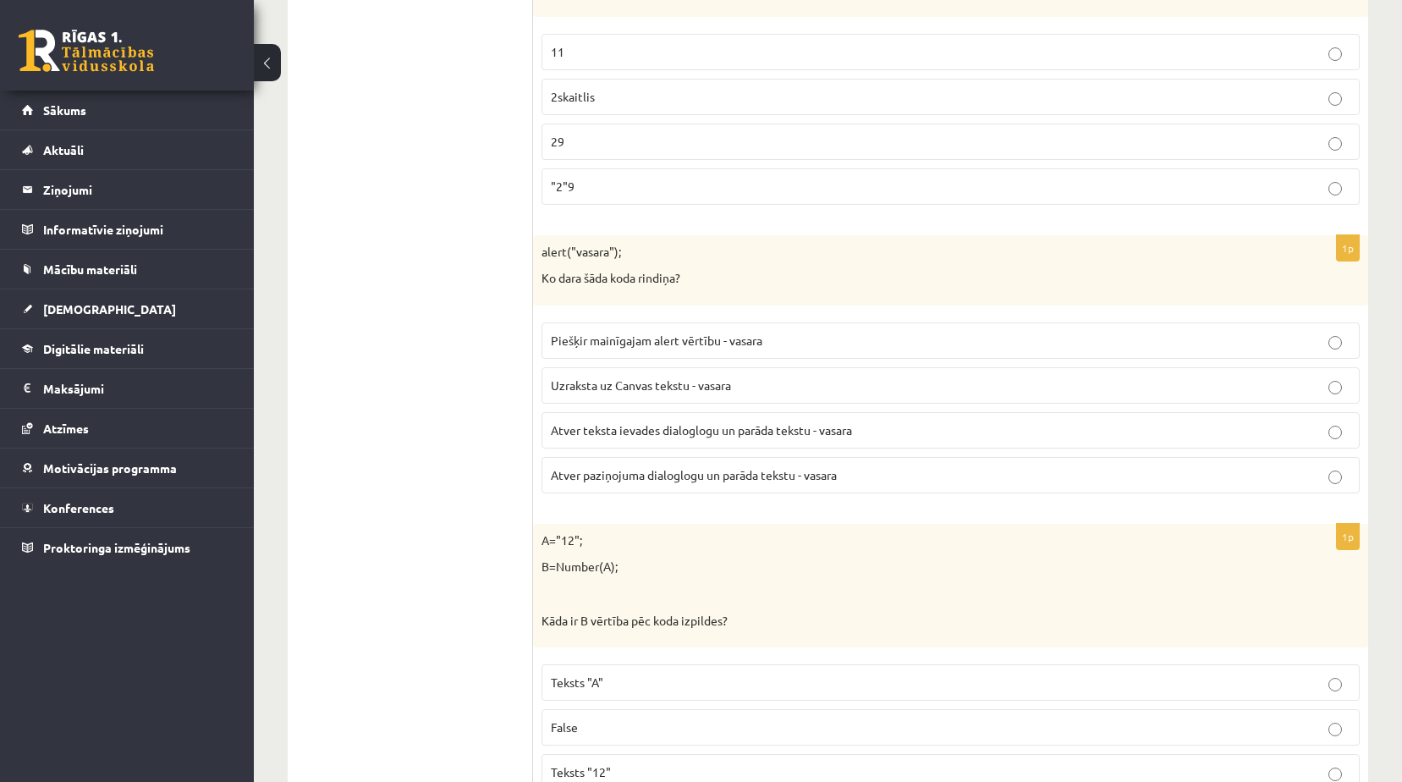
scroll to position [3439, 0]
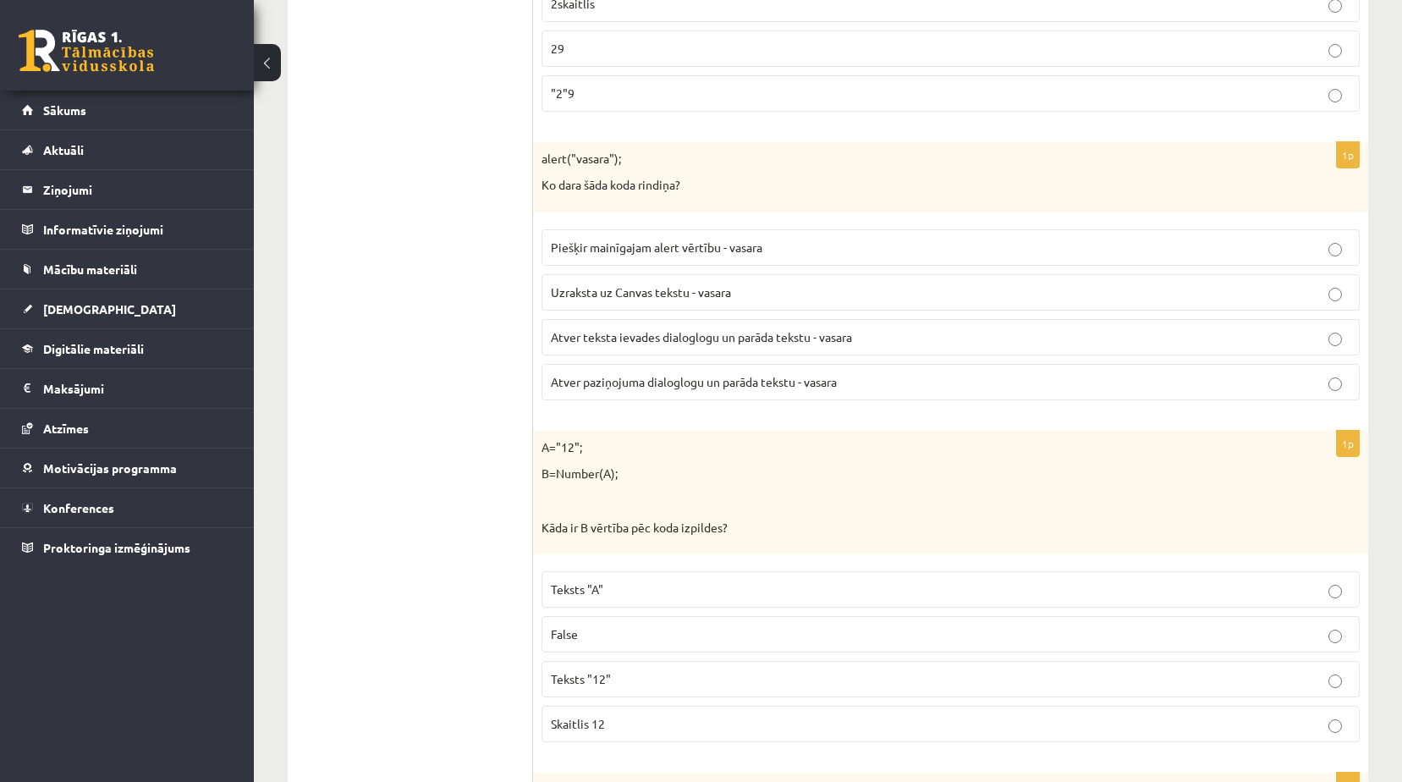
click at [756, 381] on span "Atver paziņojuma dialoglogu un parāda tekstu - vasara" at bounding box center [694, 381] width 286 height 15
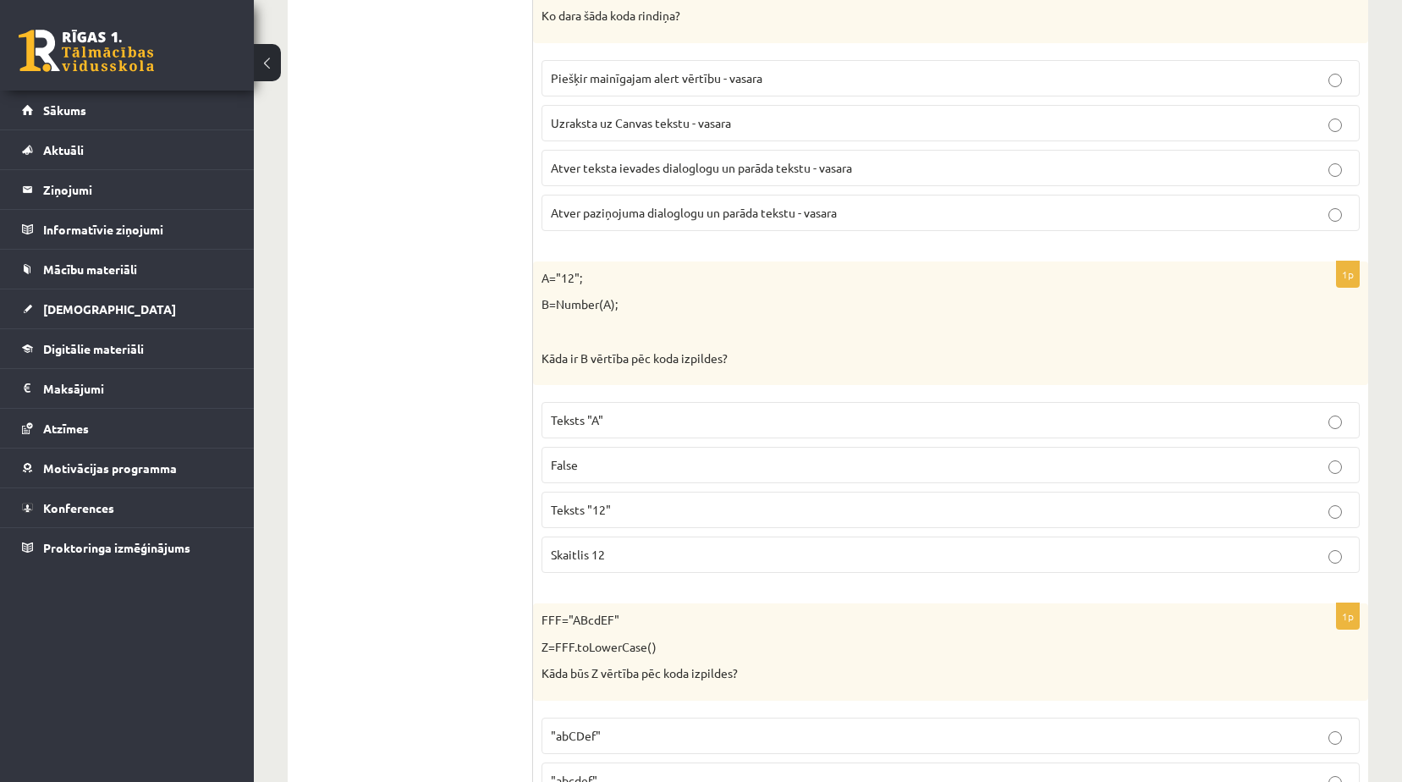
scroll to position [3692, 0]
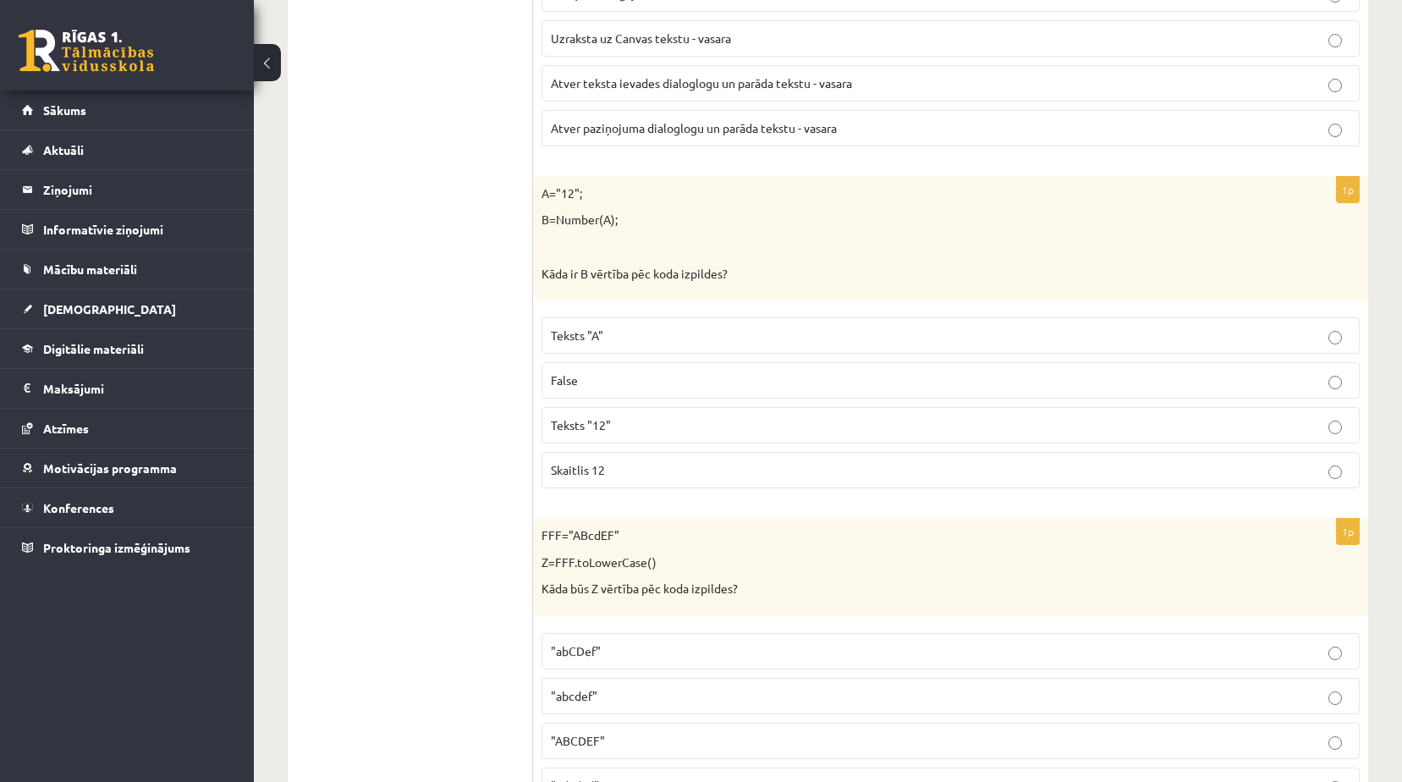
click at [622, 465] on p "Skaitlis 12" at bounding box center [950, 470] width 799 height 18
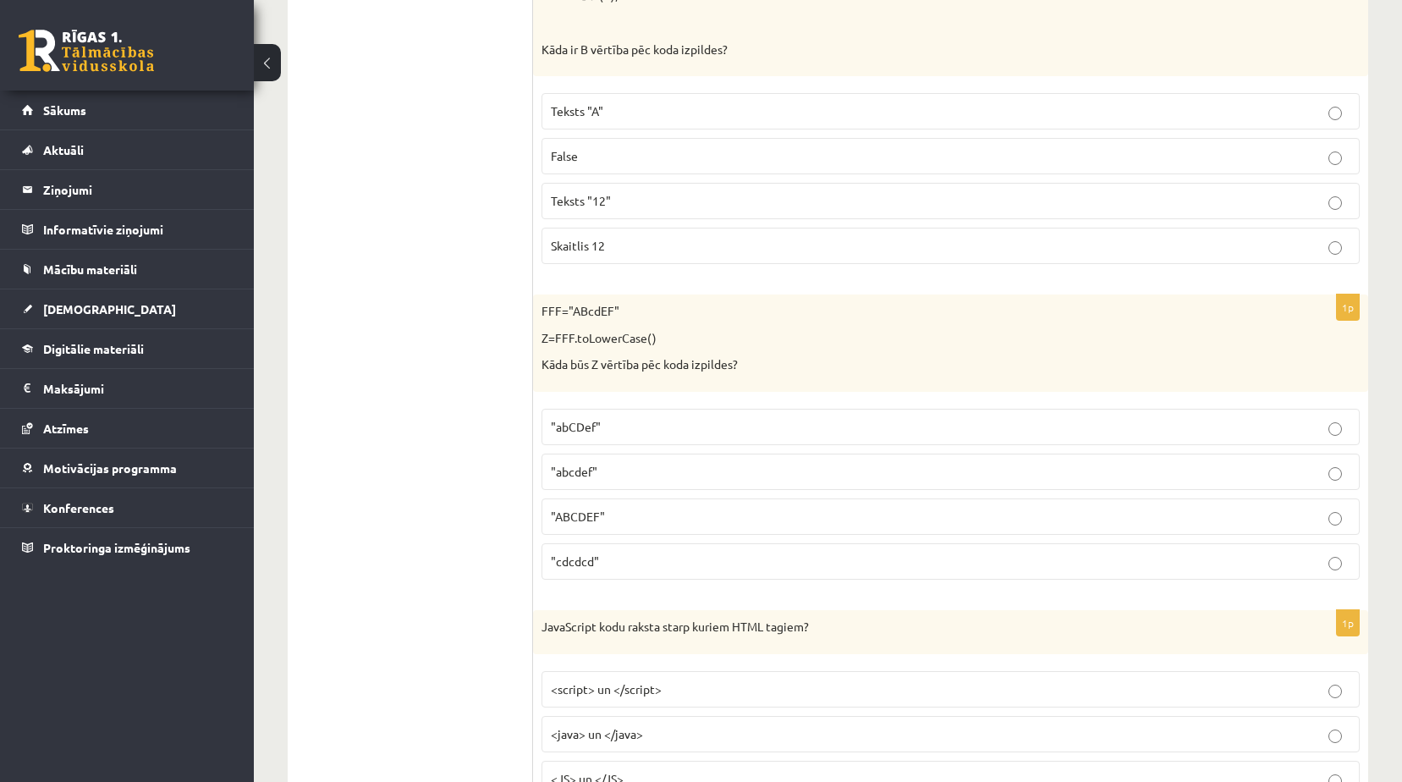
scroll to position [3946, 0]
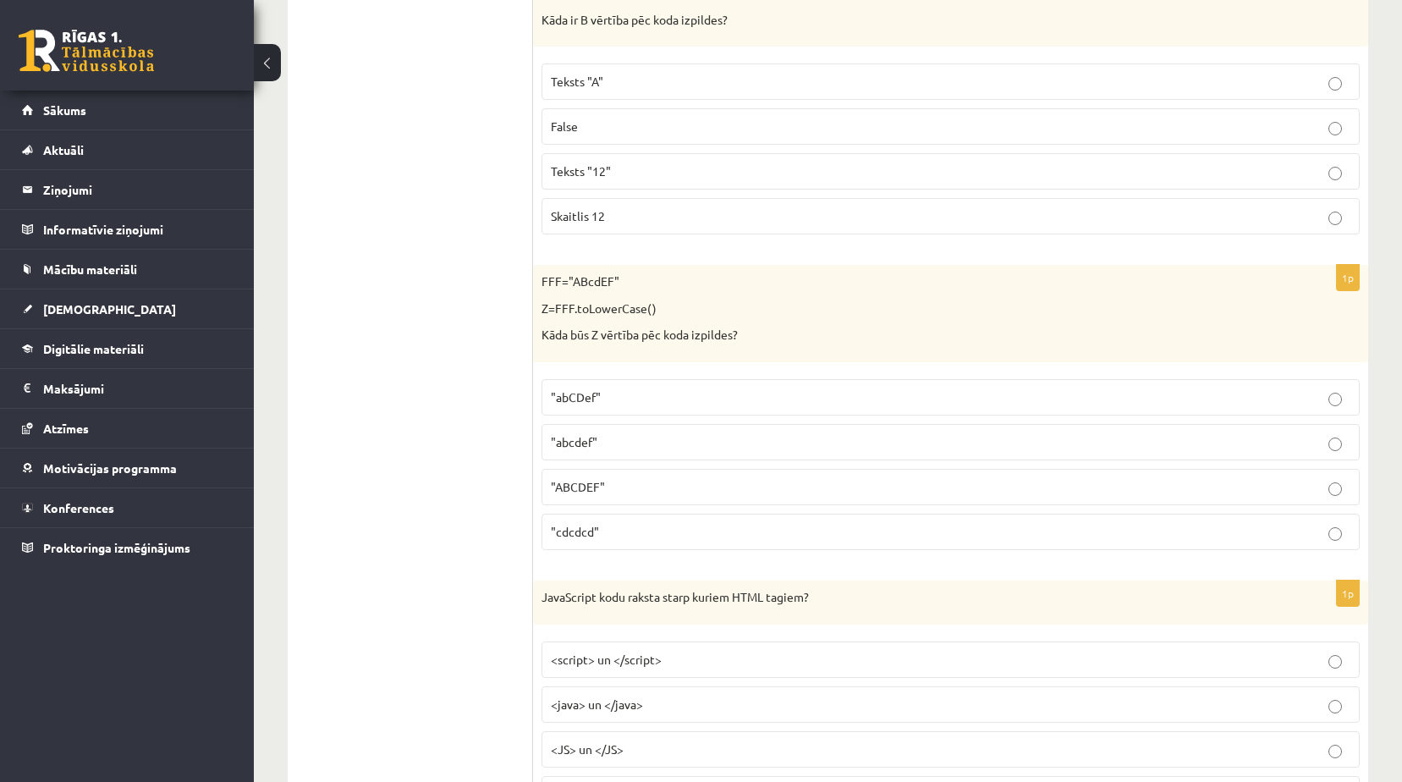
click at [658, 447] on p ""abcdef"" at bounding box center [950, 442] width 799 height 18
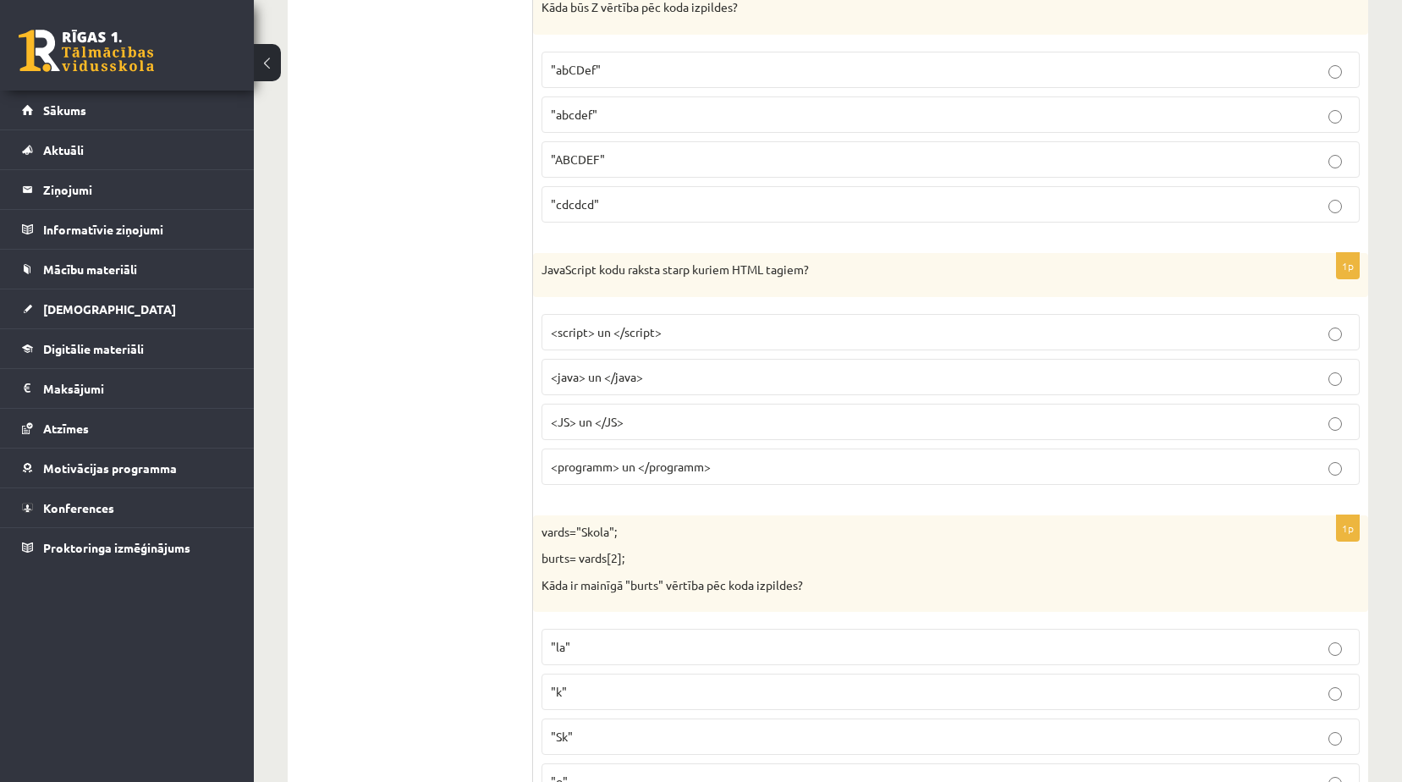
scroll to position [4284, 0]
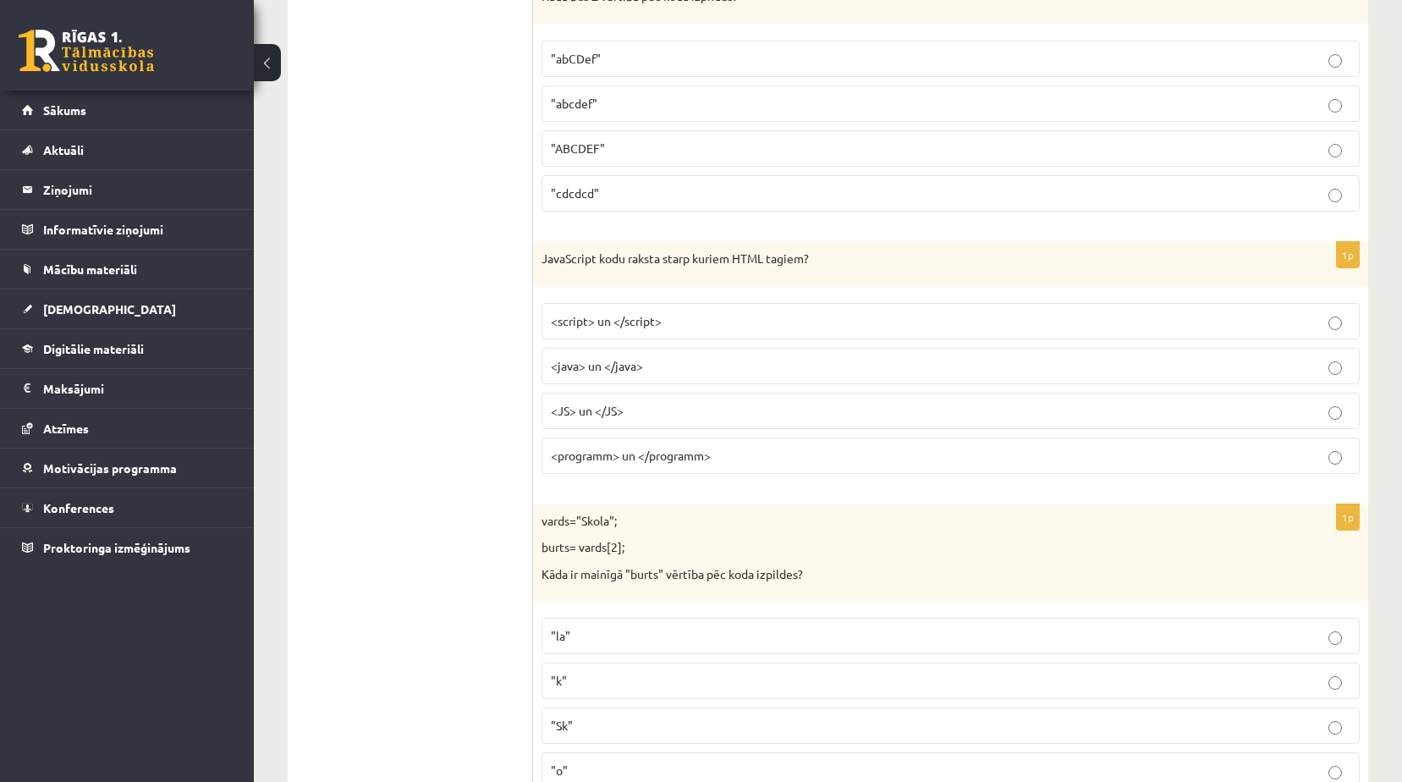
click at [670, 331] on label "<script> un </script>" at bounding box center [950, 321] width 818 height 36
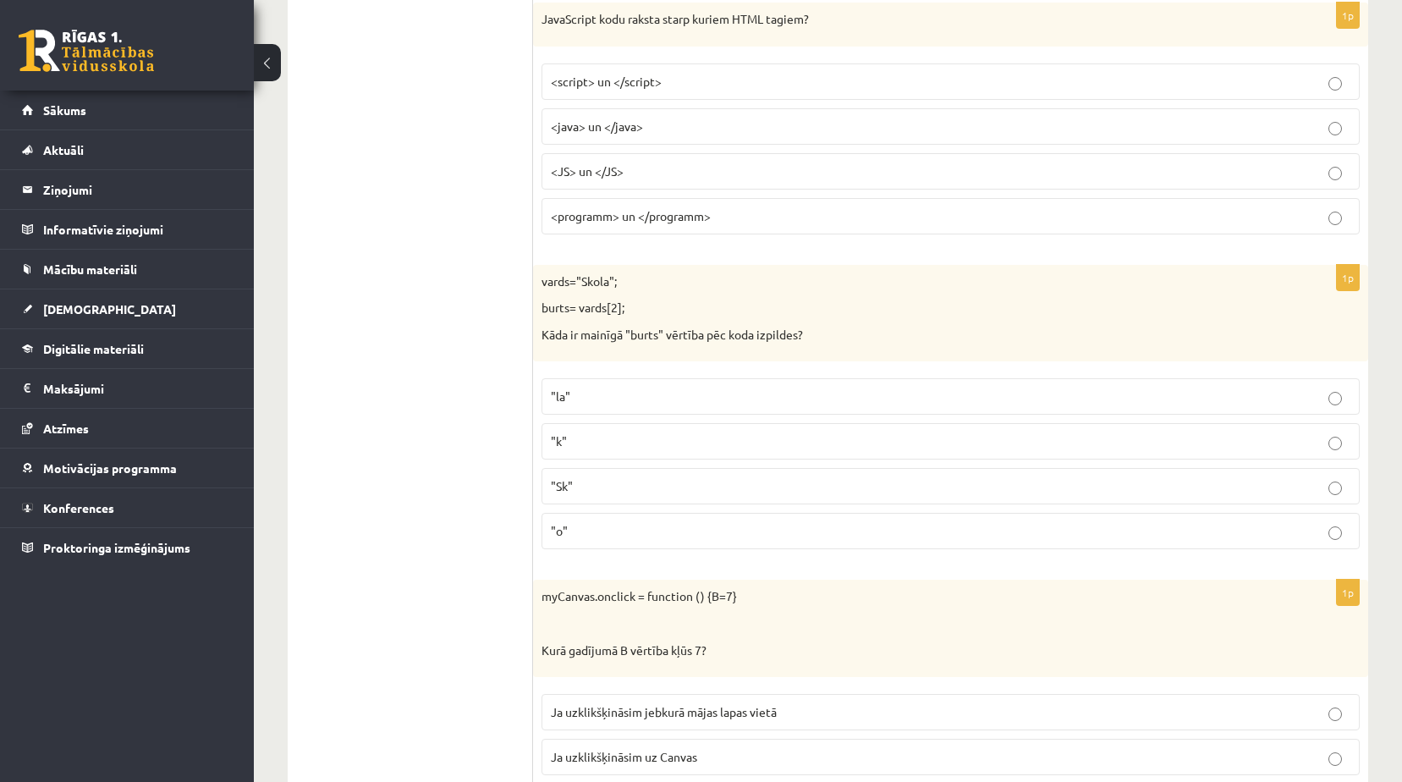
scroll to position [4538, 0]
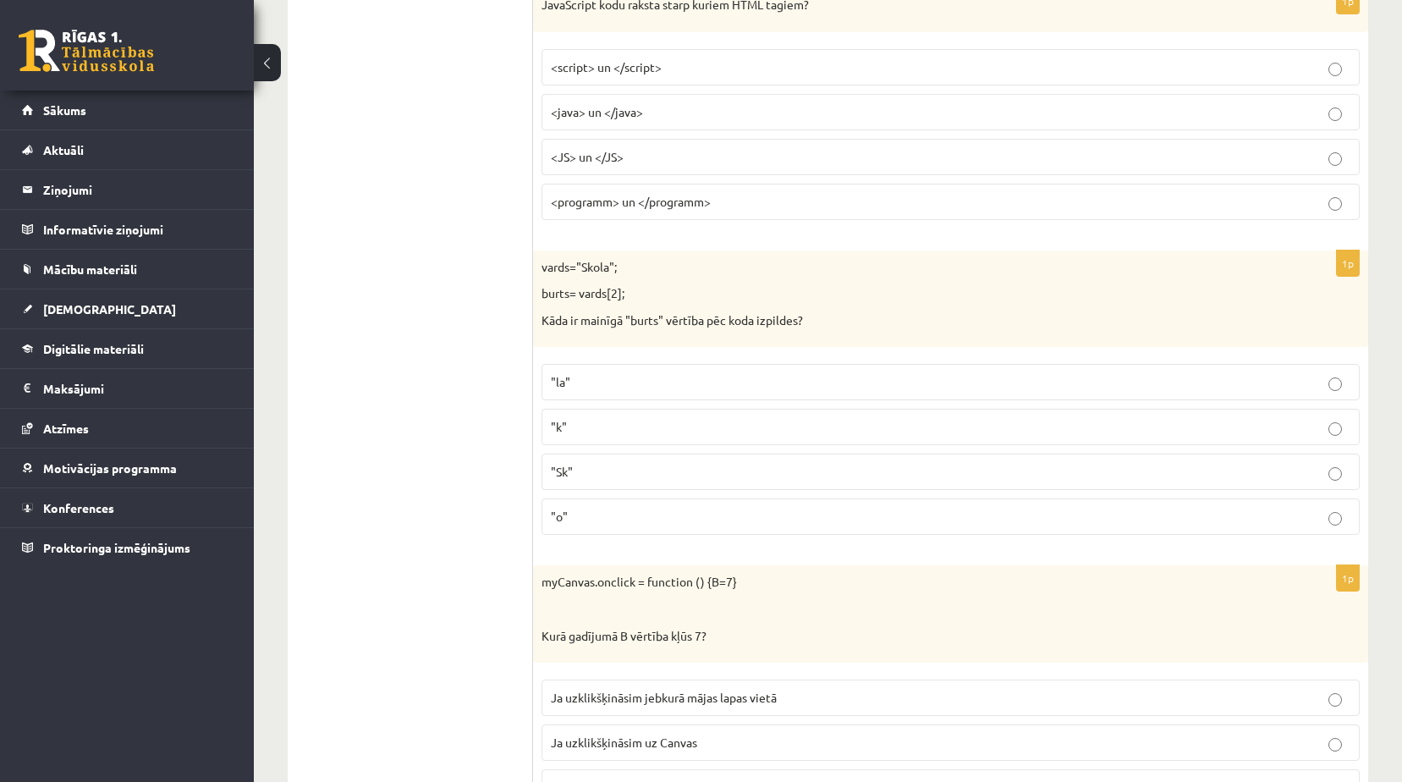
click at [643, 513] on p ""o"" at bounding box center [950, 517] width 799 height 18
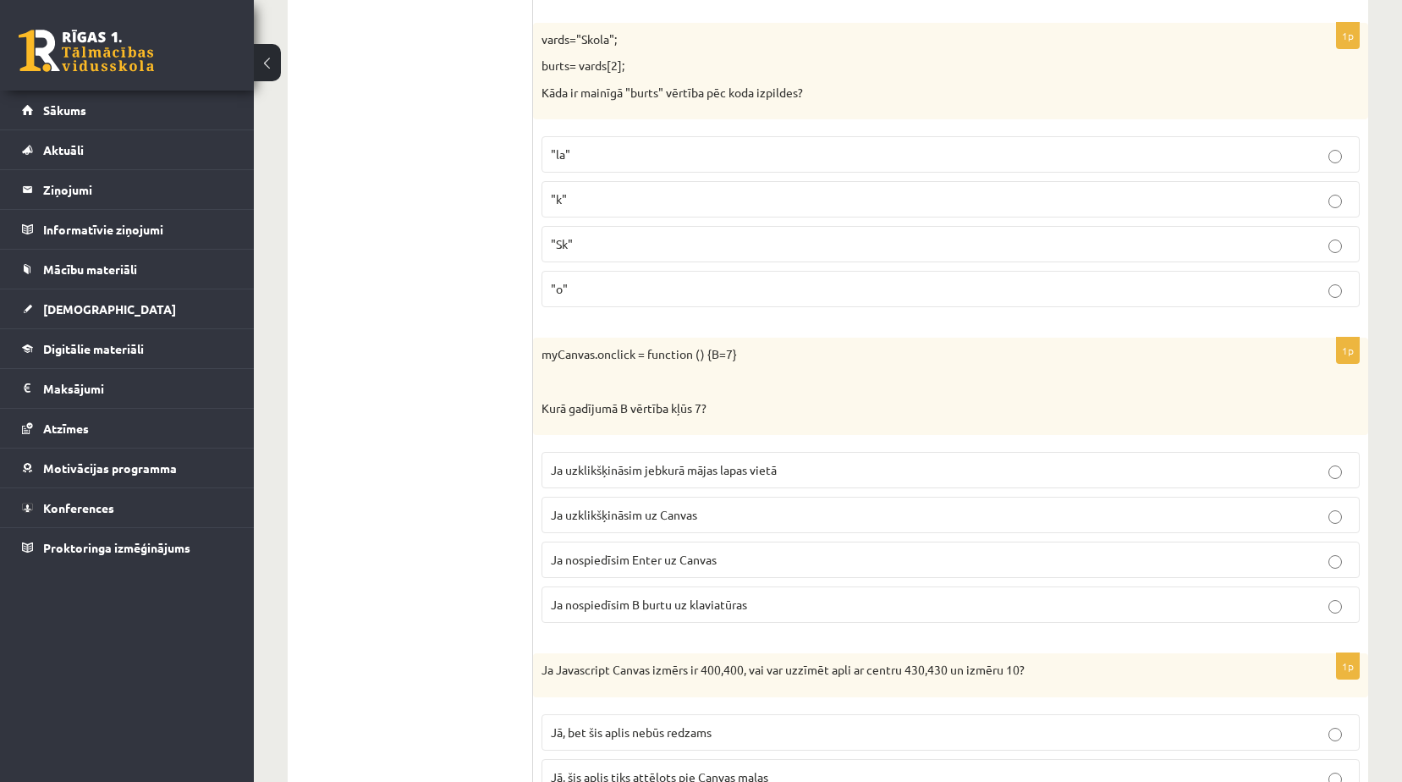
scroll to position [4877, 0]
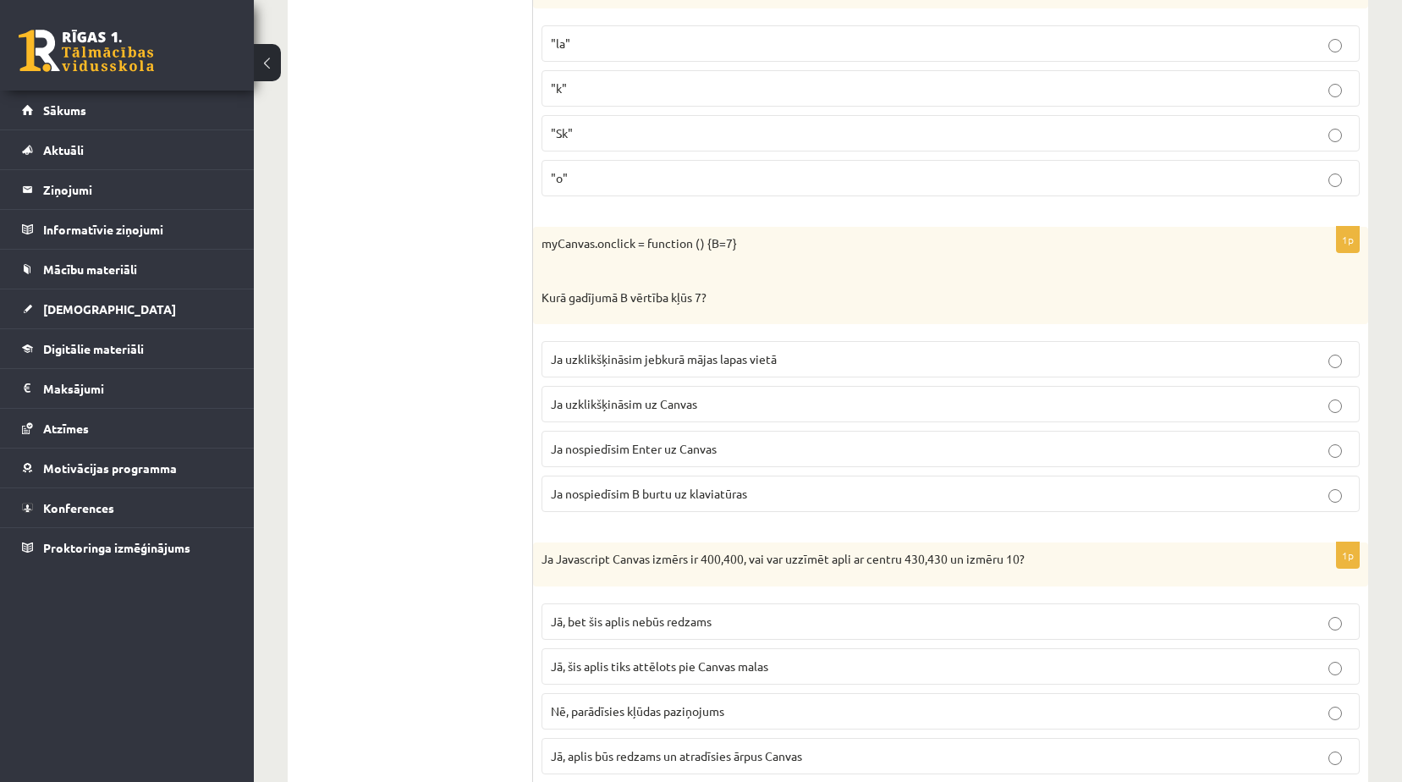
click at [690, 411] on span "Ja uzklikšķināsim uz Canvas" at bounding box center [624, 403] width 146 height 15
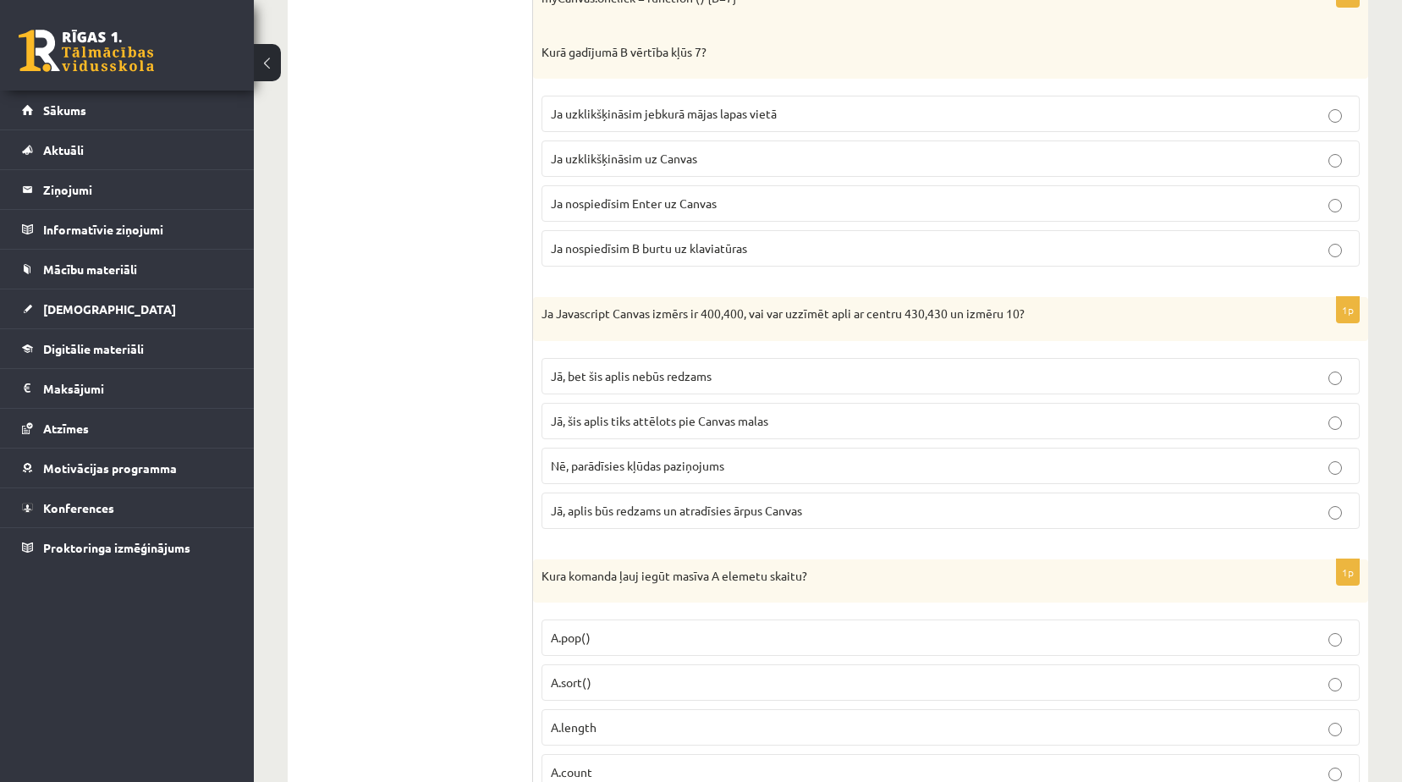
scroll to position [5215, 0]
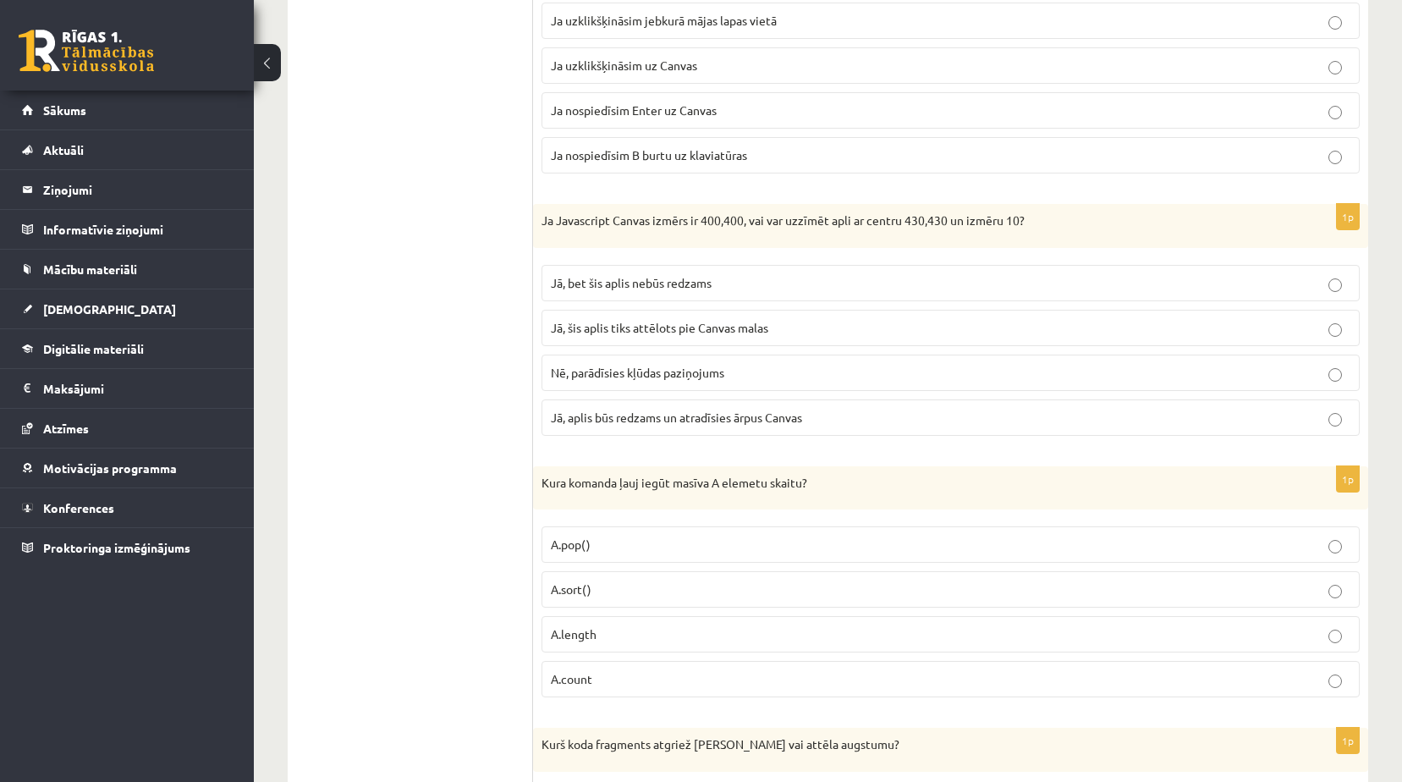
click at [722, 286] on p "Jā, bet šis aplis nebūs redzams" at bounding box center [950, 283] width 799 height 18
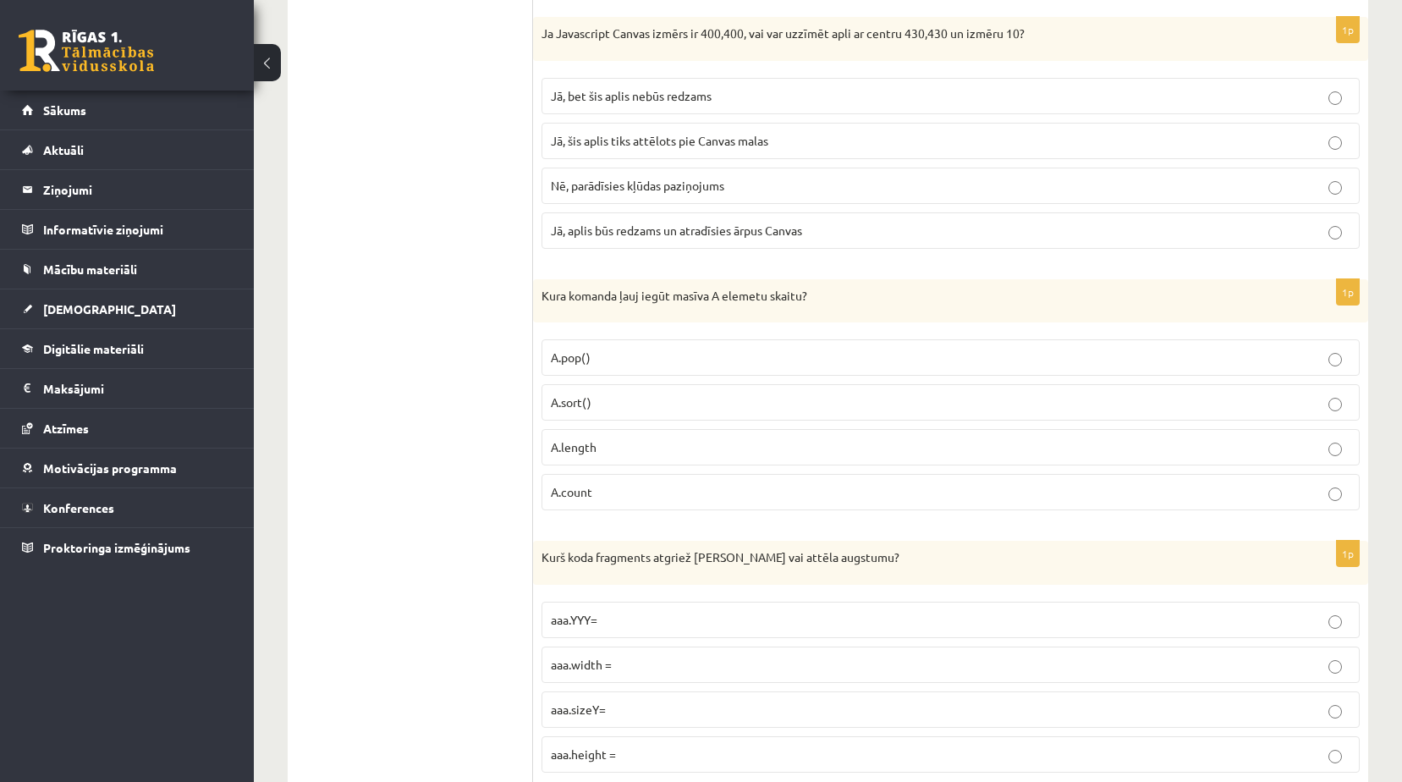
scroll to position [5553, 0]
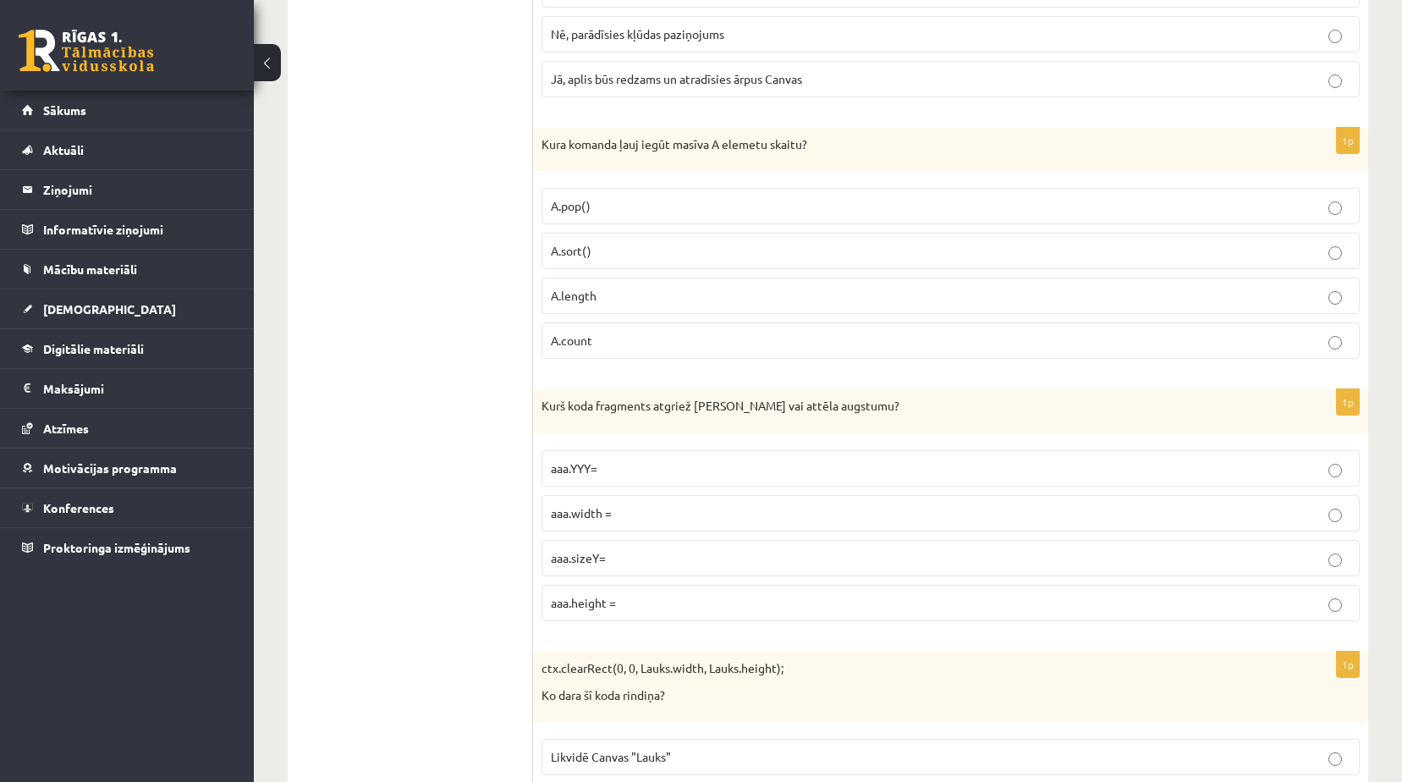
click at [723, 288] on p "A.length" at bounding box center [950, 296] width 799 height 18
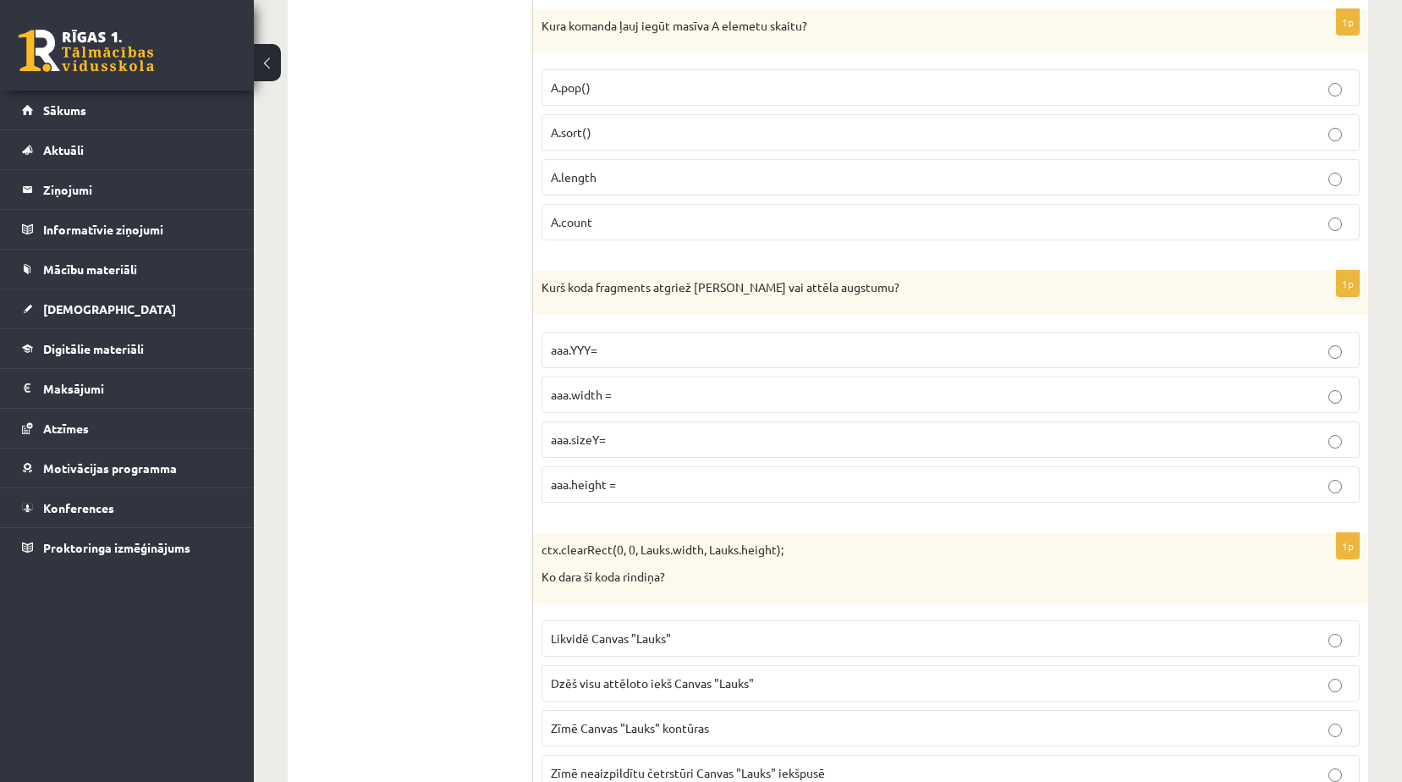
scroll to position [5641, 0]
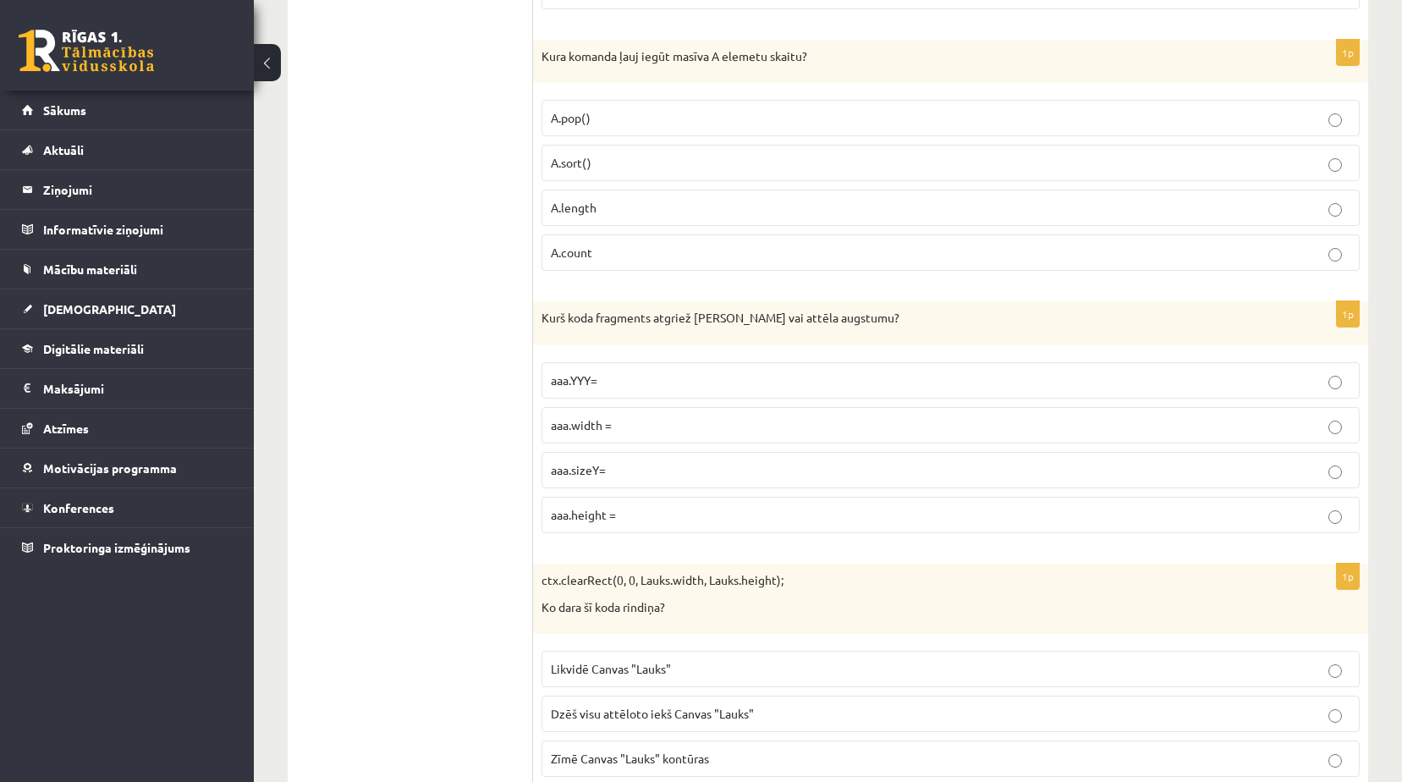
click at [671, 503] on label "aaa.height =" at bounding box center [950, 515] width 818 height 36
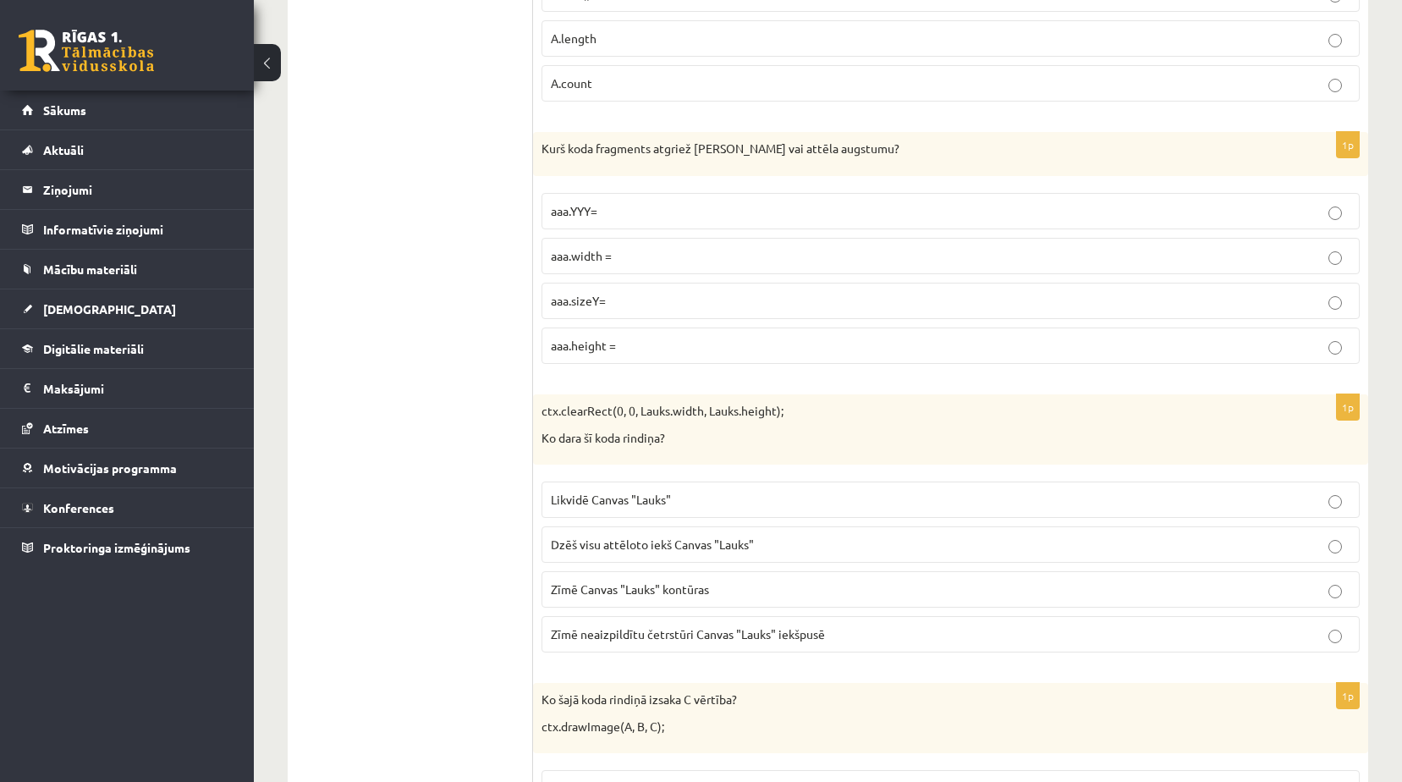
scroll to position [5895, 0]
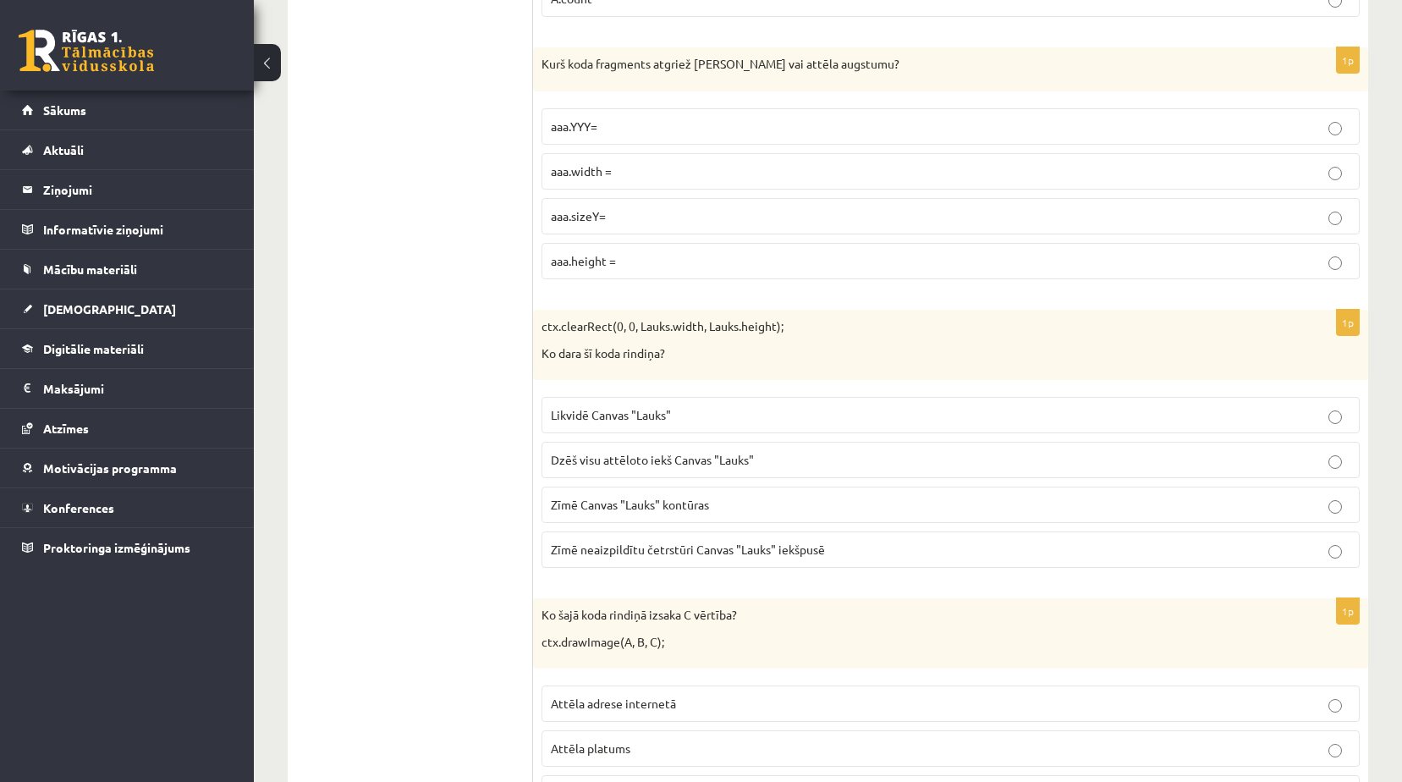
click at [781, 459] on p "Dzēš visu attēloto iekš Canvas "Lauks"" at bounding box center [950, 460] width 799 height 18
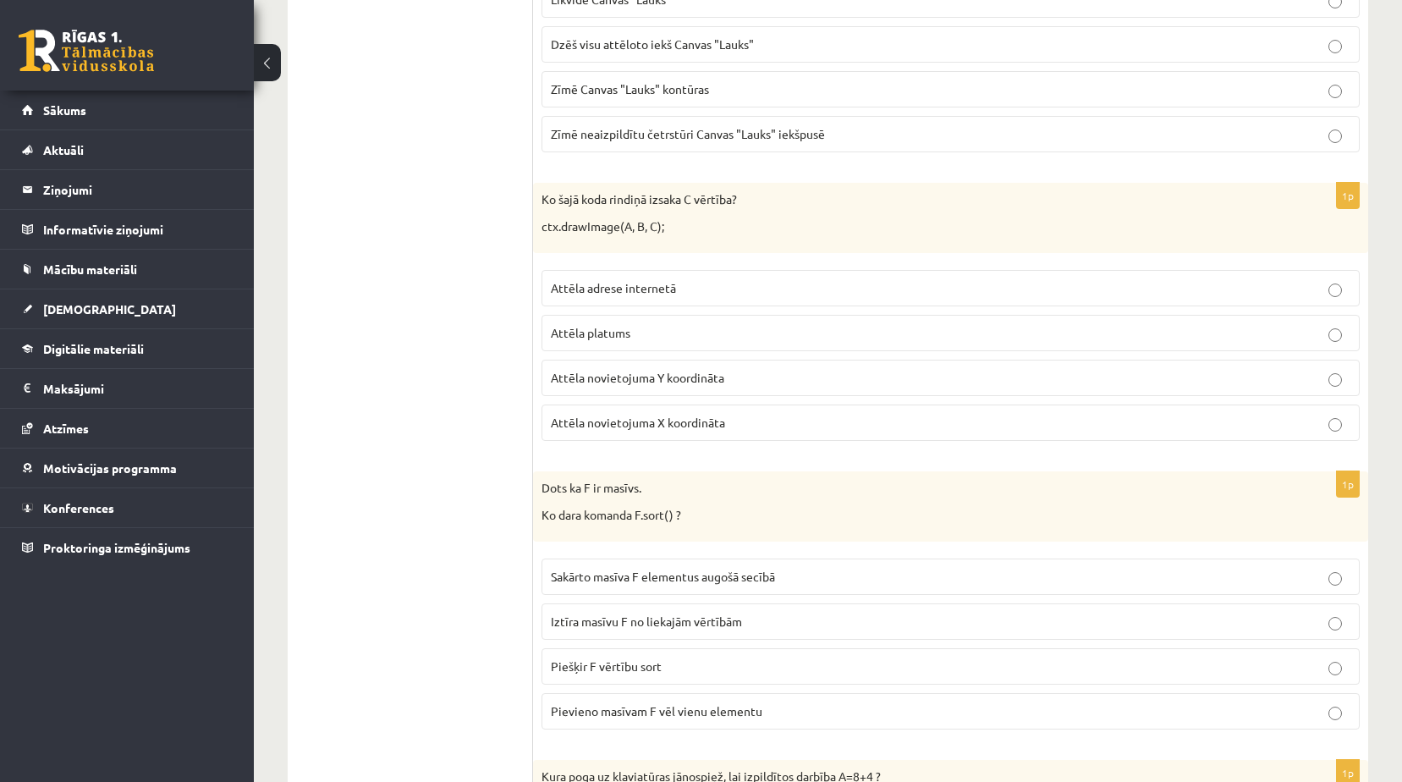
scroll to position [6318, 0]
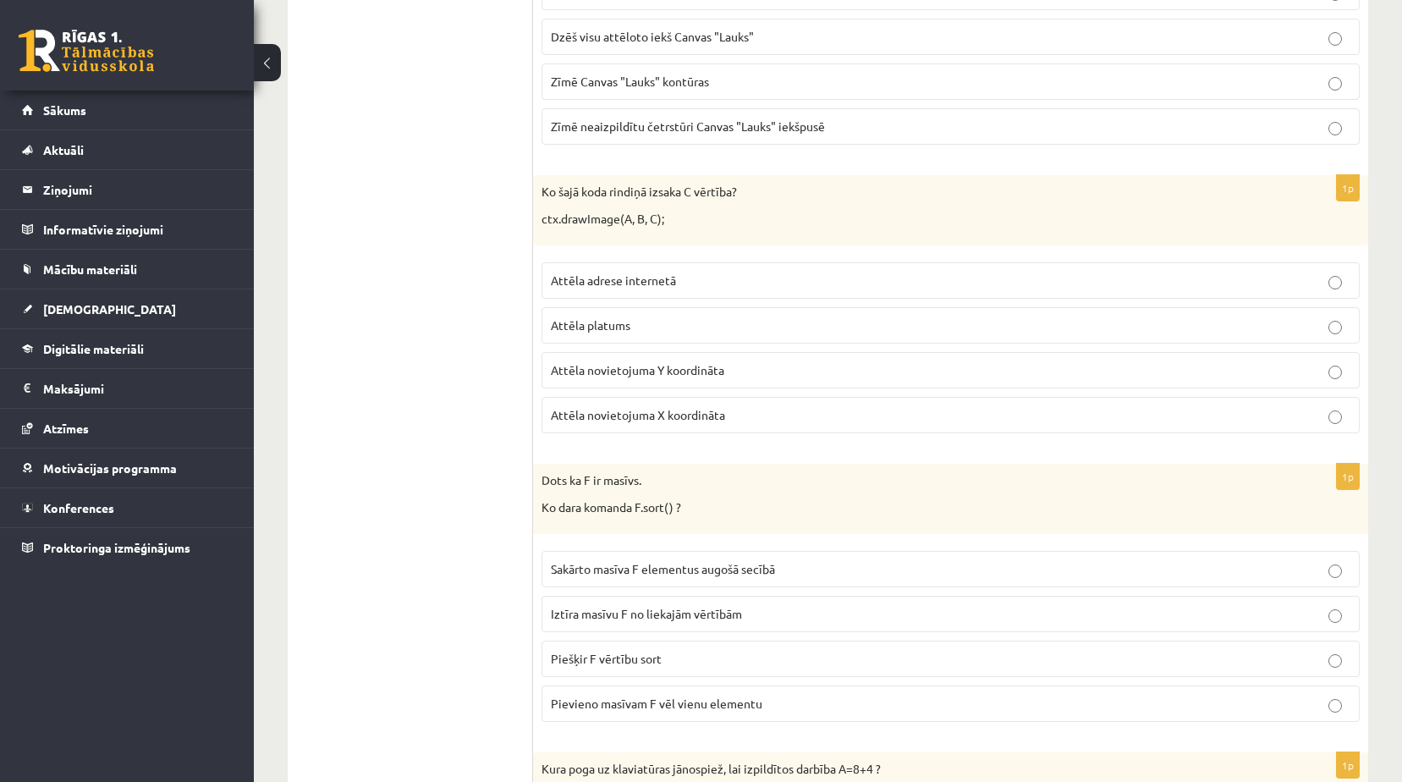
click at [746, 370] on p "Attēla novietojuma Y koordināta" at bounding box center [950, 370] width 799 height 18
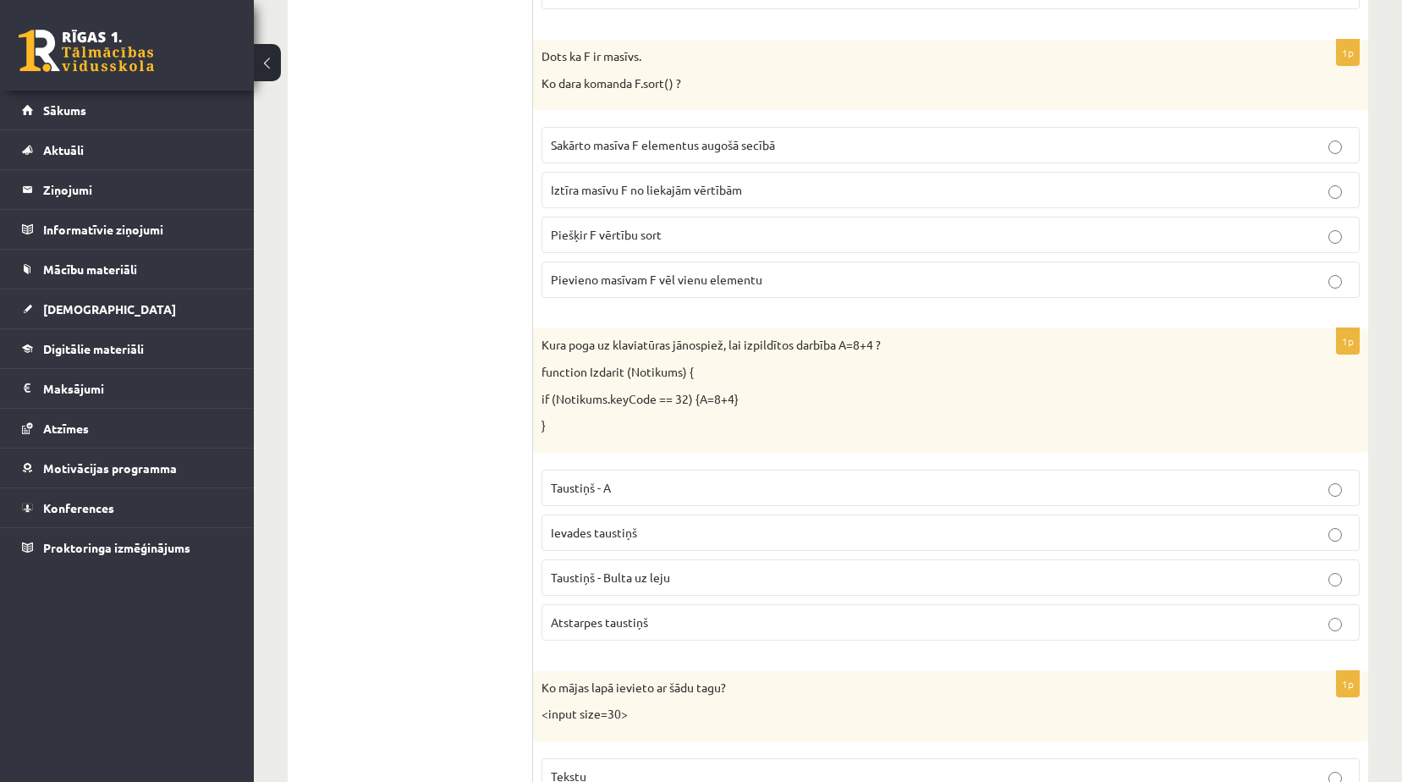
scroll to position [6741, 0]
click at [892, 158] on label "Sakārto masīva F elementus augošā secībā" at bounding box center [950, 146] width 818 height 36
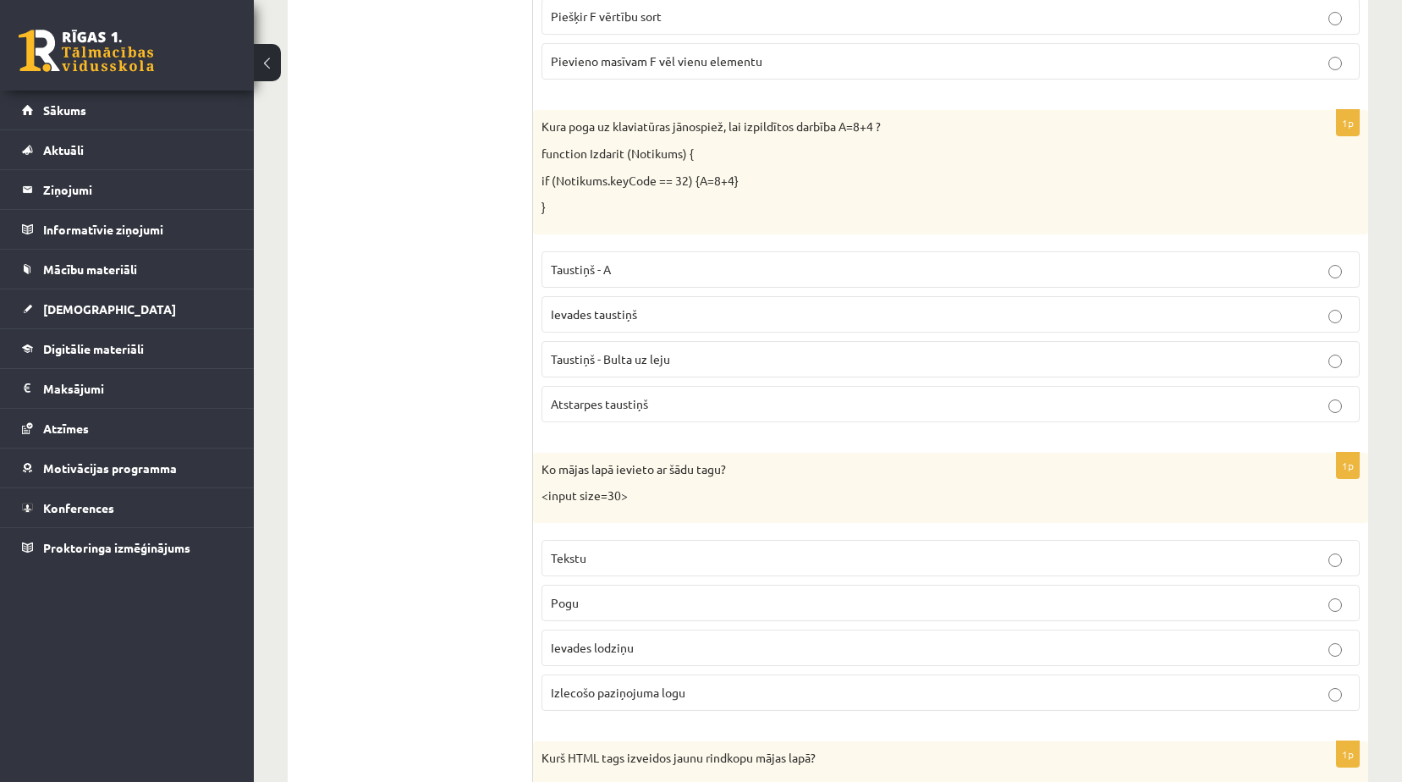
scroll to position [6995, 0]
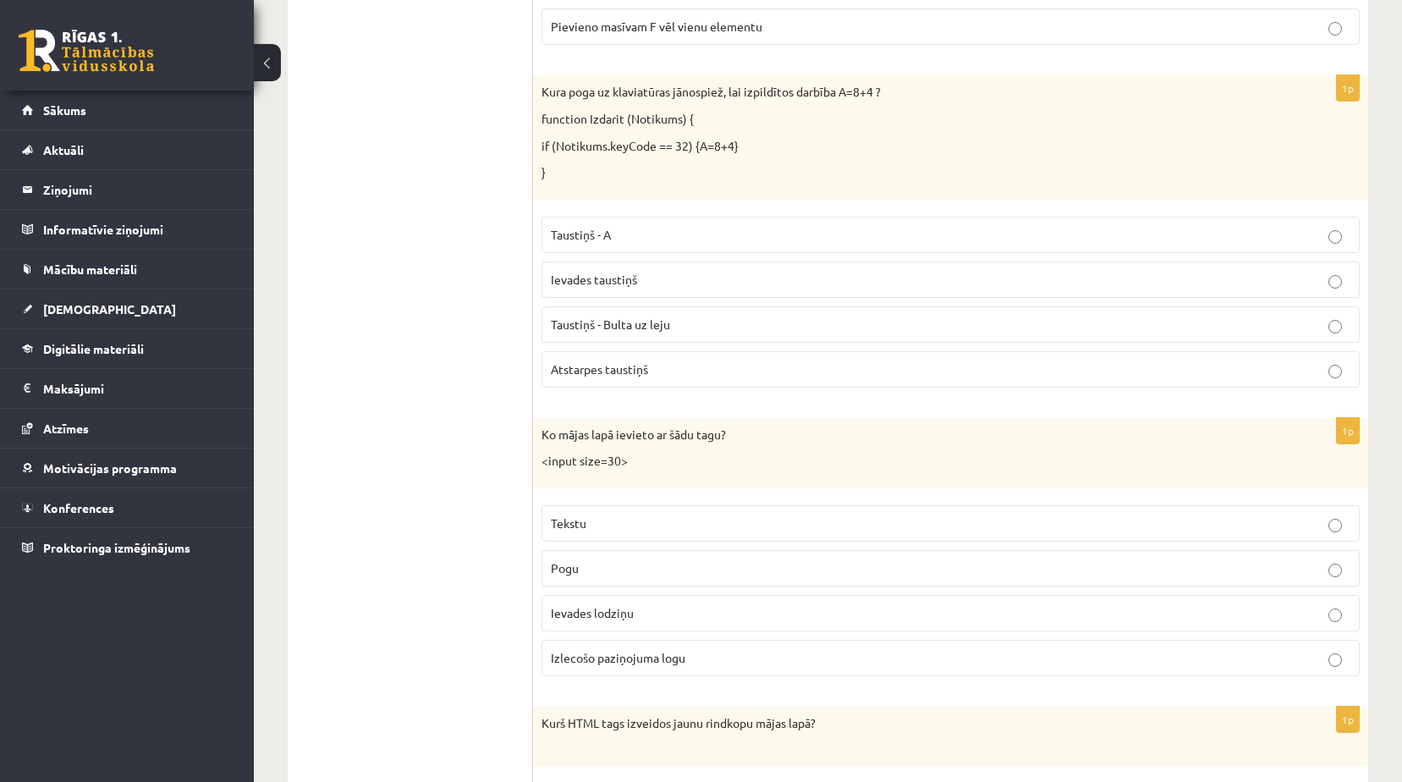
click at [711, 371] on p "Atstarpes taustiņš" at bounding box center [950, 369] width 799 height 18
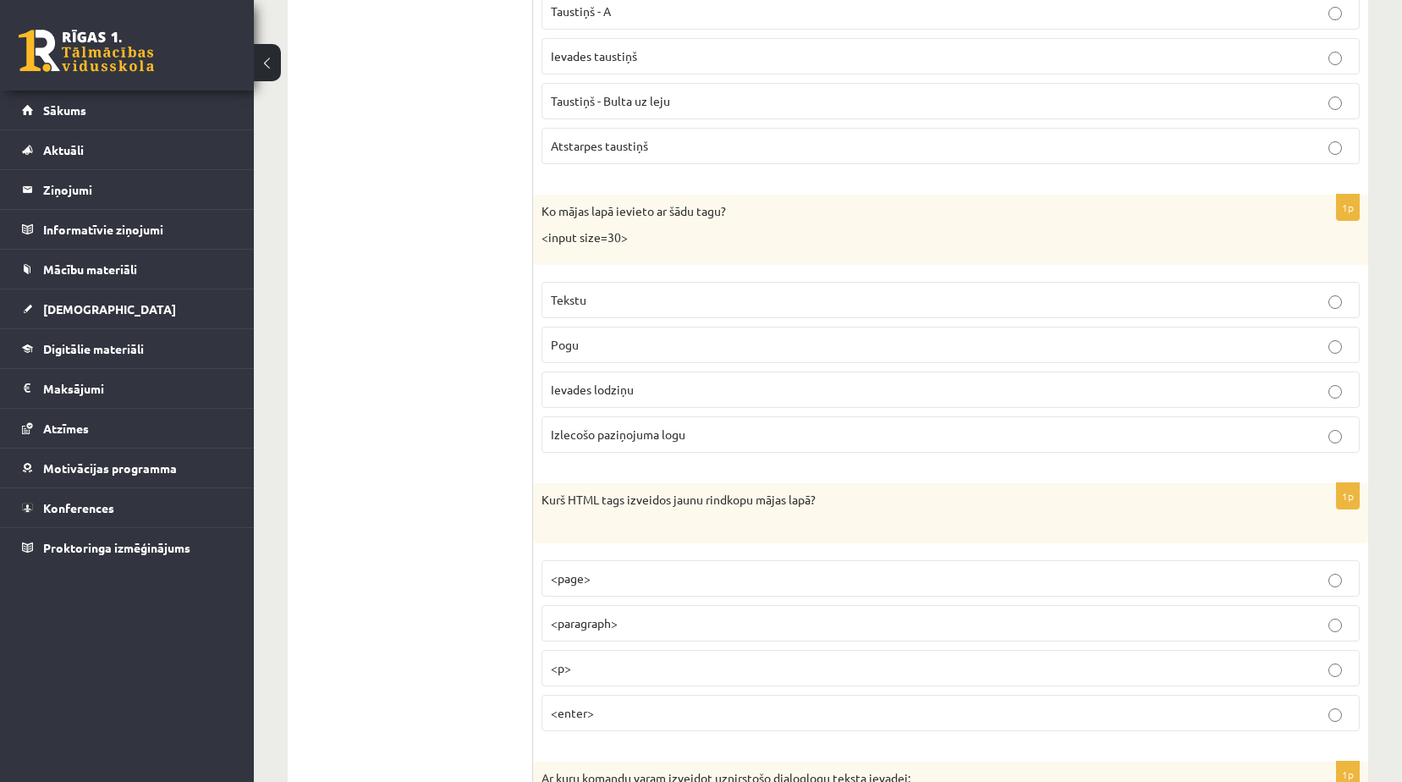
scroll to position [7248, 0]
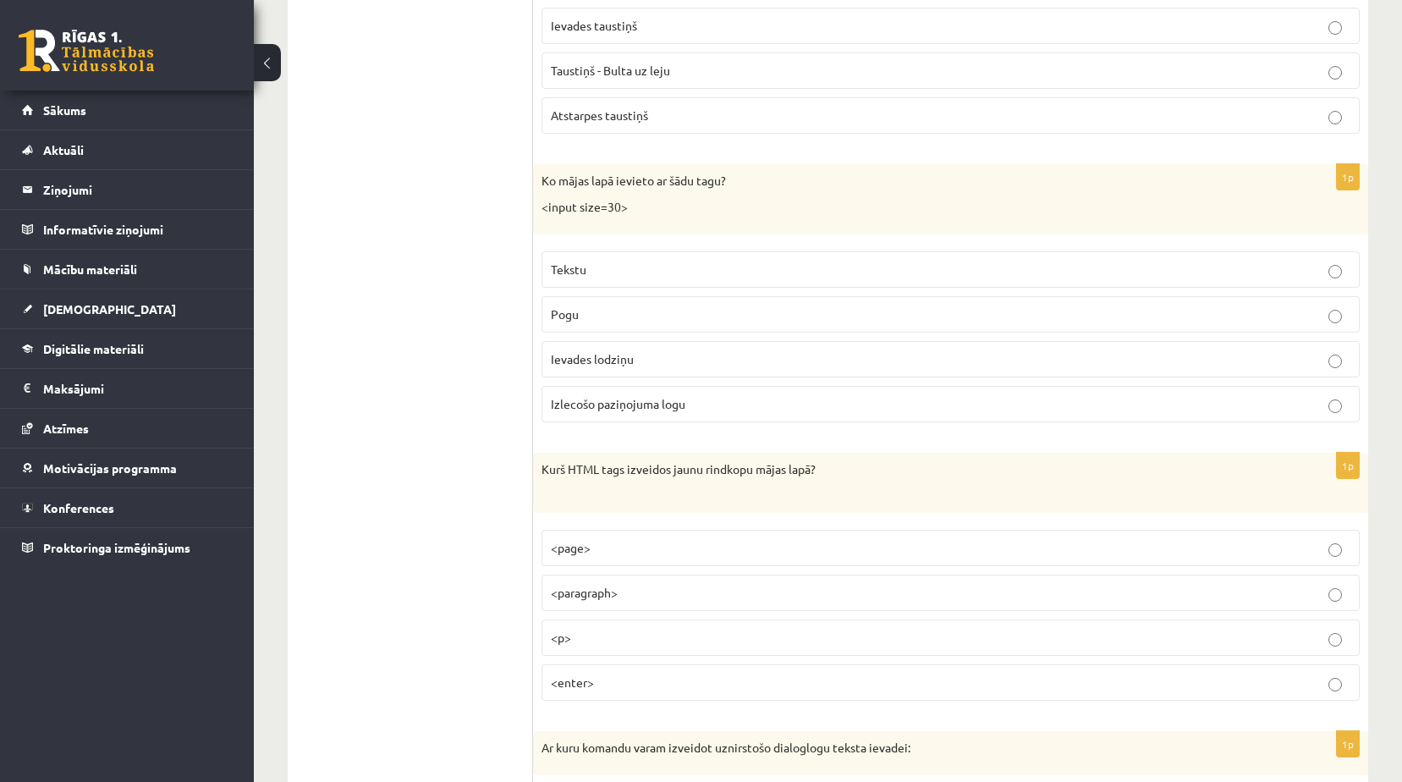
click at [681, 360] on p "Ievades lodziņu" at bounding box center [950, 359] width 799 height 18
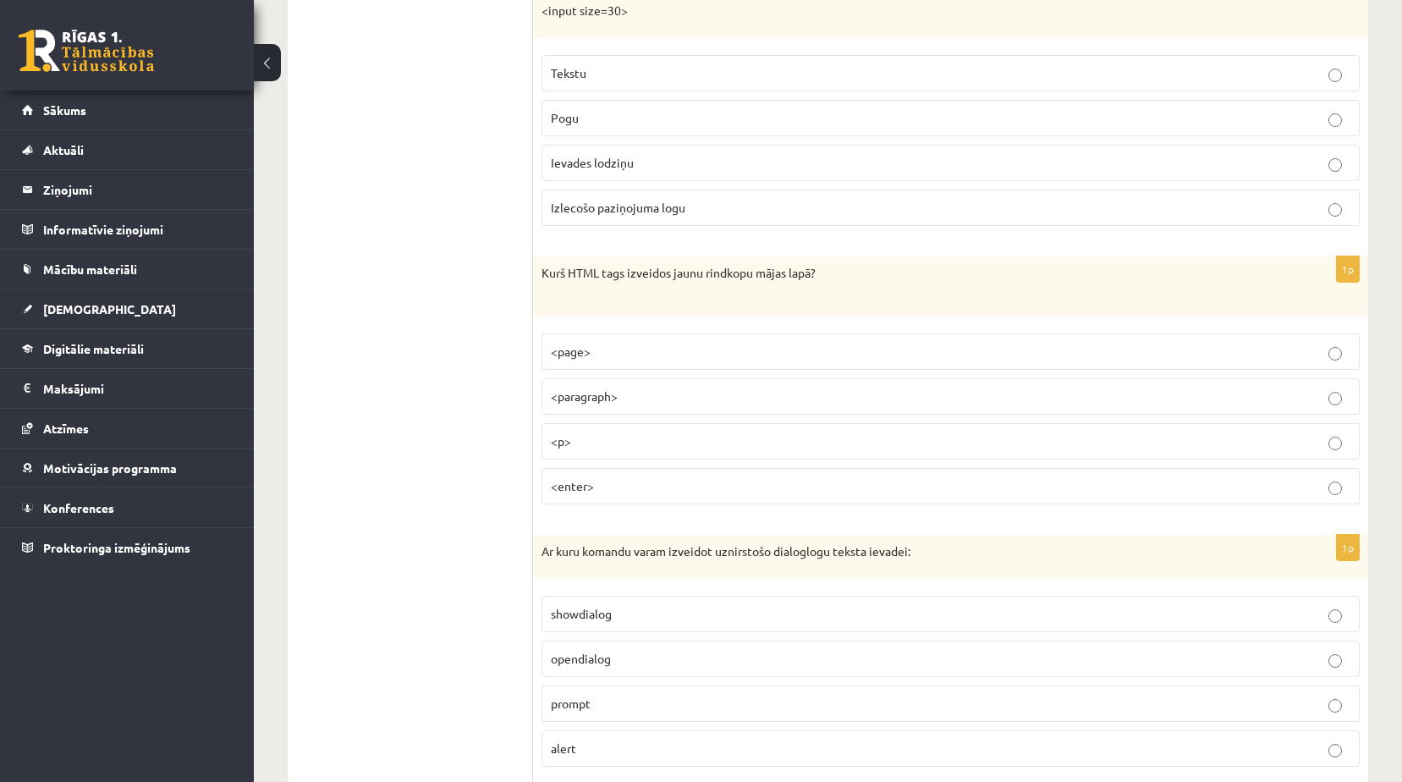
scroll to position [7502, 0]
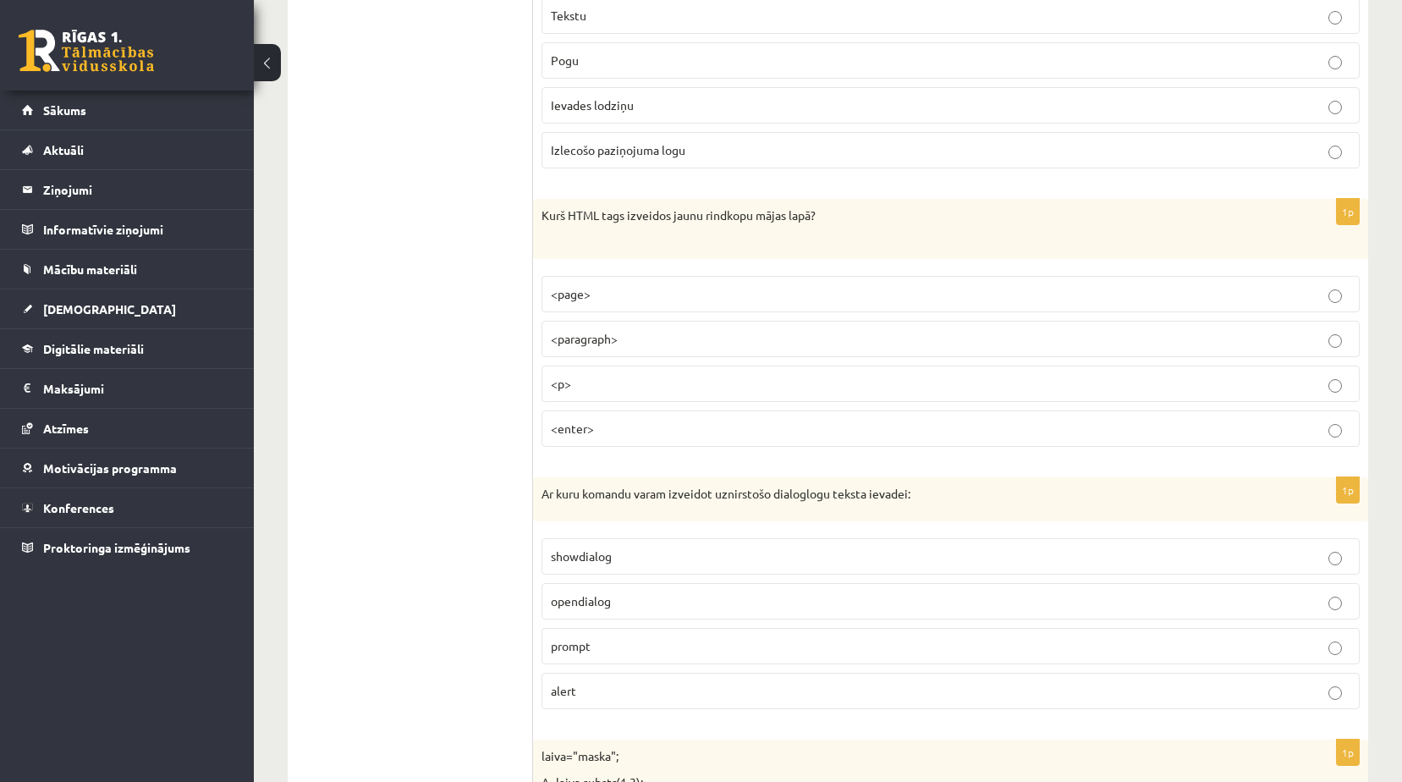
click at [612, 428] on p "<enter>" at bounding box center [950, 429] width 799 height 18
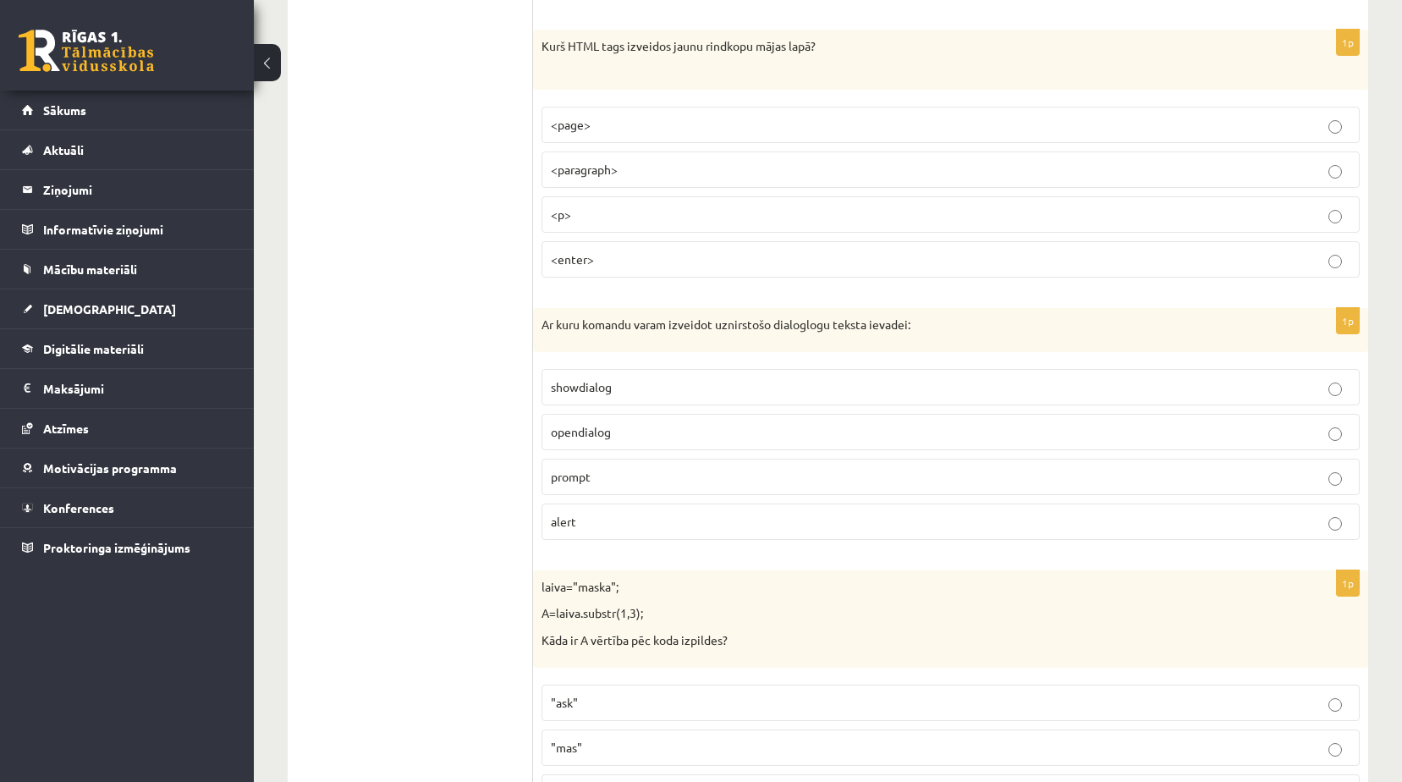
scroll to position [7756, 0]
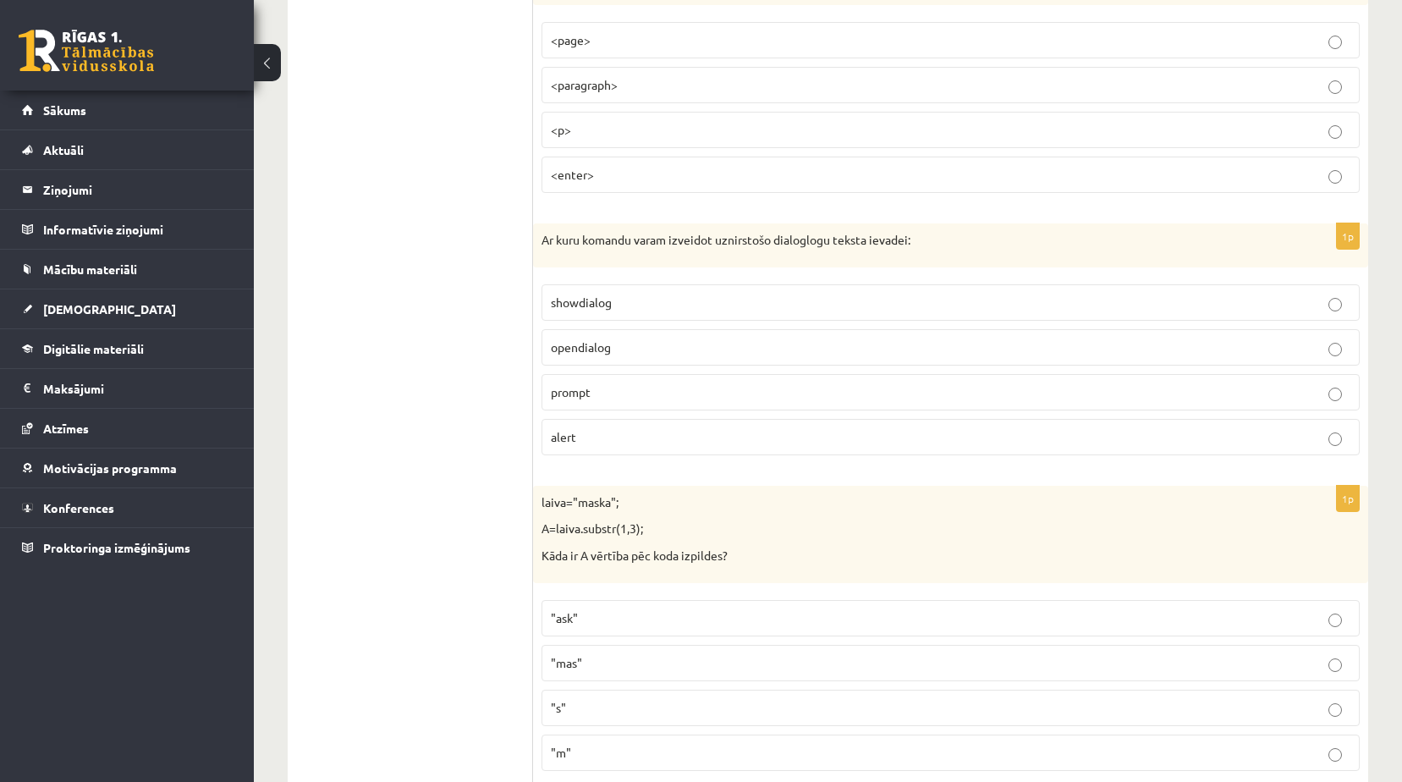
click at [661, 378] on label "prompt" at bounding box center [950, 392] width 818 height 36
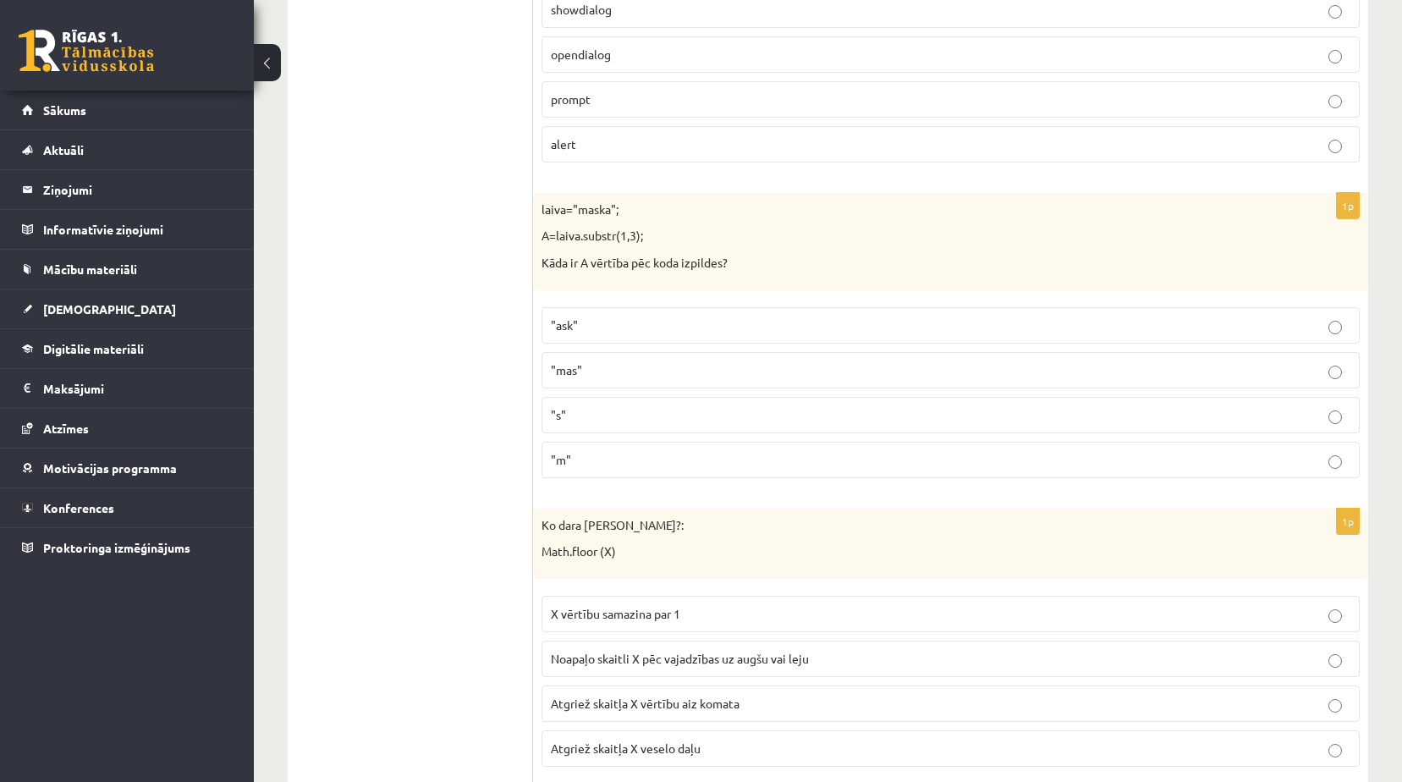
scroll to position [8094, 0]
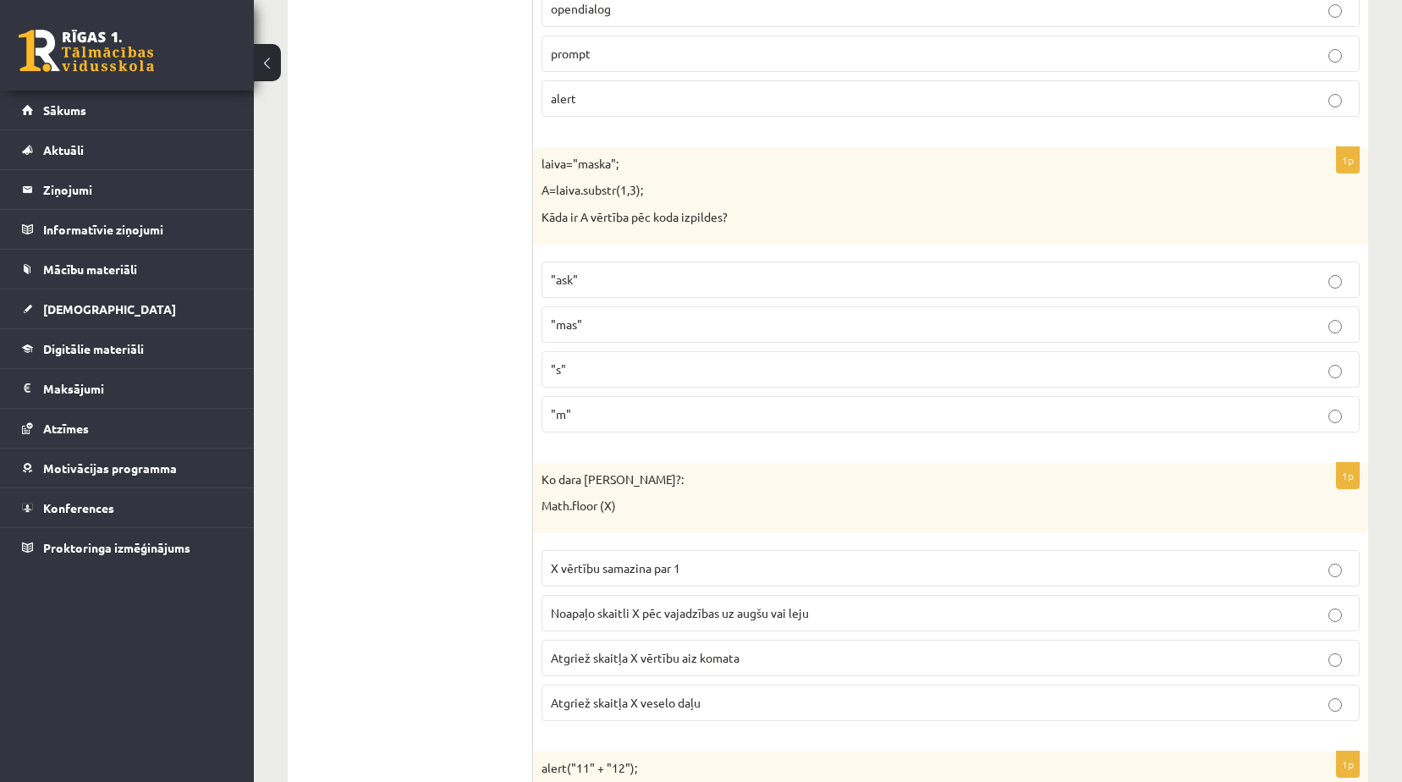
click at [682, 286] on p ""ask"" at bounding box center [950, 280] width 799 height 18
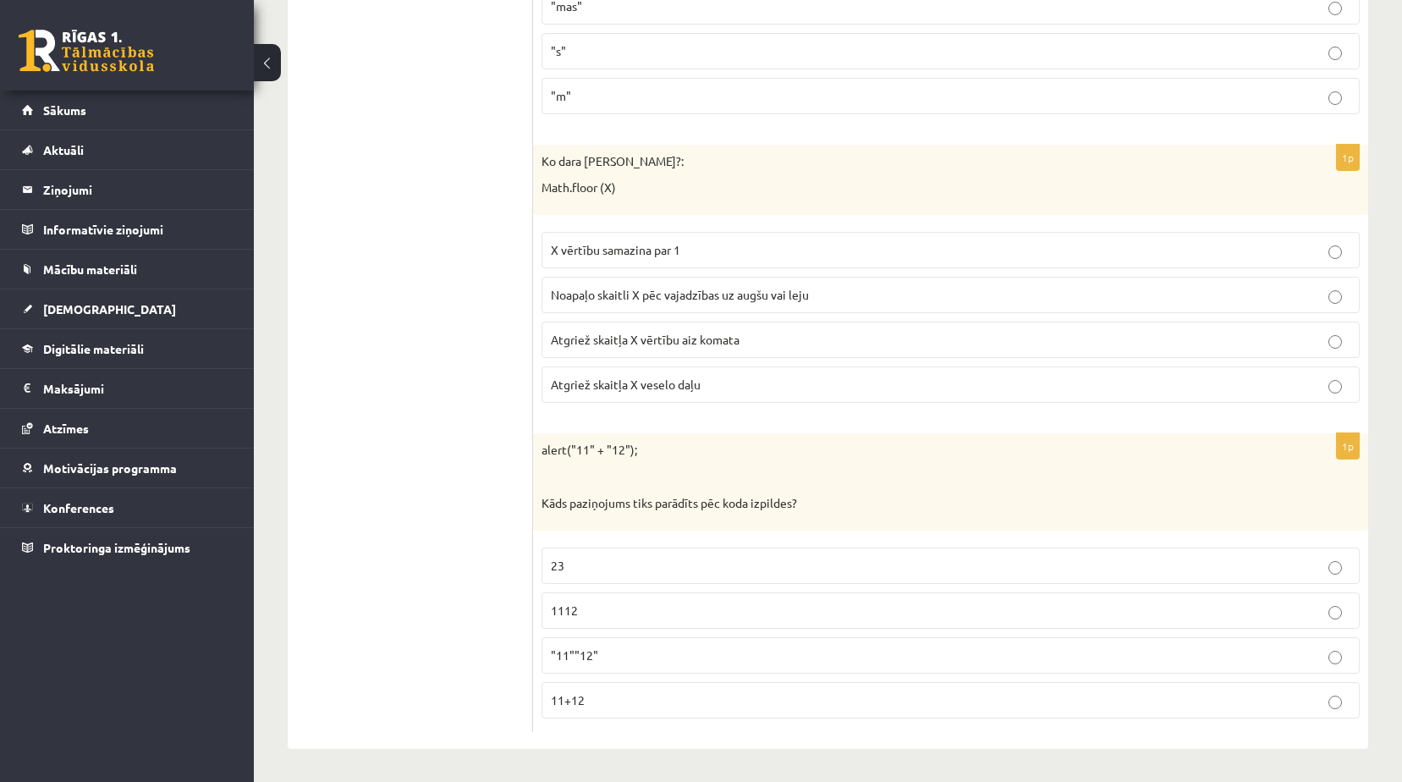
scroll to position [8415, 0]
click at [768, 293] on span "Noapaļo skaitli X pēc vajadzības uz augšu vai leju" at bounding box center [680, 292] width 258 height 15
click at [629, 705] on p "11+12" at bounding box center [950, 698] width 799 height 18
click at [644, 594] on label "1112" at bounding box center [950, 608] width 818 height 36
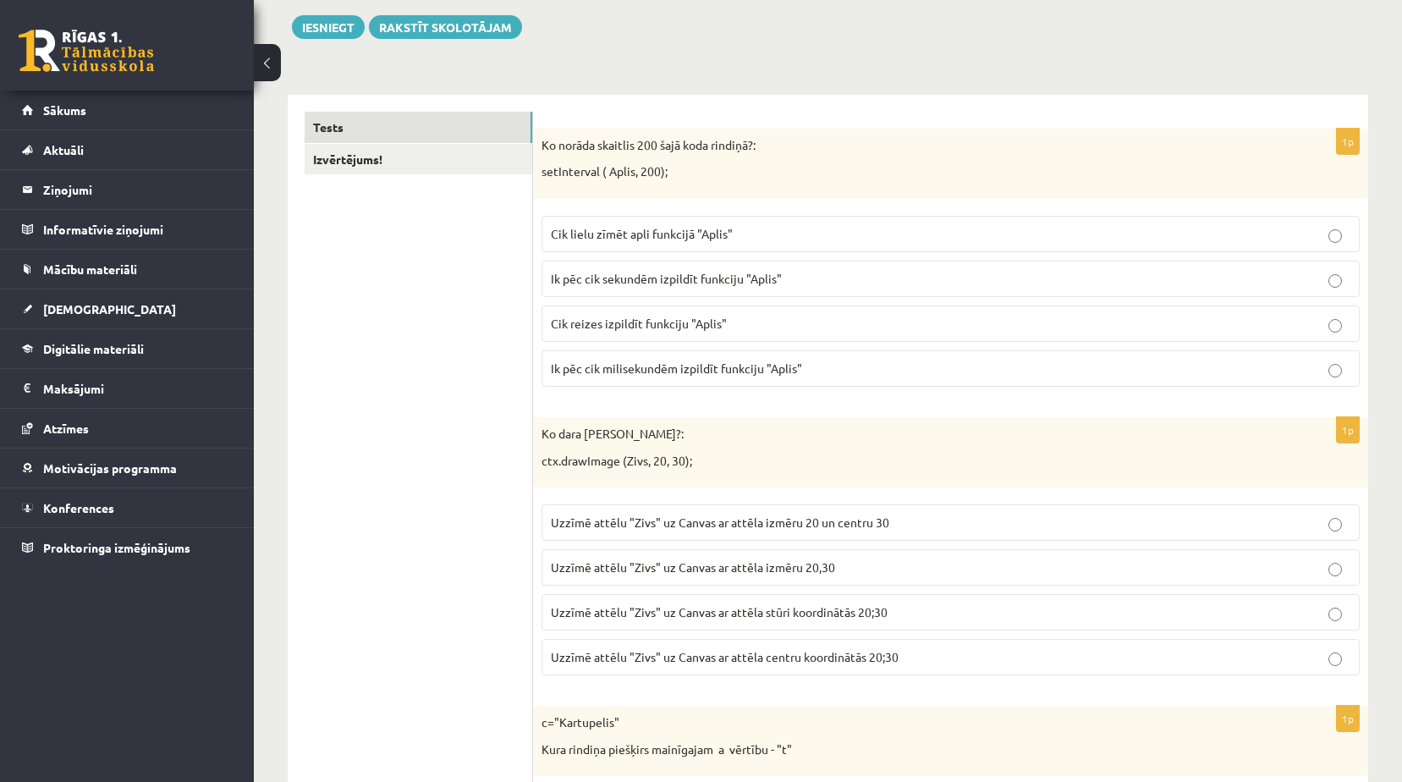
scroll to position [0, 0]
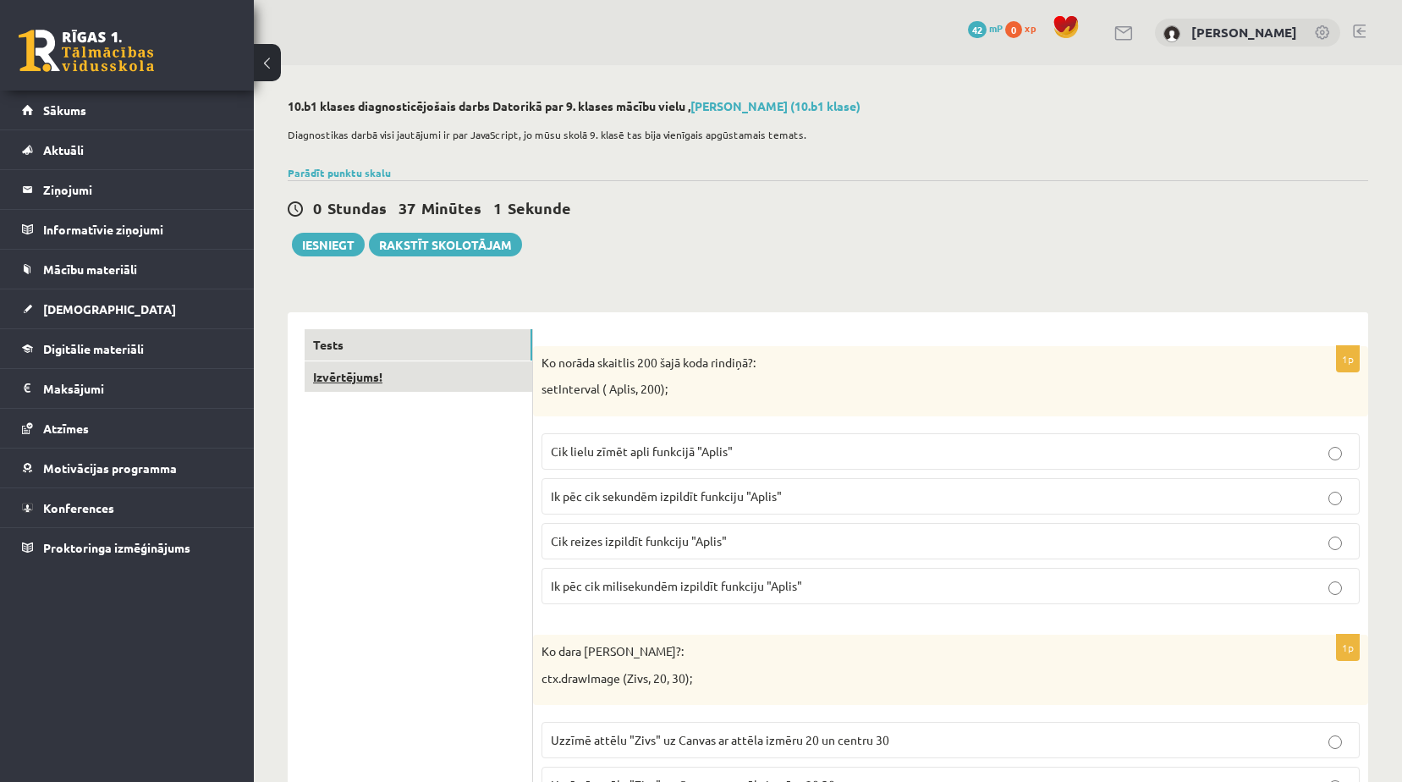
click at [379, 380] on link "Izvērtējums!" at bounding box center [419, 376] width 228 height 31
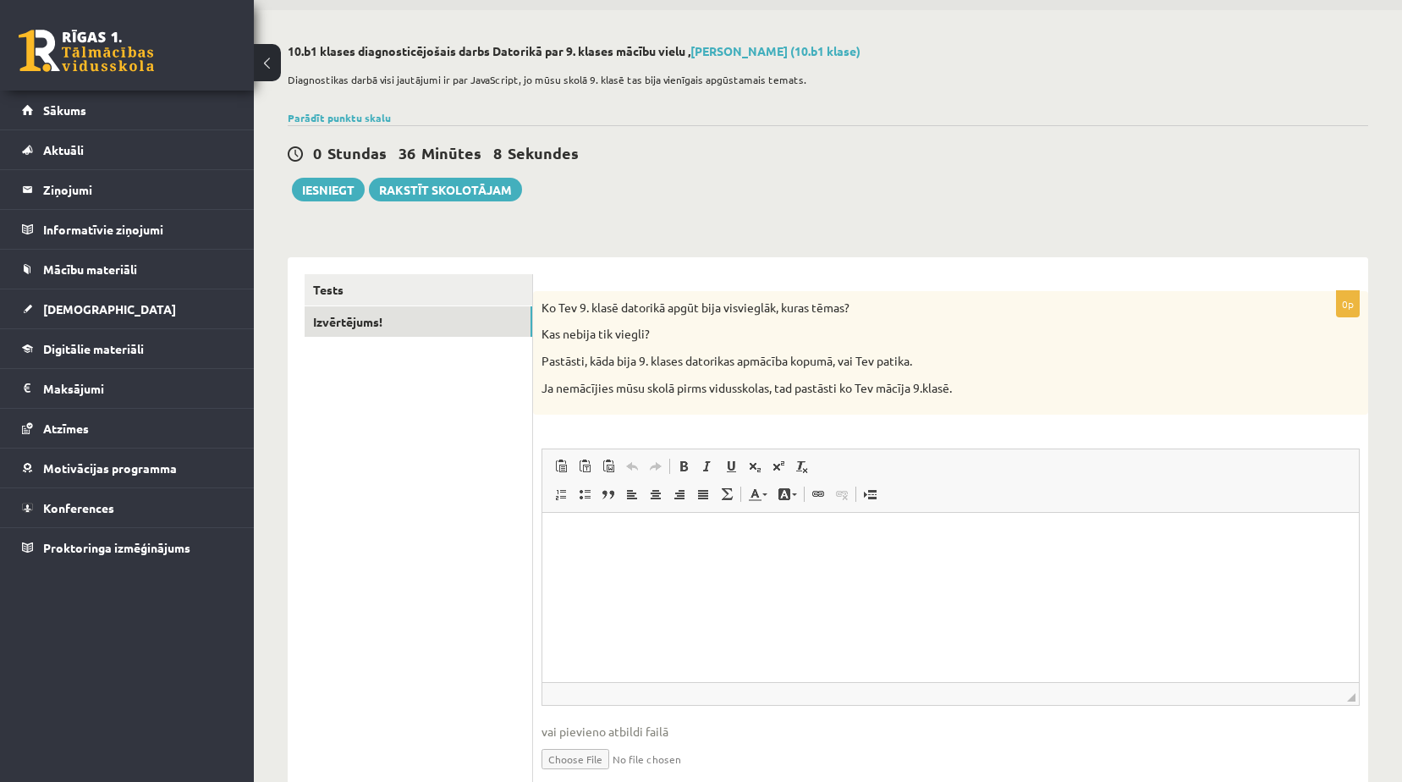
scroll to position [85, 0]
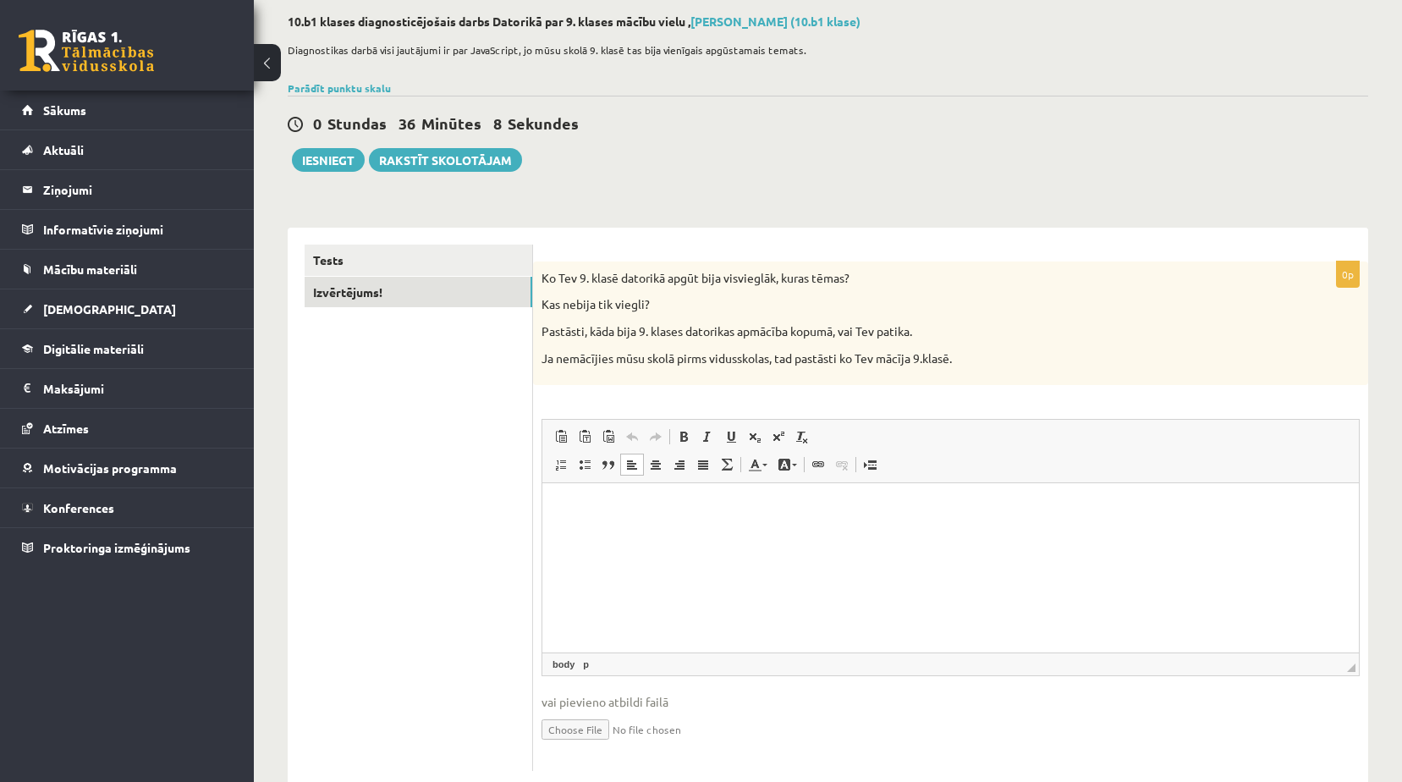
click at [713, 511] on p "Editor, wiswyg-editor-user-answer-47363748115500" at bounding box center [950, 509] width 782 height 18
drag, startPoint x: 713, startPoint y: 511, endPoint x: 692, endPoint y: 543, distance: 38.5
click at [692, 535] on html "**********" at bounding box center [950, 509] width 816 height 52
click at [642, 515] on p "**********" at bounding box center [950, 509] width 782 height 18
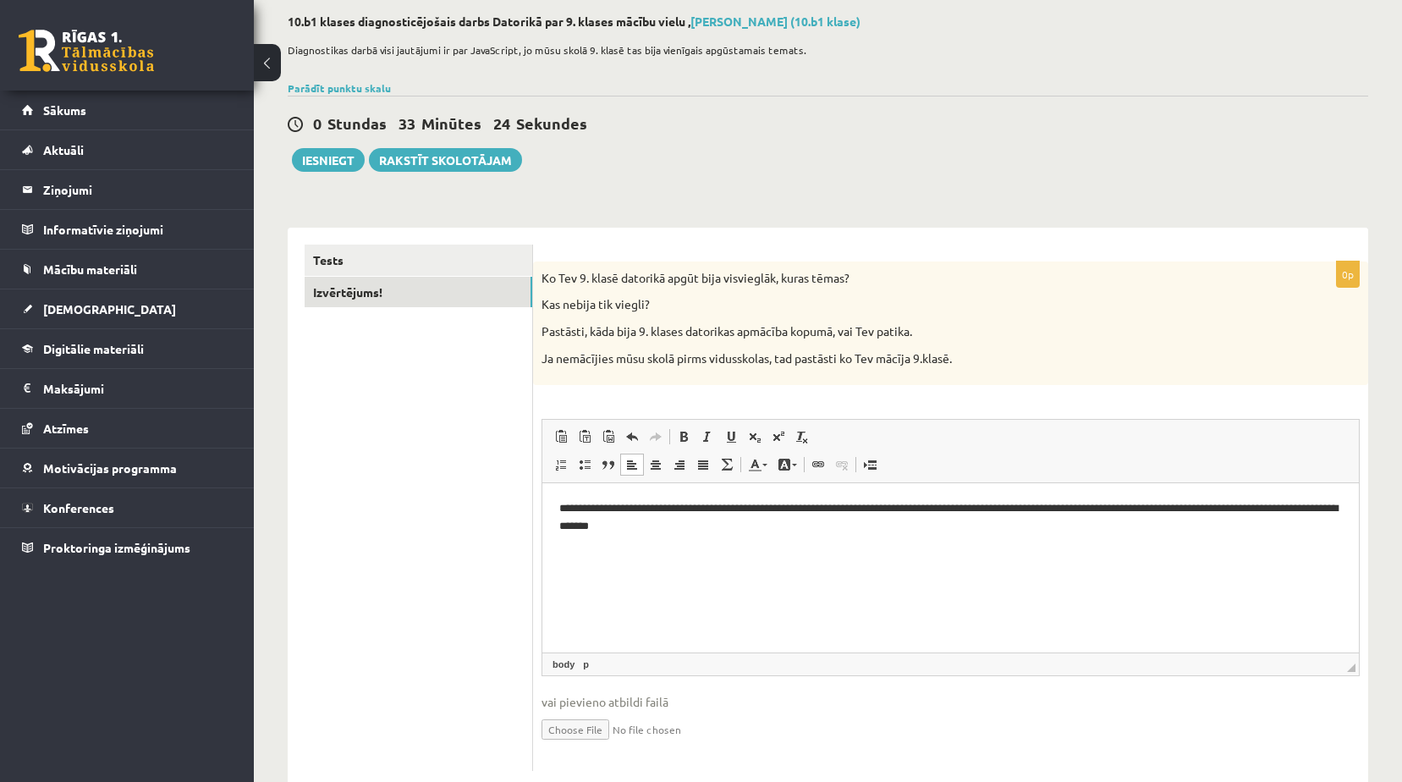
click at [755, 531] on p "**********" at bounding box center [950, 518] width 782 height 36
click at [340, 172] on button "Iesniegt" at bounding box center [328, 160] width 73 height 24
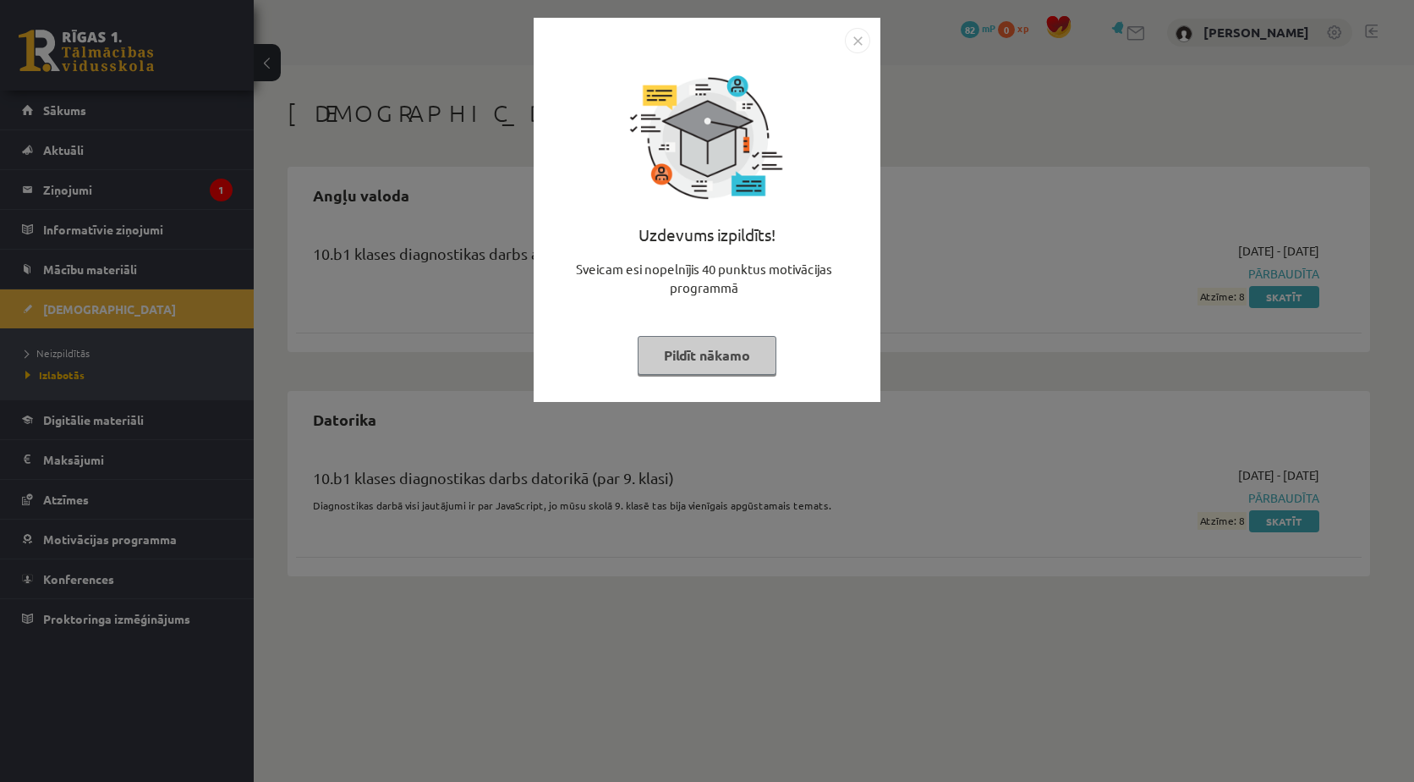
click at [859, 45] on img "Close" at bounding box center [857, 40] width 25 height 25
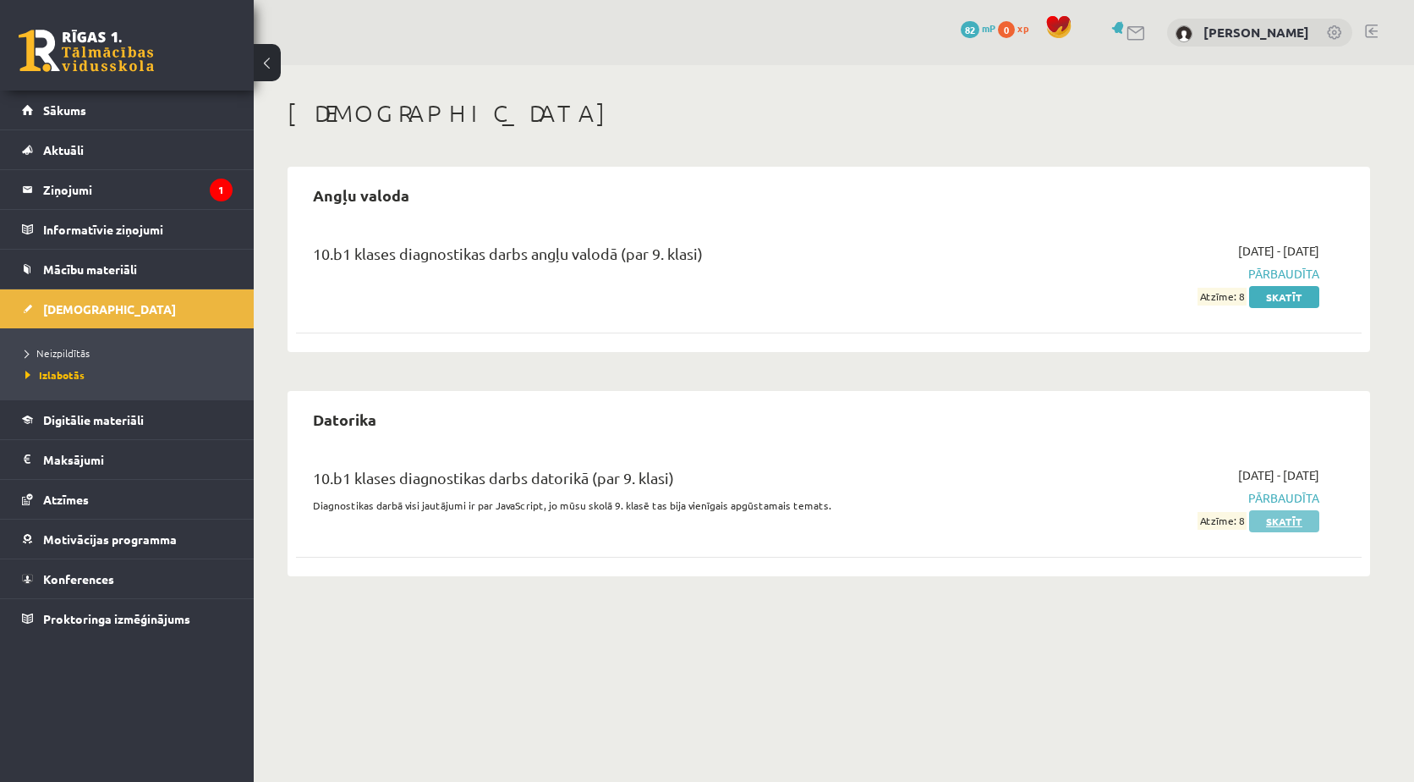
click at [1293, 522] on link "Skatīt" at bounding box center [1284, 521] width 70 height 22
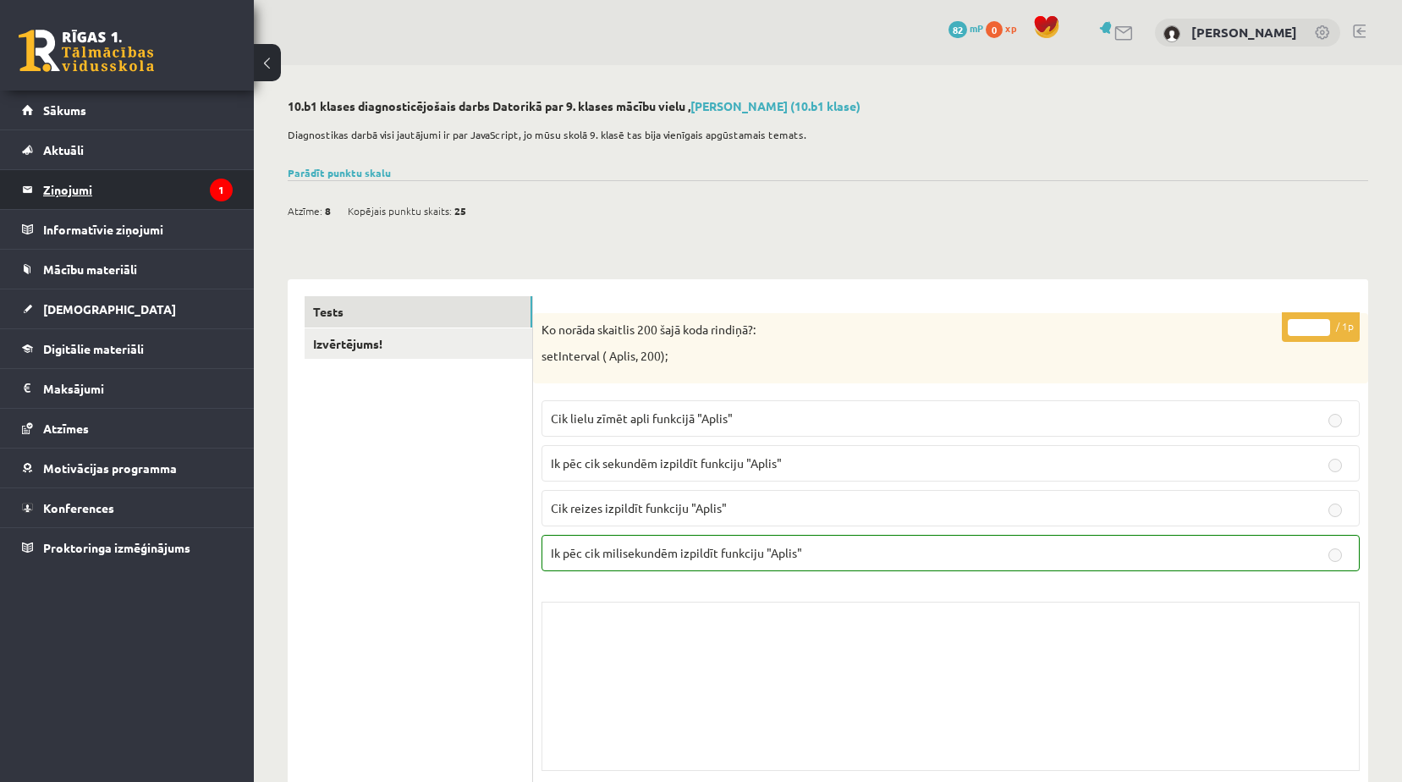
click at [104, 186] on legend "Ziņojumi 1" at bounding box center [137, 189] width 189 height 39
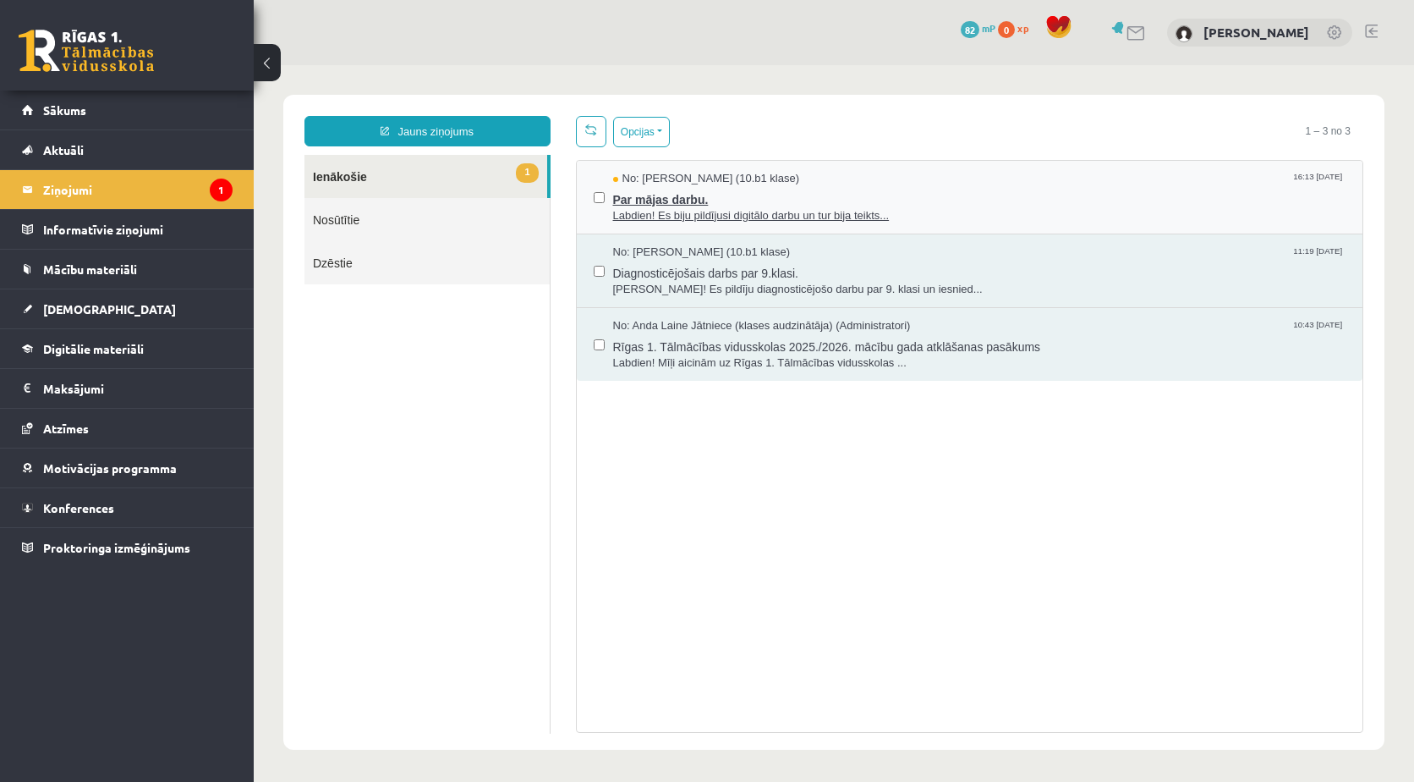
click at [717, 190] on span "Par mājas darbu." at bounding box center [979, 197] width 733 height 21
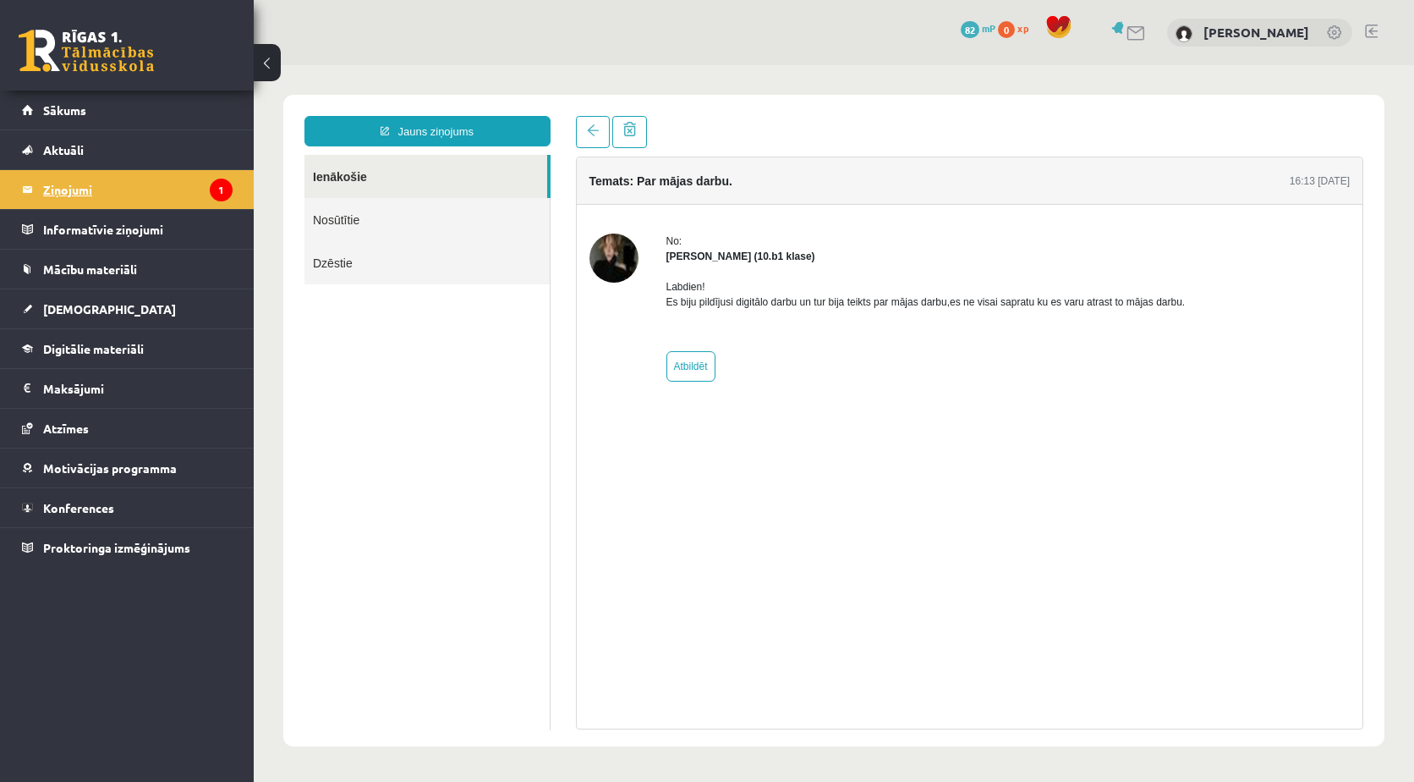
click at [106, 184] on legend "Ziņojumi 1" at bounding box center [137, 189] width 189 height 39
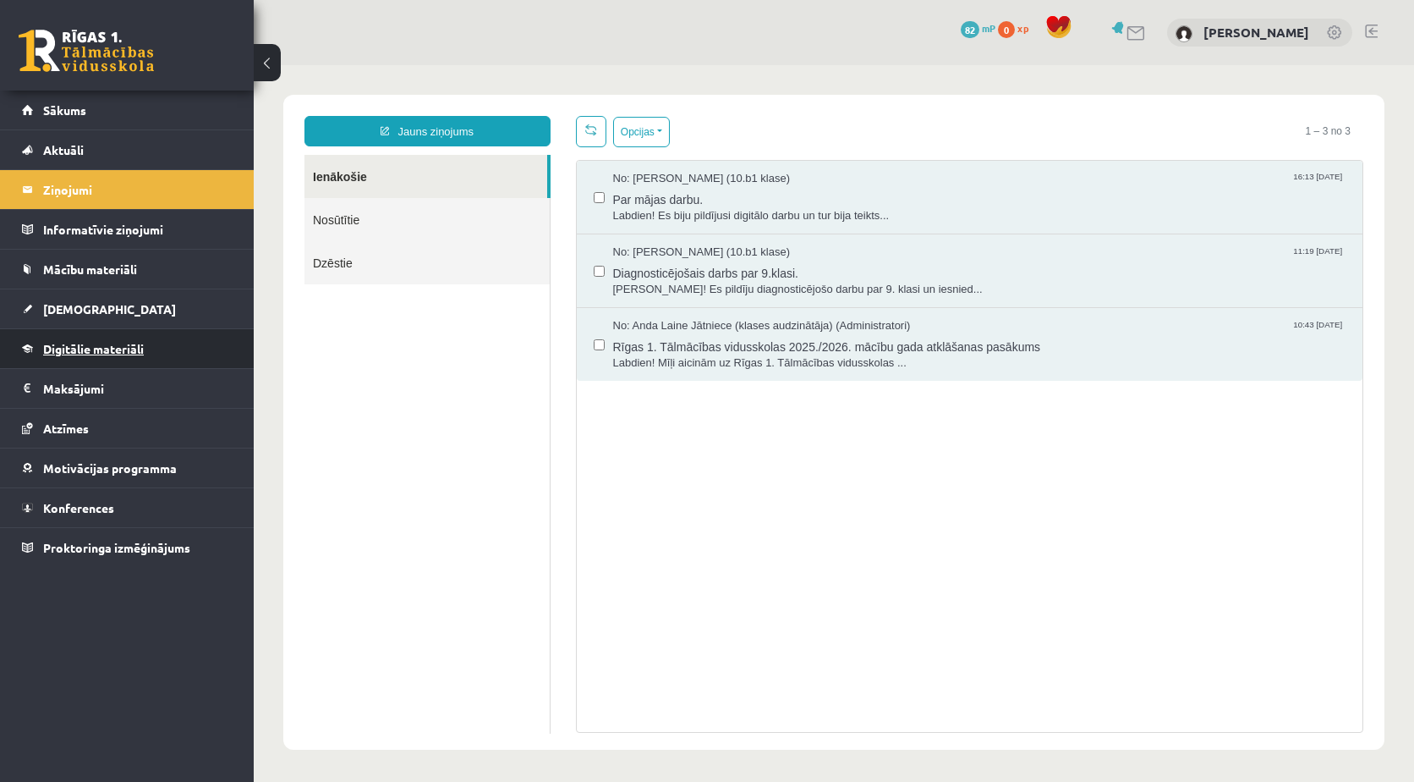
click at [111, 354] on span "Digitālie materiāli" at bounding box center [93, 348] width 101 height 15
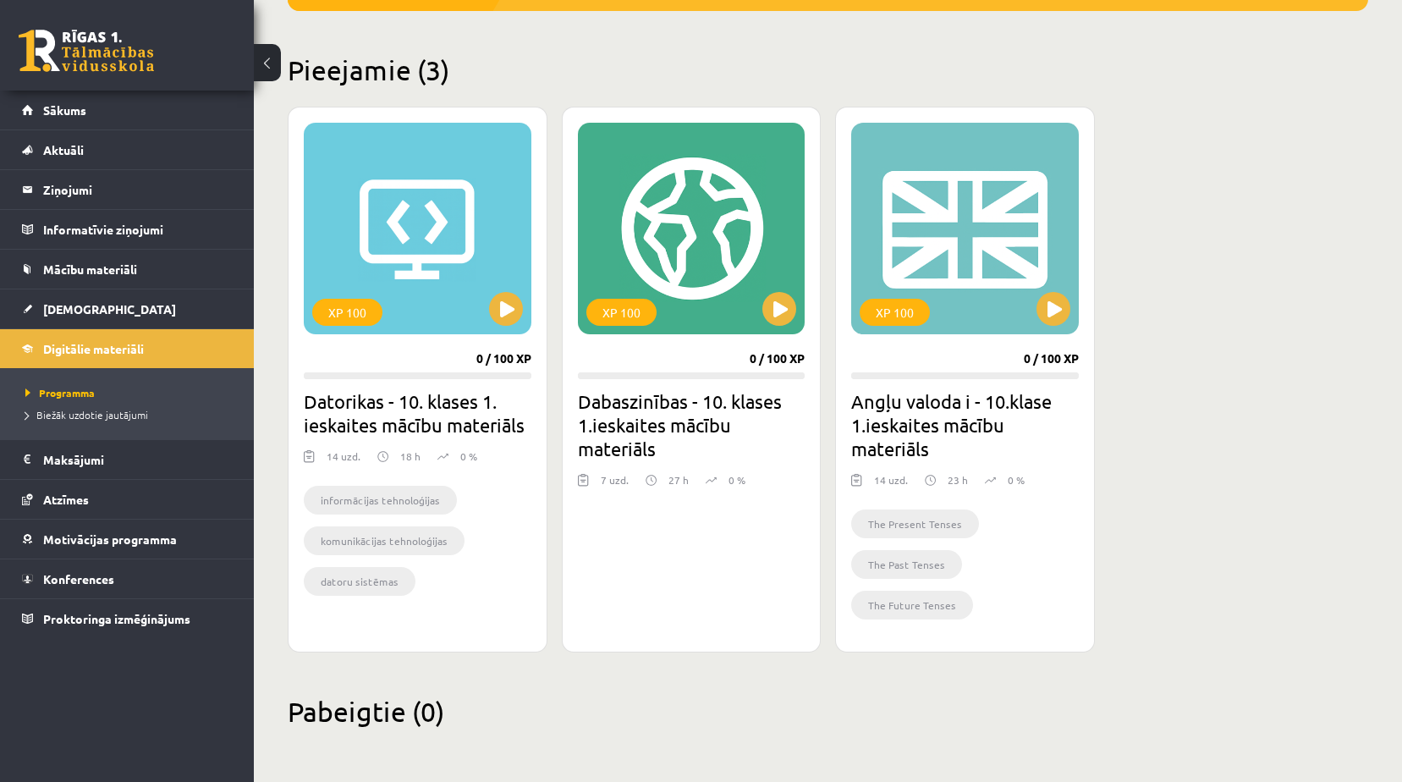
scroll to position [122, 0]
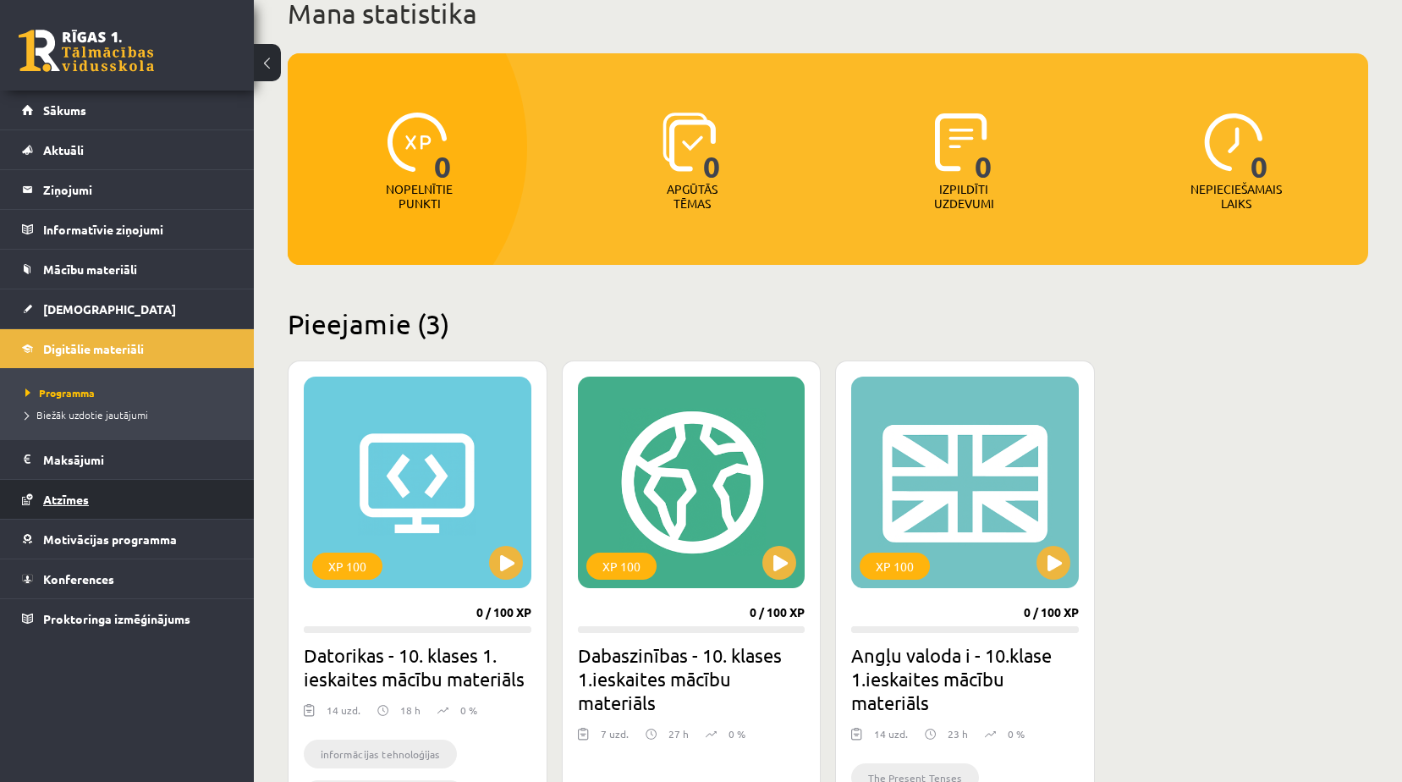
click at [118, 493] on link "Atzīmes" at bounding box center [127, 499] width 211 height 39
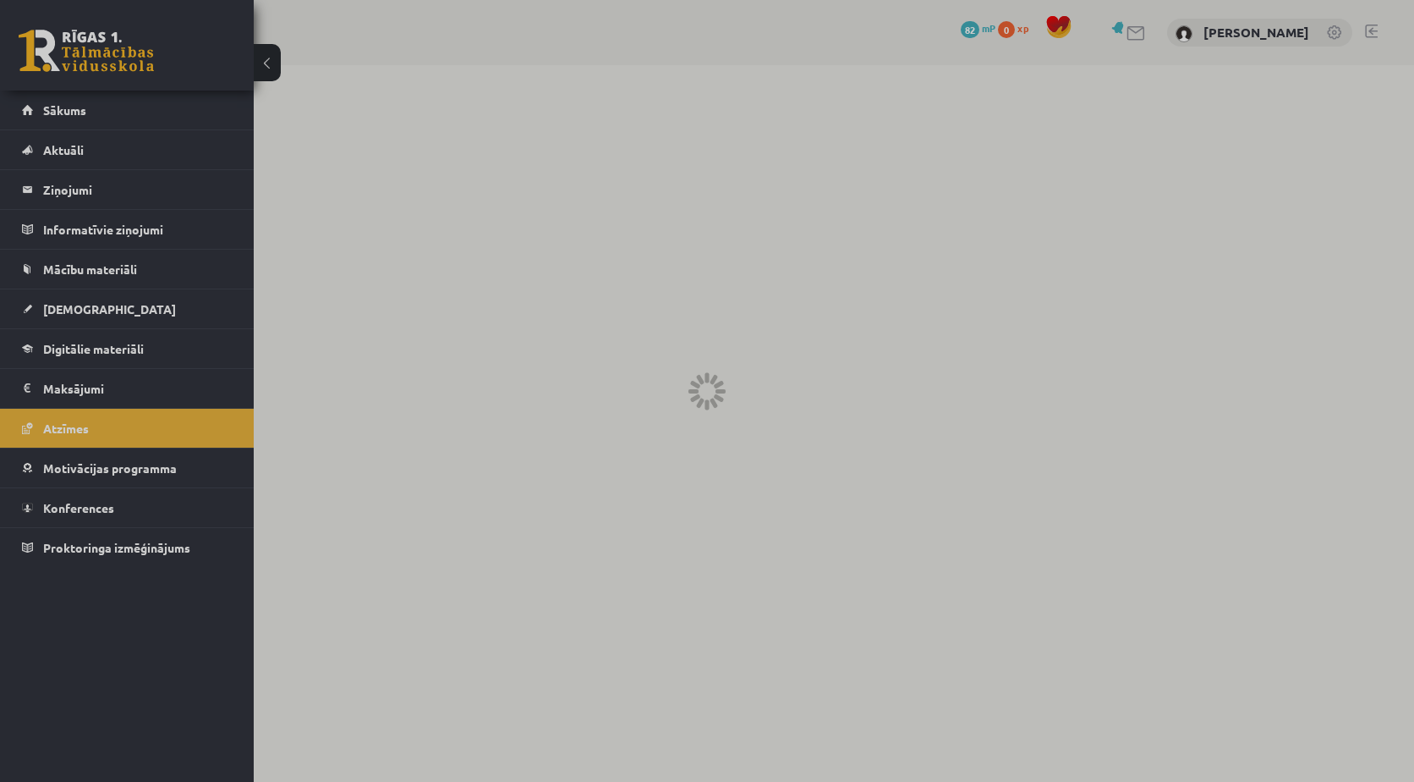
click at [93, 309] on div at bounding box center [707, 391] width 1414 height 782
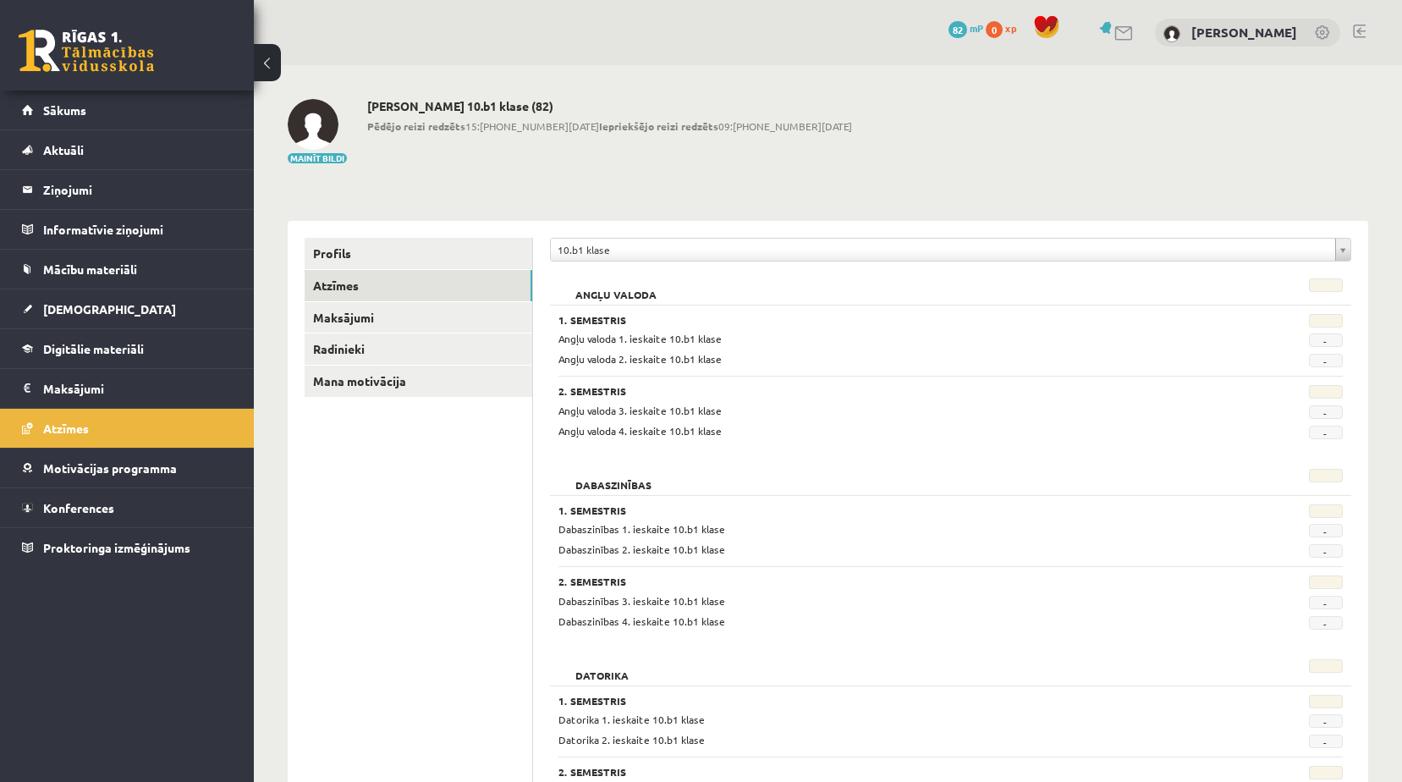
click at [80, 307] on span "[DEMOGRAPHIC_DATA]" at bounding box center [109, 308] width 133 height 15
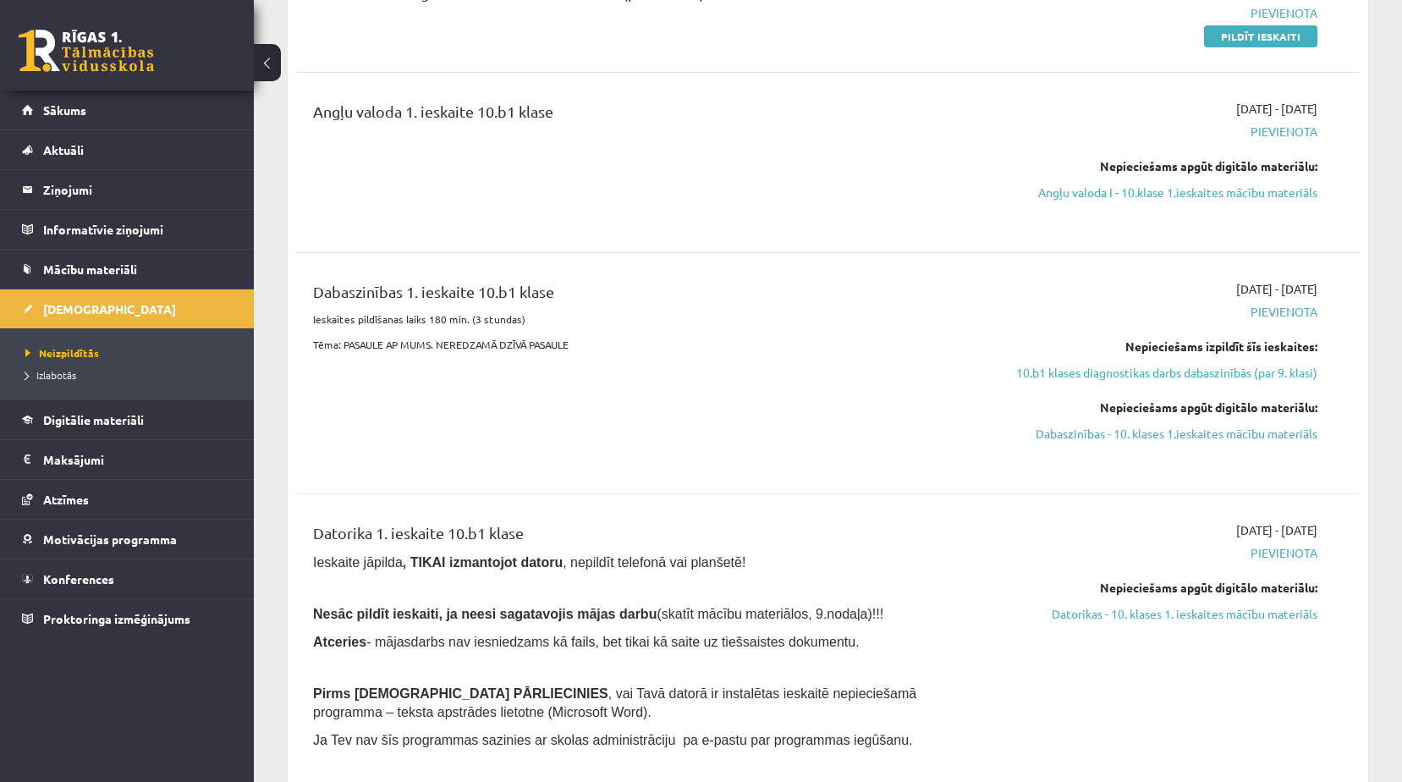
scroll to position [338, 0]
